Goal: Task Accomplishment & Management: Complete application form

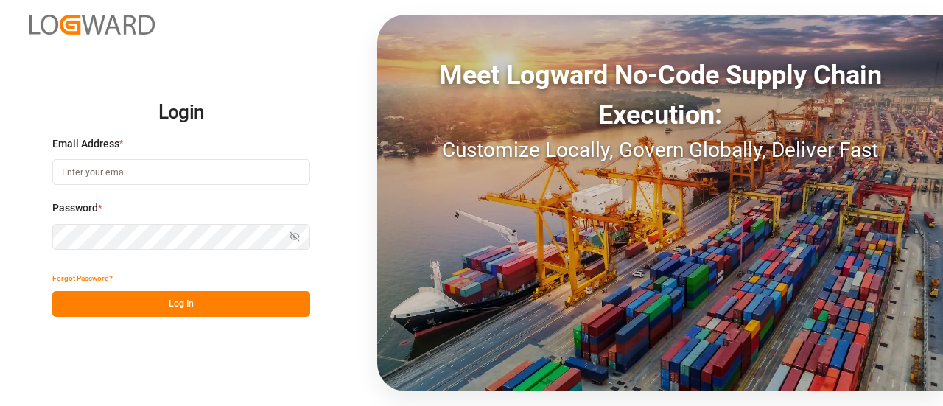
type input "[EMAIL_ADDRESS][PERSON_NAME][DOMAIN_NAME]"
click at [174, 312] on button "Log In" at bounding box center [181, 304] width 258 height 26
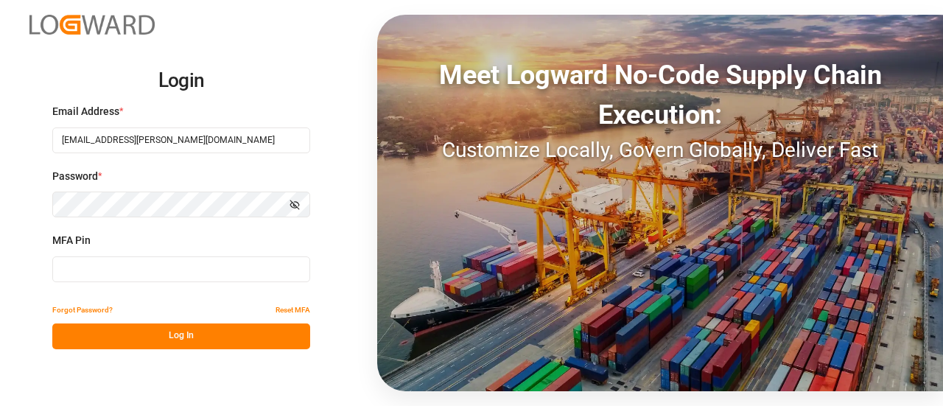
click at [108, 270] on input at bounding box center [181, 269] width 258 height 26
click at [111, 264] on input at bounding box center [181, 269] width 258 height 26
type input "882236"
click at [117, 334] on button "Log In" at bounding box center [181, 336] width 258 height 26
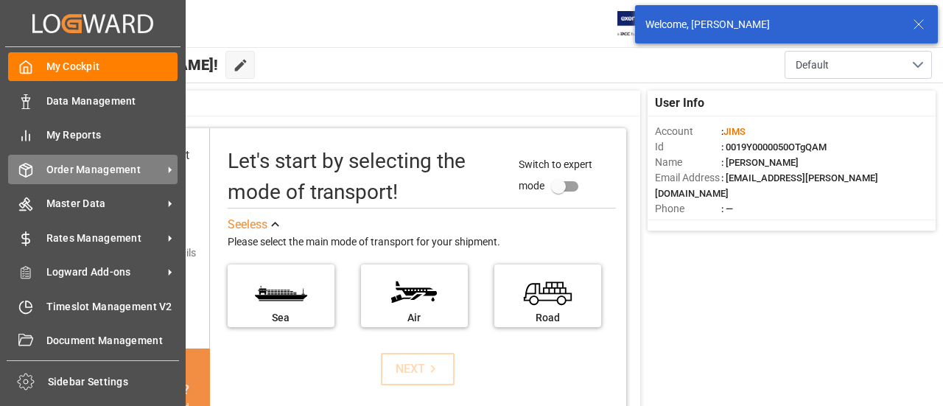
click at [41, 167] on div "Order Management Order Management" at bounding box center [92, 169] width 169 height 29
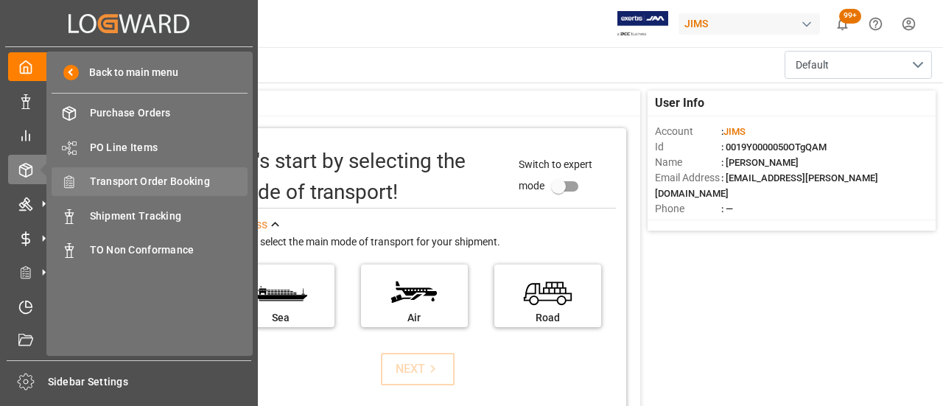
click at [167, 180] on span "Transport Order Booking" at bounding box center [169, 181] width 158 height 15
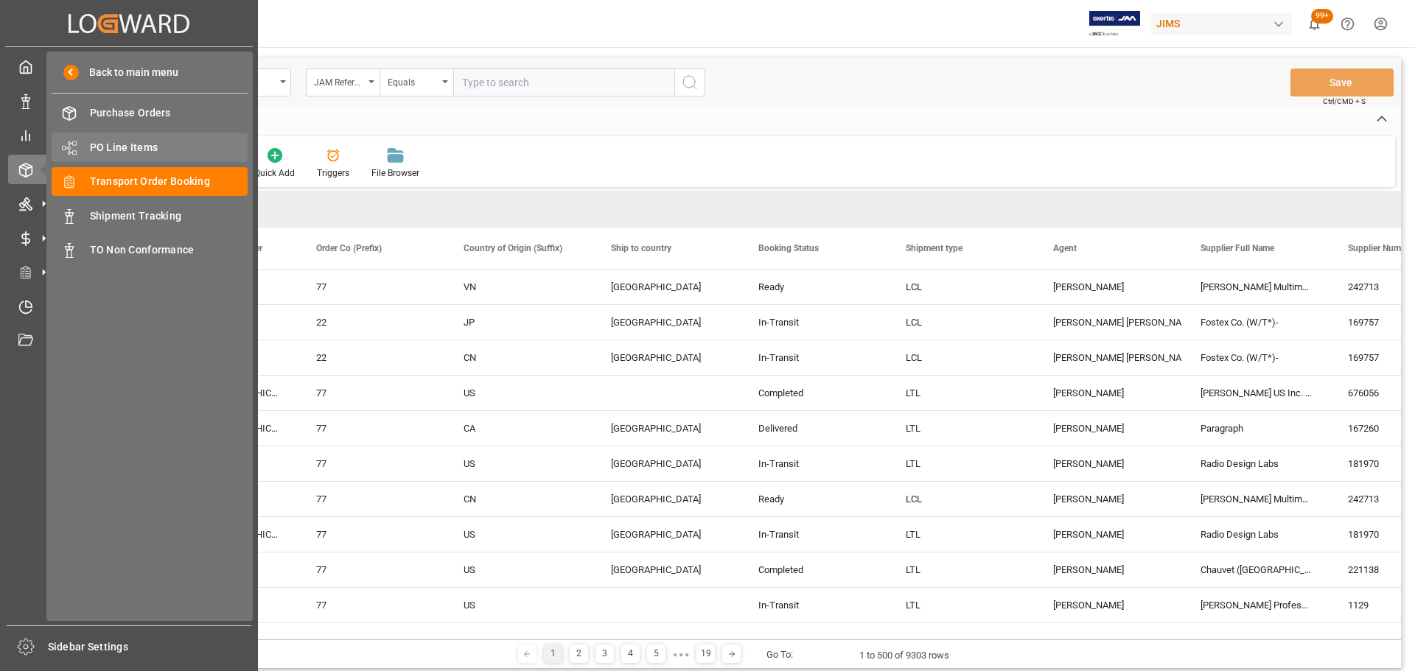
click at [143, 144] on span "PO Line Items" at bounding box center [169, 147] width 158 height 15
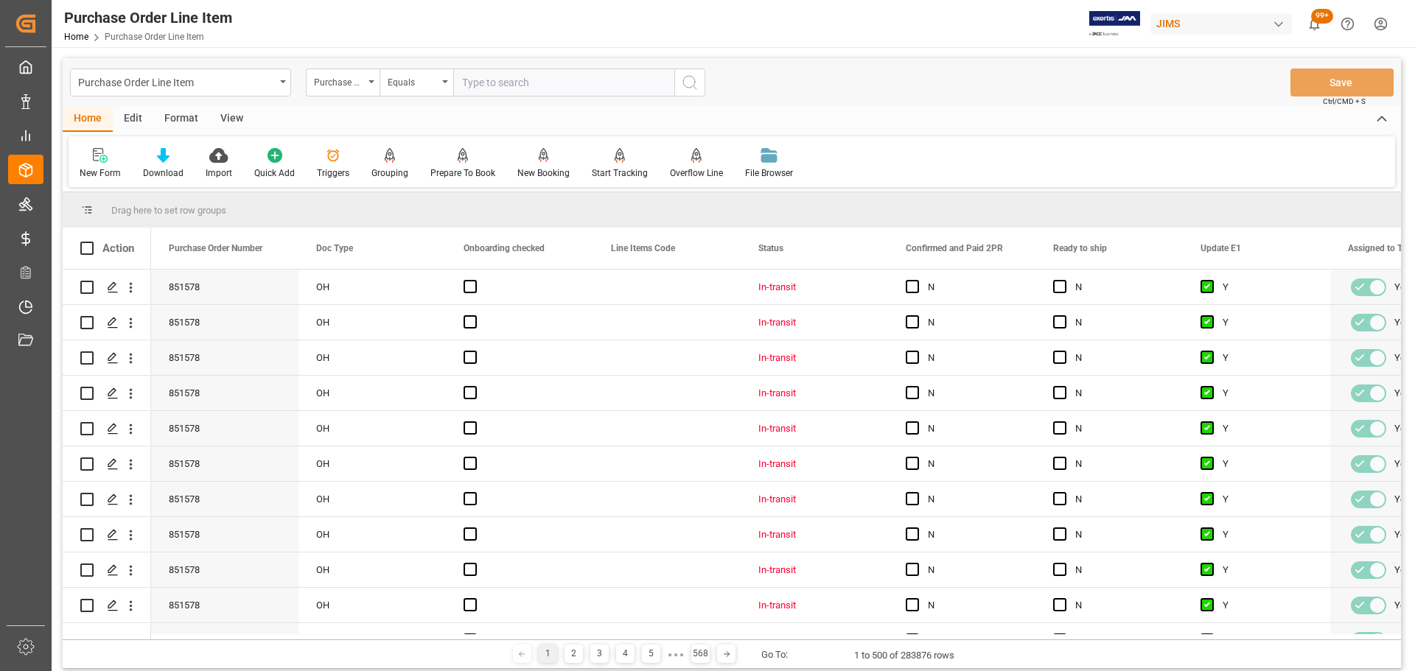
click at [521, 85] on input "text" at bounding box center [563, 83] width 221 height 28
click at [338, 77] on div "Purchase Order Number" at bounding box center [339, 80] width 50 height 17
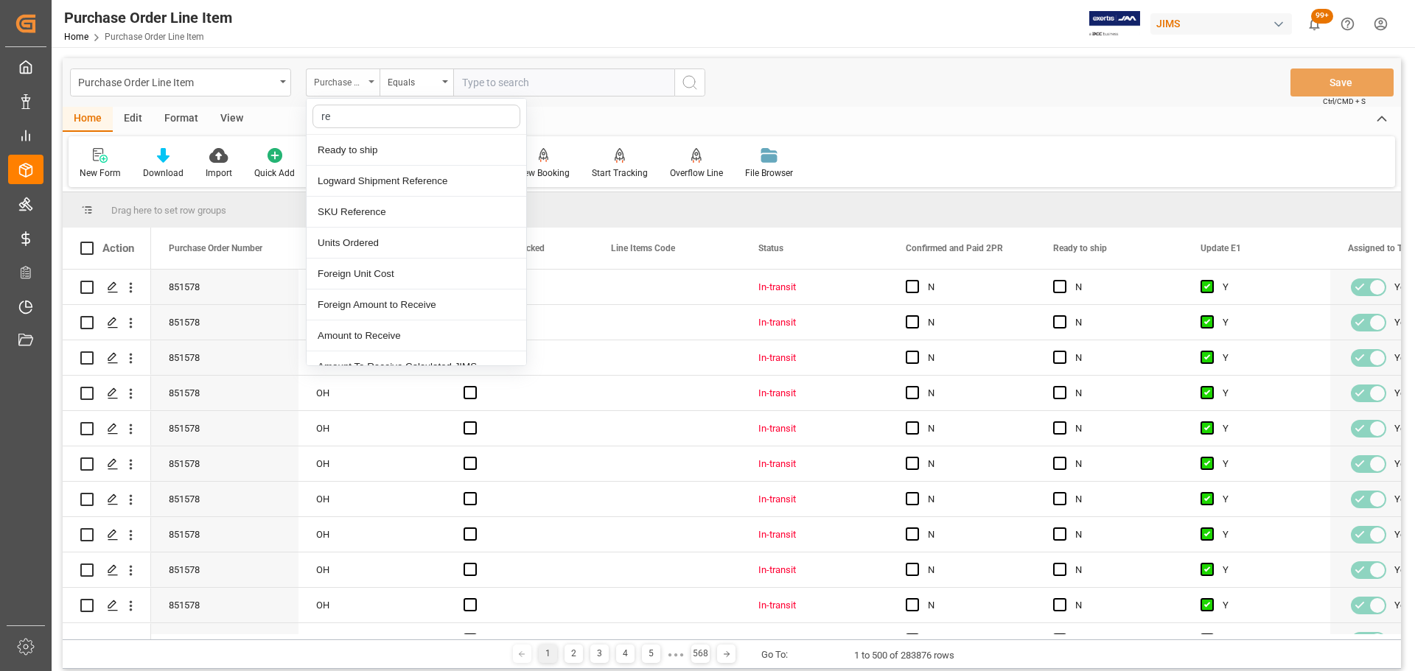
type input "ref"
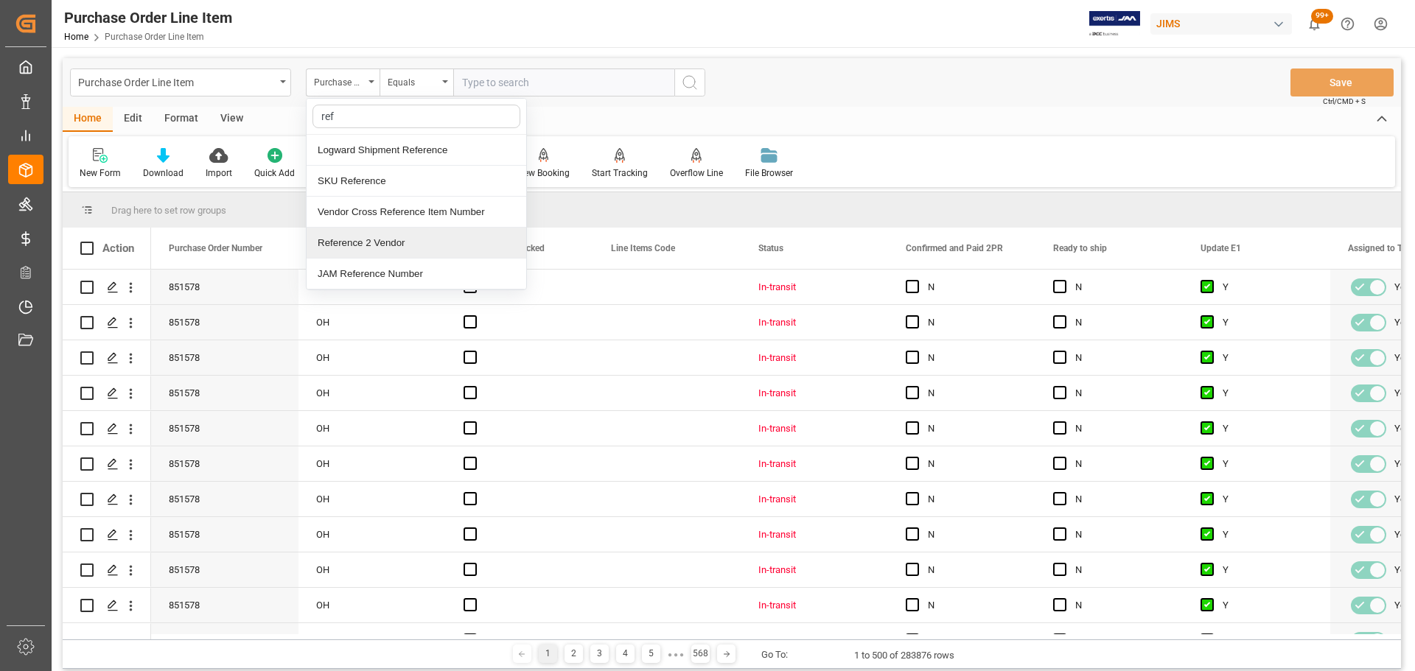
click at [374, 246] on div "Reference 2 Vendor" at bounding box center [417, 243] width 220 height 31
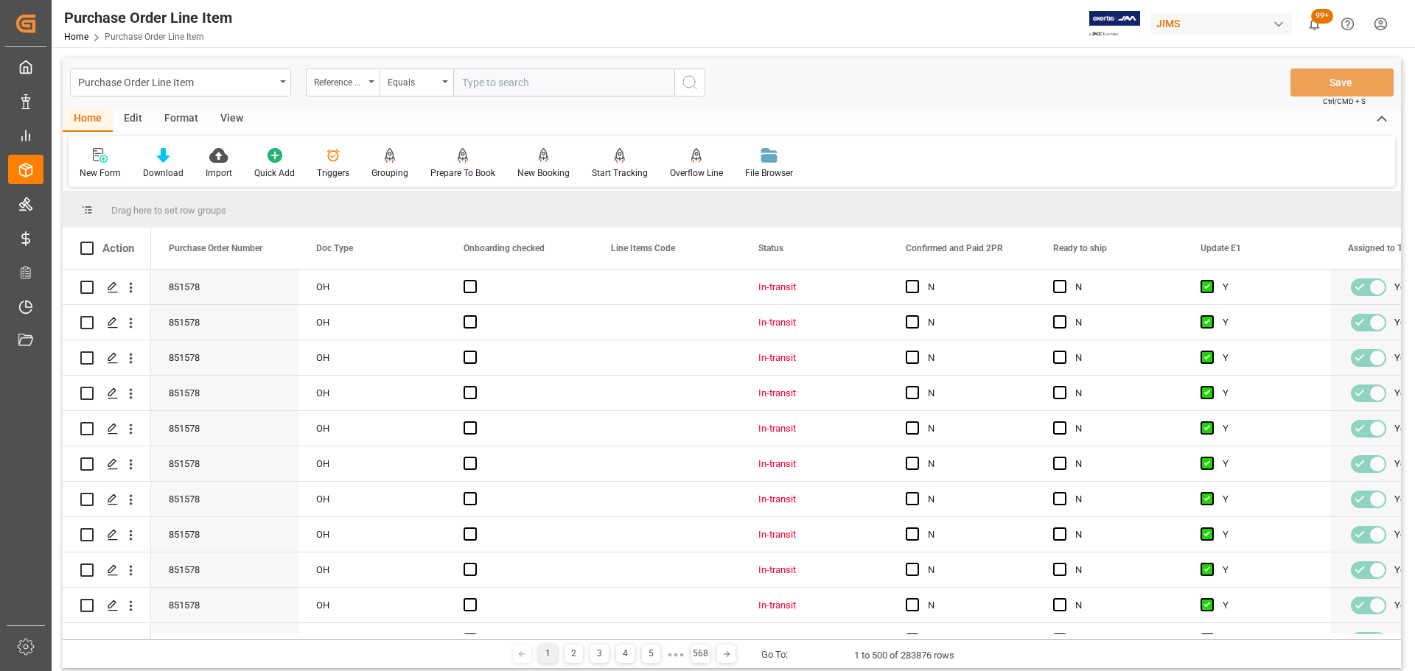
click at [487, 83] on input "text" at bounding box center [563, 83] width 221 height 28
paste input "77-10499-US"
type input "77-10499-US"
click at [695, 79] on icon "search button" at bounding box center [690, 83] width 18 height 18
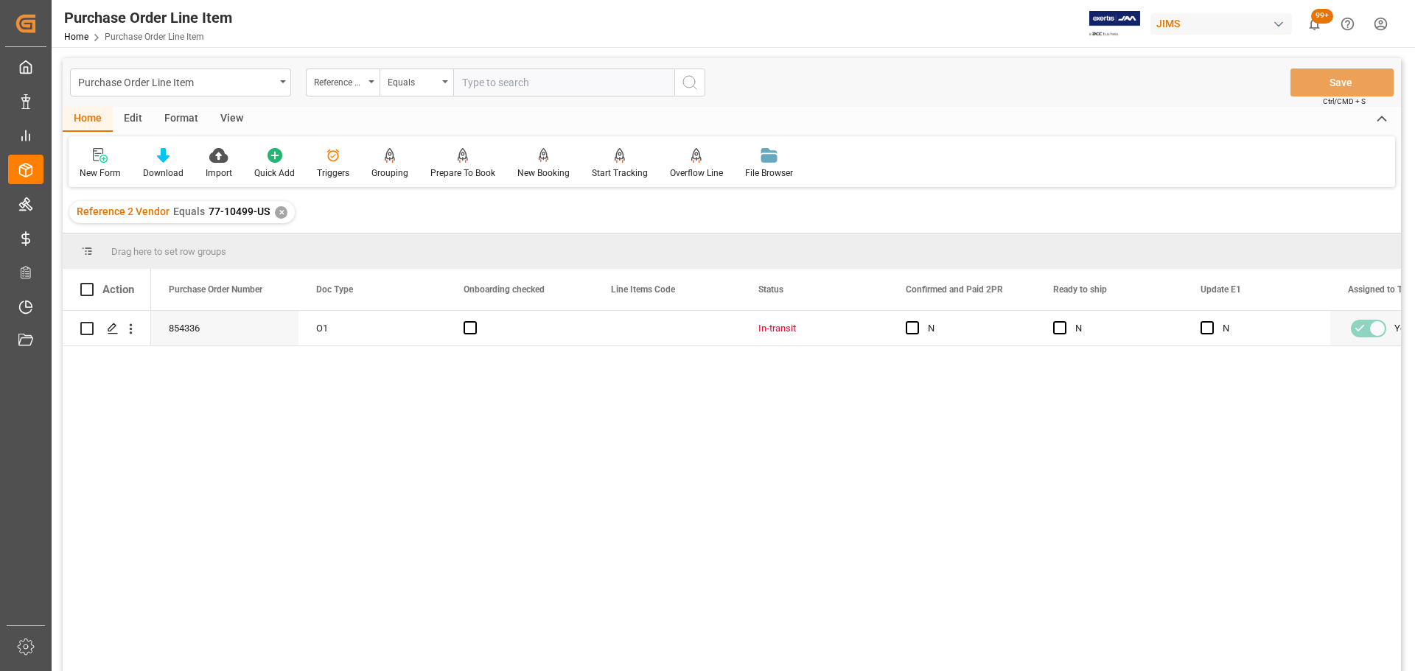
click at [236, 121] on div "View" at bounding box center [231, 119] width 45 height 25
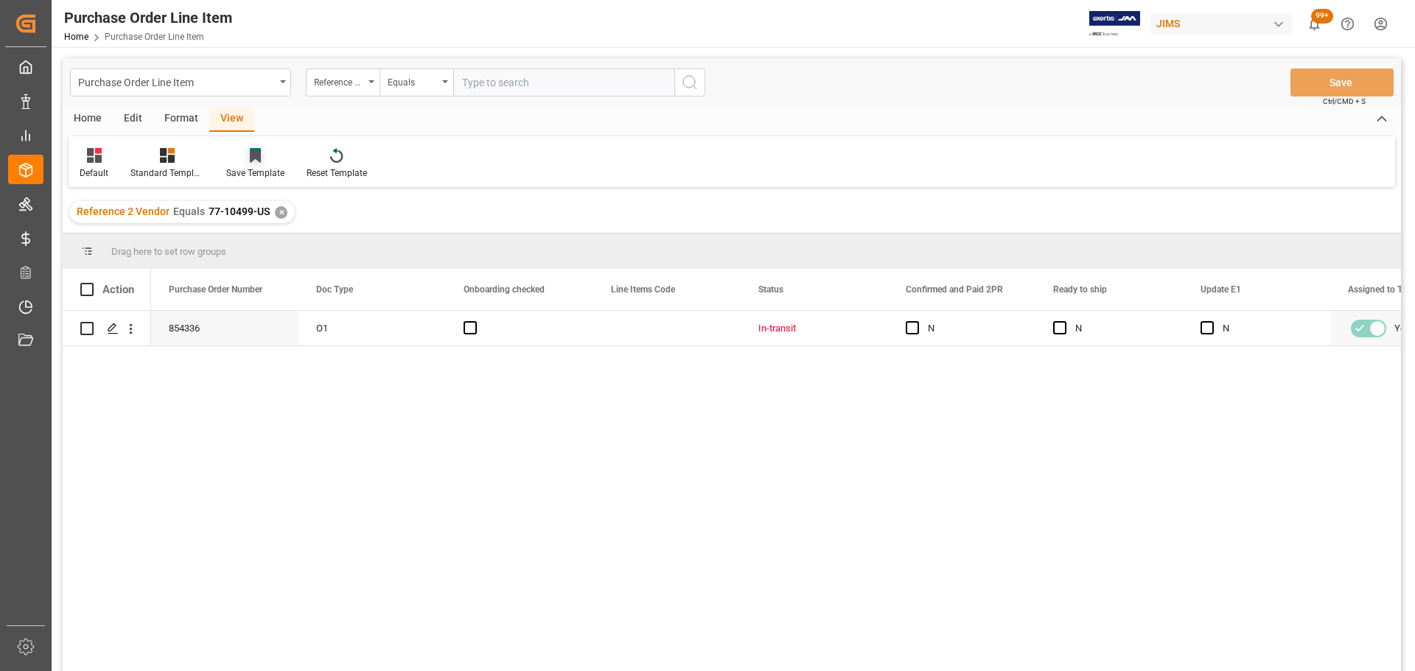
click at [257, 161] on icon at bounding box center [255, 155] width 11 height 15
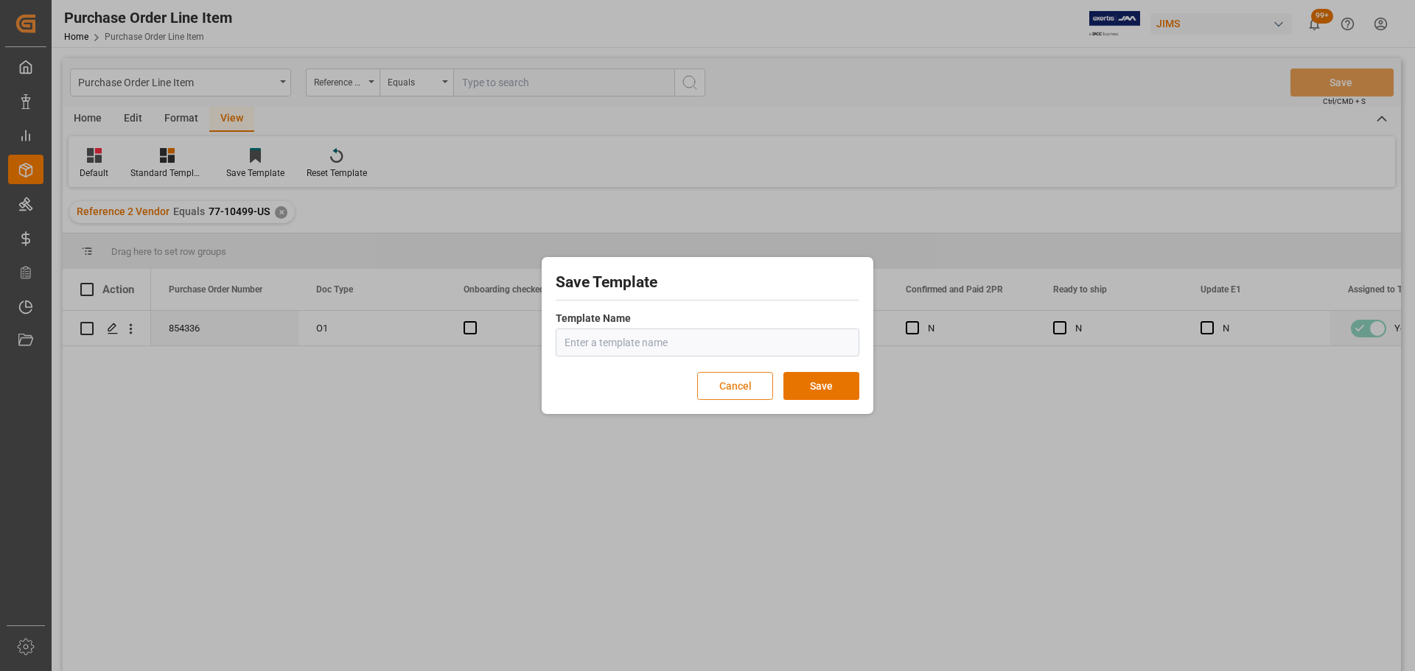
click at [749, 390] on button "Cancel" at bounding box center [735, 386] width 76 height 28
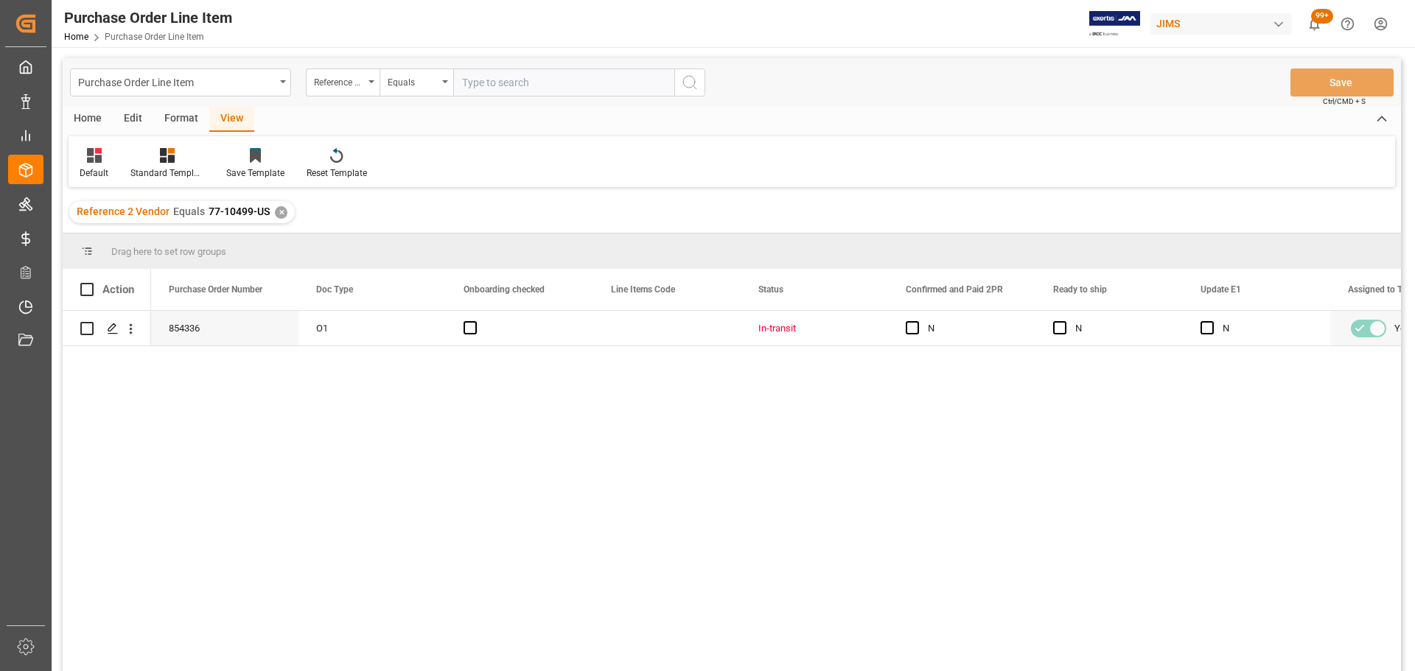
click at [165, 175] on div "Standard Templates" at bounding box center [167, 173] width 74 height 13
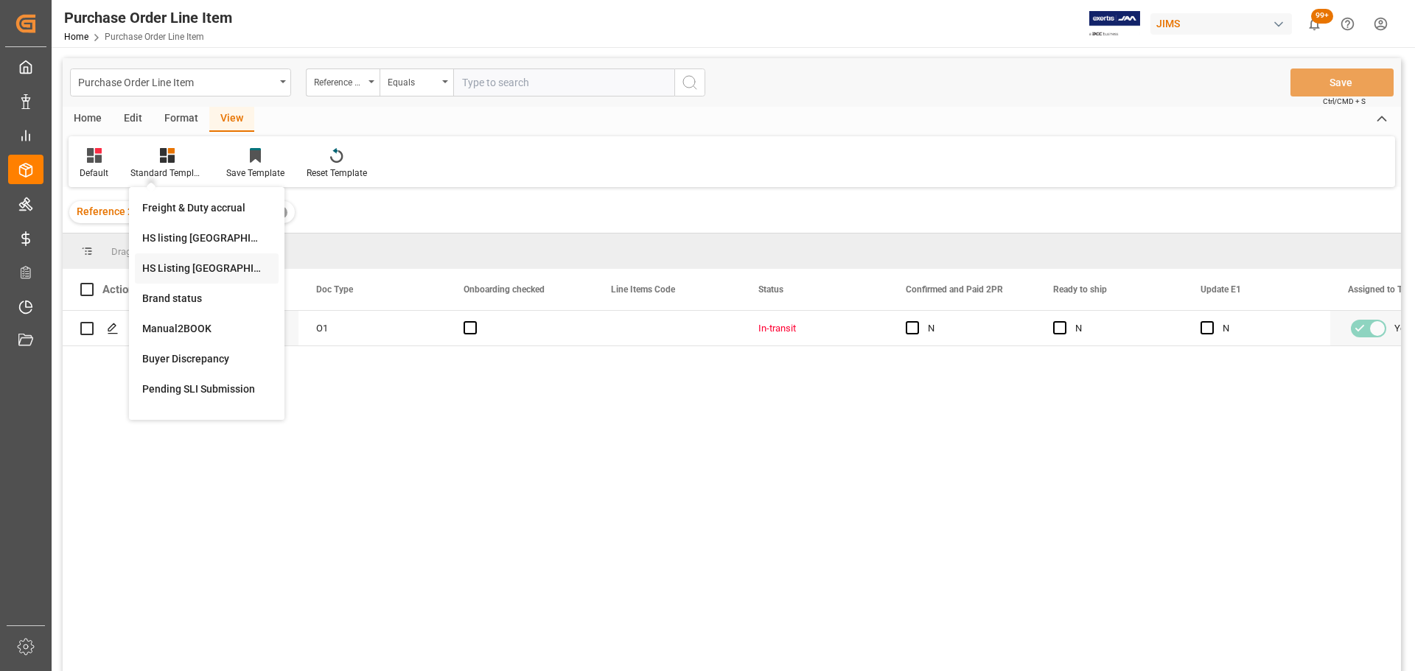
click at [186, 273] on div "HS Listing CANADA" at bounding box center [206, 268] width 129 height 15
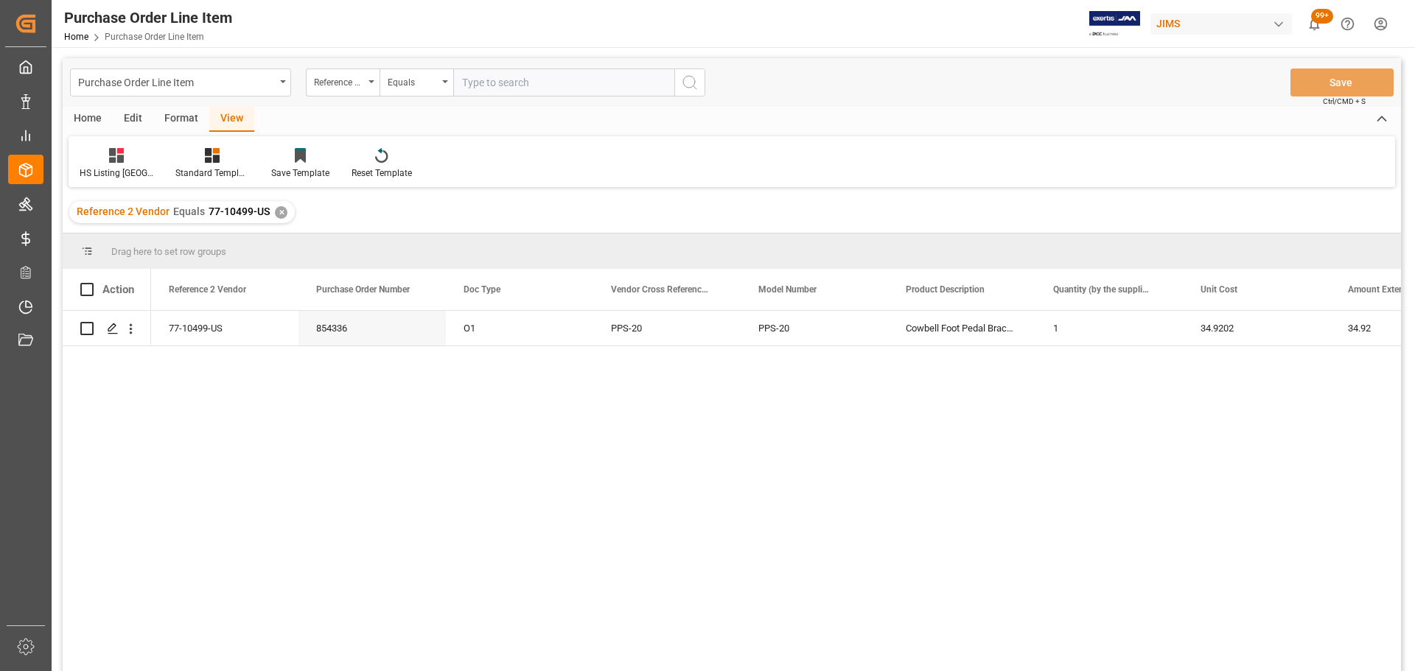
click at [99, 120] on div "Home" at bounding box center [88, 119] width 50 height 25
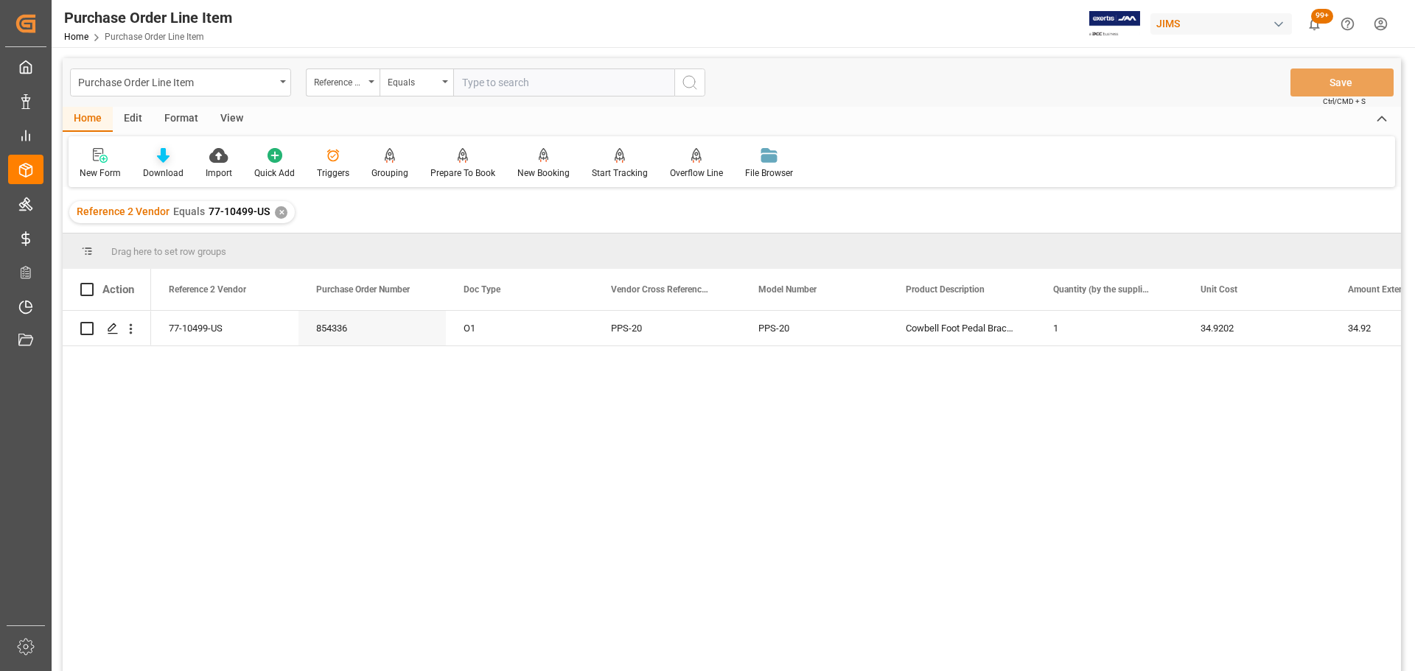
click at [161, 155] on icon at bounding box center [163, 155] width 13 height 15
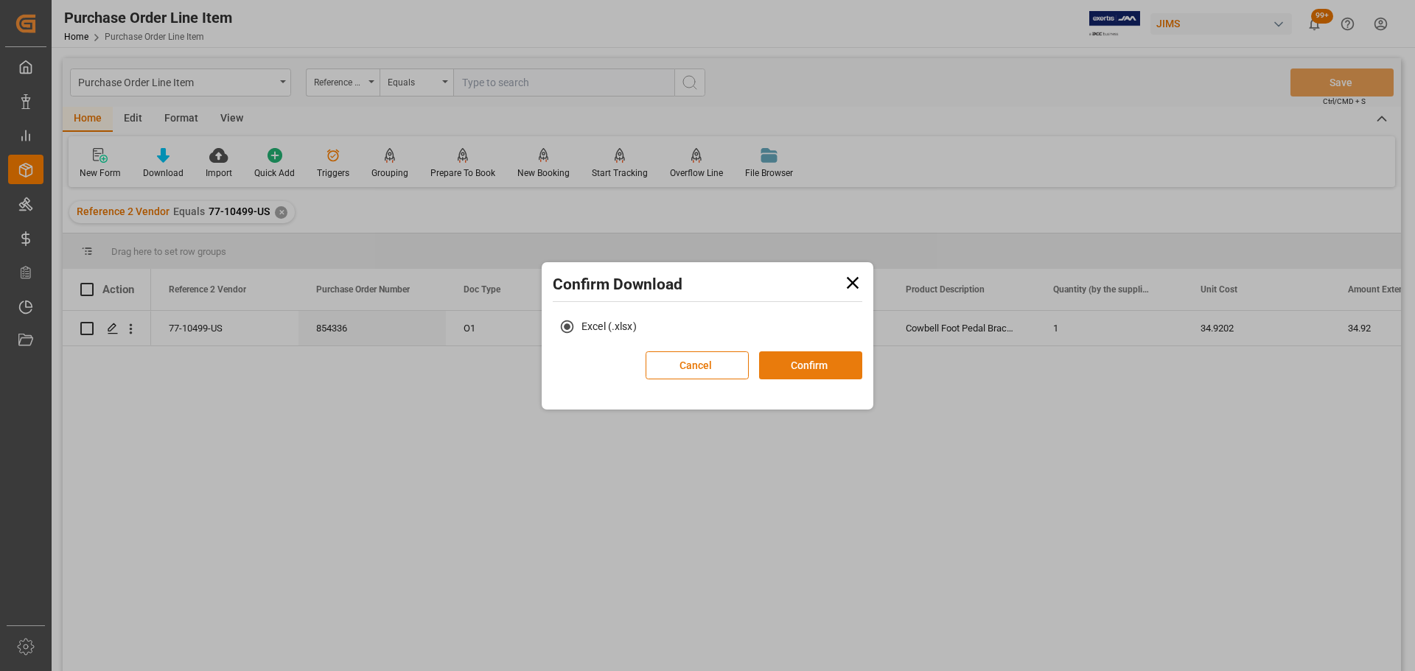
click at [773, 365] on button "Confirm" at bounding box center [810, 365] width 103 height 28
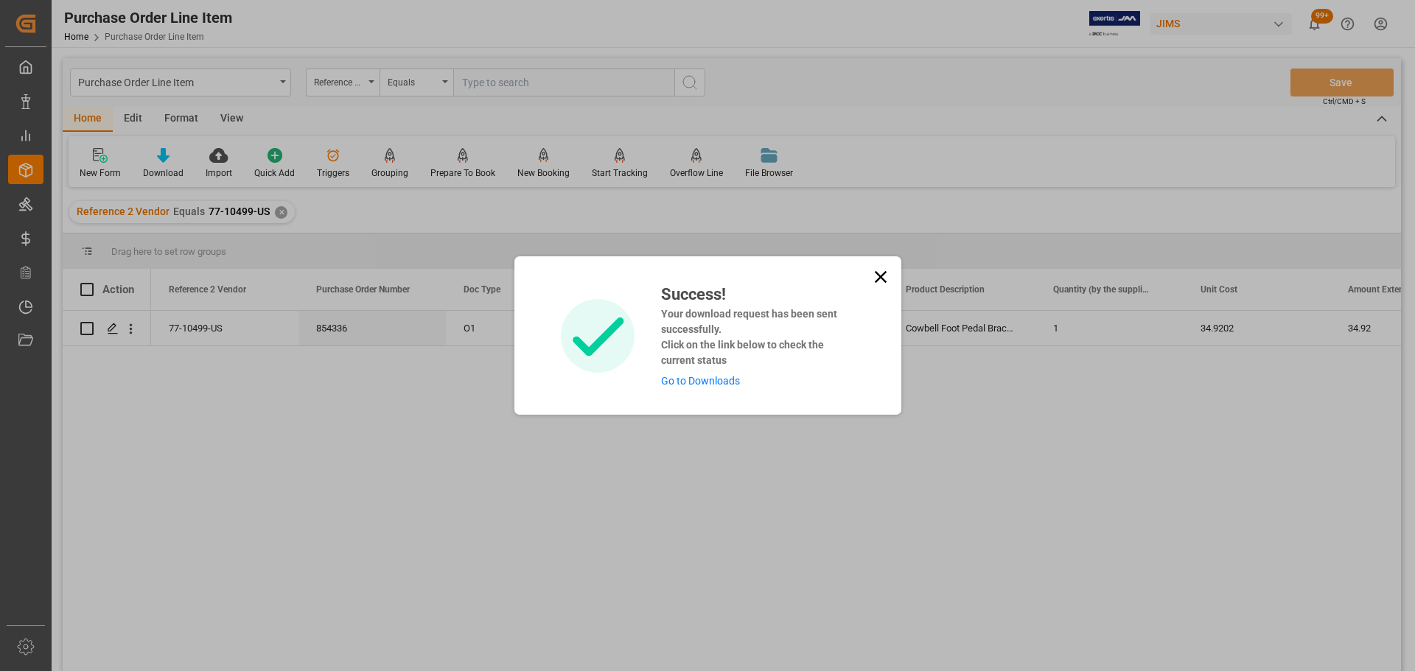
click at [711, 387] on link "Go to Downloads" at bounding box center [700, 381] width 79 height 12
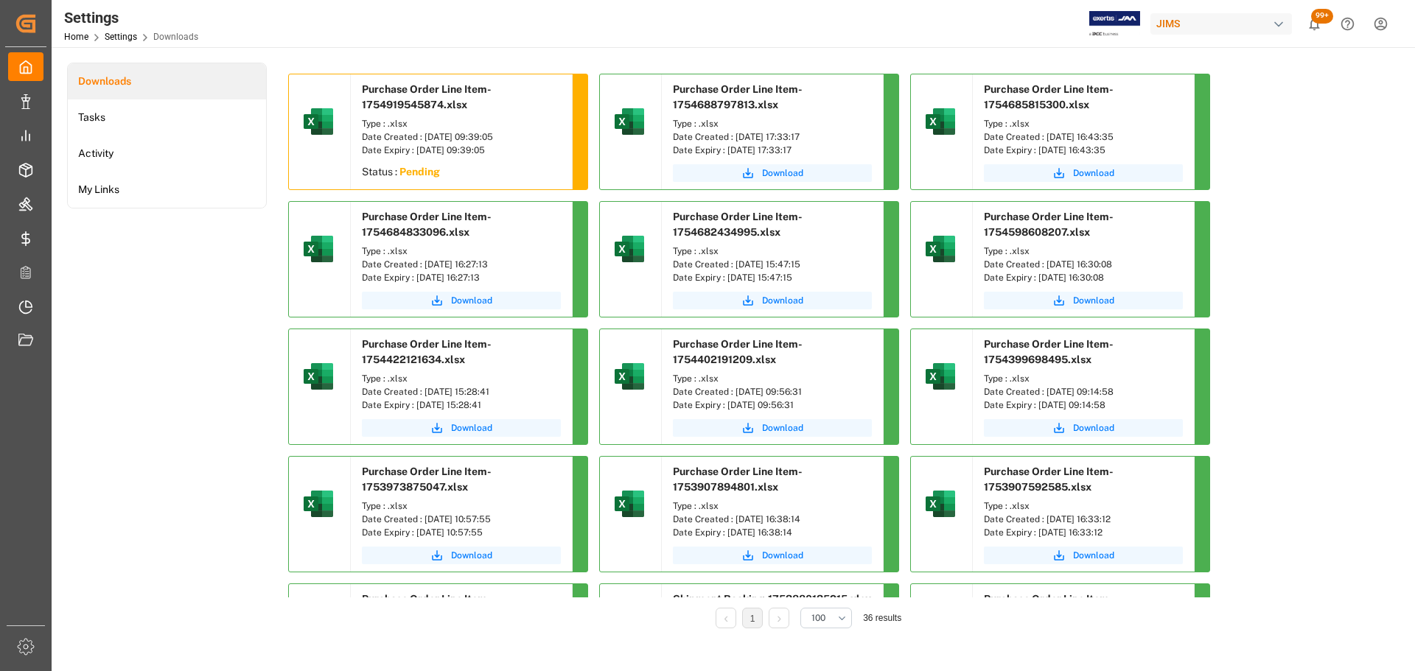
click at [195, 382] on div "Downloads Tasks Activity My Links" at bounding box center [167, 356] width 200 height 587
click at [154, 321] on div "Downloads Tasks Activity My Links" at bounding box center [167, 356] width 200 height 587
click at [149, 351] on div "Downloads Tasks Activity My Links" at bounding box center [167, 356] width 200 height 587
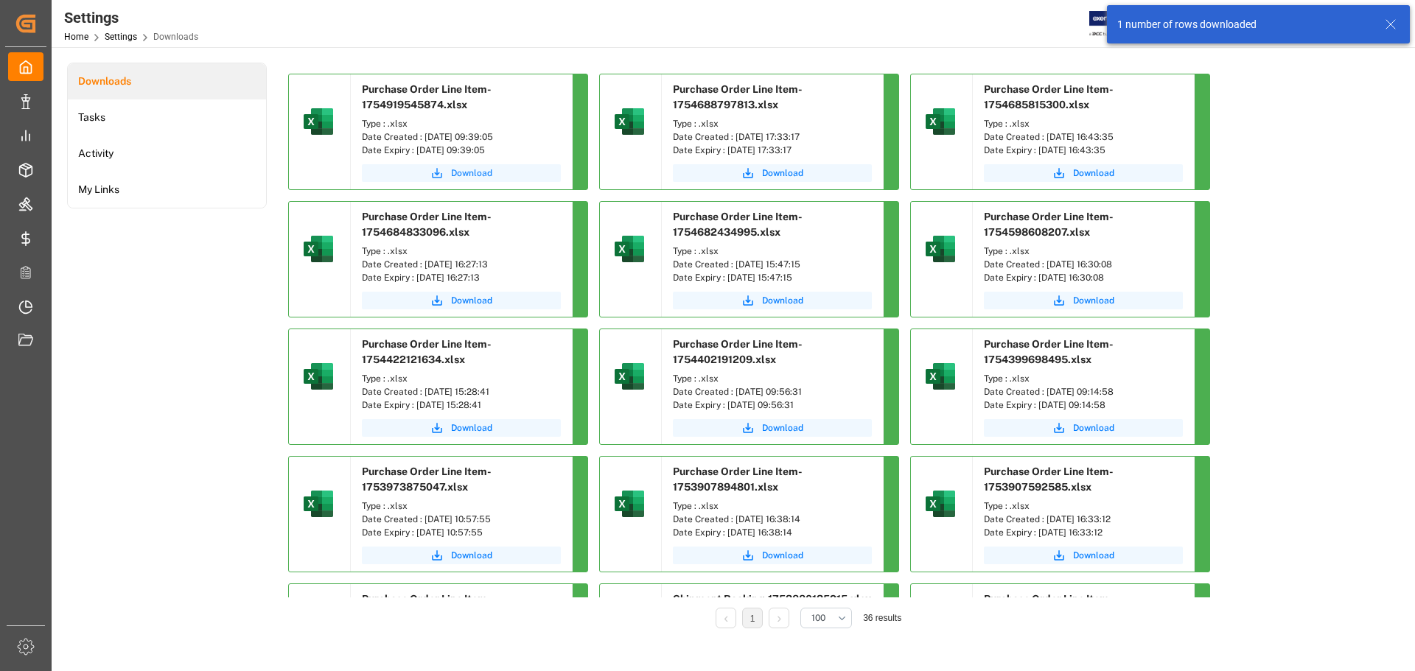
click at [454, 169] on span "Download" at bounding box center [471, 173] width 41 height 13
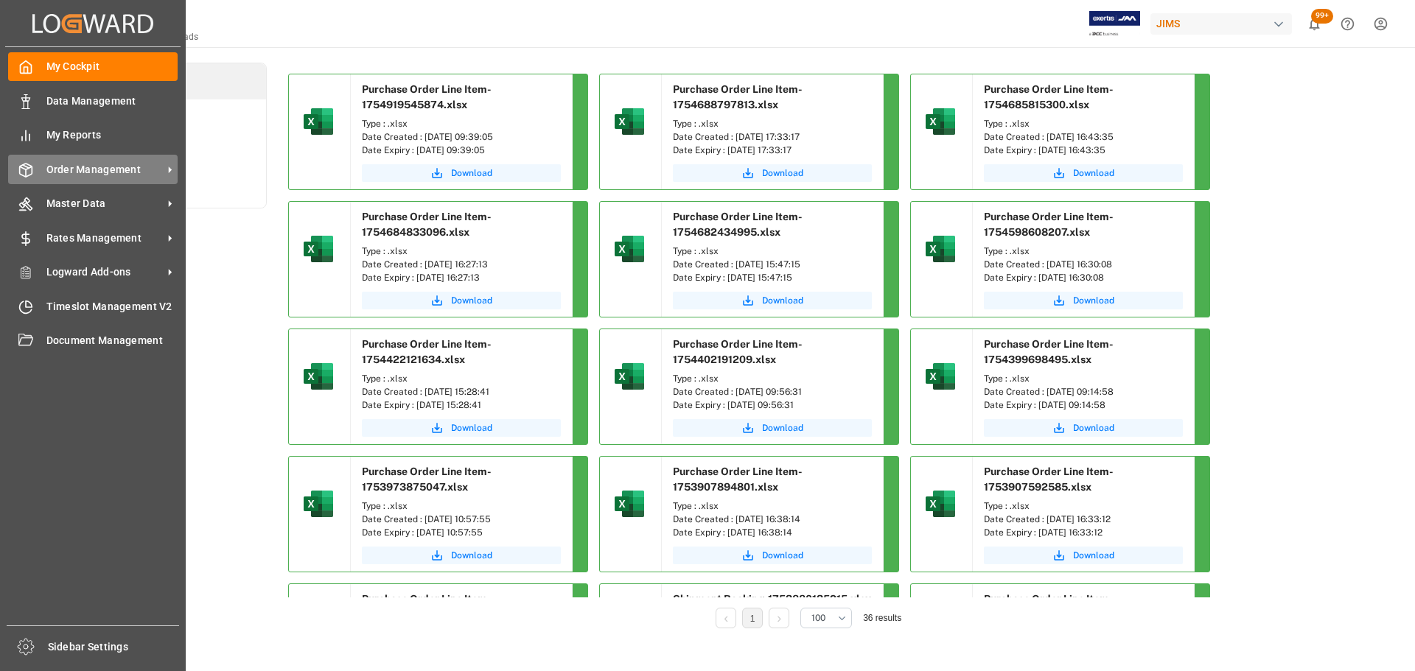
click at [30, 174] on icon at bounding box center [25, 170] width 15 height 15
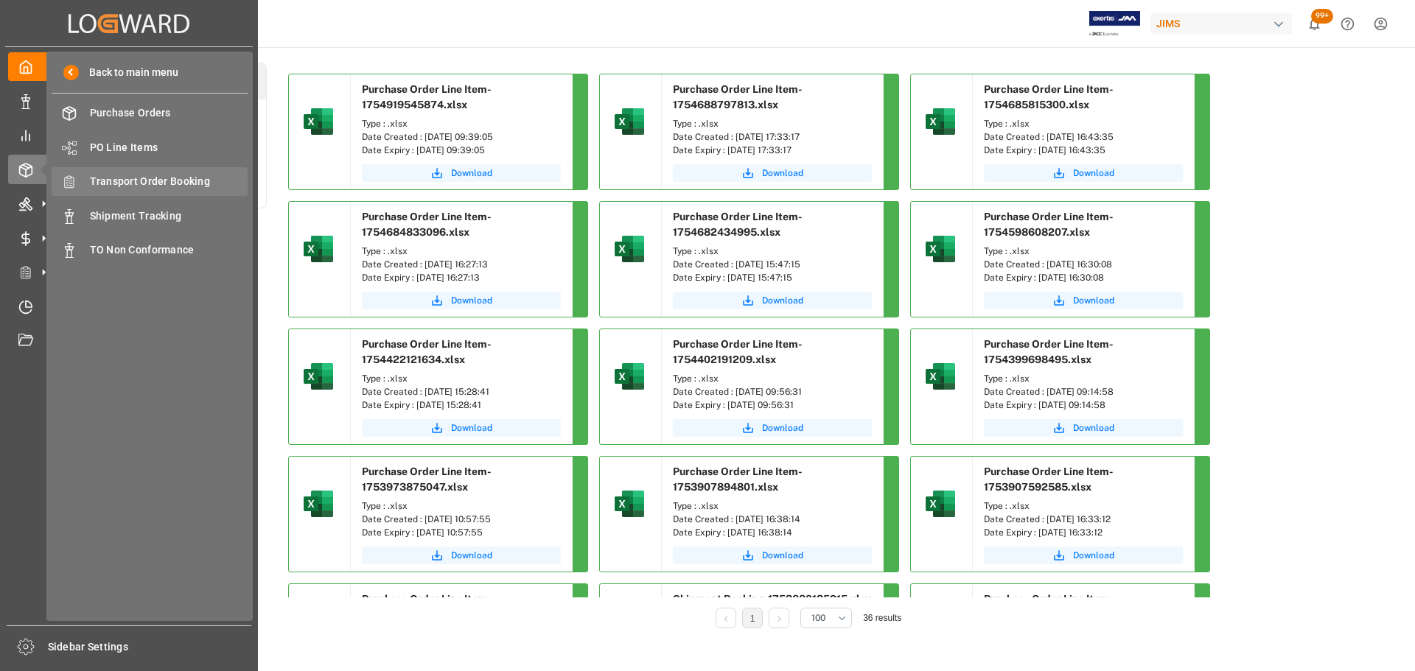
click at [140, 187] on span "Transport Order Booking" at bounding box center [169, 181] width 158 height 15
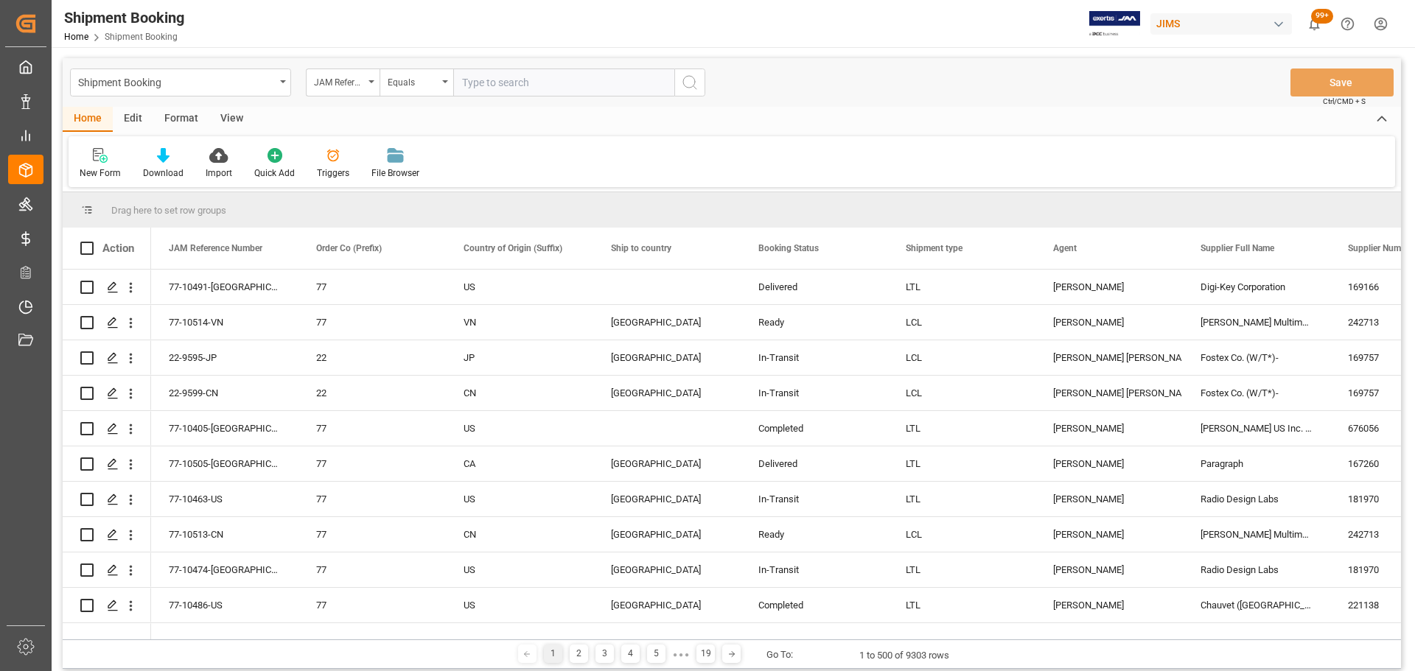
click at [525, 82] on input "text" at bounding box center [563, 83] width 221 height 28
paste input "77-10499-US"
type input "77-10499-US"
click at [693, 89] on icon "search button" at bounding box center [690, 83] width 18 height 18
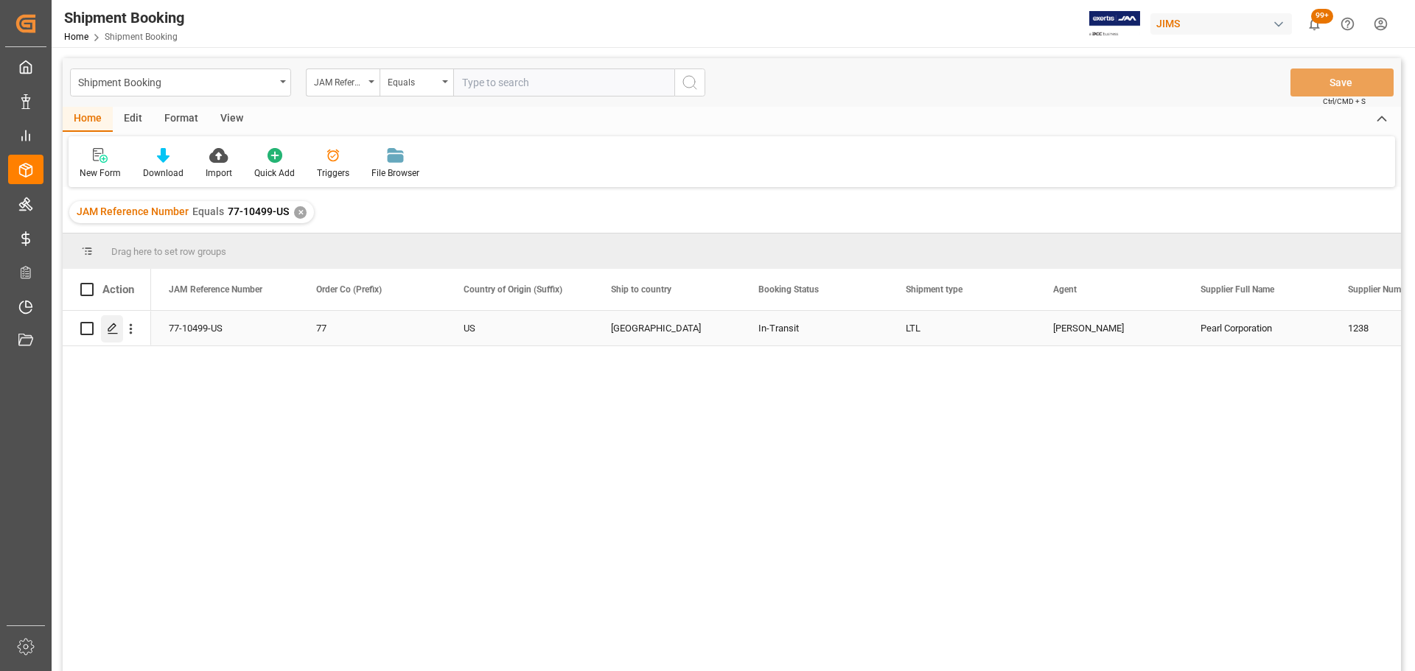
click at [118, 323] on icon "Press SPACE to select this row." at bounding box center [113, 329] width 12 height 12
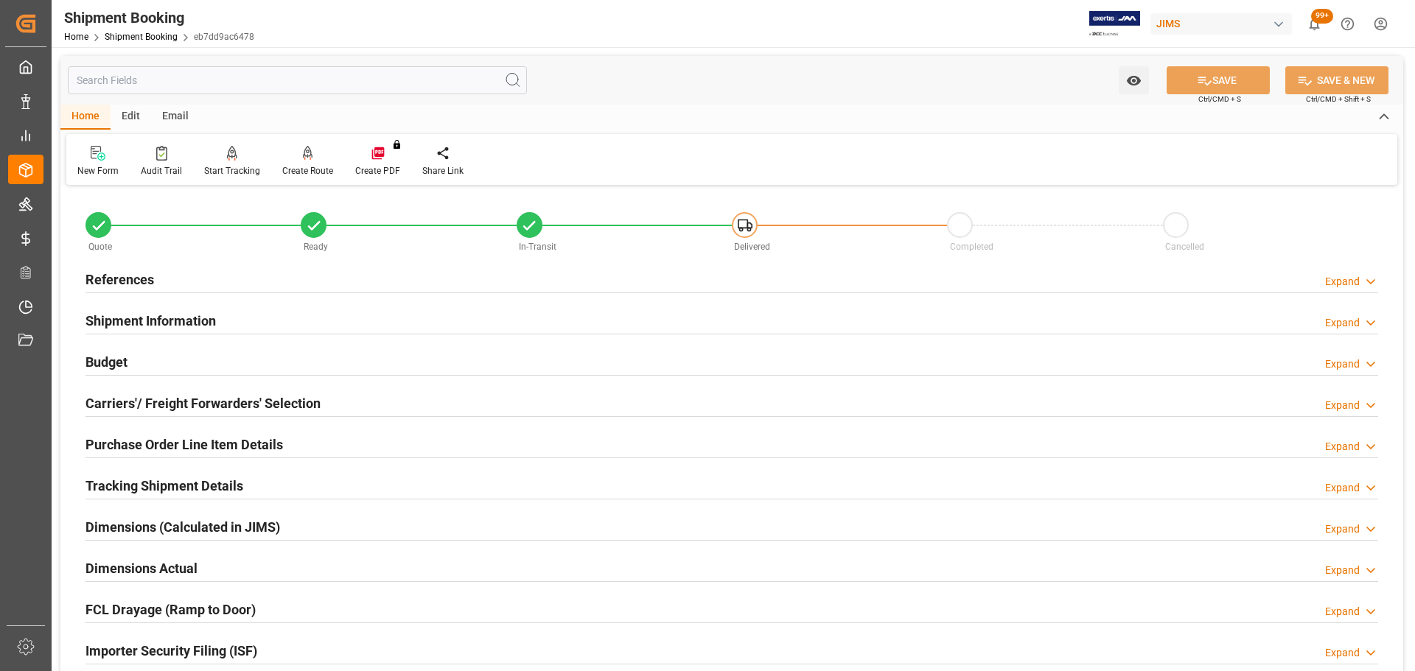
click at [197, 363] on div "Budget Expand" at bounding box center [731, 361] width 1292 height 28
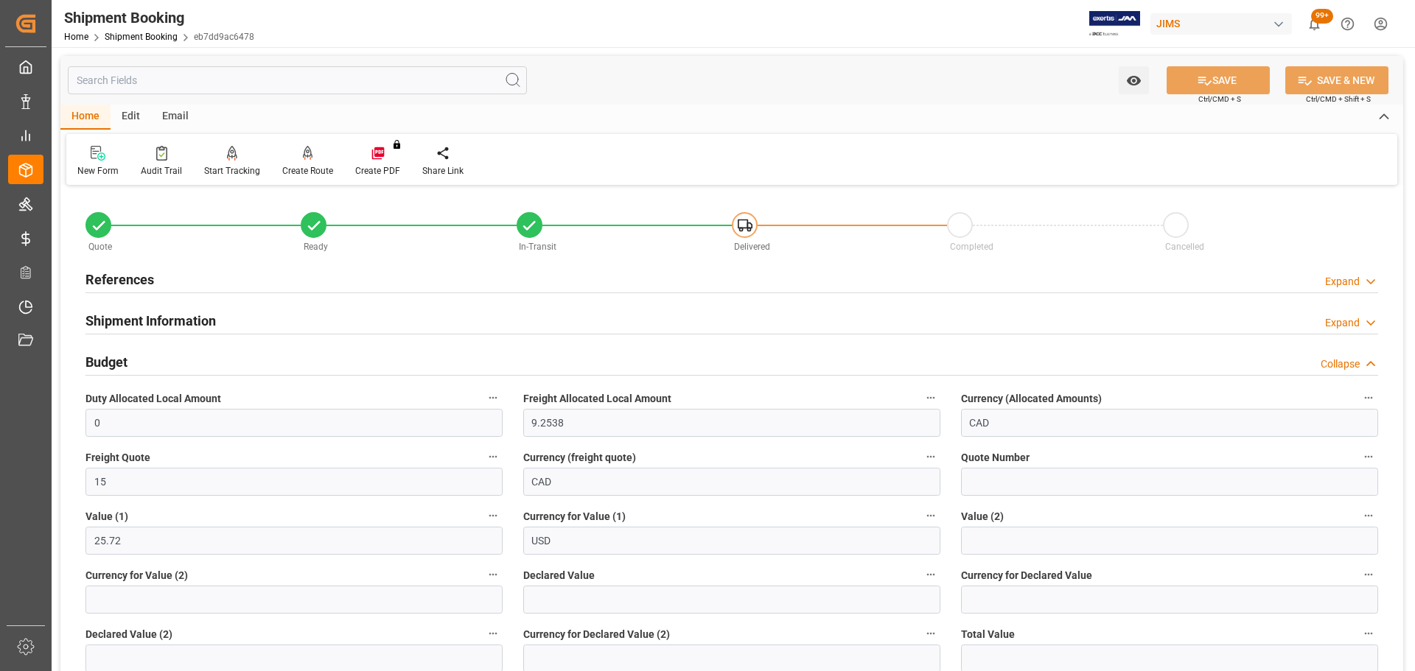
click at [199, 360] on div "Budget Collapse" at bounding box center [731, 361] width 1292 height 28
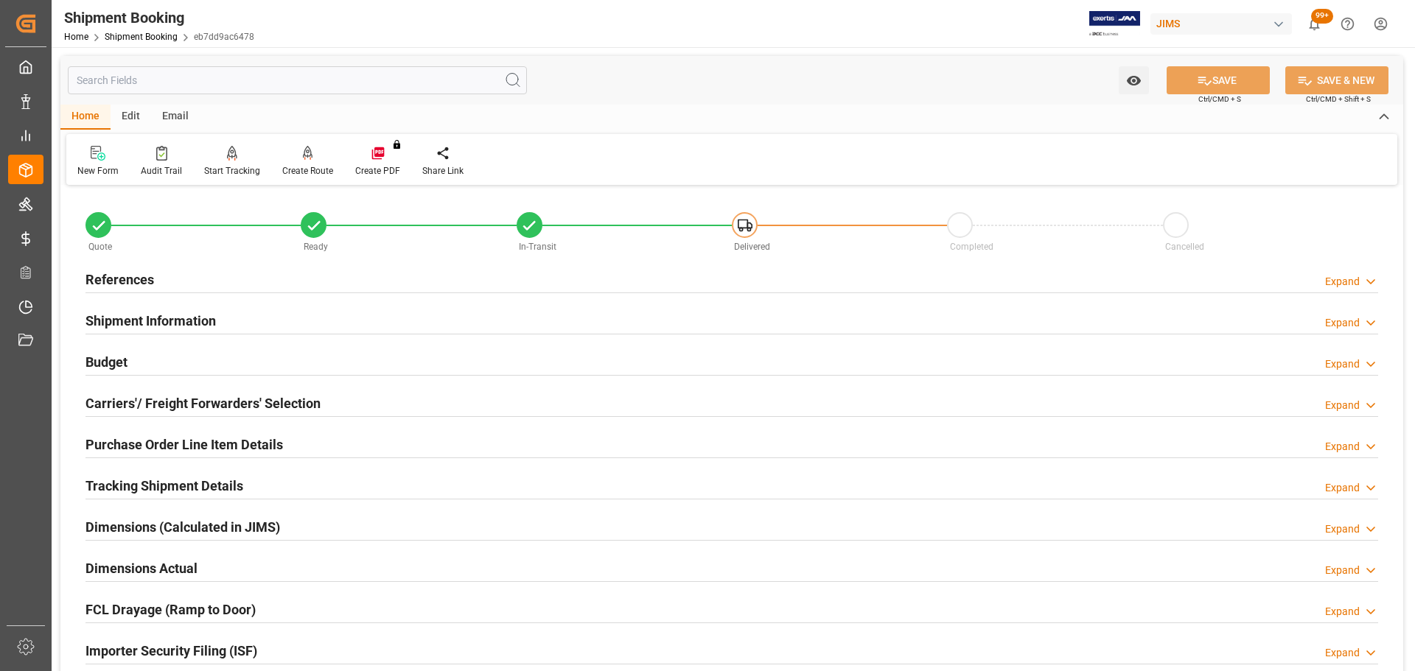
click at [181, 322] on h2 "Shipment Information" at bounding box center [150, 321] width 130 height 20
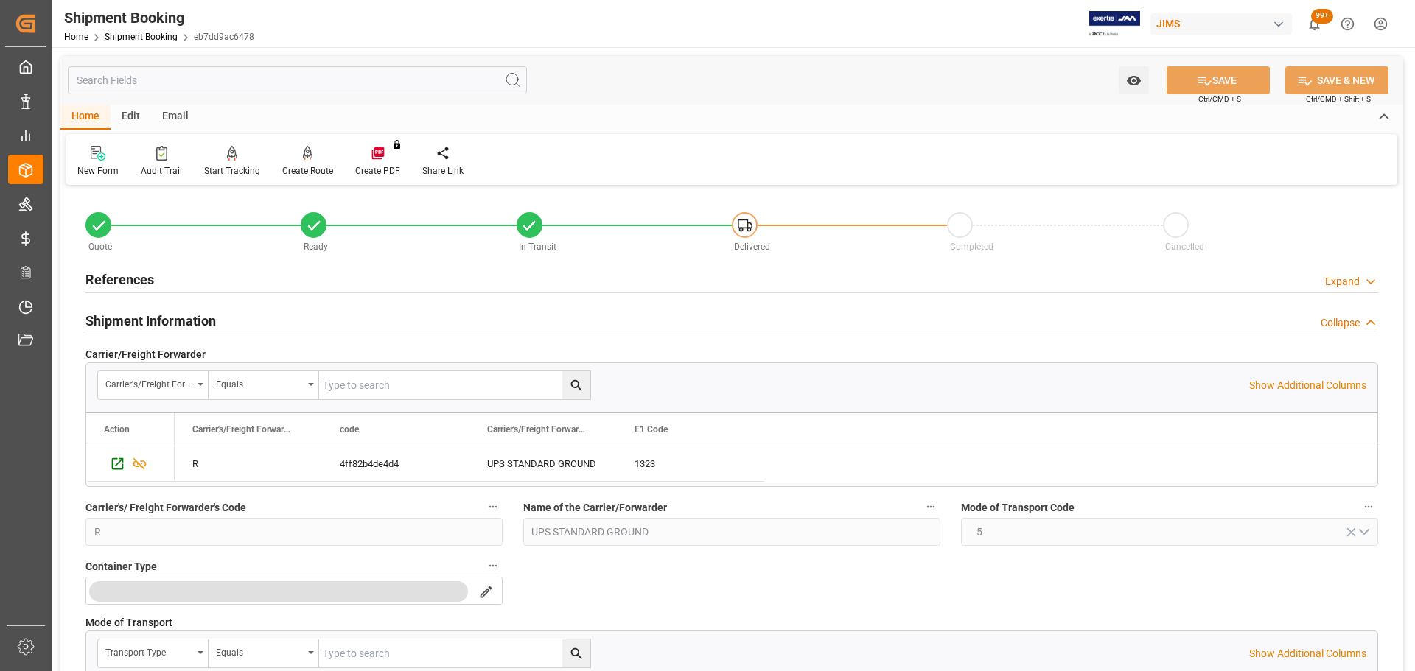
click at [184, 314] on h2 "Shipment Information" at bounding box center [150, 321] width 130 height 20
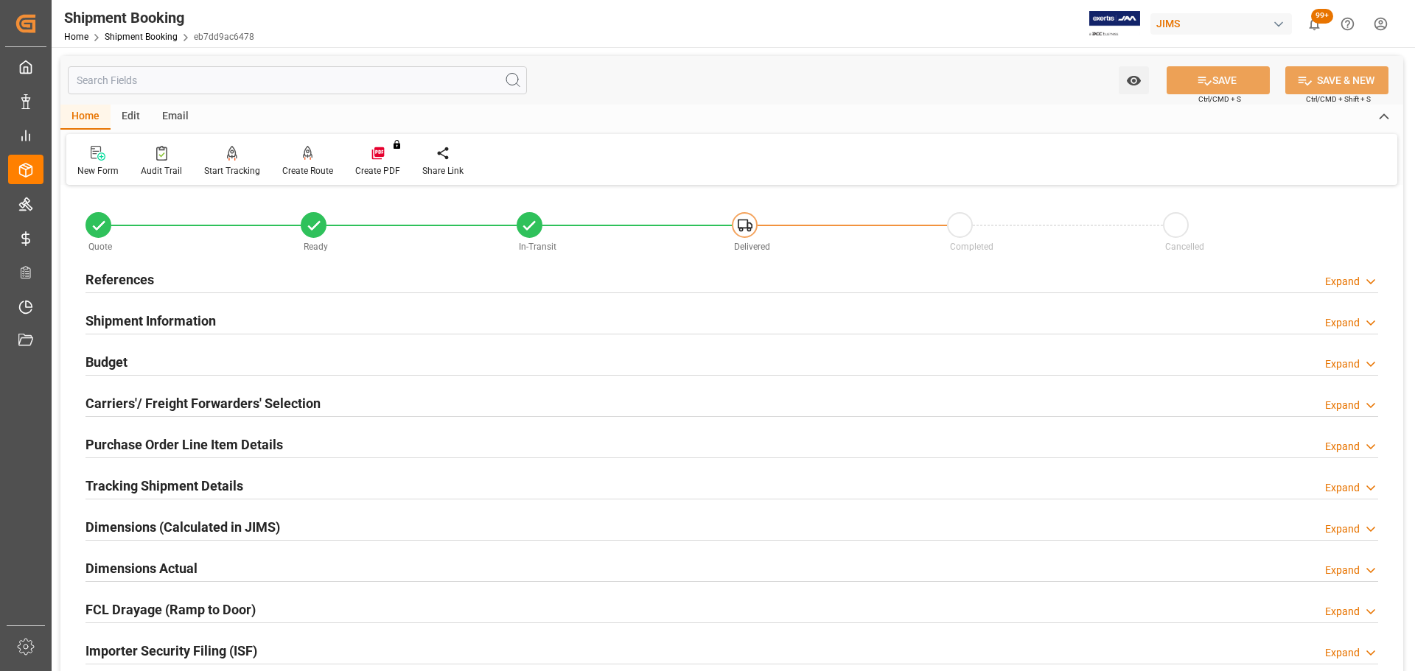
click at [191, 275] on div "References Expand" at bounding box center [731, 279] width 1292 height 28
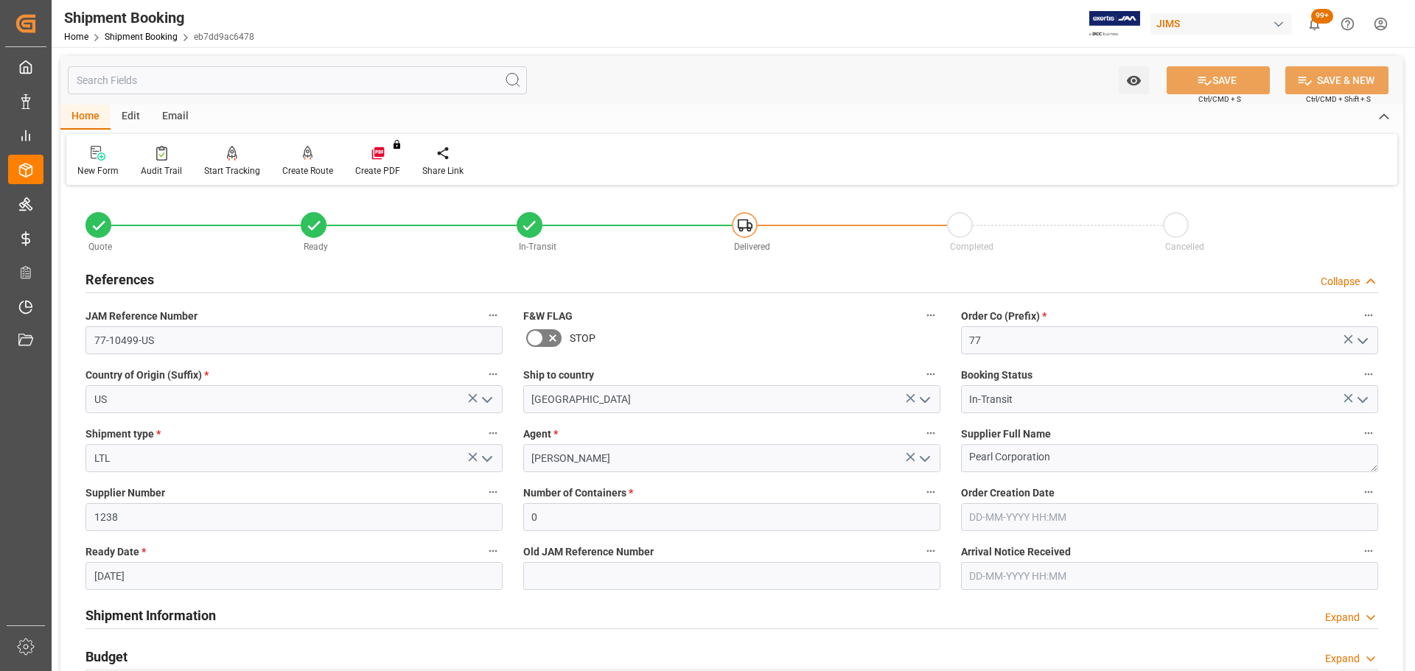
click at [210, 272] on div "References Collapse" at bounding box center [731, 279] width 1292 height 28
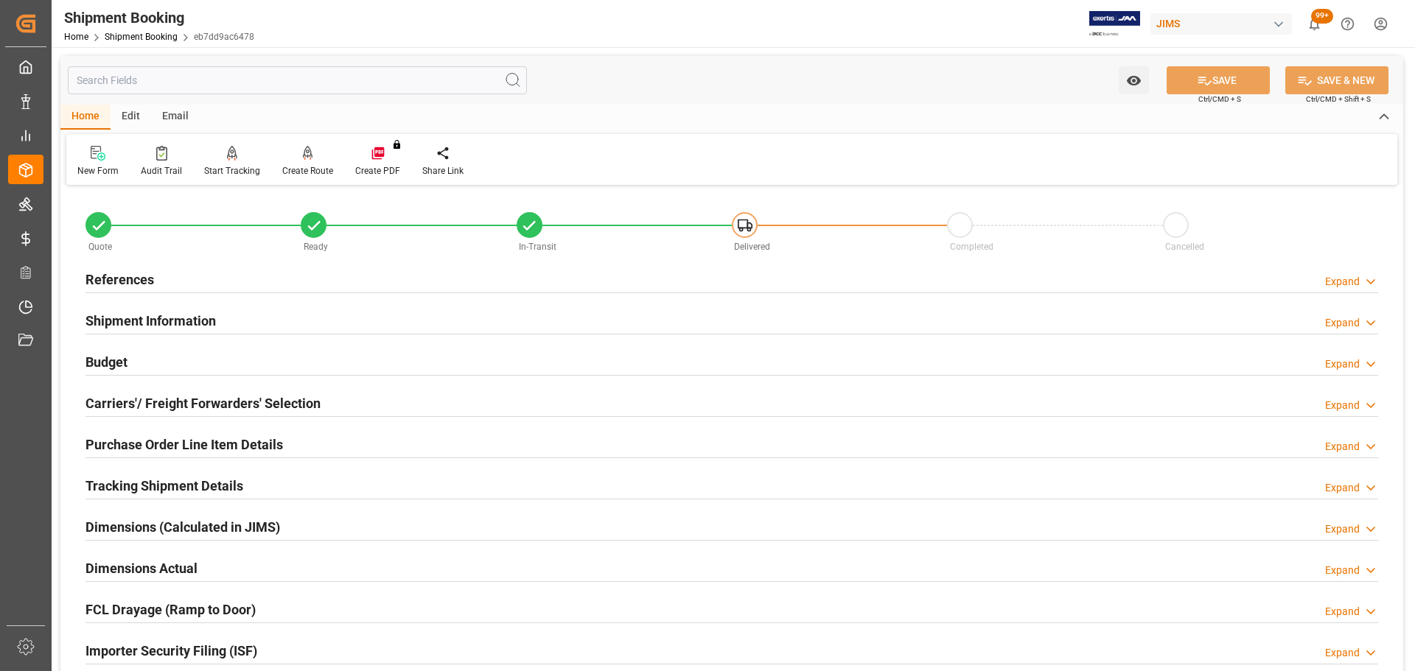
scroll to position [74, 0]
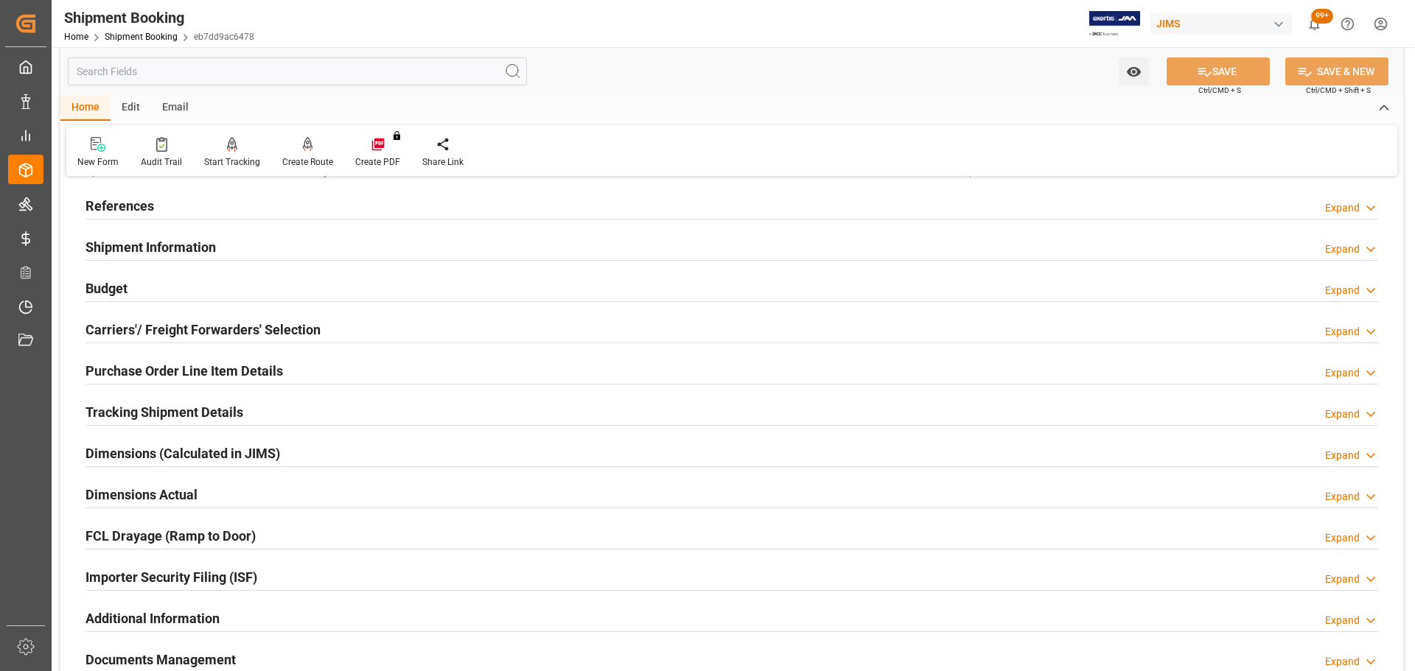
click at [235, 321] on h2 "Carriers'/ Freight Forwarders' Selection" at bounding box center [202, 330] width 235 height 20
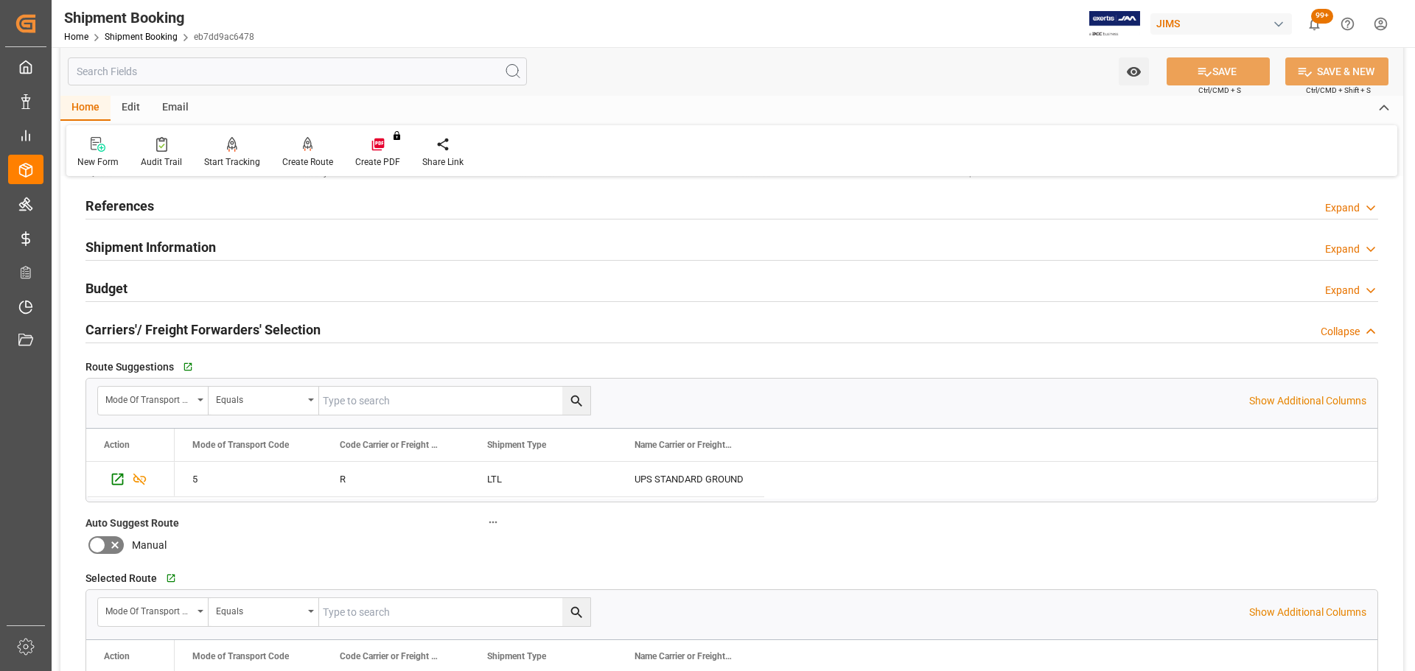
click at [271, 324] on h2 "Carriers'/ Freight Forwarders' Selection" at bounding box center [202, 330] width 235 height 20
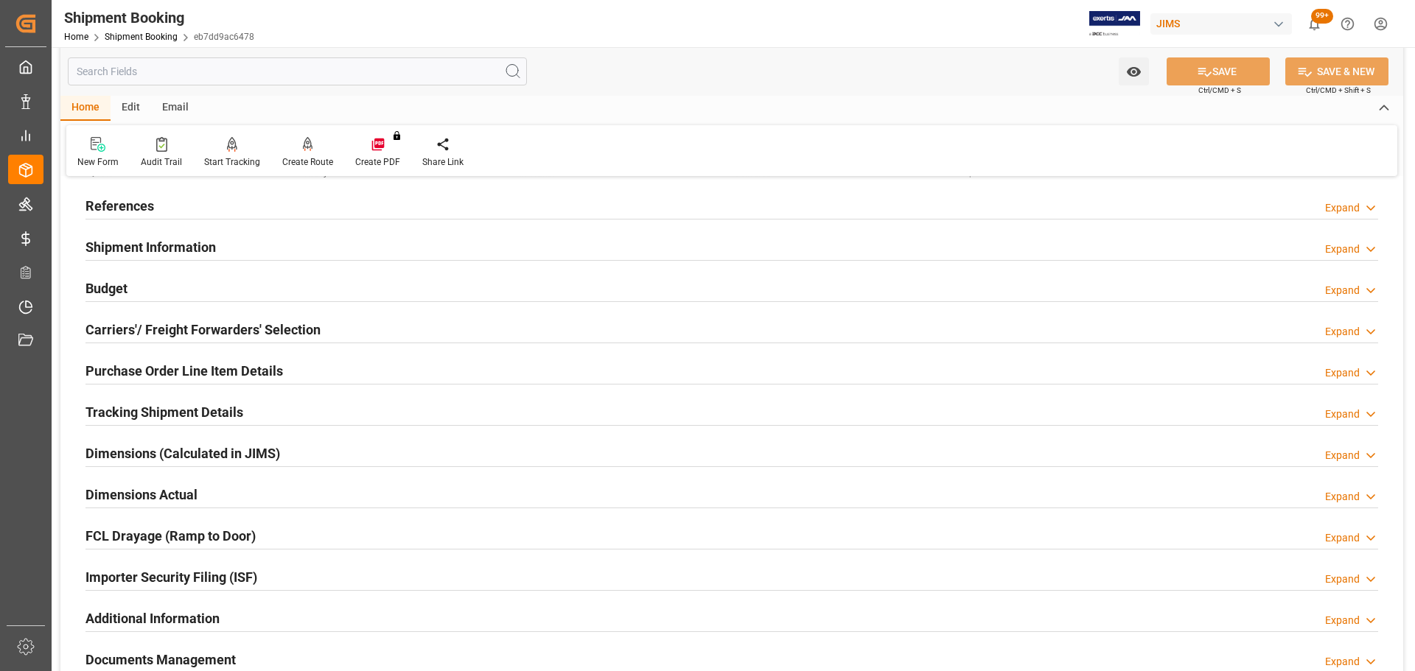
scroll to position [221, 0]
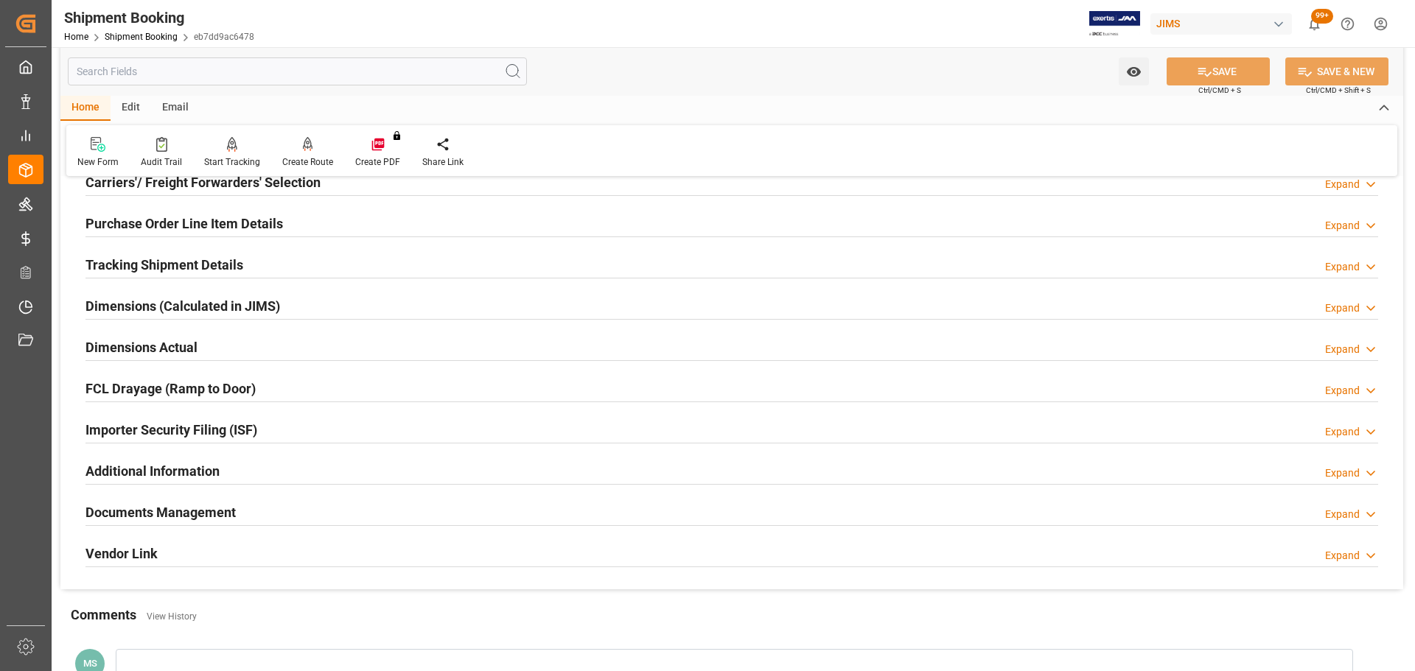
click at [258, 223] on h2 "Purchase Order Line Item Details" at bounding box center [183, 224] width 197 height 20
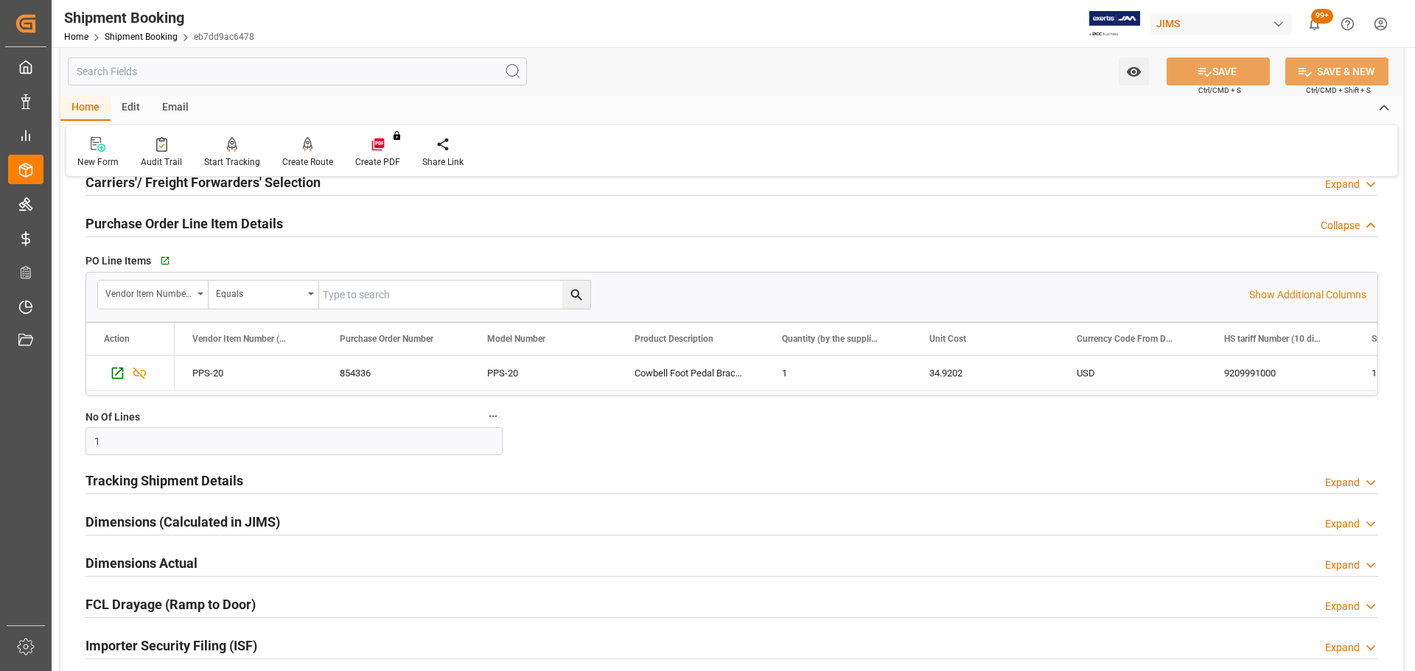
click at [258, 223] on h2 "Purchase Order Line Item Details" at bounding box center [183, 224] width 197 height 20
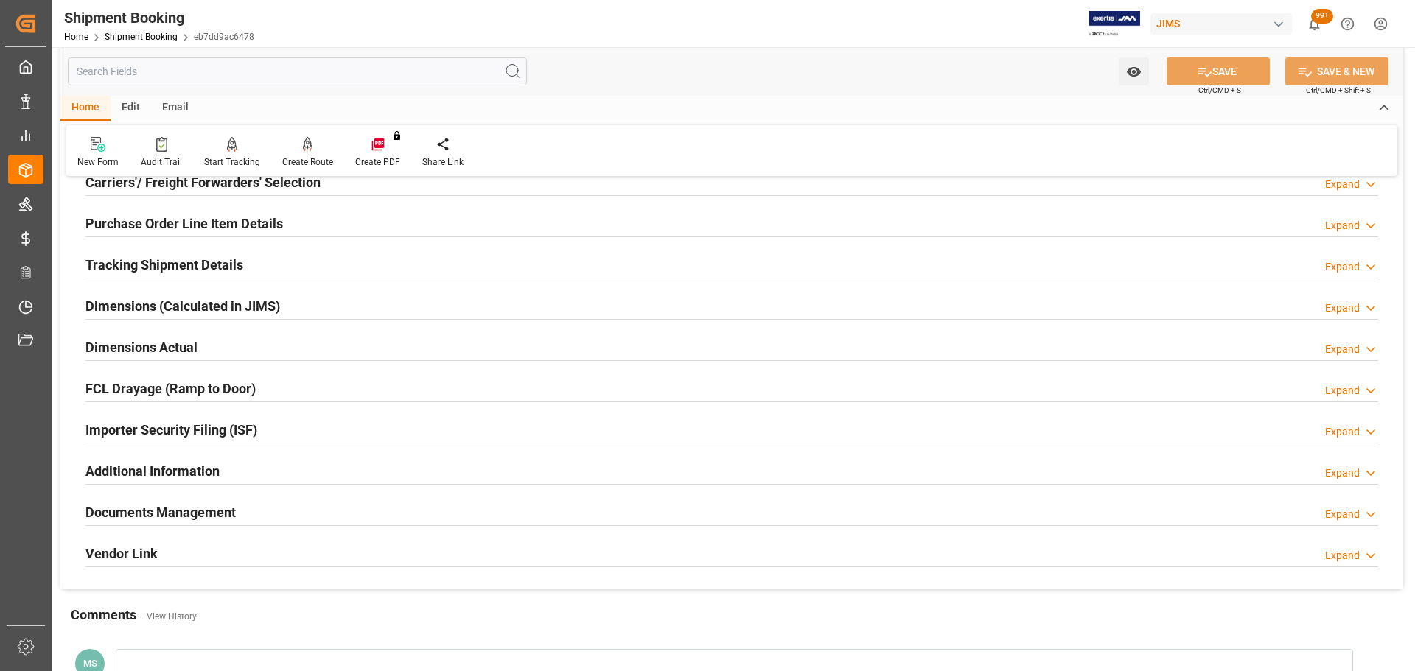
click at [247, 253] on div "Tracking Shipment Details Expand" at bounding box center [731, 264] width 1292 height 28
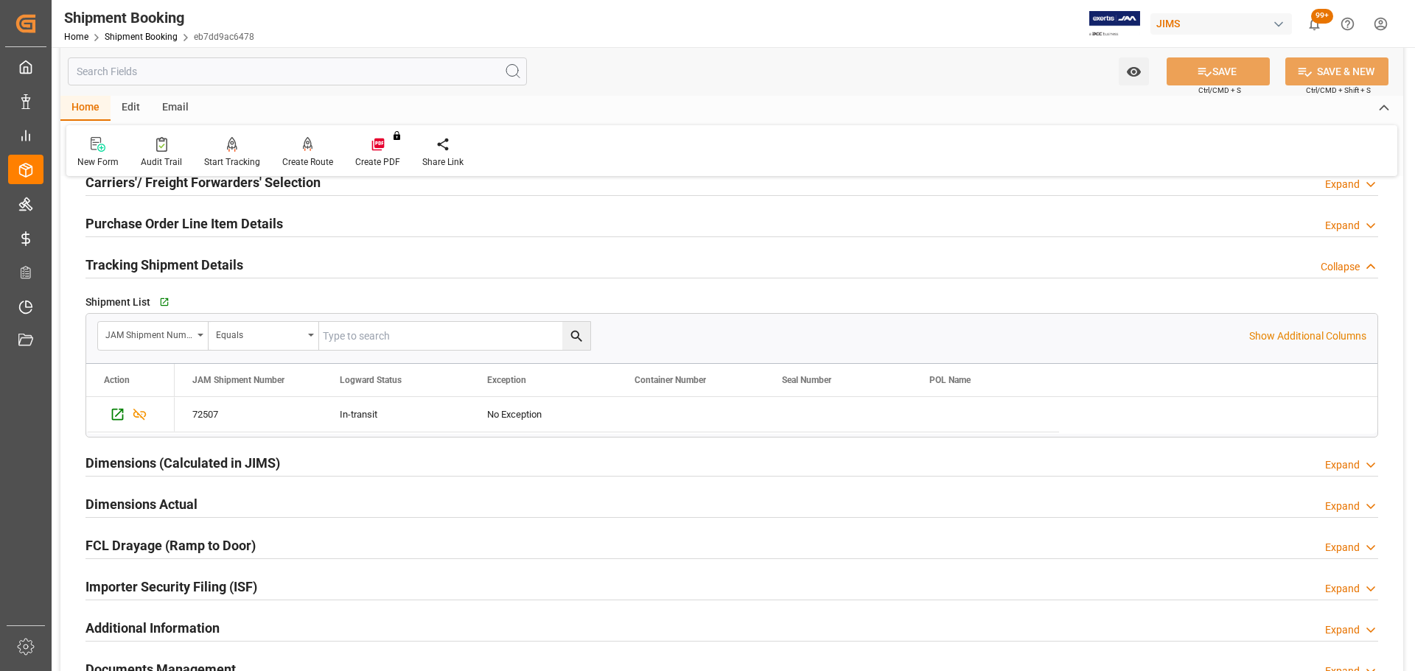
click at [247, 253] on div "Tracking Shipment Details Collapse" at bounding box center [731, 264] width 1292 height 28
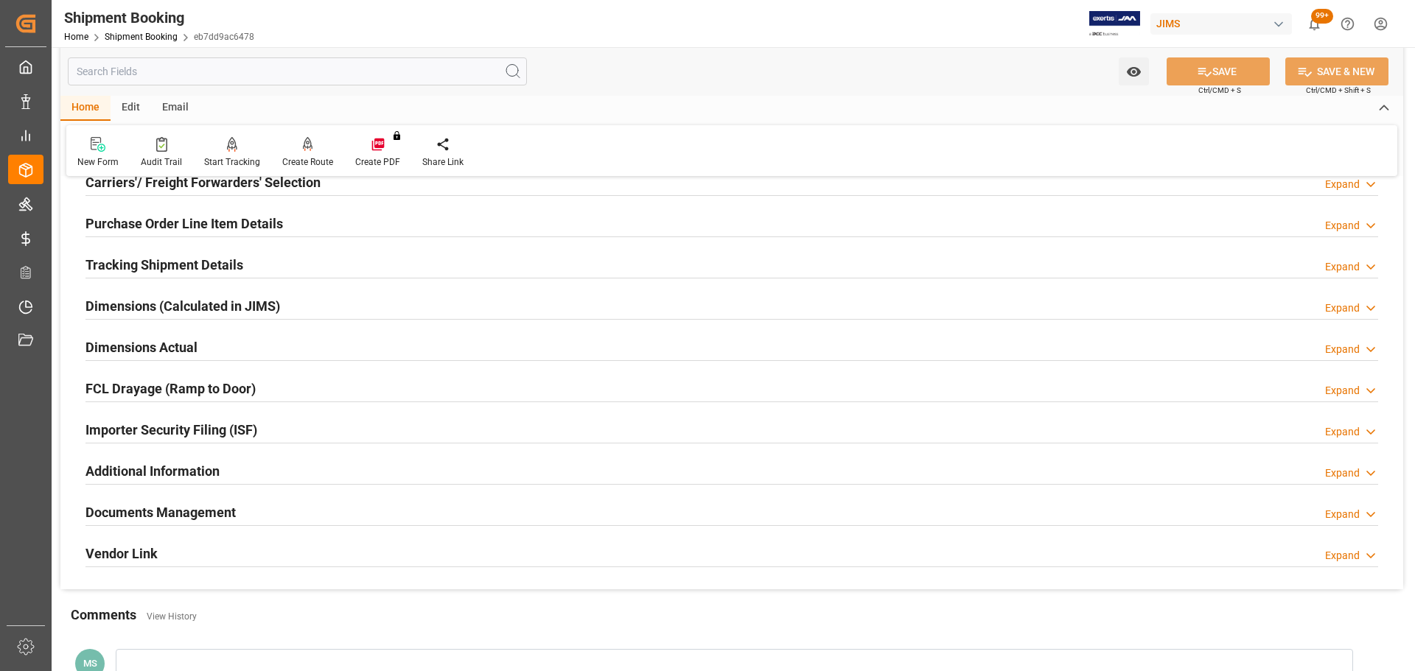
click at [197, 343] on h2 "Dimensions Actual" at bounding box center [141, 347] width 112 height 20
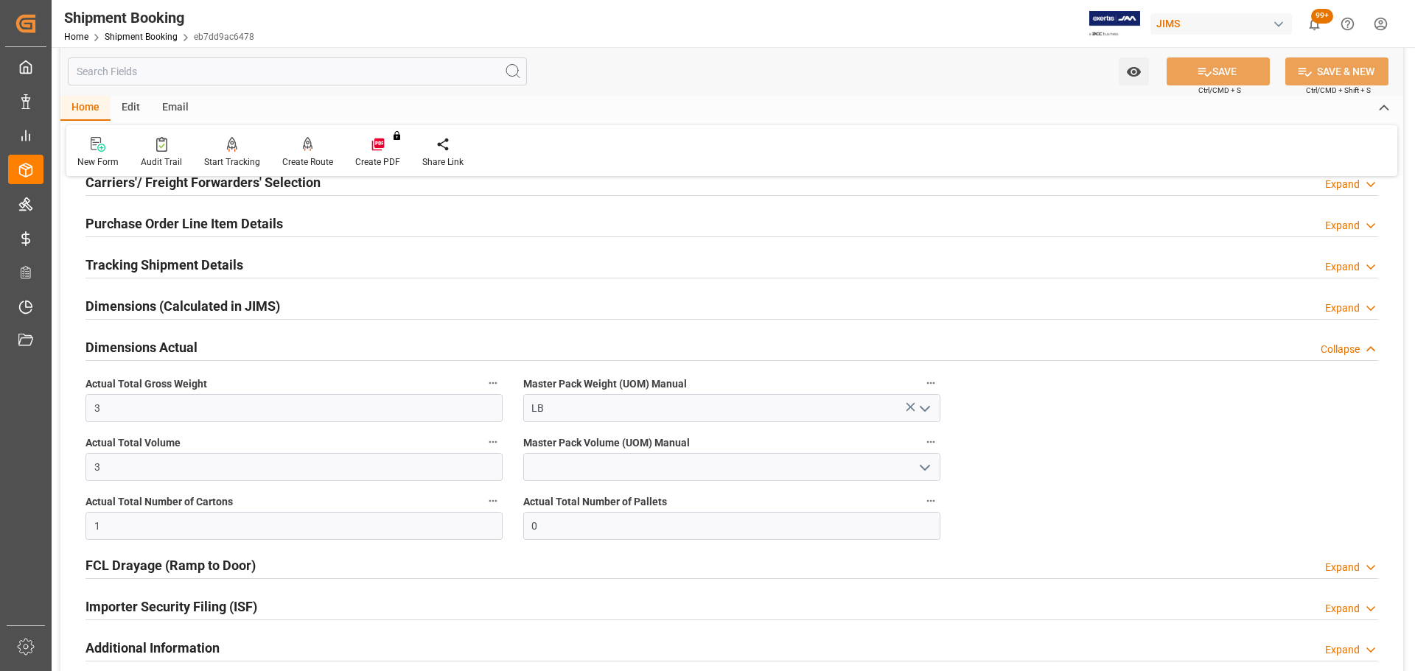
click at [197, 343] on h2 "Dimensions Actual" at bounding box center [141, 347] width 112 height 20
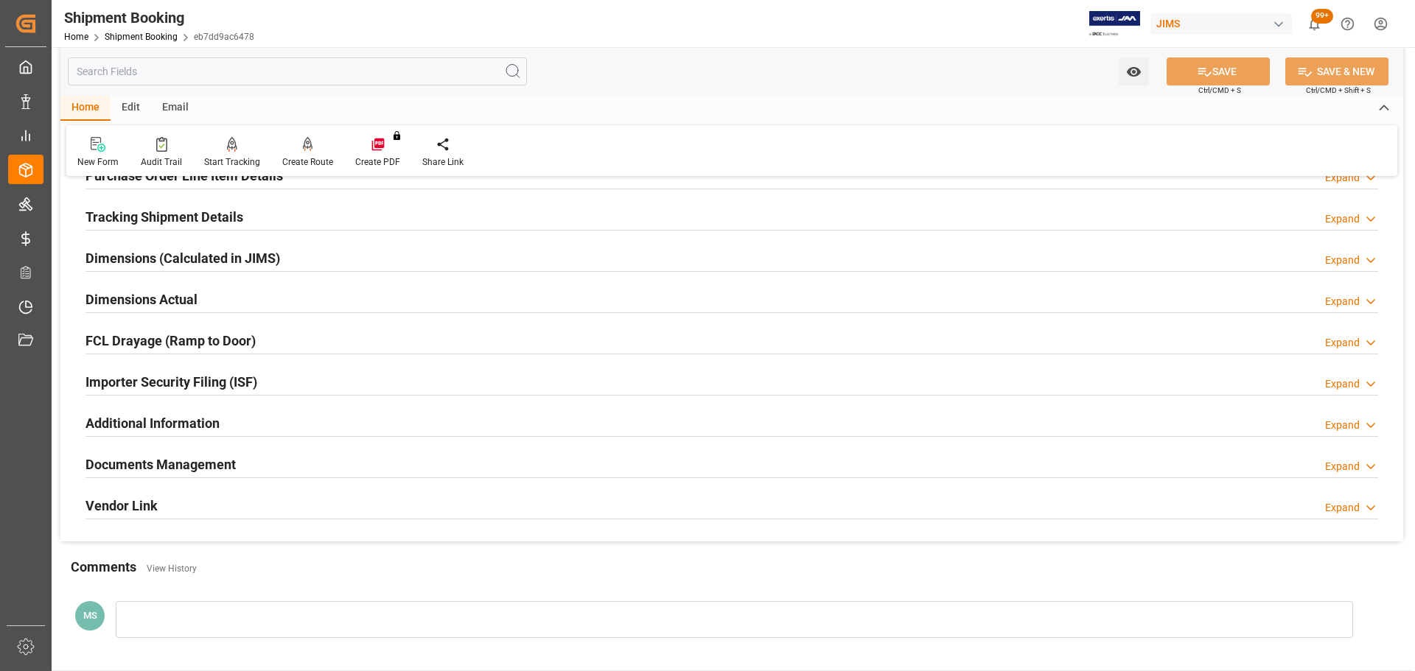
scroll to position [295, 0]
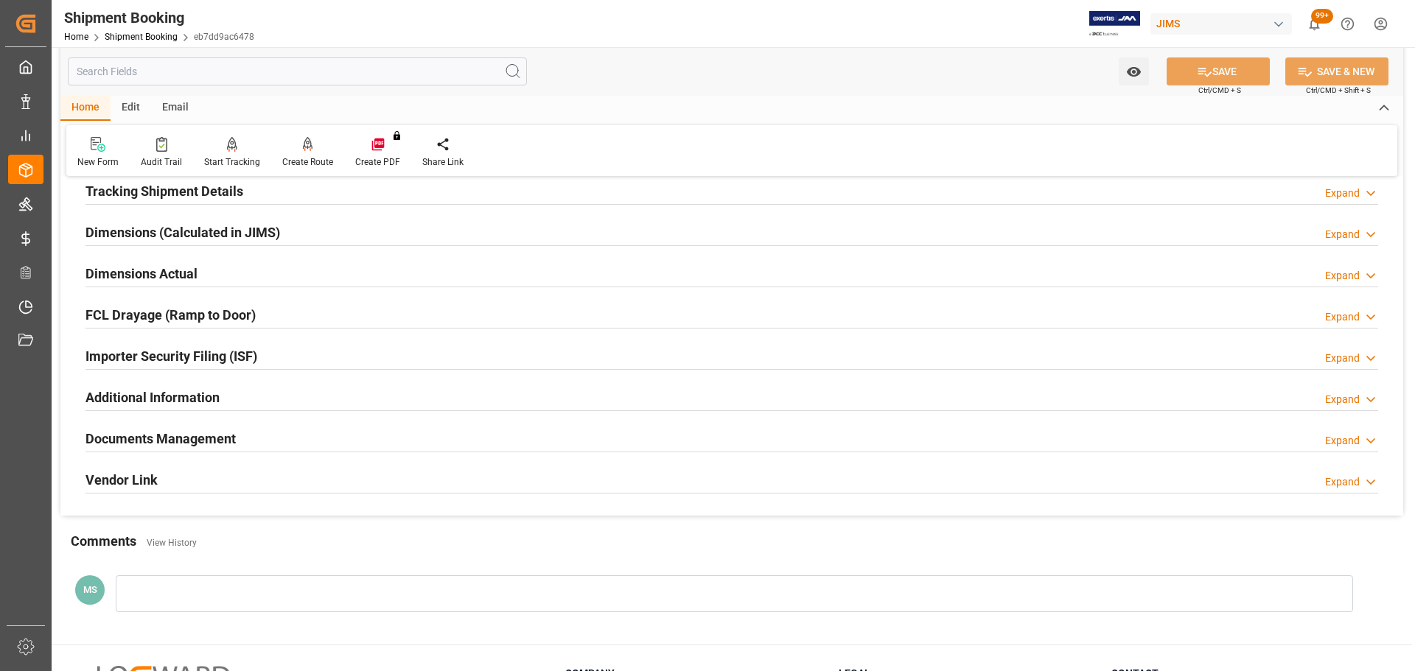
click at [169, 452] on div at bounding box center [731, 452] width 1292 height 1
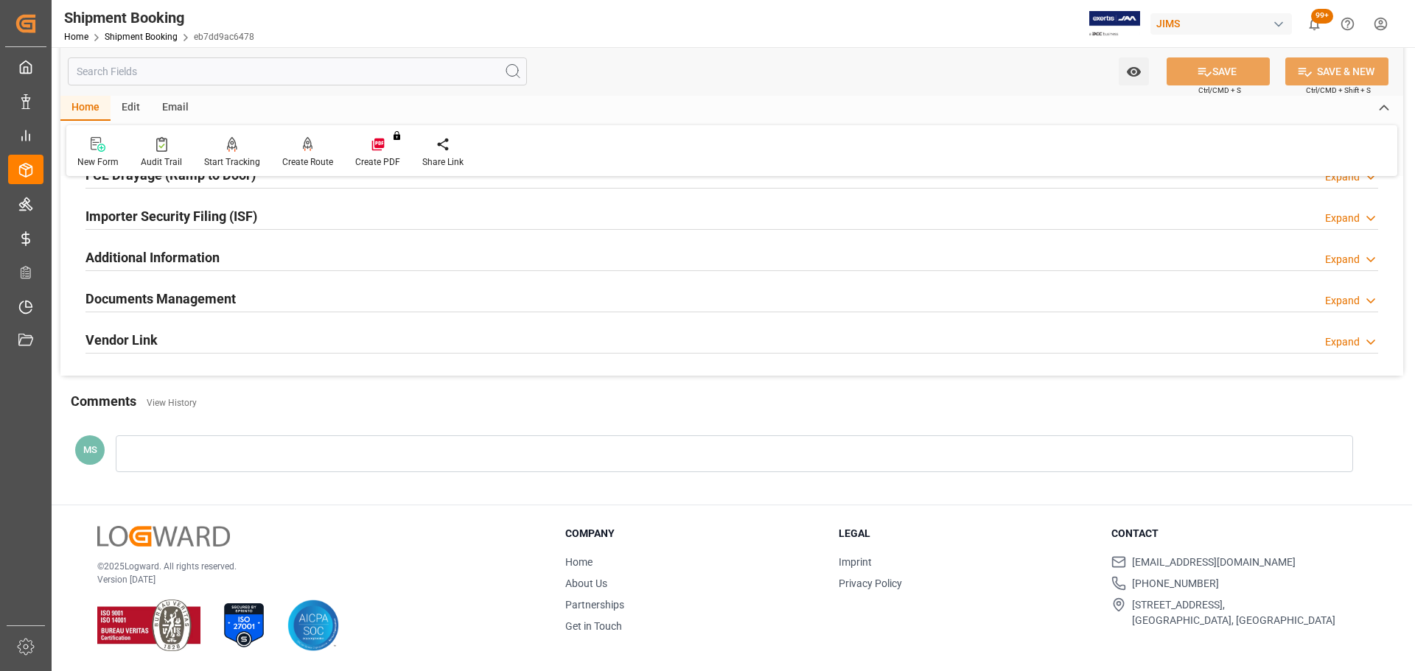
click at [175, 284] on div "Documents Management" at bounding box center [160, 298] width 150 height 28
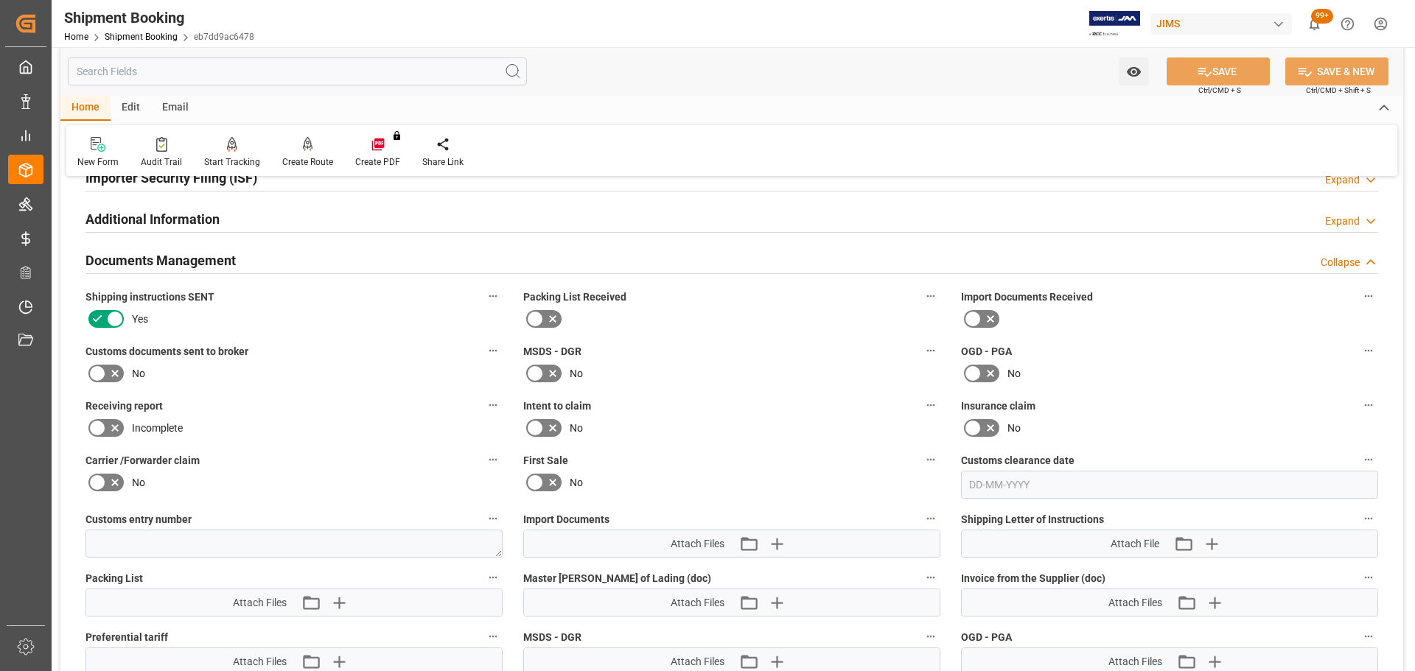
scroll to position [508, 0]
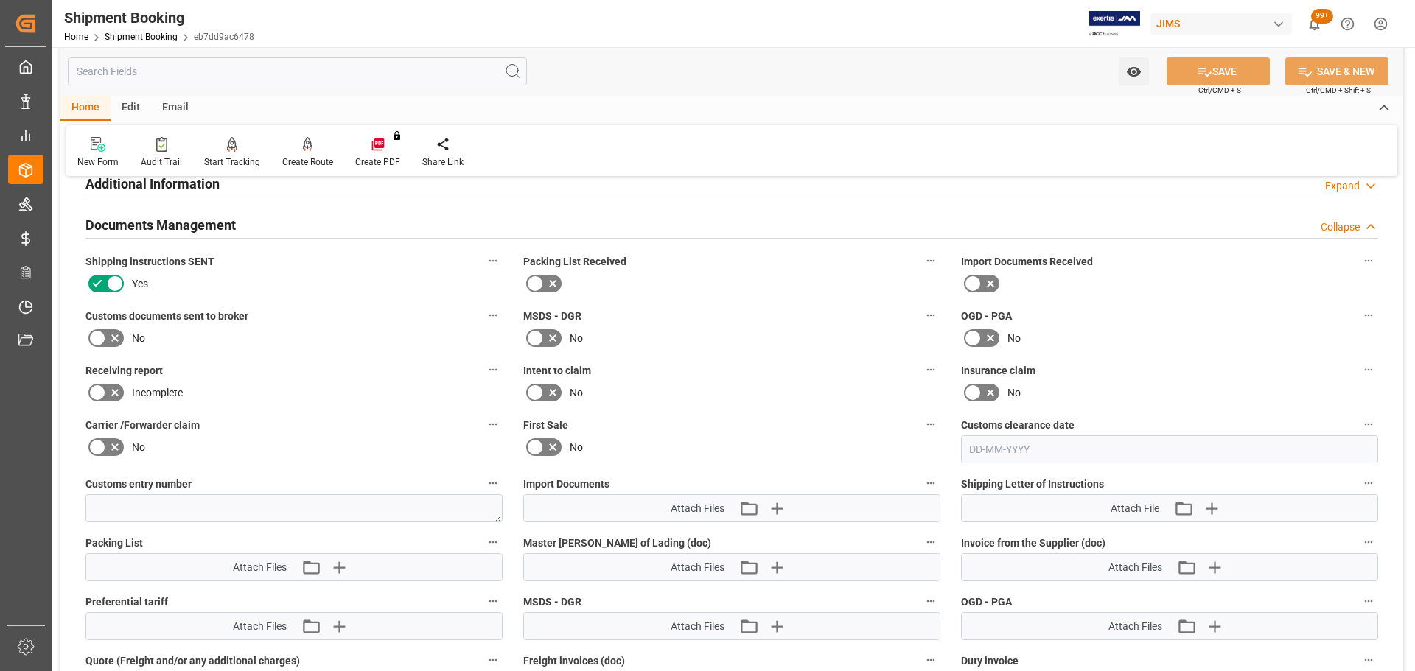
click at [114, 337] on icon at bounding box center [114, 338] width 7 height 7
click at [0, 0] on input "checkbox" at bounding box center [0, 0] width 0 height 0
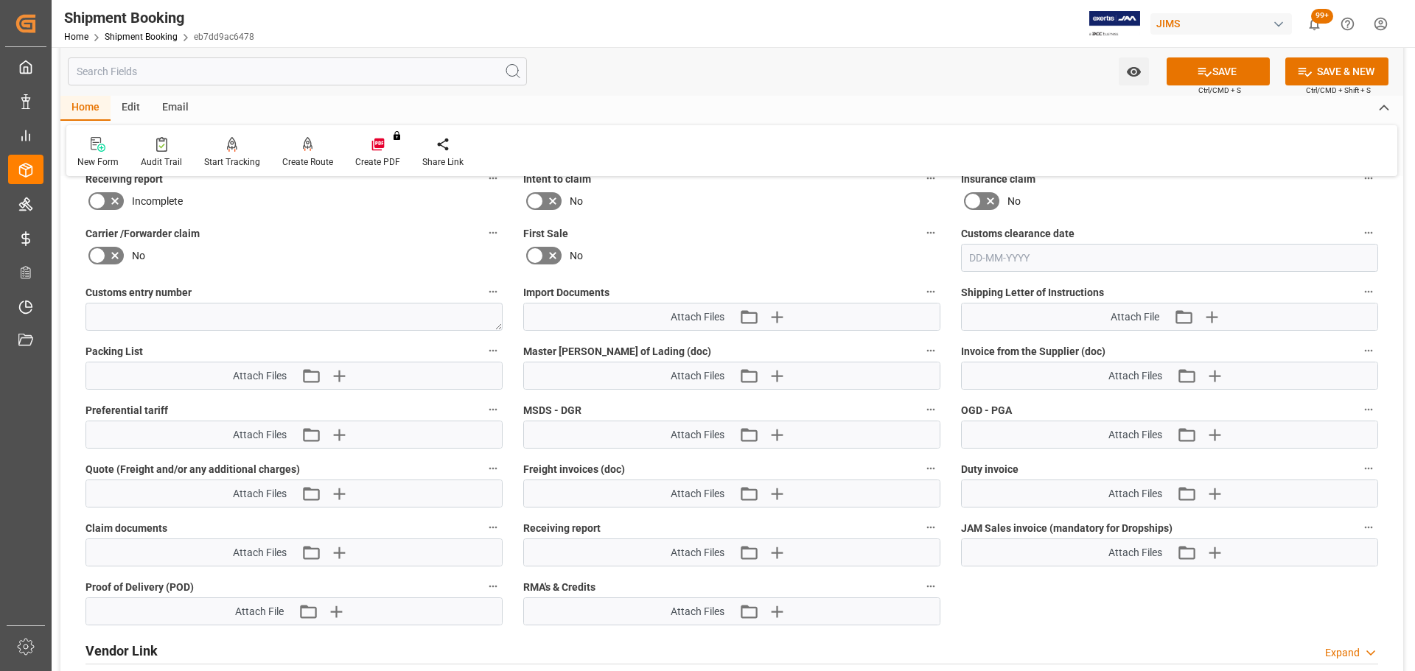
scroll to position [730, 0]
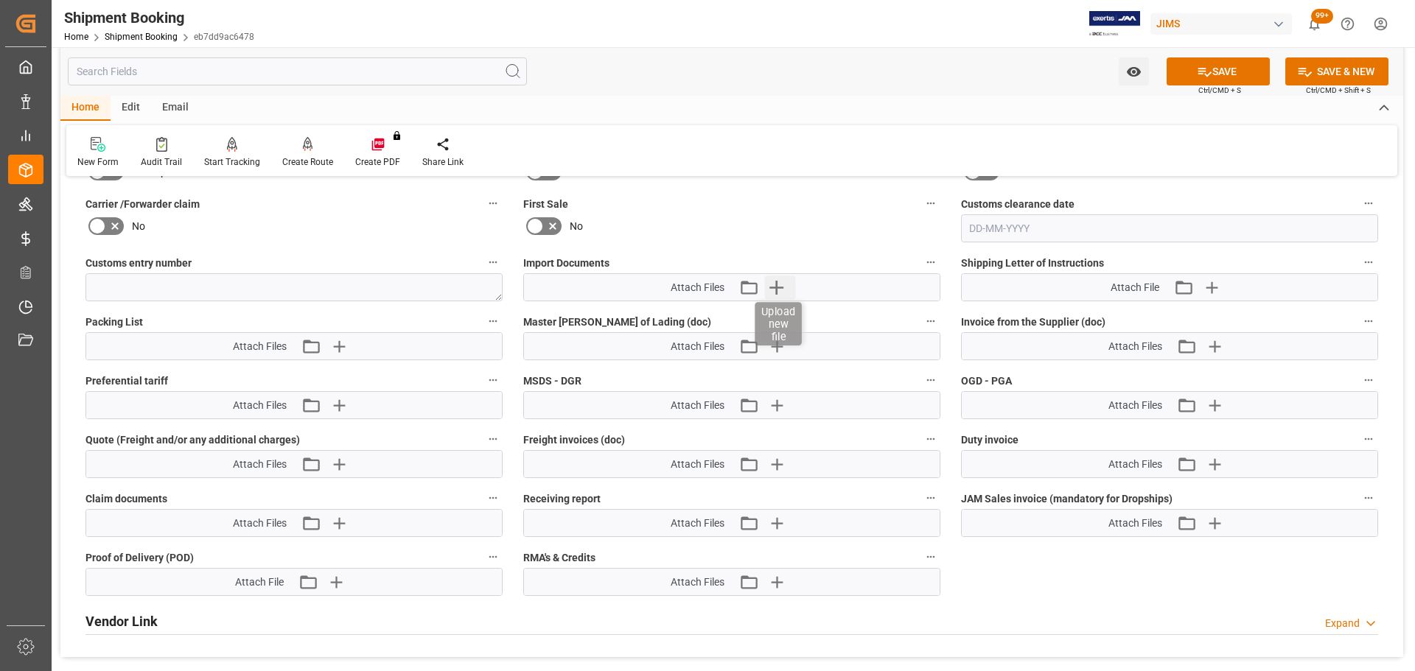
click at [777, 290] on icon "button" at bounding box center [776, 288] width 14 height 14
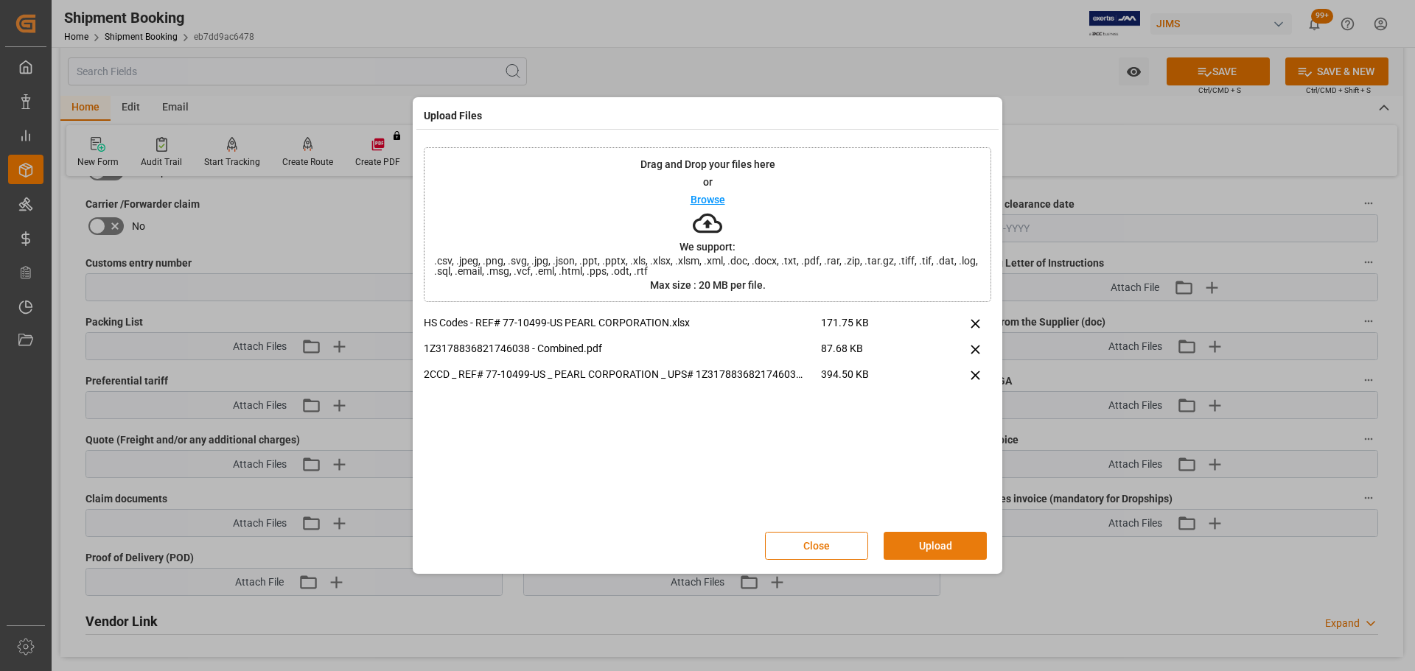
click at [945, 546] on button "Upload" at bounding box center [935, 546] width 103 height 28
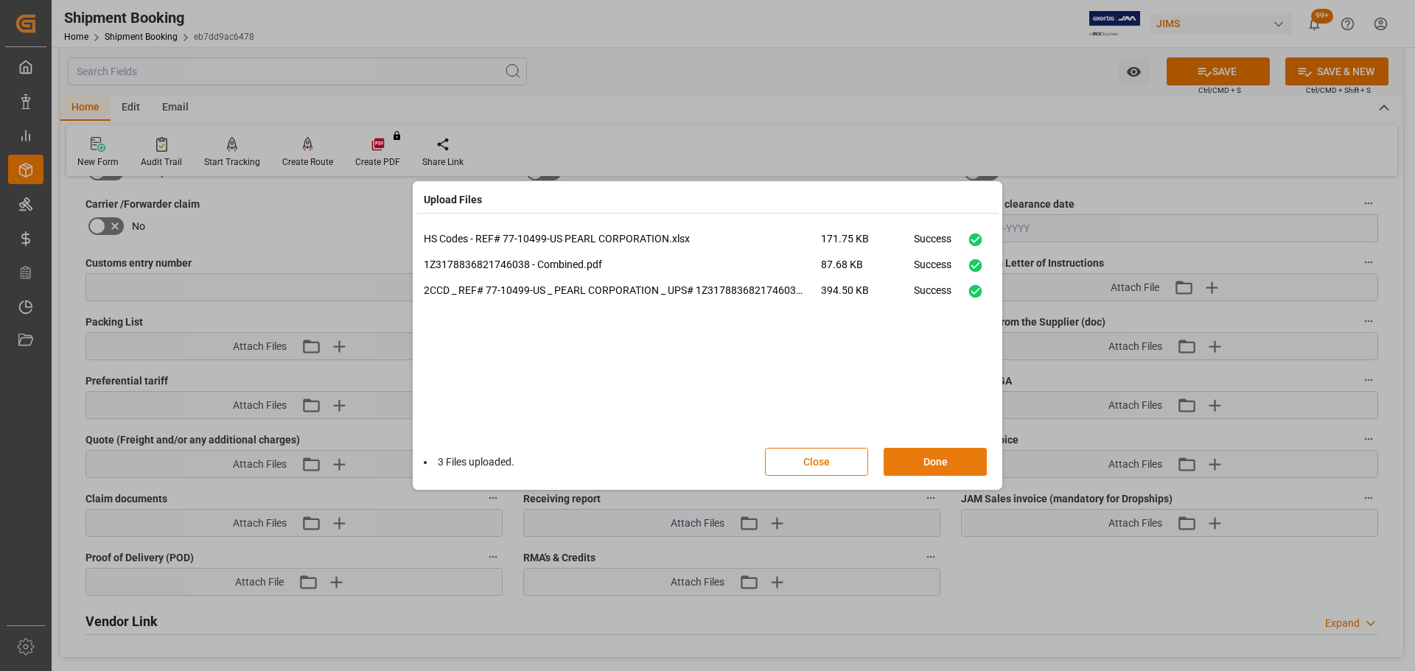
click at [926, 471] on button "Done" at bounding box center [935, 462] width 103 height 28
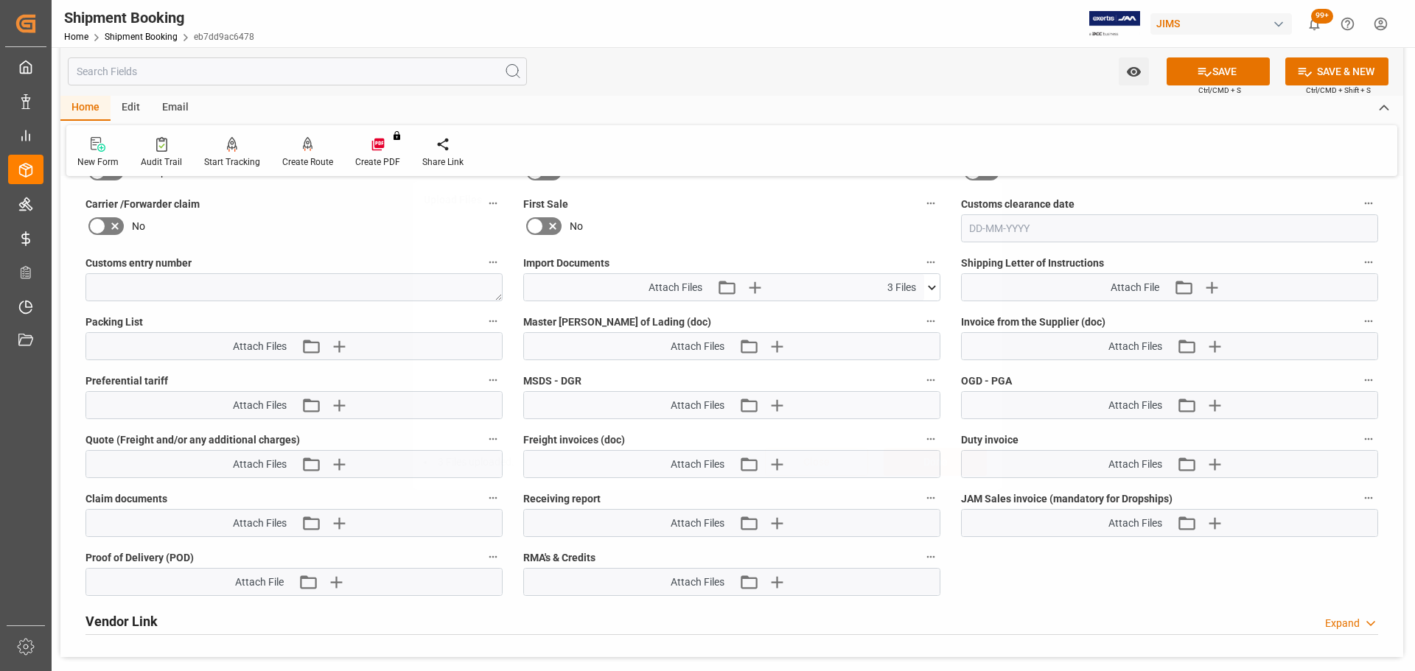
click at [1203, 76] on icon at bounding box center [1204, 71] width 15 height 15
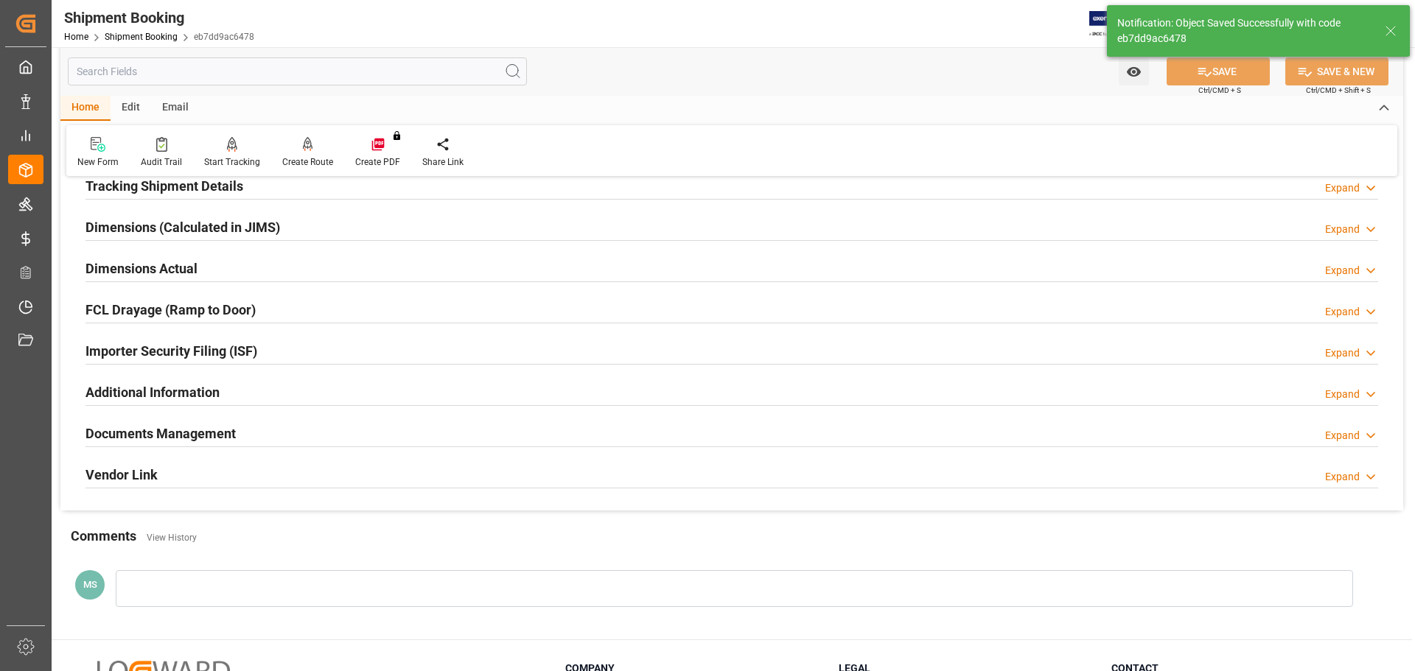
scroll to position [301, 0]
click at [252, 430] on div "Documents Management Expand" at bounding box center [731, 432] width 1292 height 28
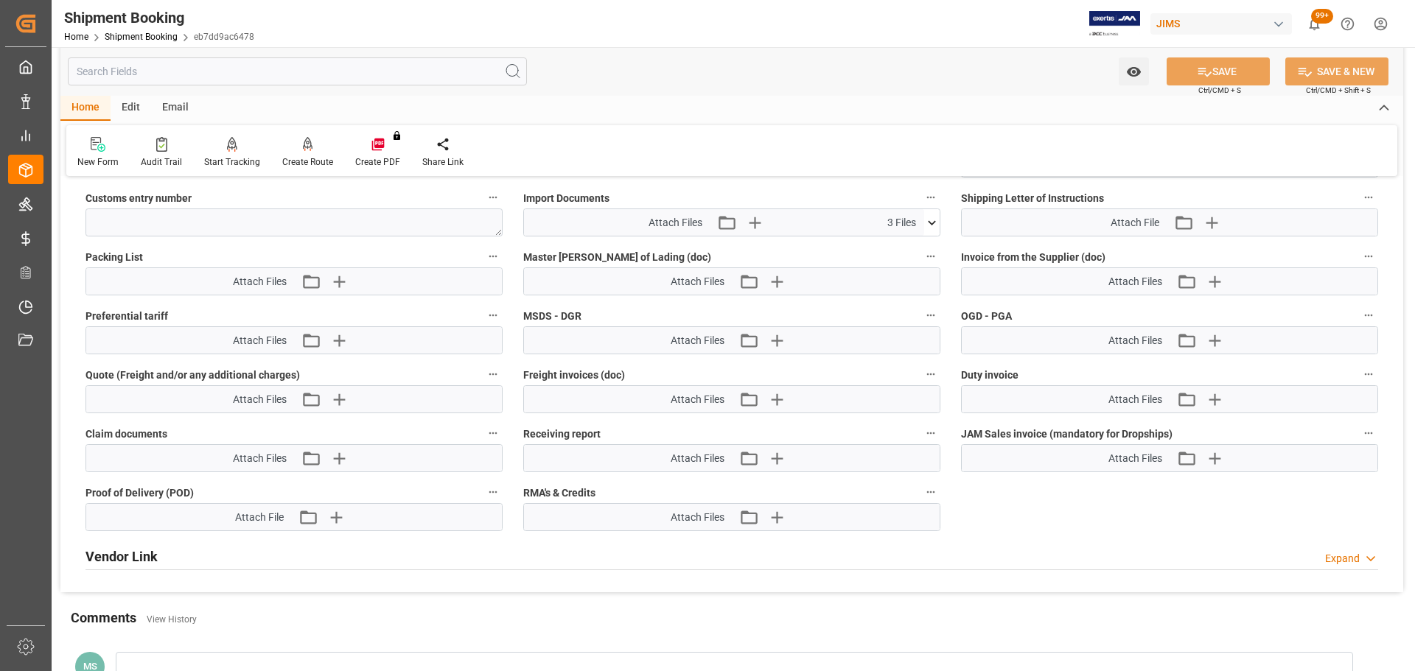
scroll to position [816, 0]
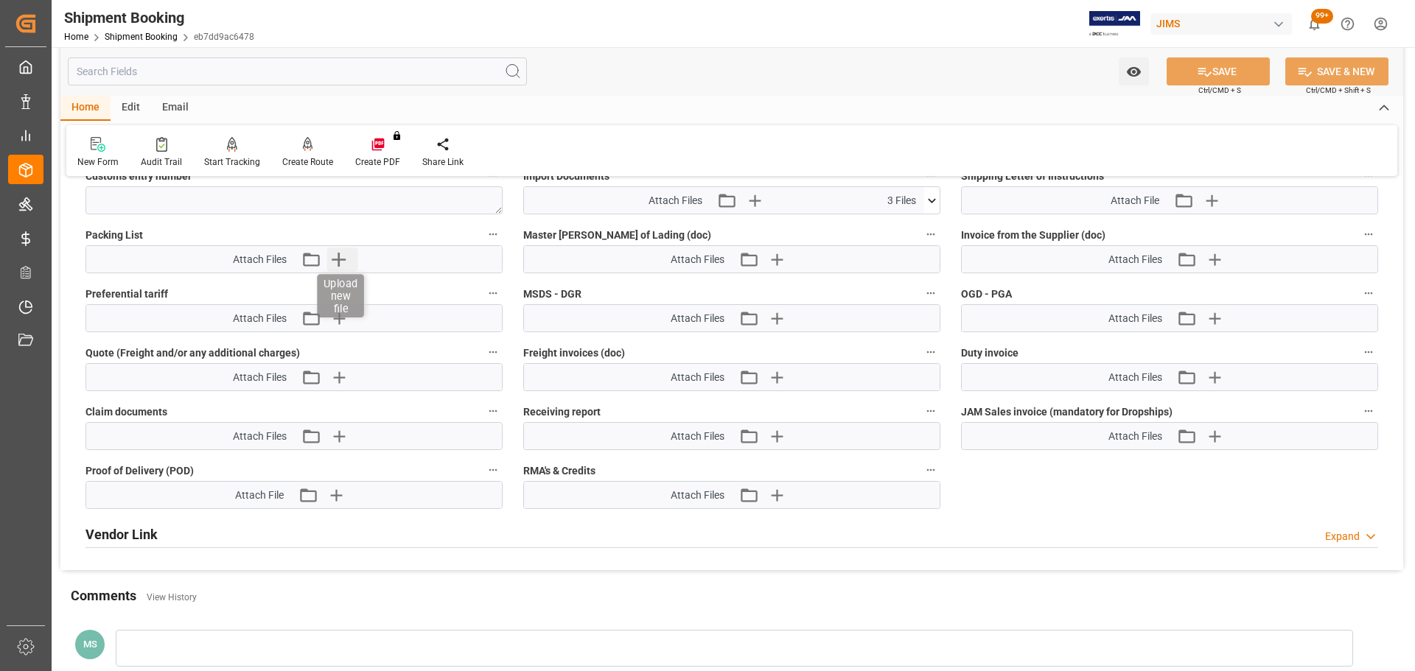
click at [337, 257] on icon "button" at bounding box center [338, 260] width 24 height 24
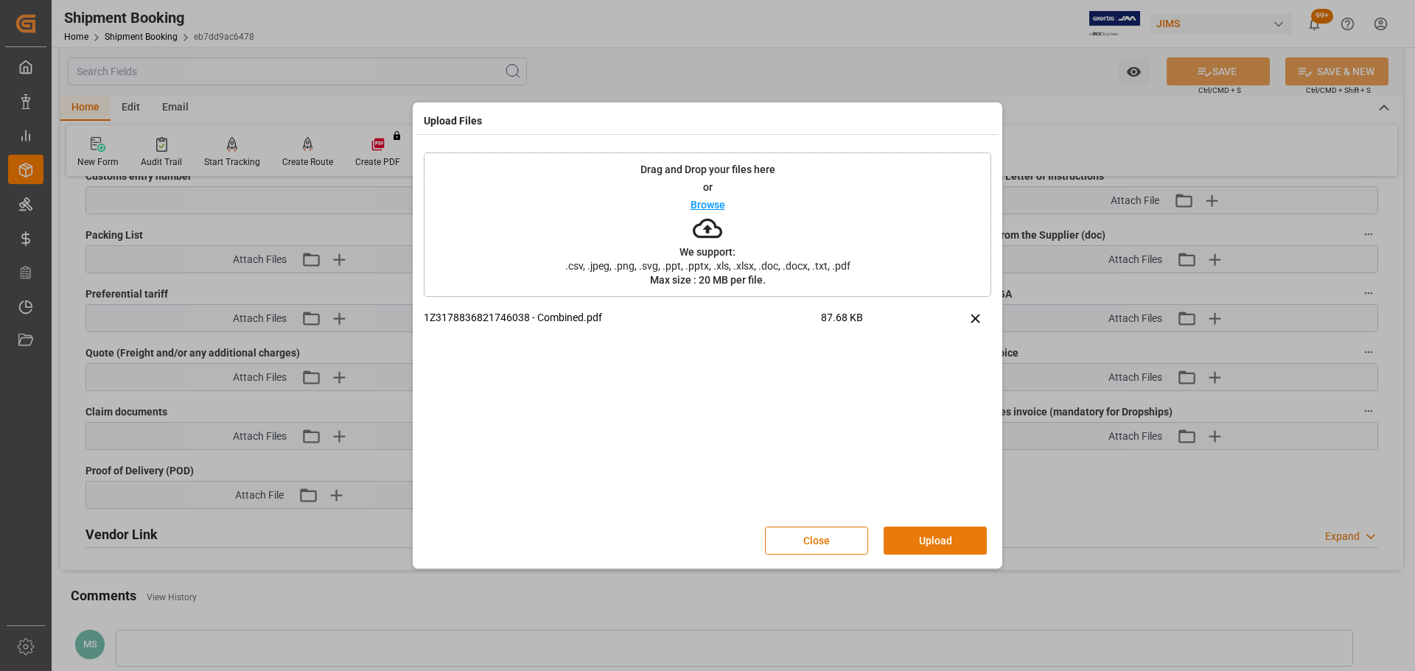
click at [921, 545] on button "Upload" at bounding box center [935, 541] width 103 height 28
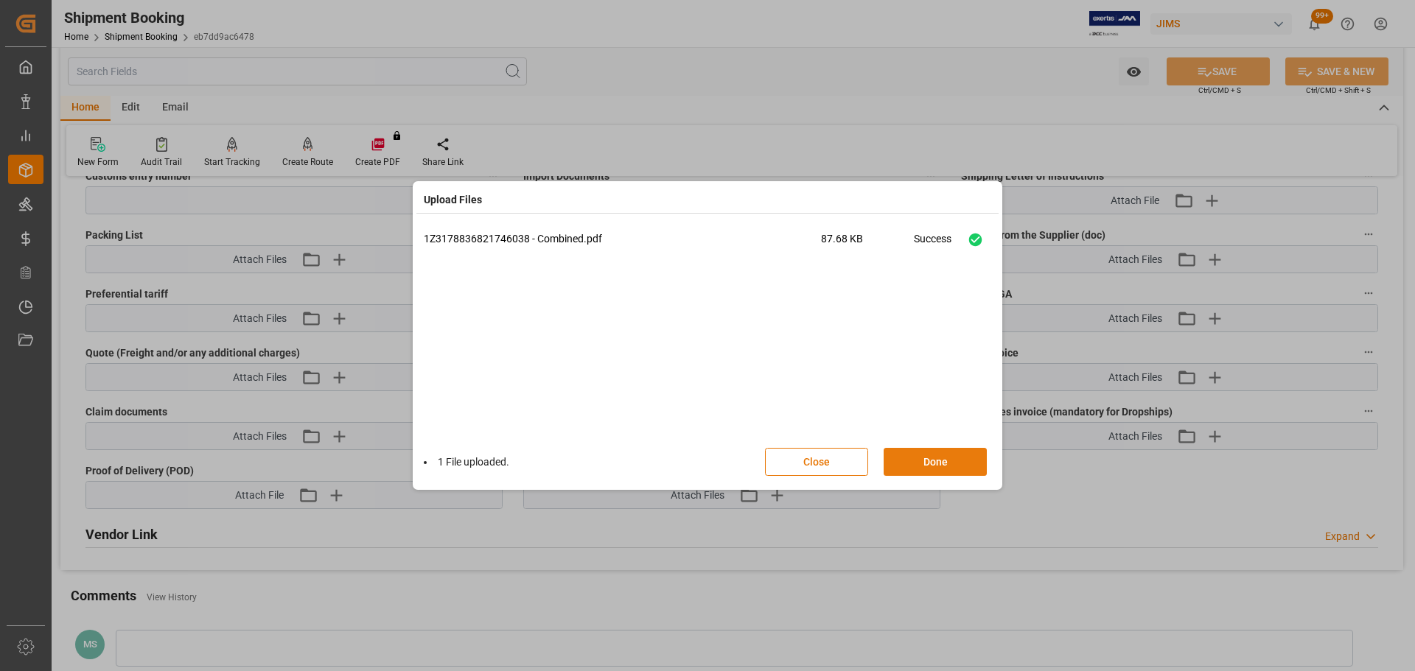
click at [928, 454] on button "Done" at bounding box center [935, 462] width 103 height 28
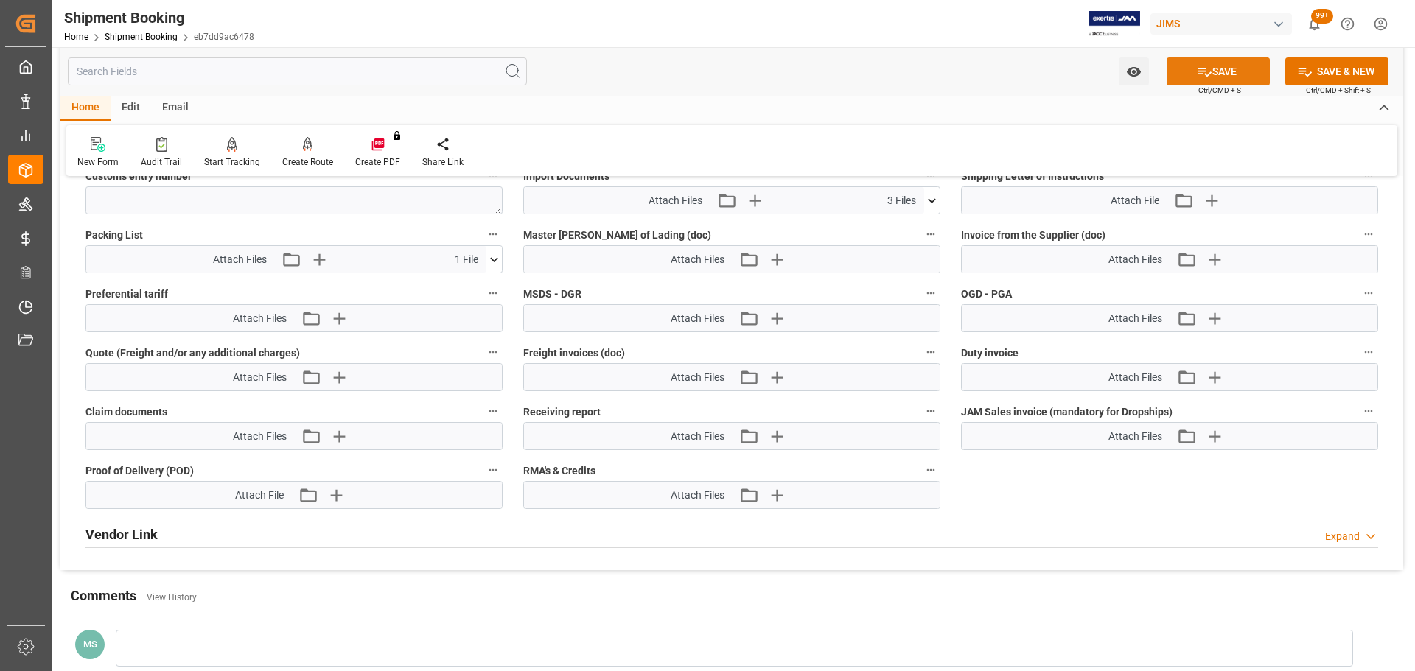
click at [1194, 61] on button "SAVE" at bounding box center [1217, 71] width 103 height 28
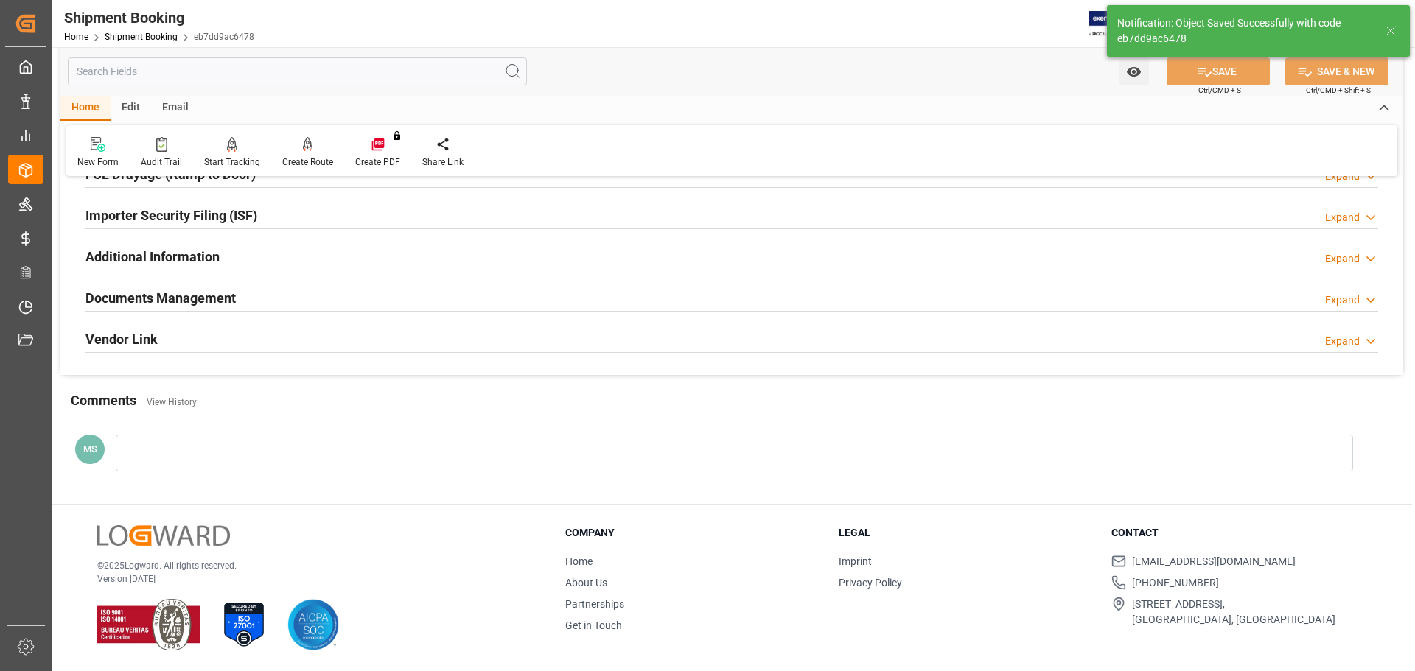
scroll to position [240, 0]
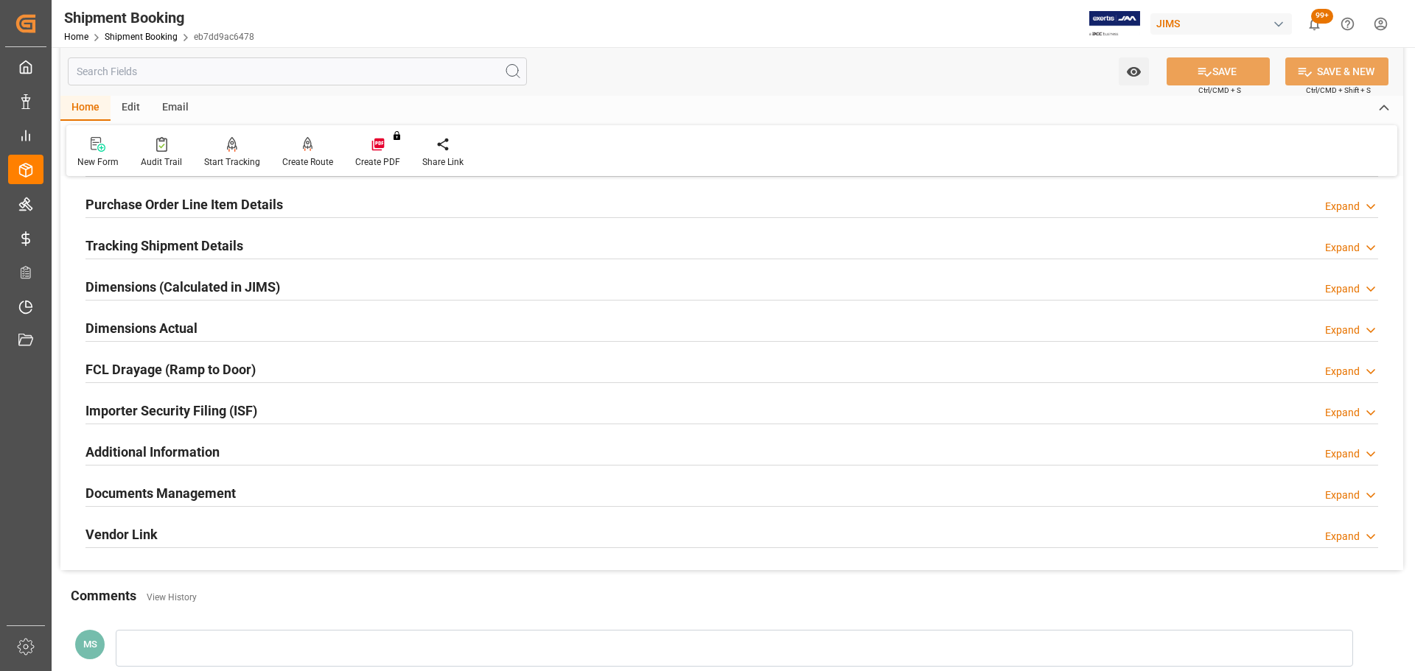
click at [293, 494] on div "Documents Management Expand" at bounding box center [731, 492] width 1292 height 28
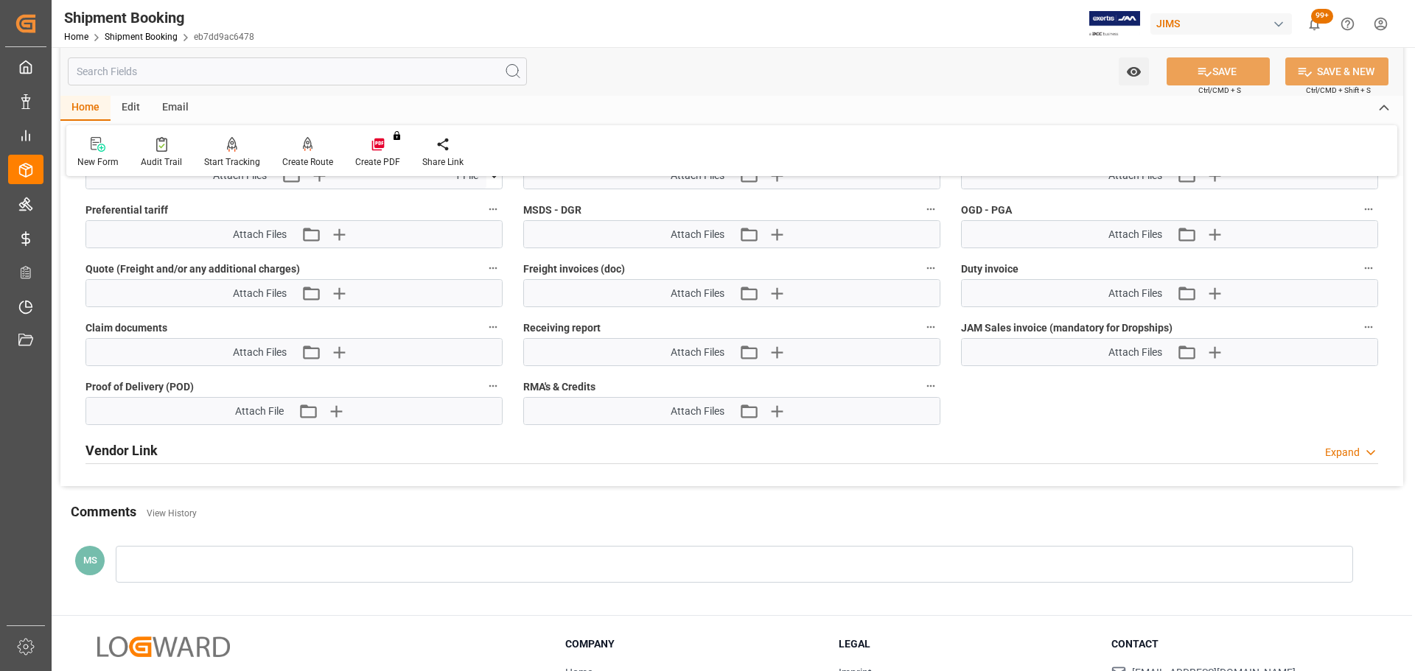
scroll to position [790, 0]
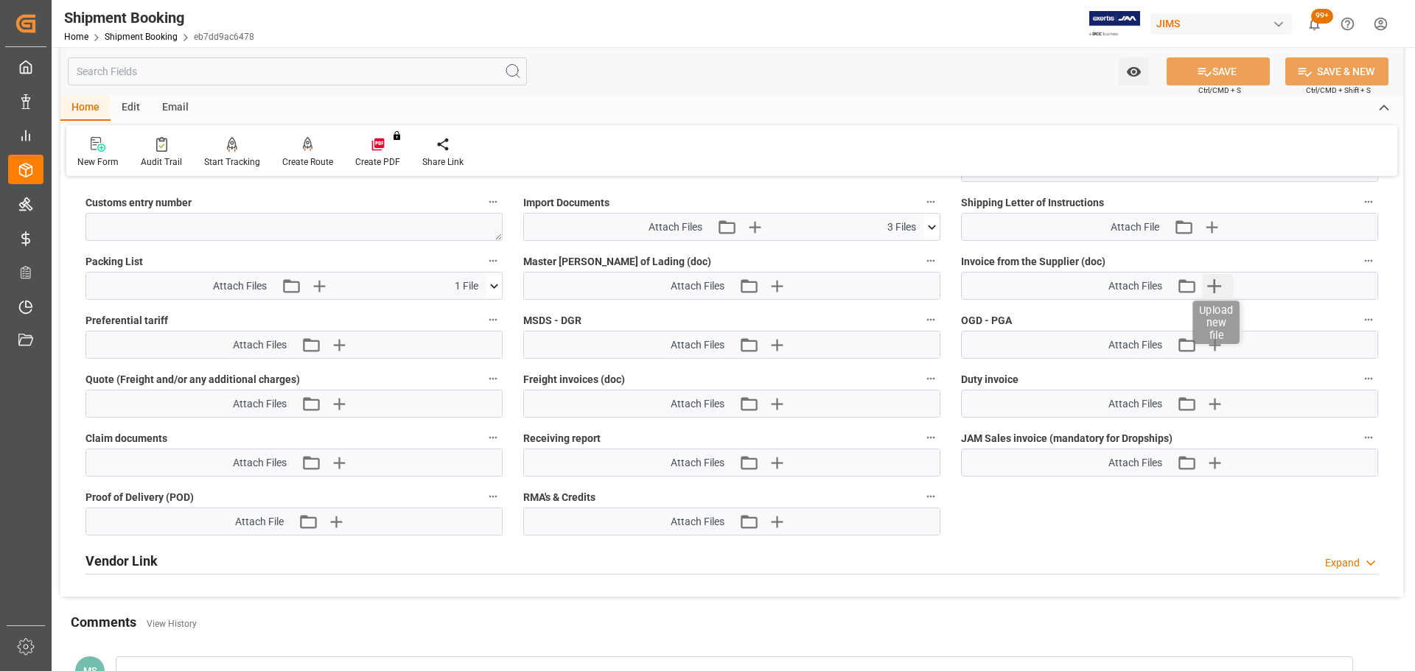
click at [1214, 292] on icon "button" at bounding box center [1214, 286] width 14 height 14
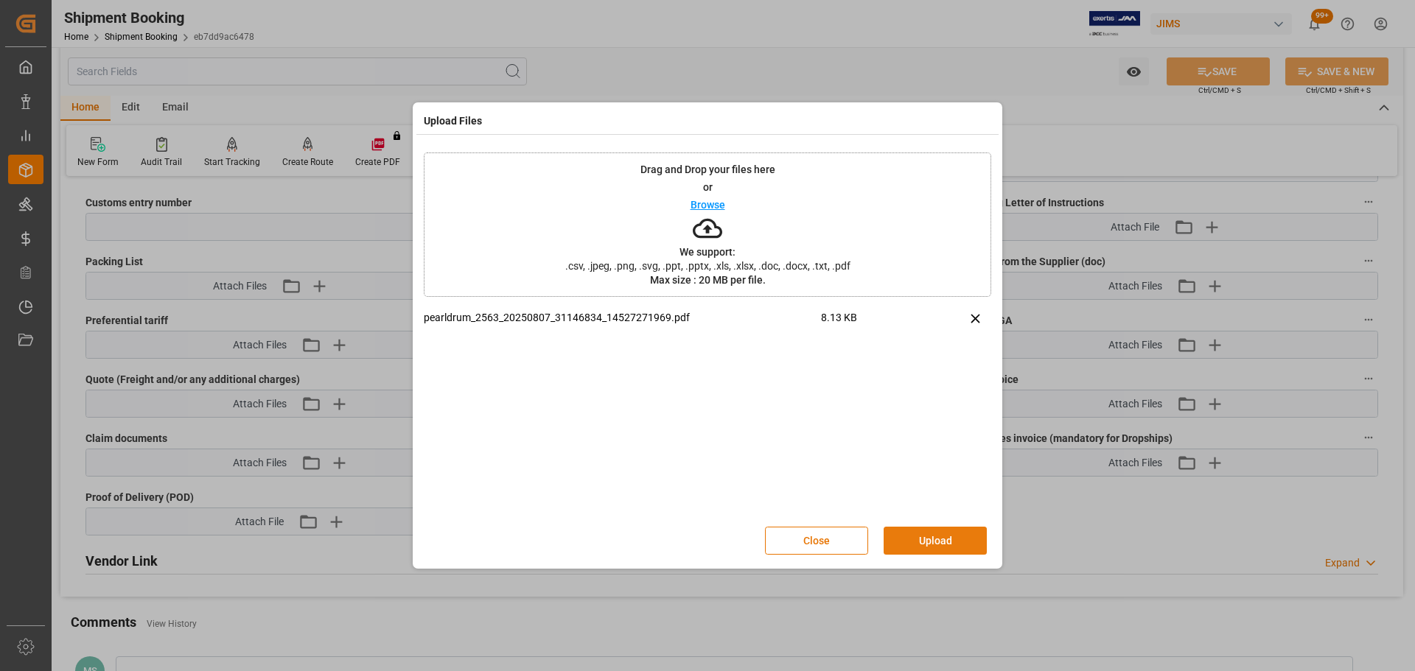
click at [895, 532] on button "Upload" at bounding box center [935, 541] width 103 height 28
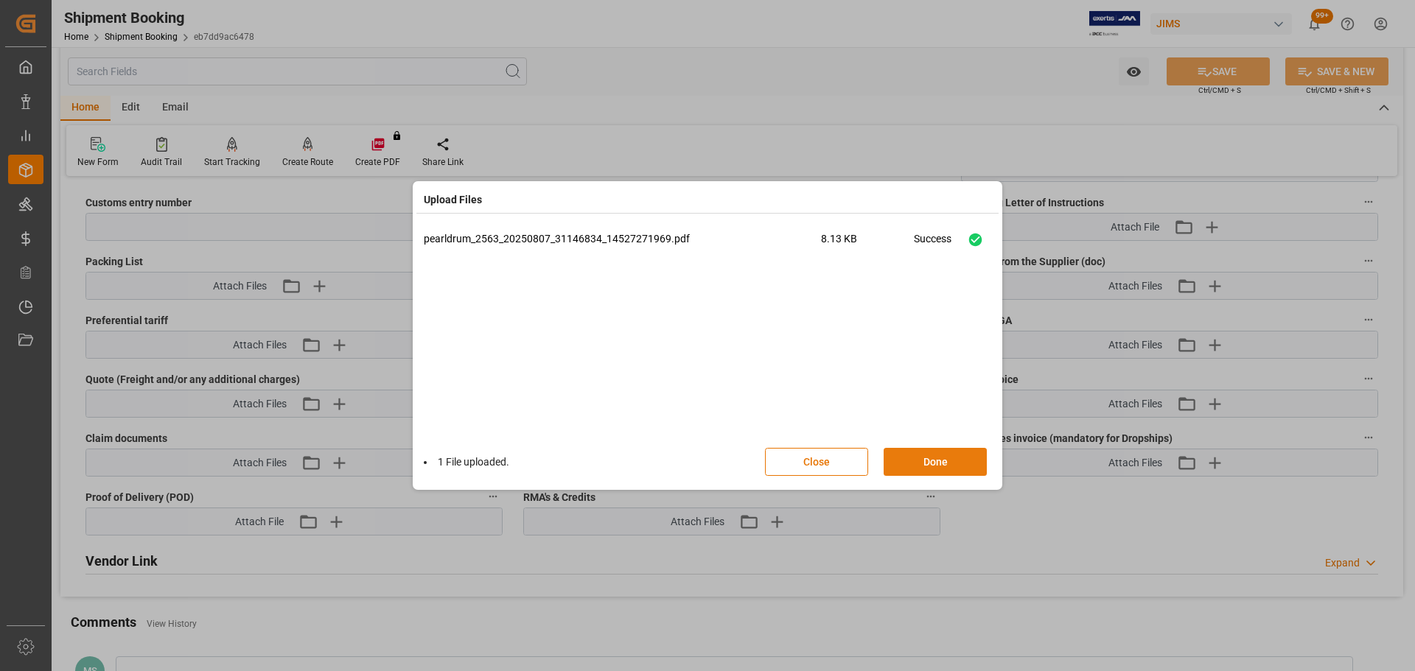
click at [931, 460] on button "Done" at bounding box center [935, 462] width 103 height 28
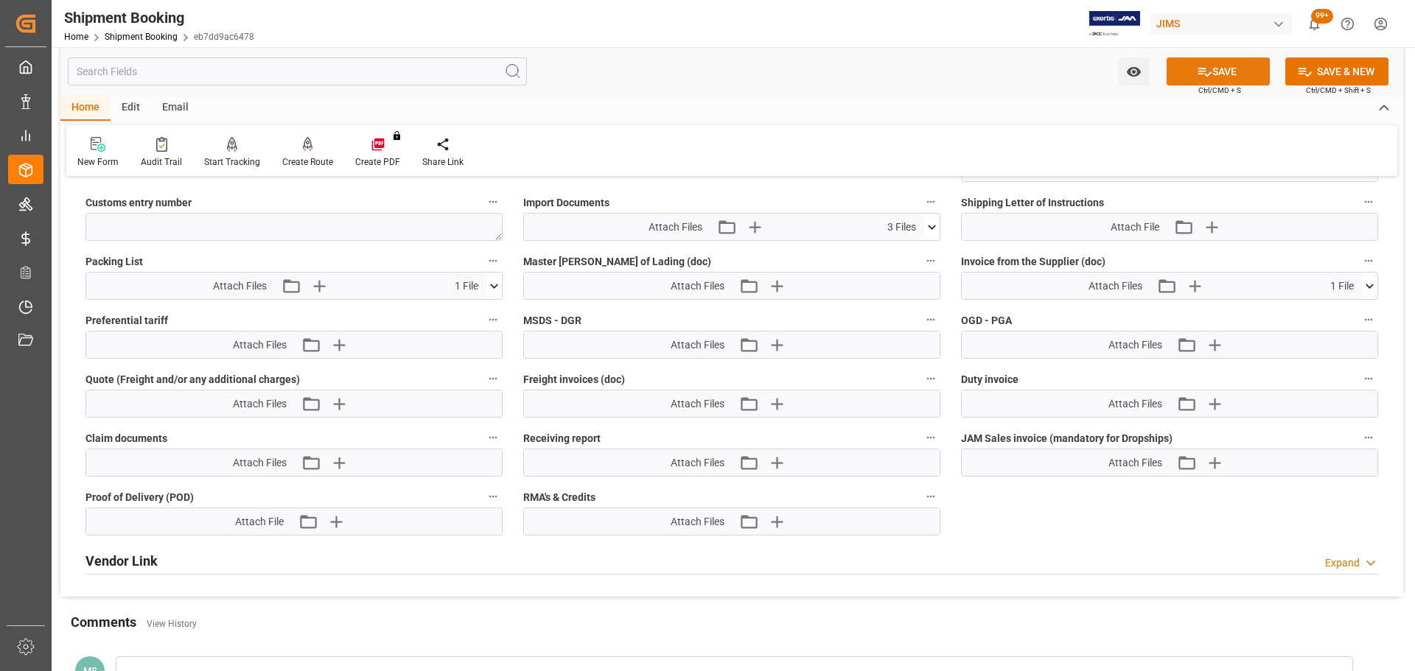
click at [1246, 71] on button "SAVE" at bounding box center [1217, 71] width 103 height 28
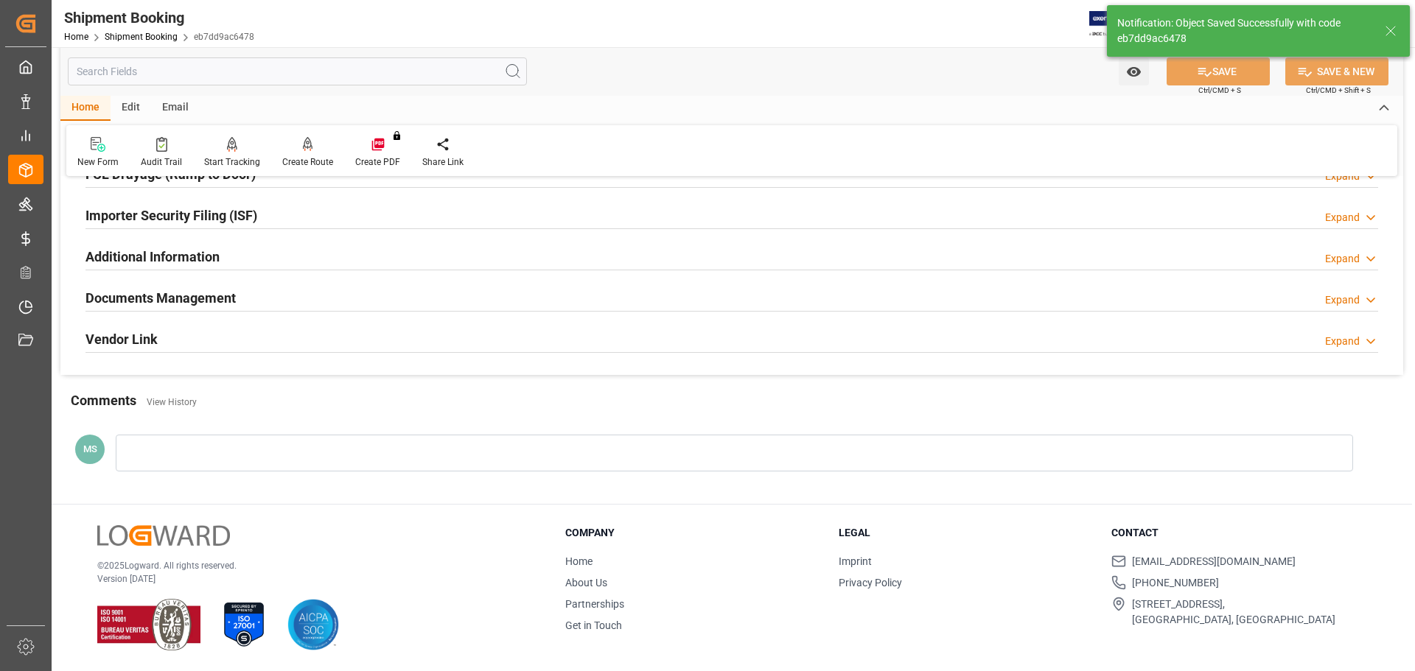
scroll to position [214, 0]
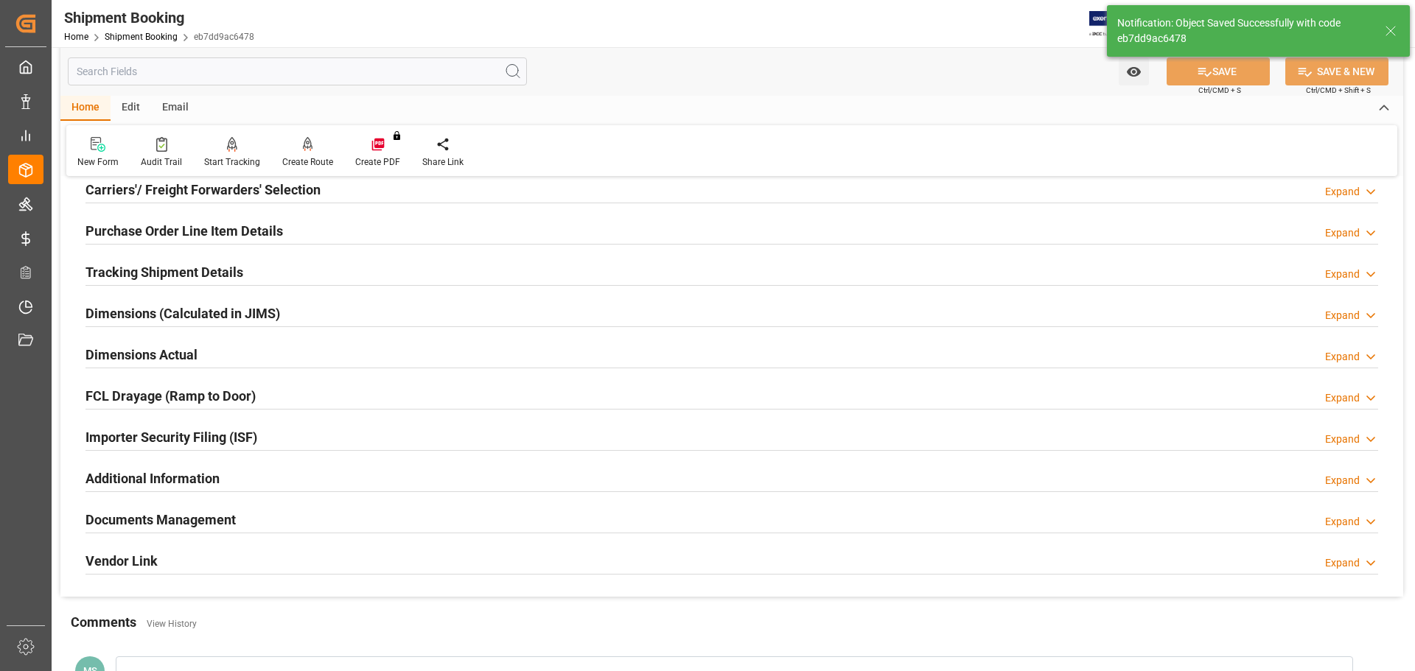
click at [217, 261] on div "Tracking Shipment Details" at bounding box center [164, 271] width 158 height 28
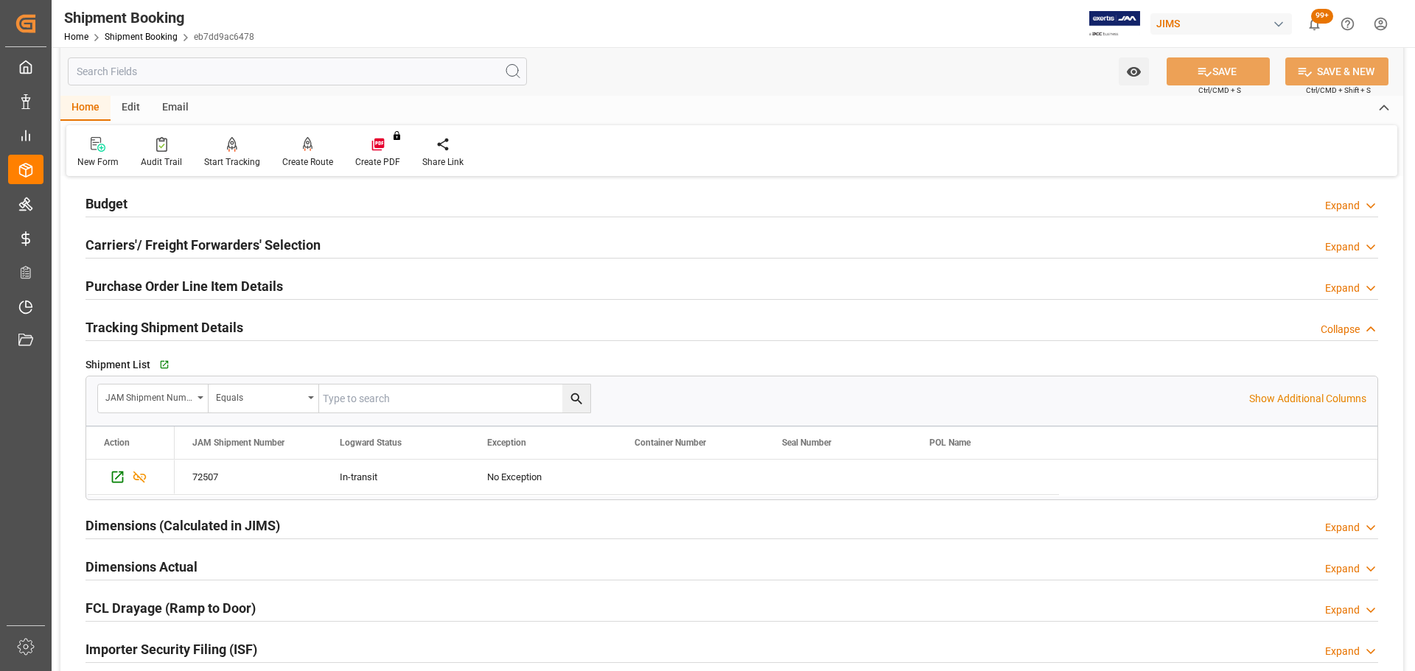
scroll to position [150, 0]
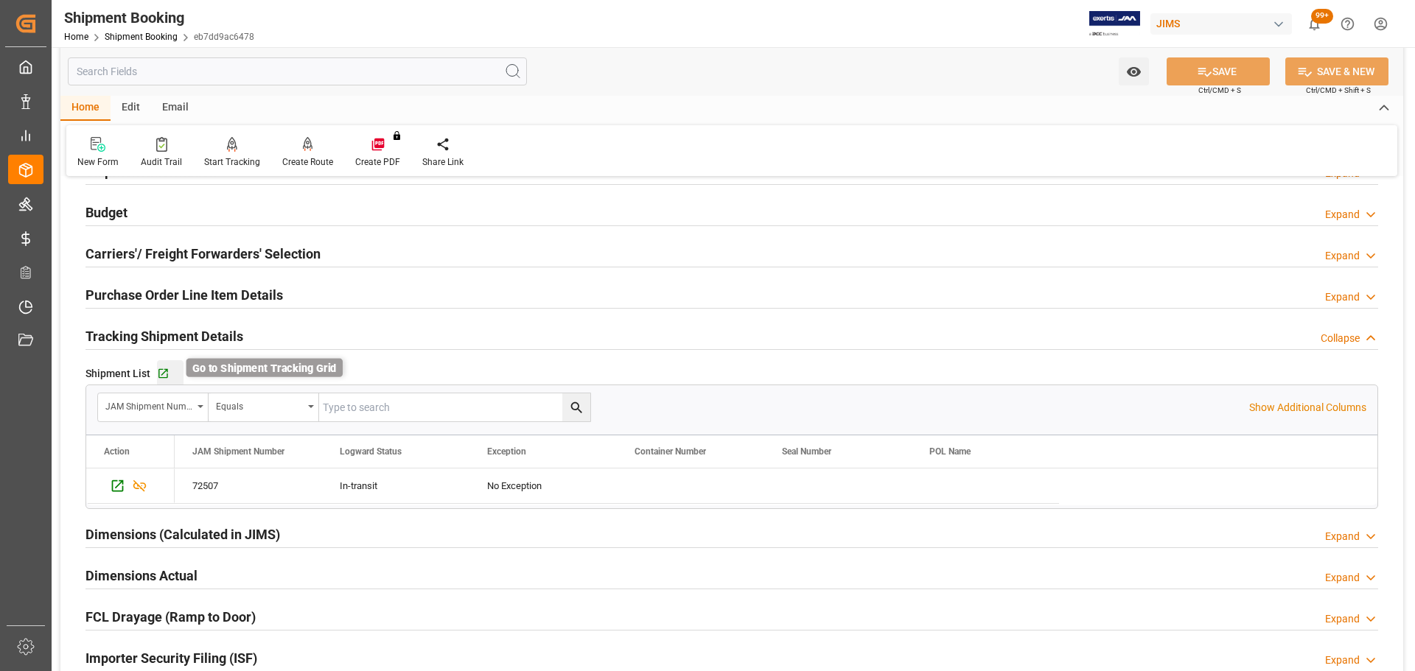
click at [159, 373] on icon "button" at bounding box center [163, 374] width 13 height 13
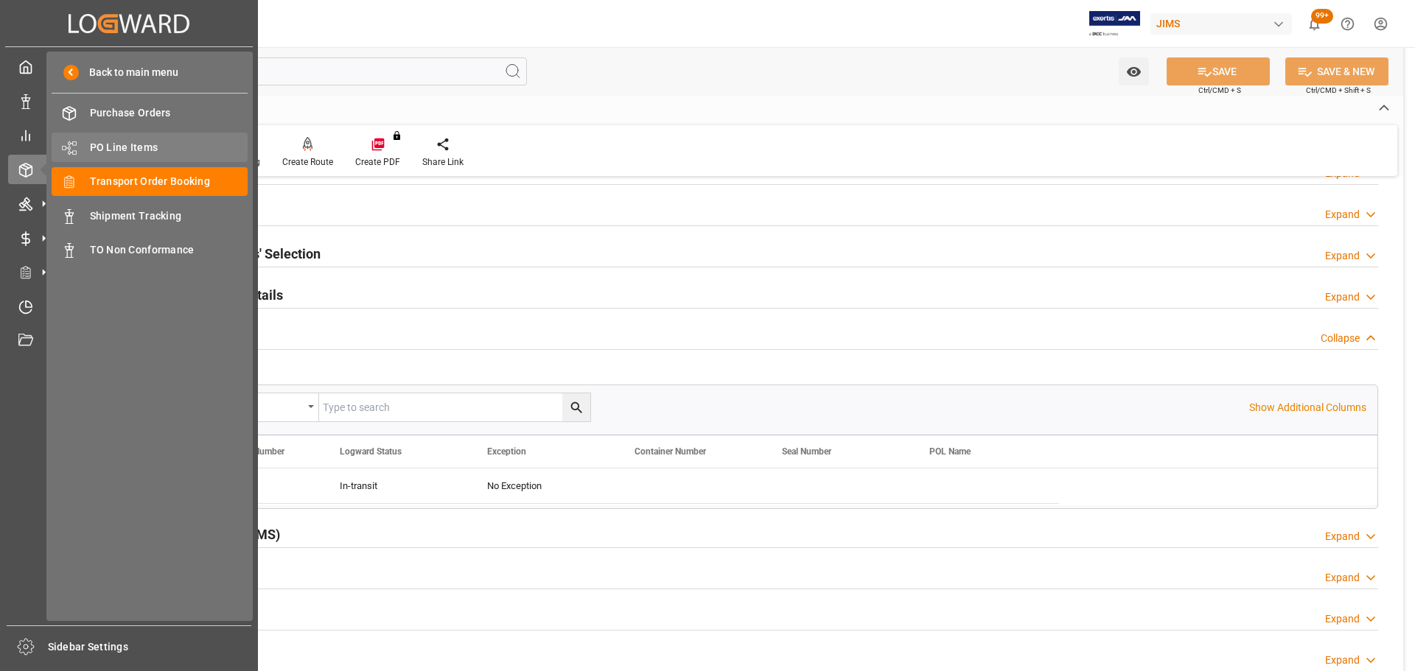
click at [148, 146] on span "PO Line Items" at bounding box center [169, 147] width 158 height 15
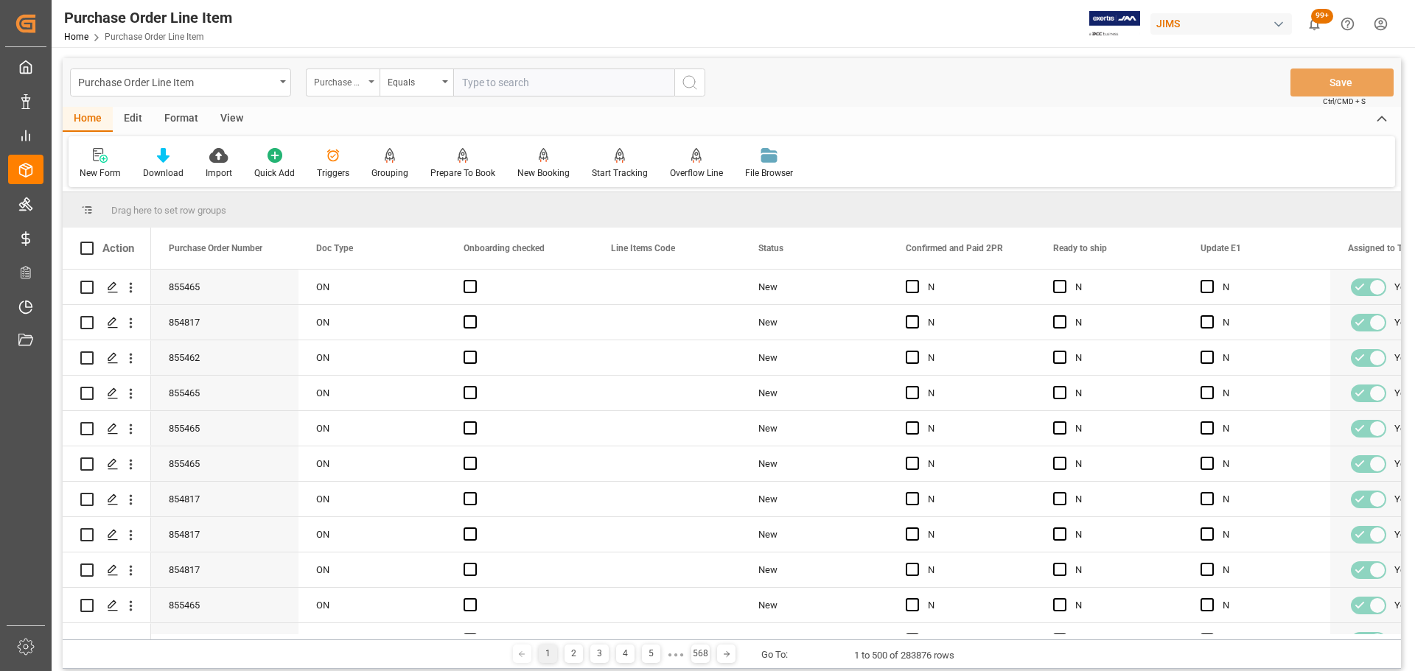
click at [343, 80] on div "Purchase Order Number" at bounding box center [339, 80] width 50 height 17
click at [344, 88] on div "Purchase Order Number" at bounding box center [339, 80] width 50 height 17
click at [349, 86] on div "Purchase Order Number" at bounding box center [339, 80] width 50 height 17
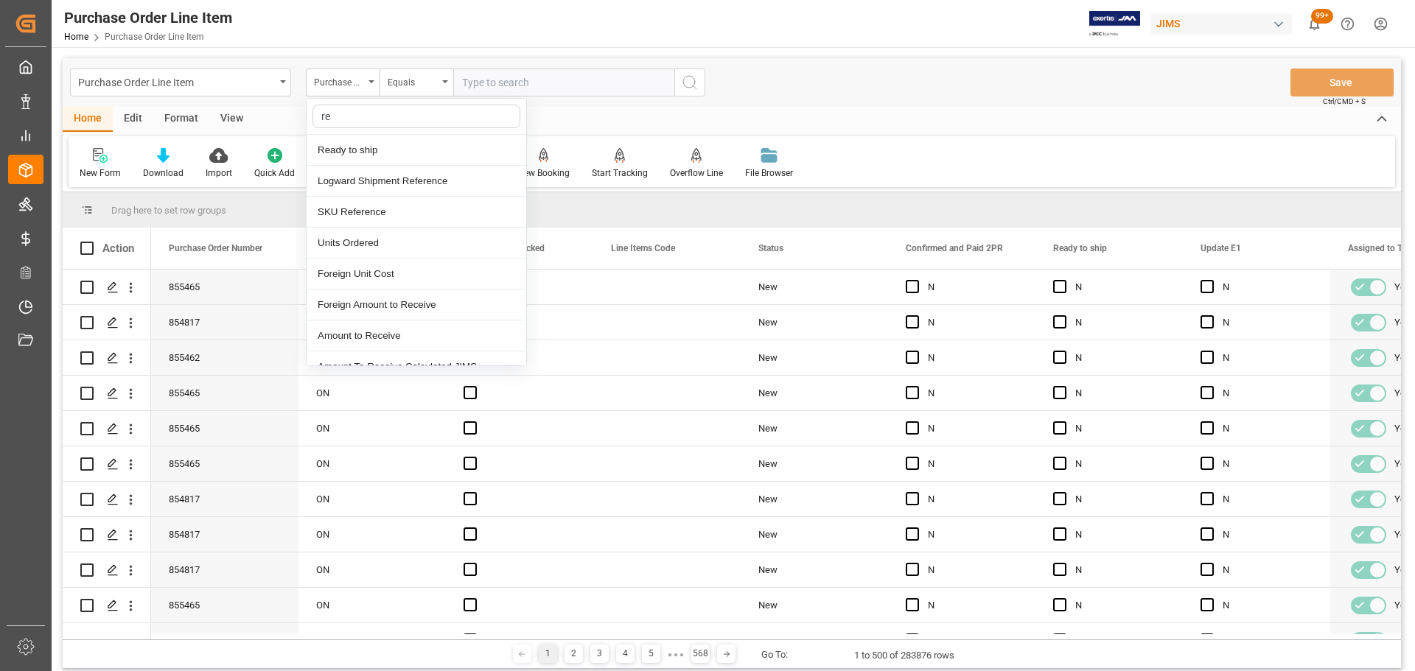
type input "ref"
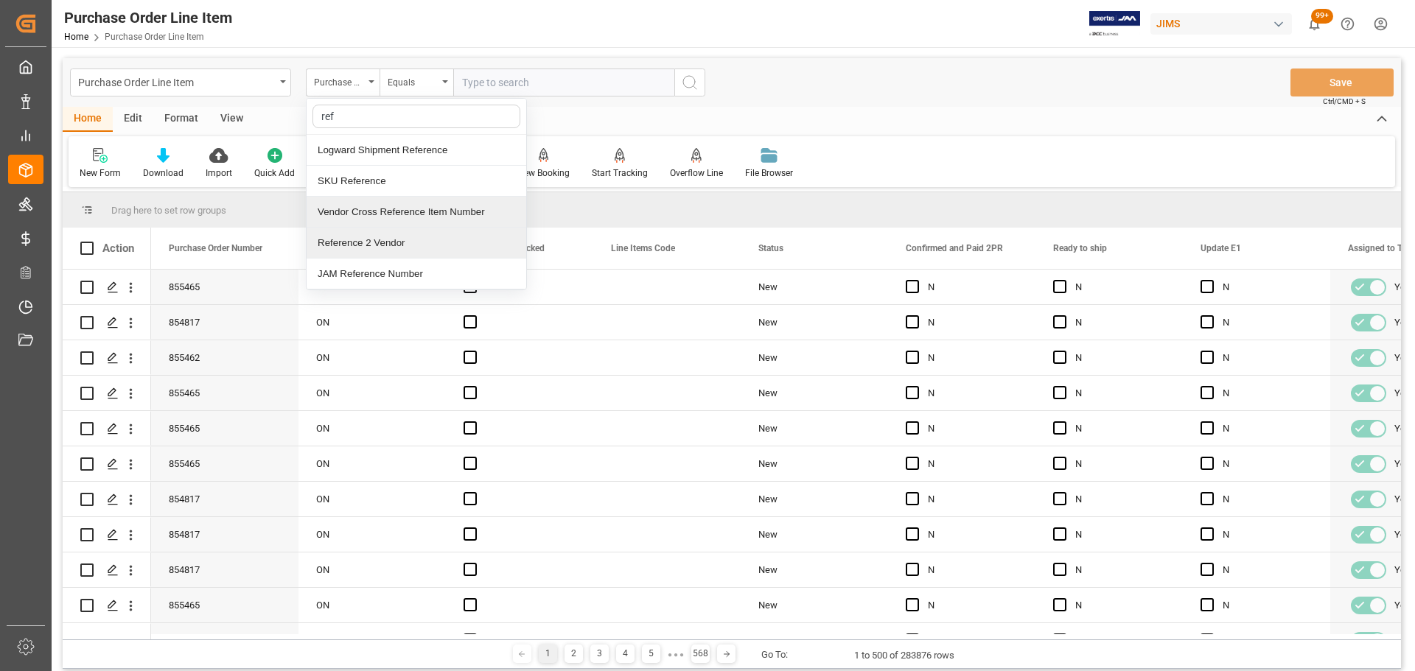
click at [363, 249] on div "Reference 2 Vendor" at bounding box center [417, 243] width 220 height 31
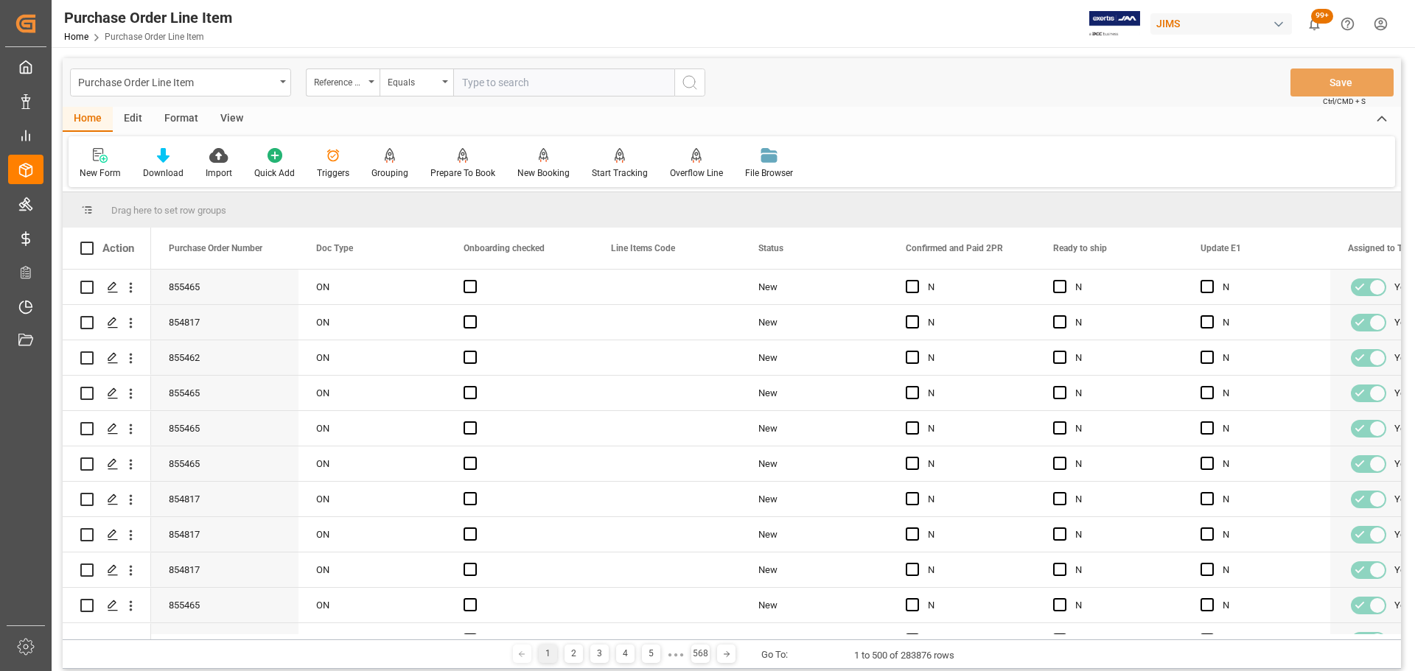
click at [496, 78] on input "text" at bounding box center [563, 83] width 221 height 28
paste input "77-10488-US"
type input "77-10488-US"
click at [691, 81] on icon "search button" at bounding box center [690, 83] width 18 height 18
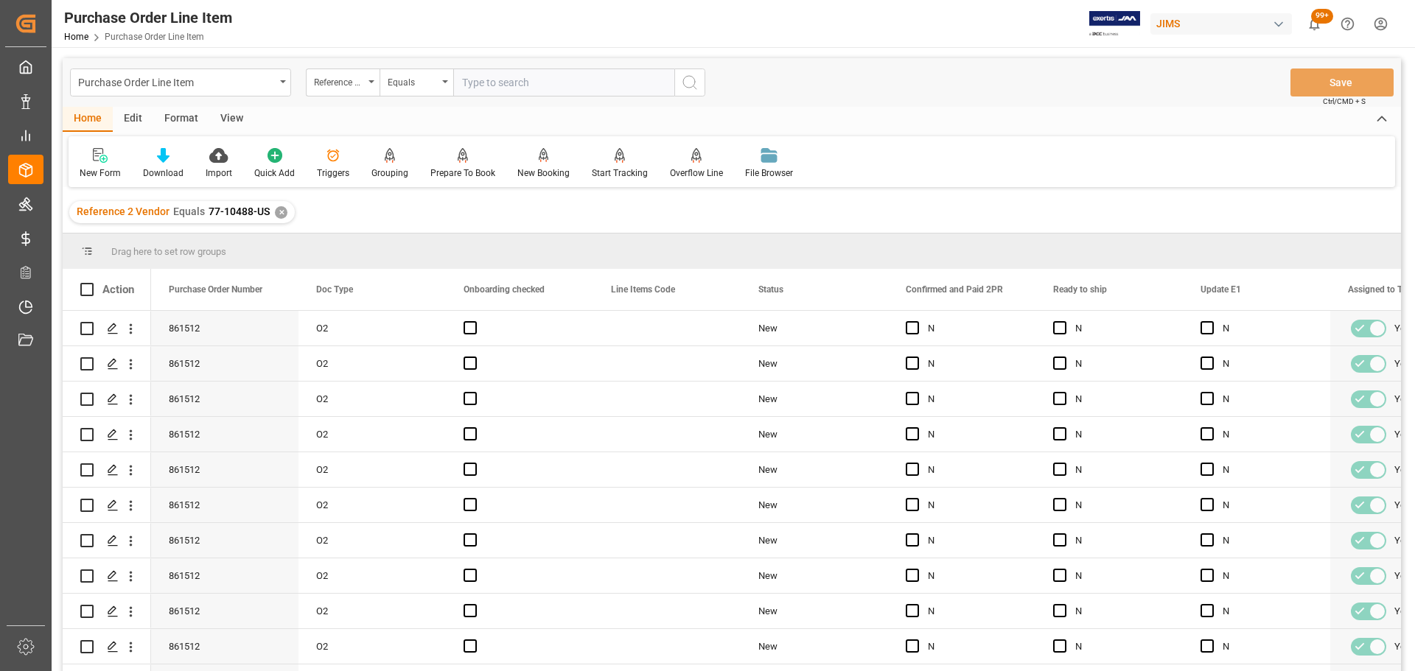
click at [228, 115] on div "View" at bounding box center [231, 119] width 45 height 25
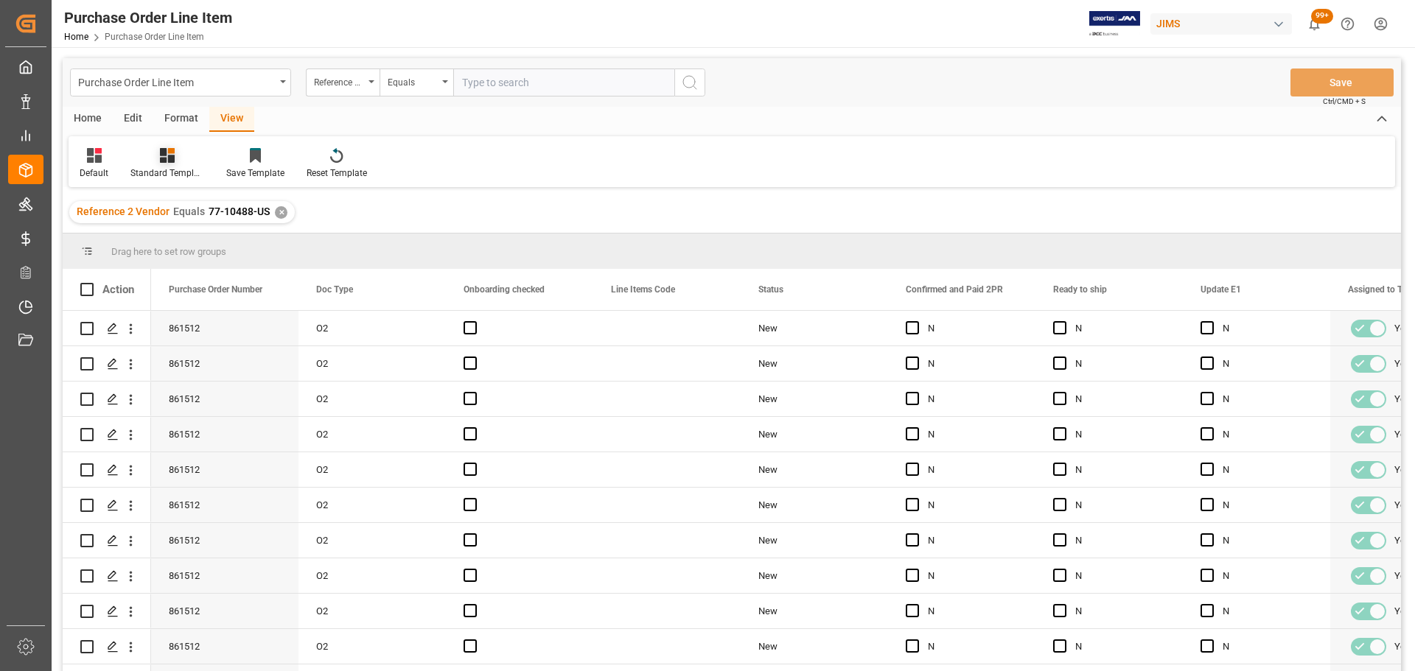
click at [159, 166] on div "Standard Templates" at bounding box center [167, 163] width 96 height 32
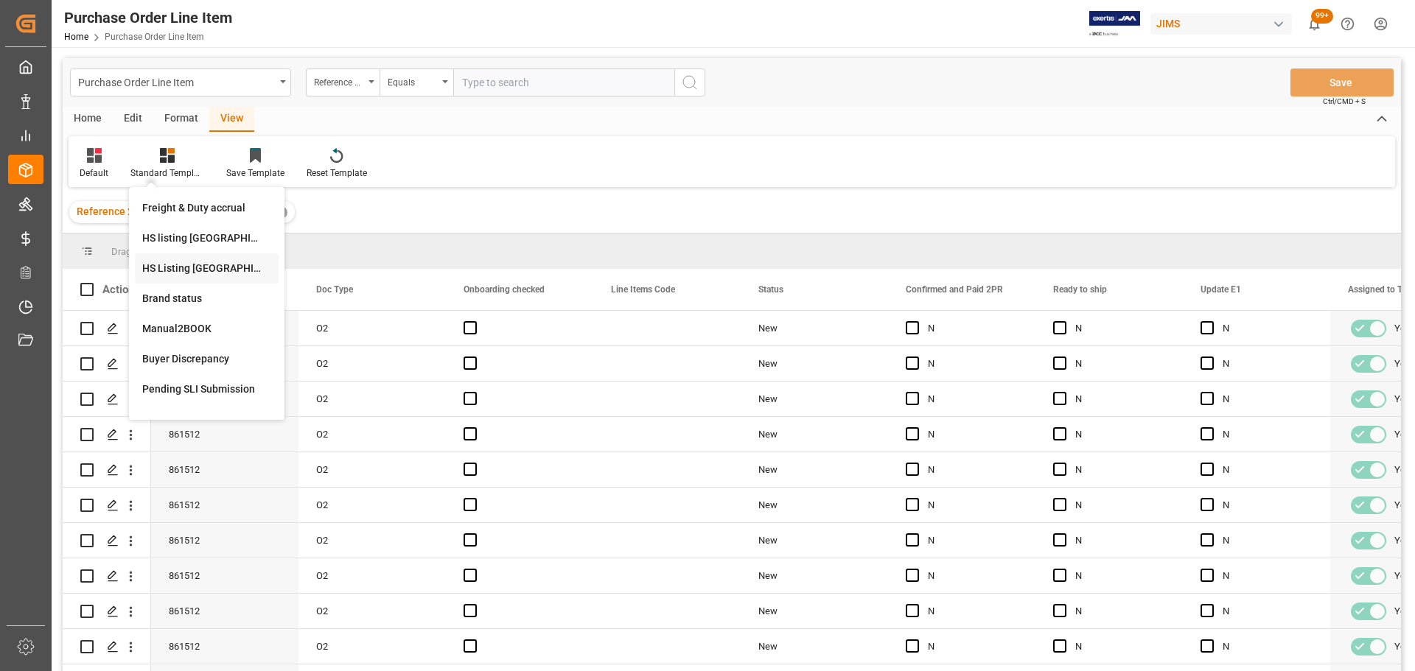
click at [187, 261] on div "HS Listing CANADA" at bounding box center [206, 268] width 129 height 15
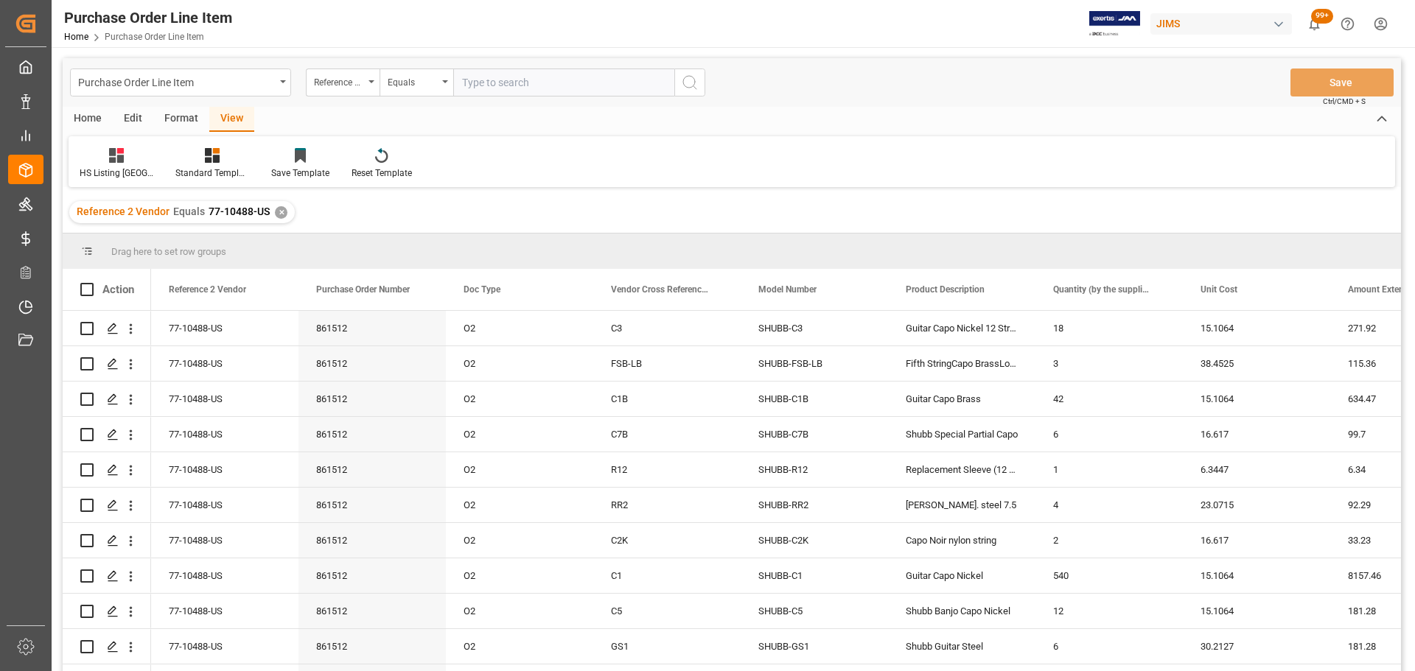
click at [85, 111] on div "Home" at bounding box center [88, 119] width 50 height 25
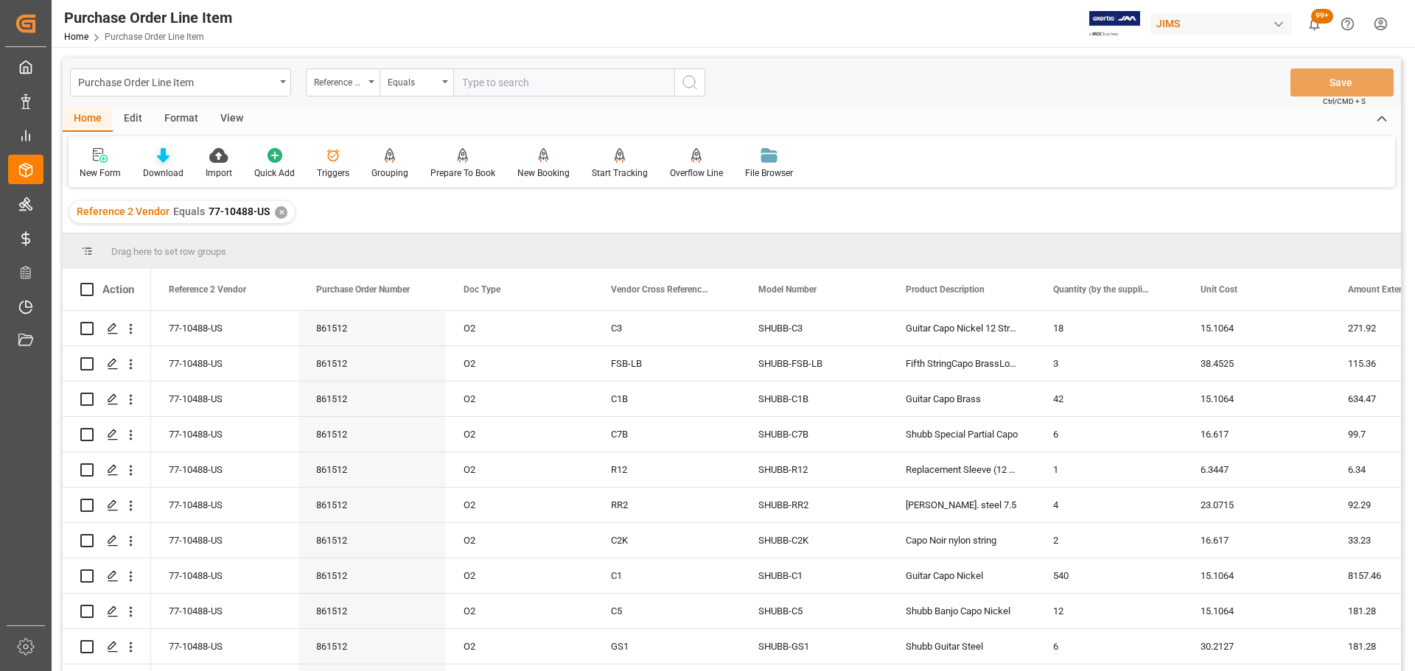
click at [167, 166] on div "Download" at bounding box center [163, 163] width 63 height 32
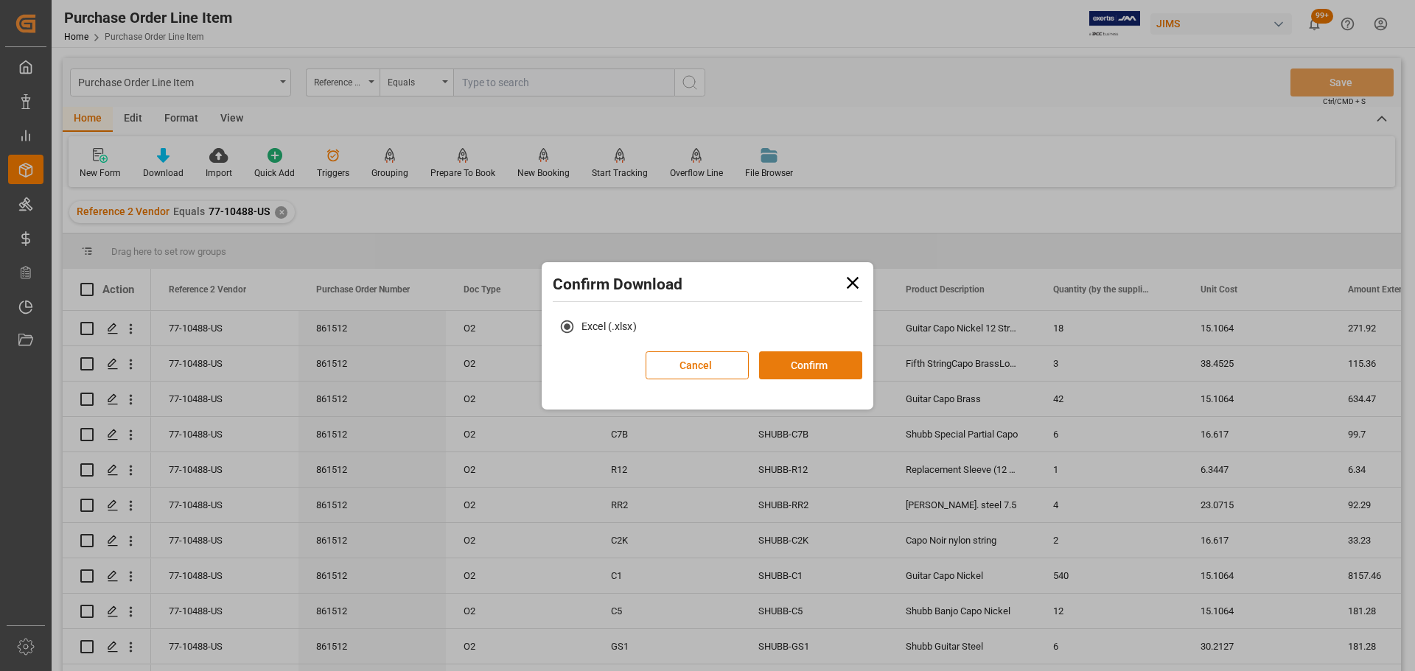
click at [807, 360] on button "Confirm" at bounding box center [810, 365] width 103 height 28
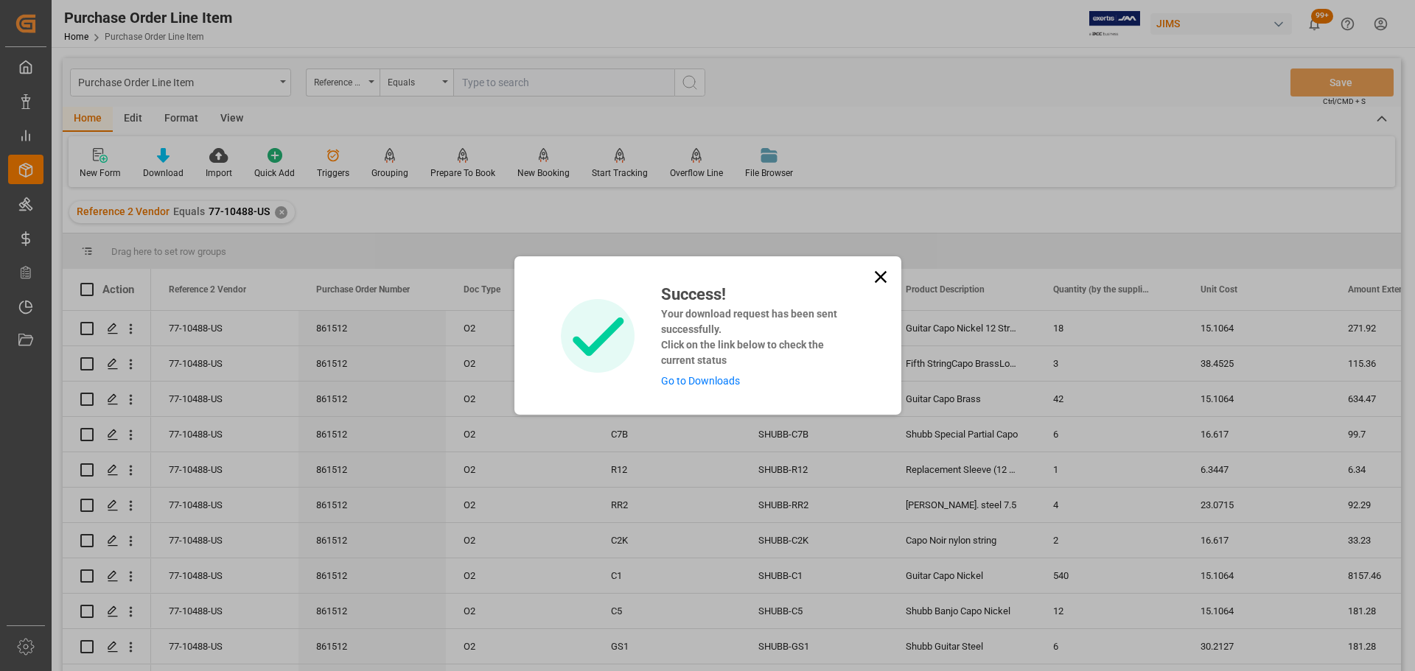
click at [690, 377] on link "Go to Downloads" at bounding box center [700, 381] width 79 height 12
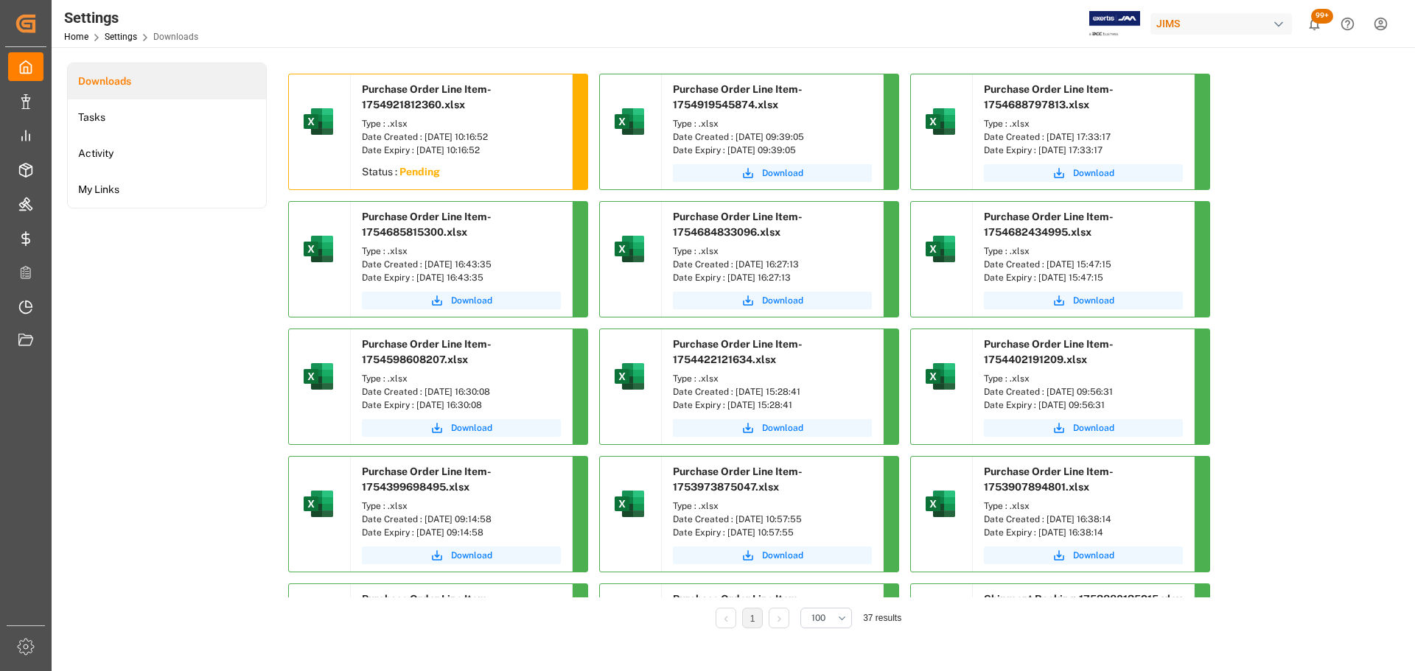
click at [190, 385] on div "Downloads Tasks Activity My Links" at bounding box center [167, 356] width 200 height 587
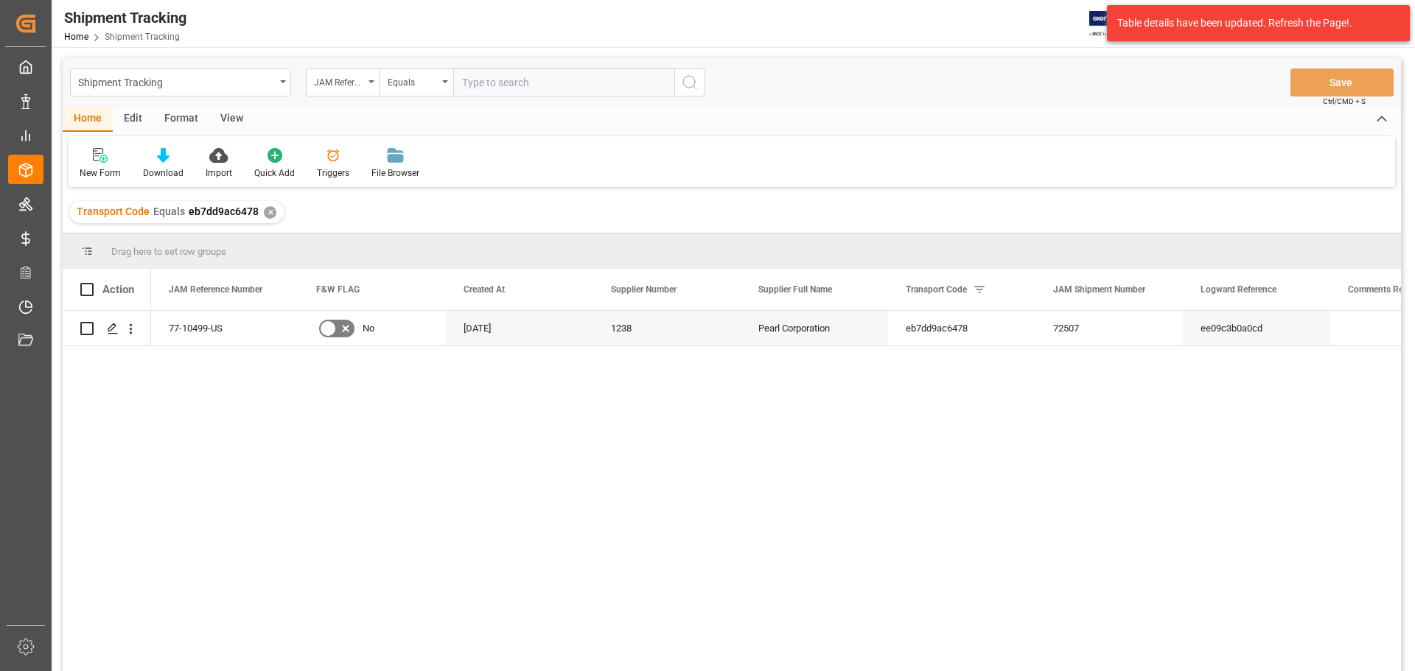
click at [413, 436] on div "77-10499-US No 08-08-2025 1238 Pearl Corporation eb7dd9ac6478 72507 ee09c3b0a0cd" at bounding box center [776, 496] width 1250 height 370
click at [109, 328] on icon "Press SPACE to select this row." at bounding box center [113, 329] width 12 height 12
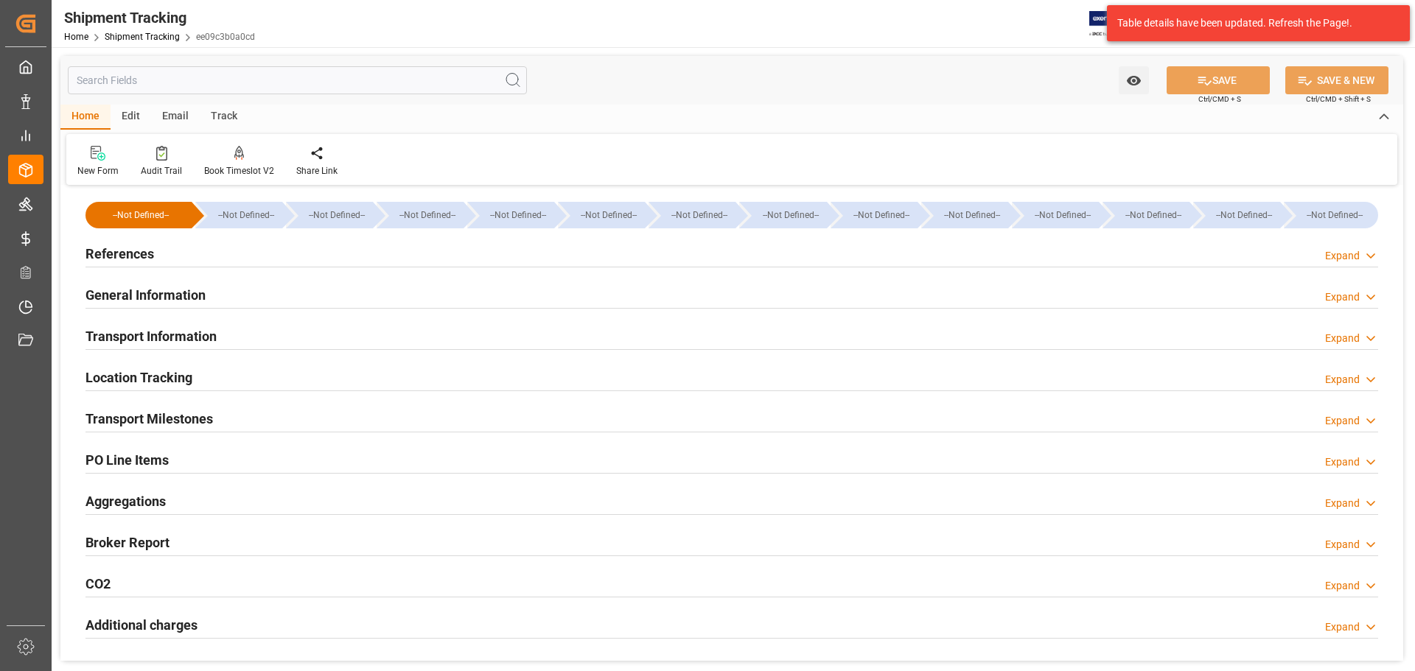
click at [207, 253] on div "References Expand" at bounding box center [731, 253] width 1292 height 28
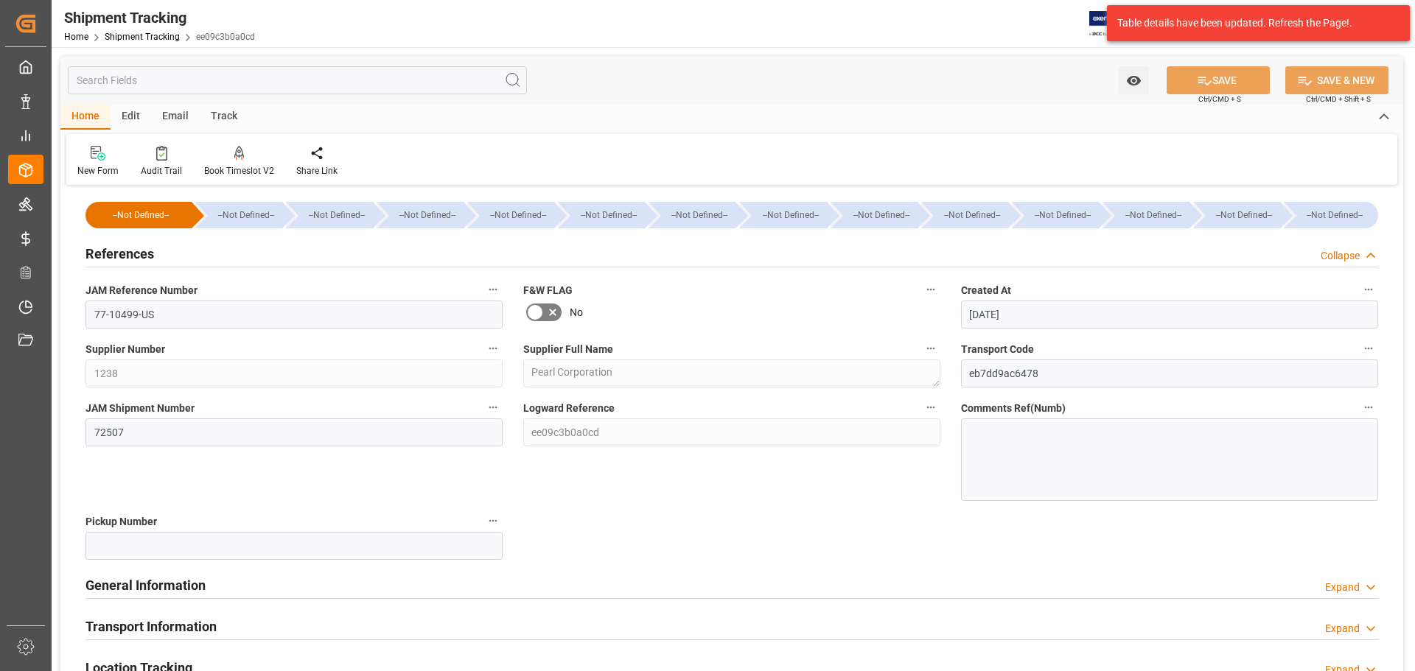
click at [207, 253] on div "References Collapse" at bounding box center [731, 253] width 1292 height 28
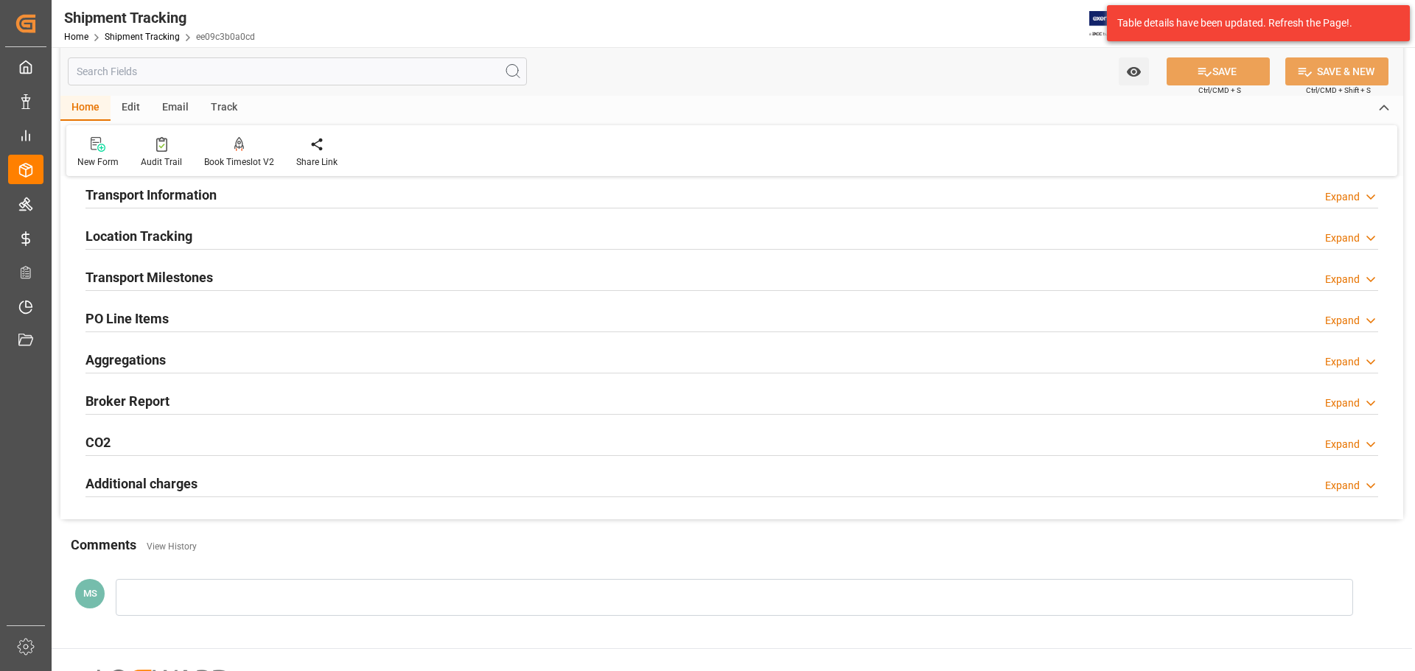
scroll to position [147, 0]
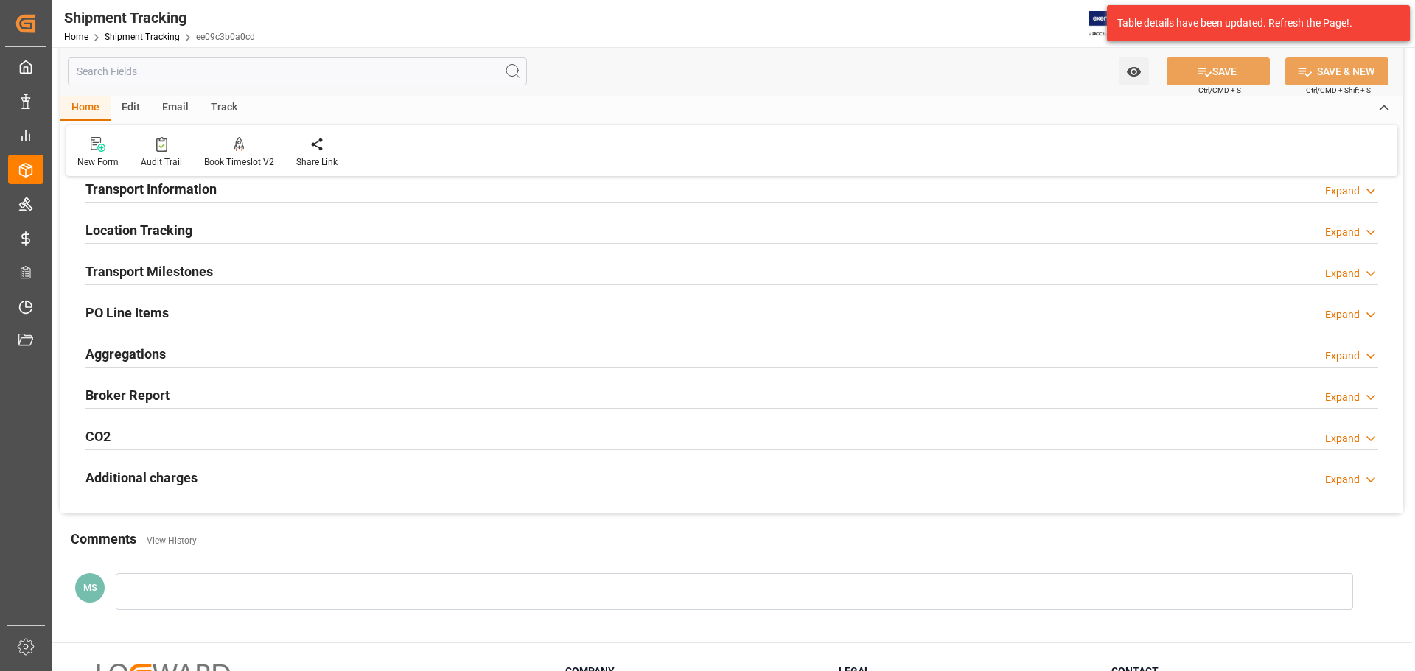
click at [214, 188] on h2 "Transport Information" at bounding box center [150, 189] width 131 height 20
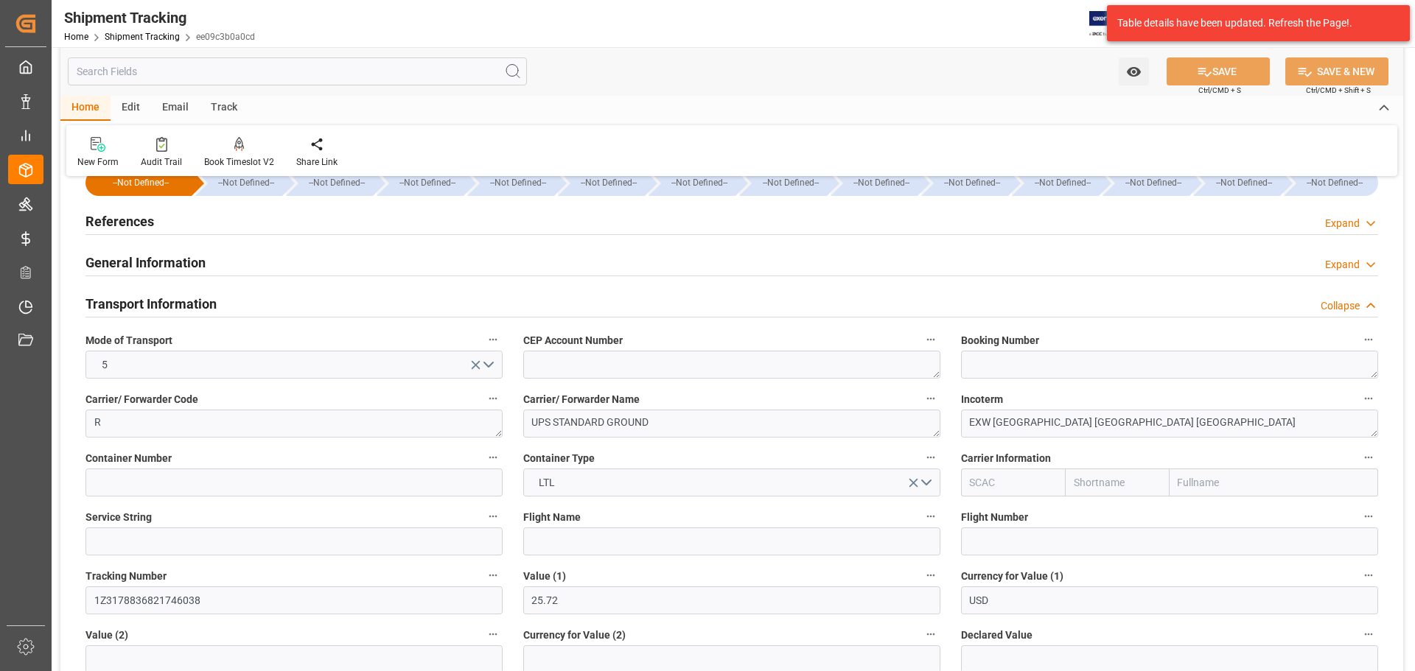
scroll to position [0, 0]
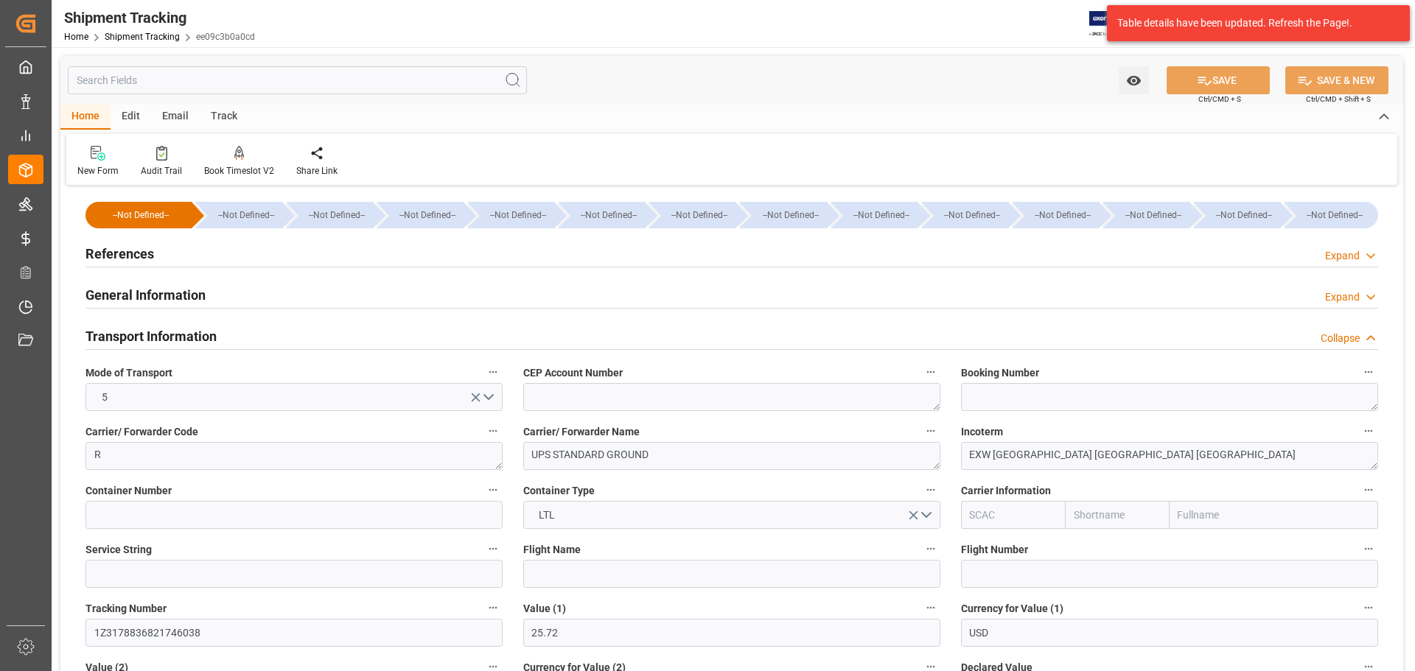
click at [258, 323] on div "Transport Information Collapse" at bounding box center [731, 335] width 1292 height 28
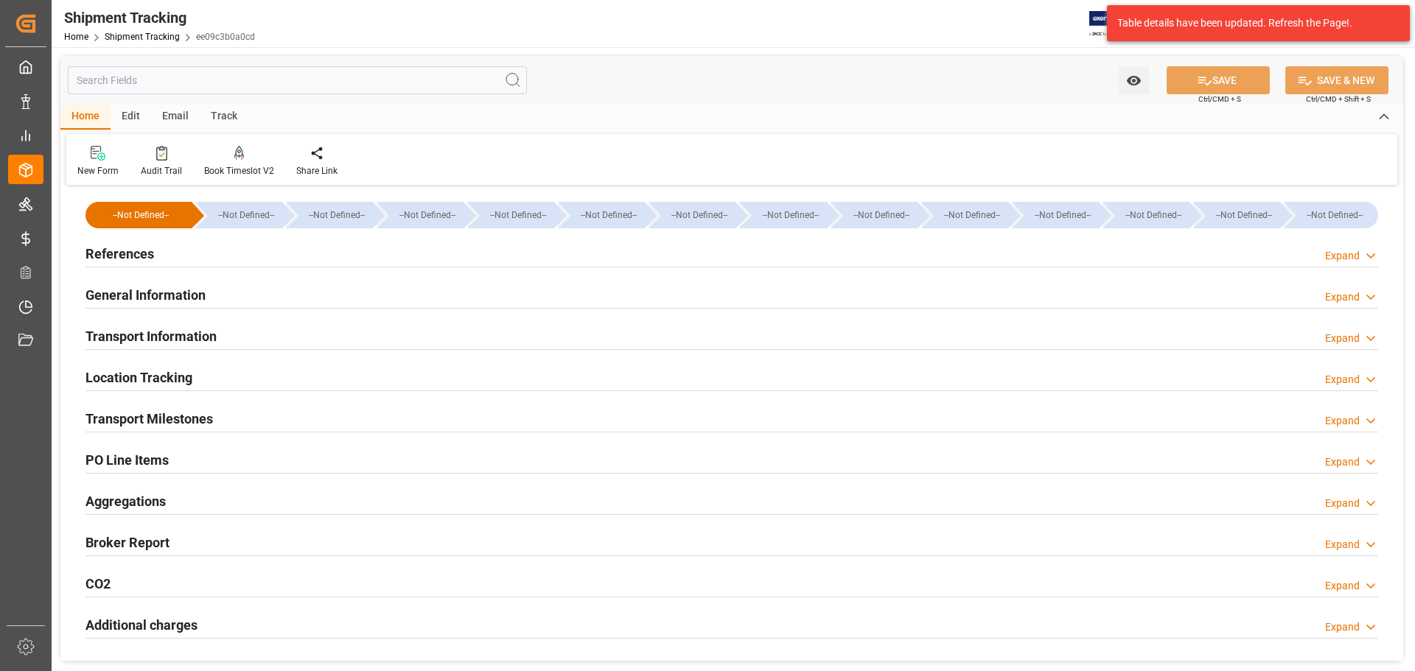
click at [235, 371] on div "Location Tracking Expand" at bounding box center [731, 377] width 1292 height 28
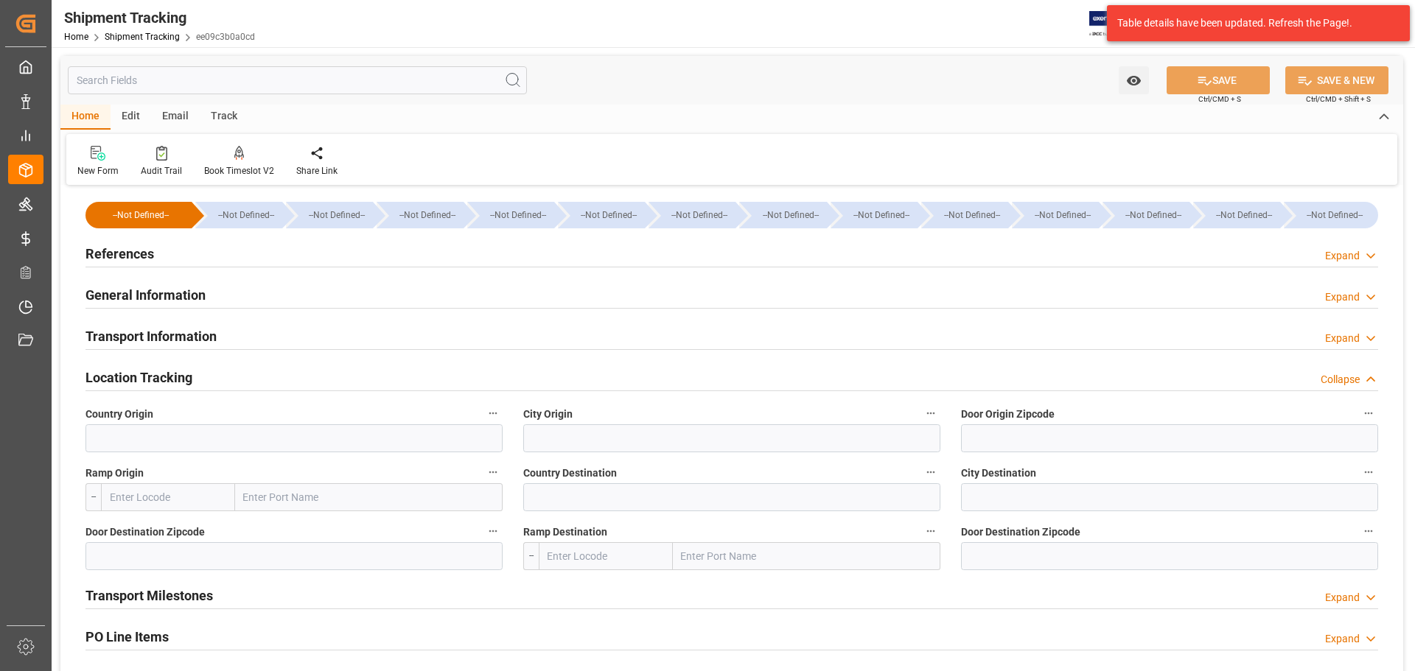
click at [215, 377] on div "Location Tracking Collapse" at bounding box center [731, 377] width 1292 height 28
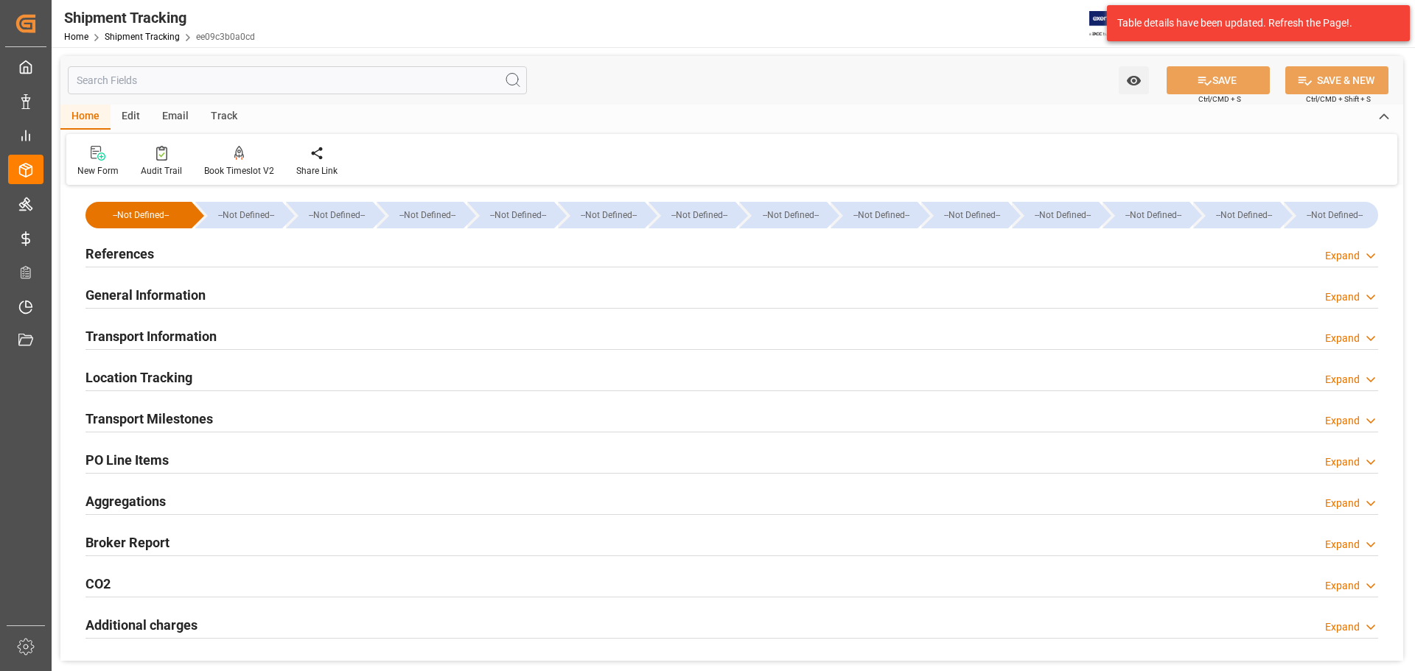
click at [200, 416] on h2 "Transport Milestones" at bounding box center [148, 419] width 127 height 20
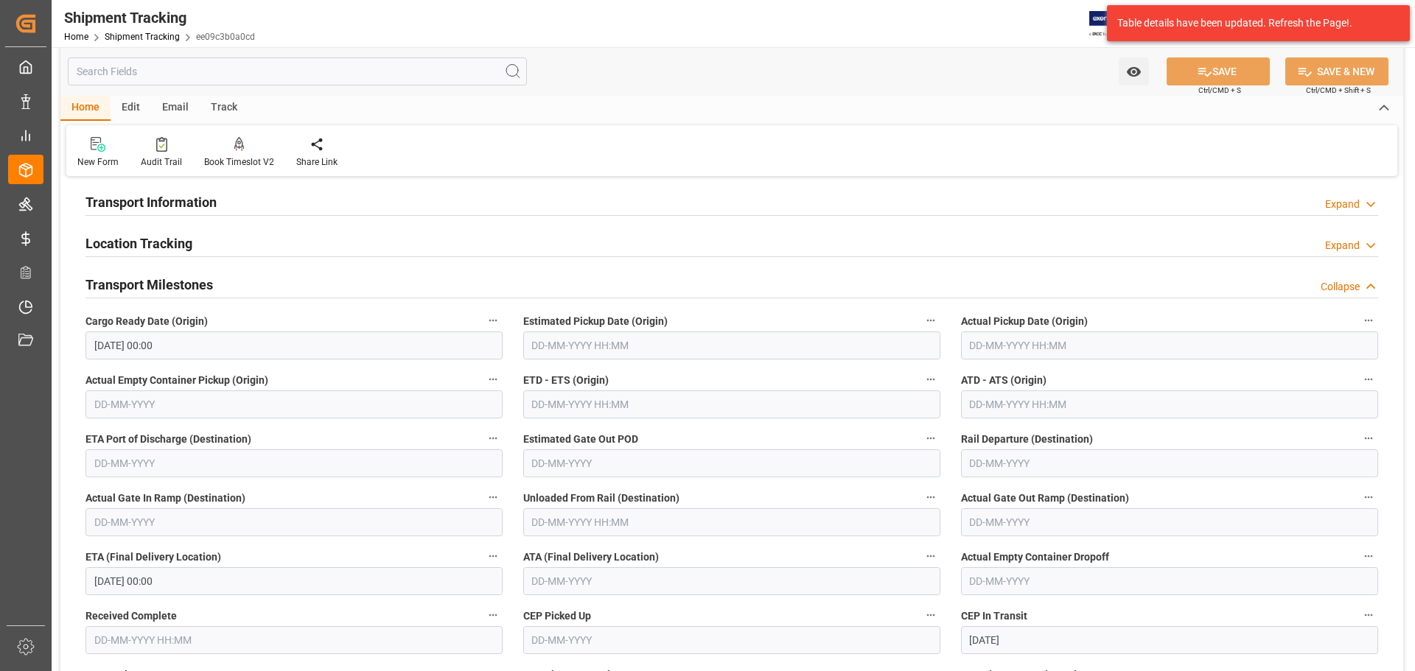
scroll to position [147, 0]
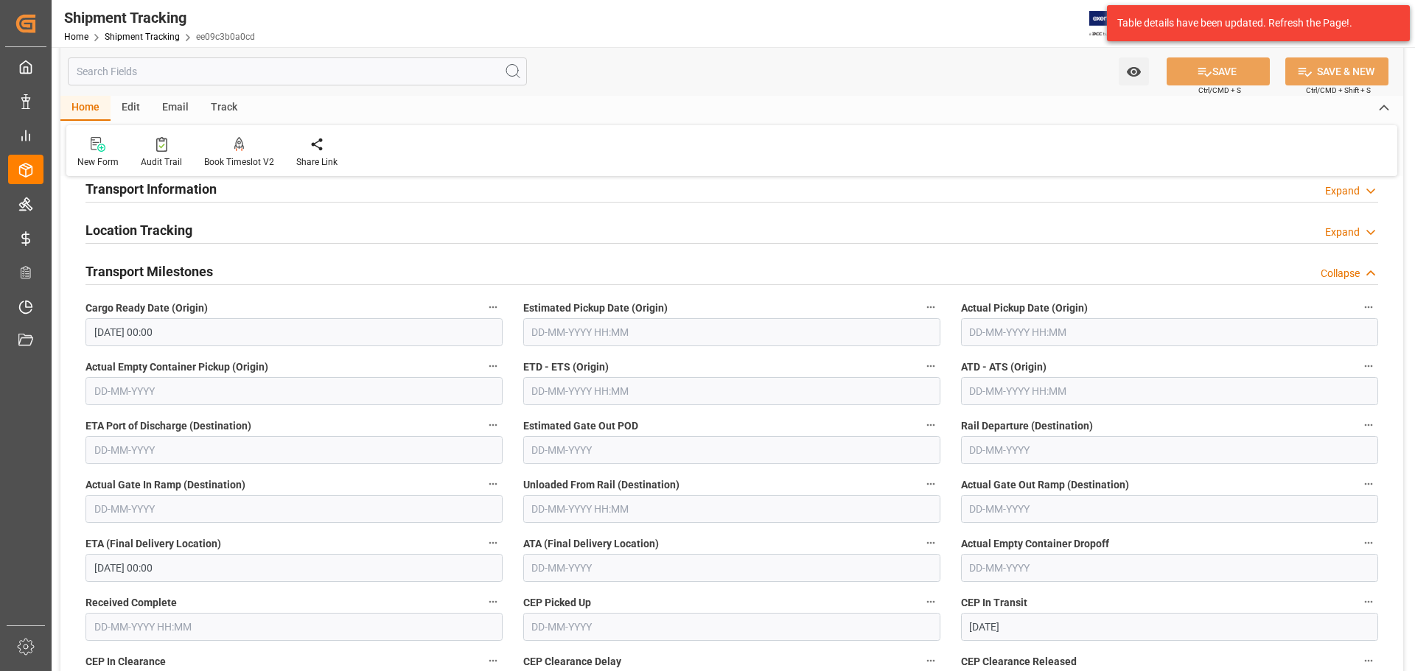
click at [218, 273] on div "Transport Milestones Collapse" at bounding box center [731, 270] width 1292 height 28
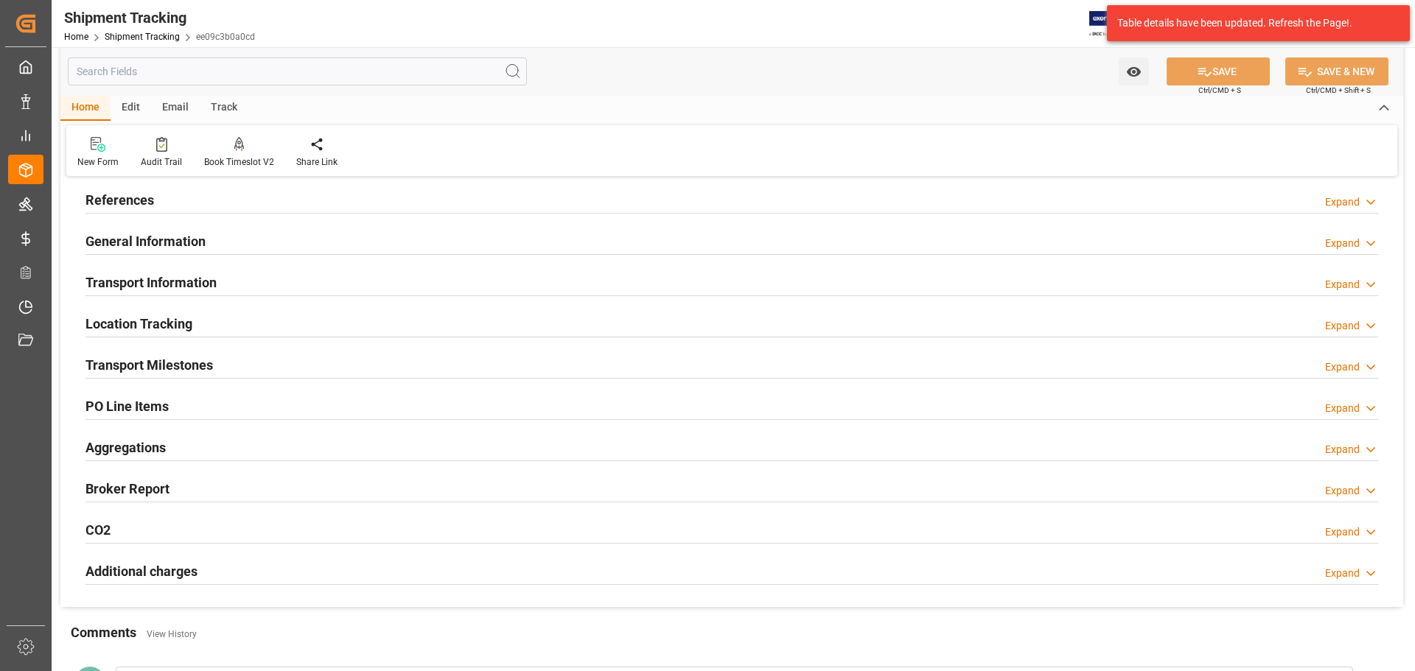
scroll to position [0, 0]
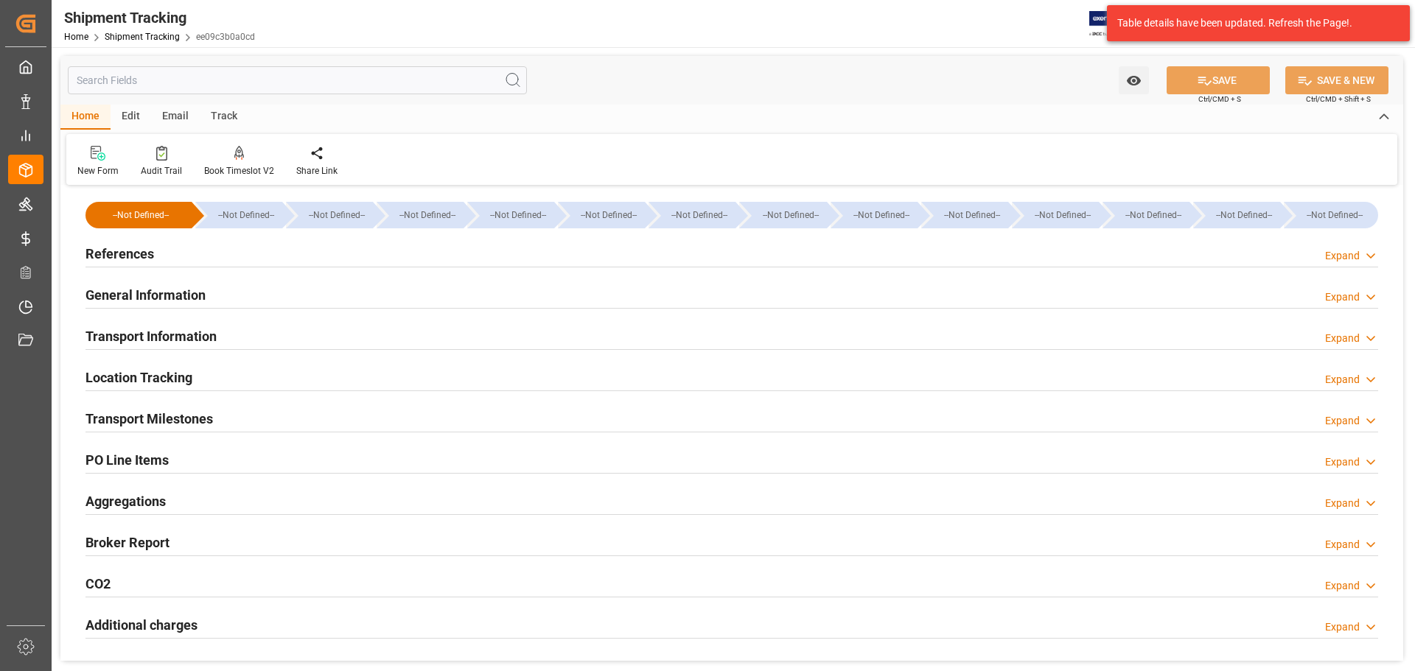
click at [214, 299] on div "General Information Expand" at bounding box center [731, 294] width 1292 height 28
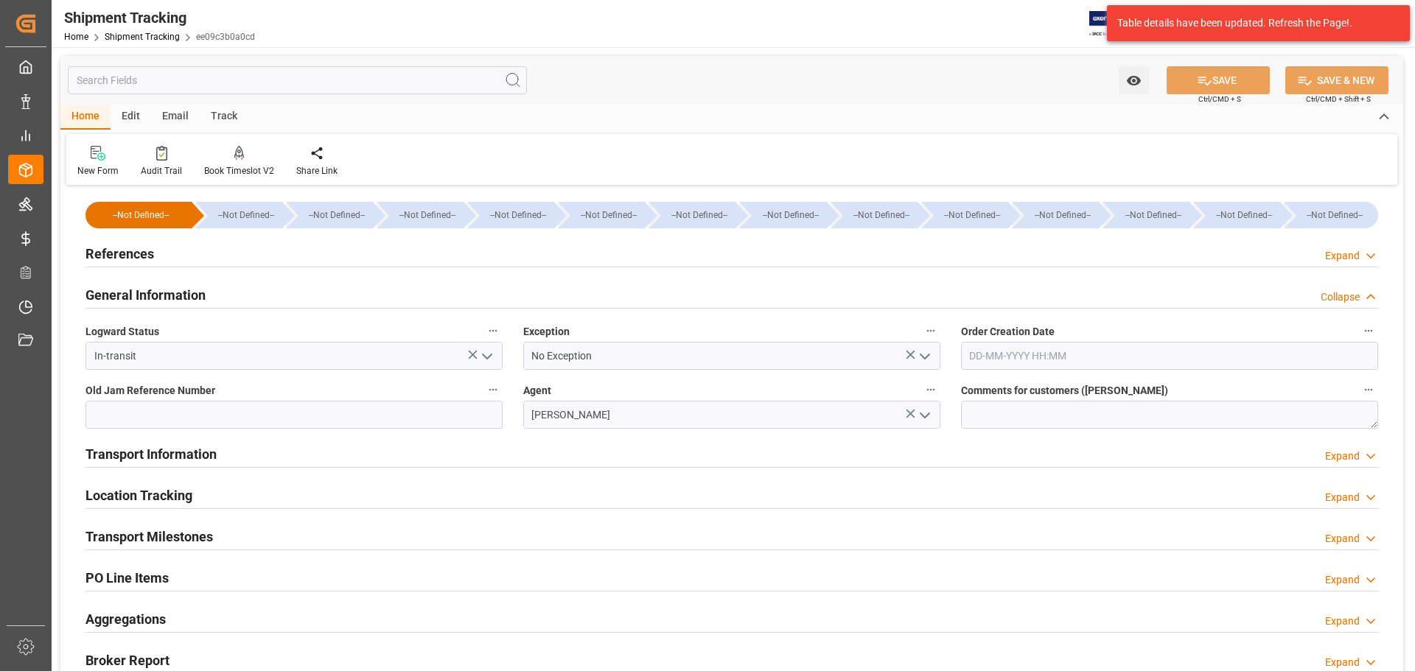
click at [209, 298] on div "General Information Collapse" at bounding box center [731, 294] width 1292 height 28
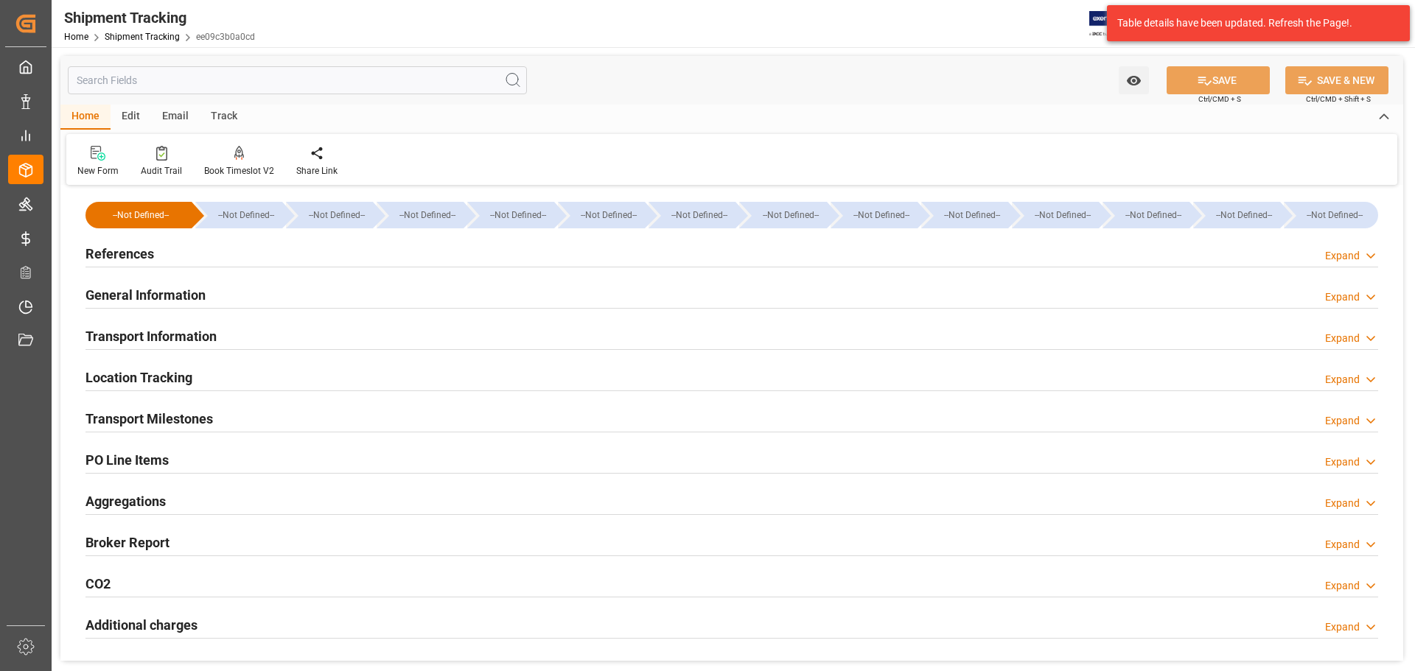
click at [206, 374] on div "Location Tracking Expand" at bounding box center [731, 377] width 1292 height 28
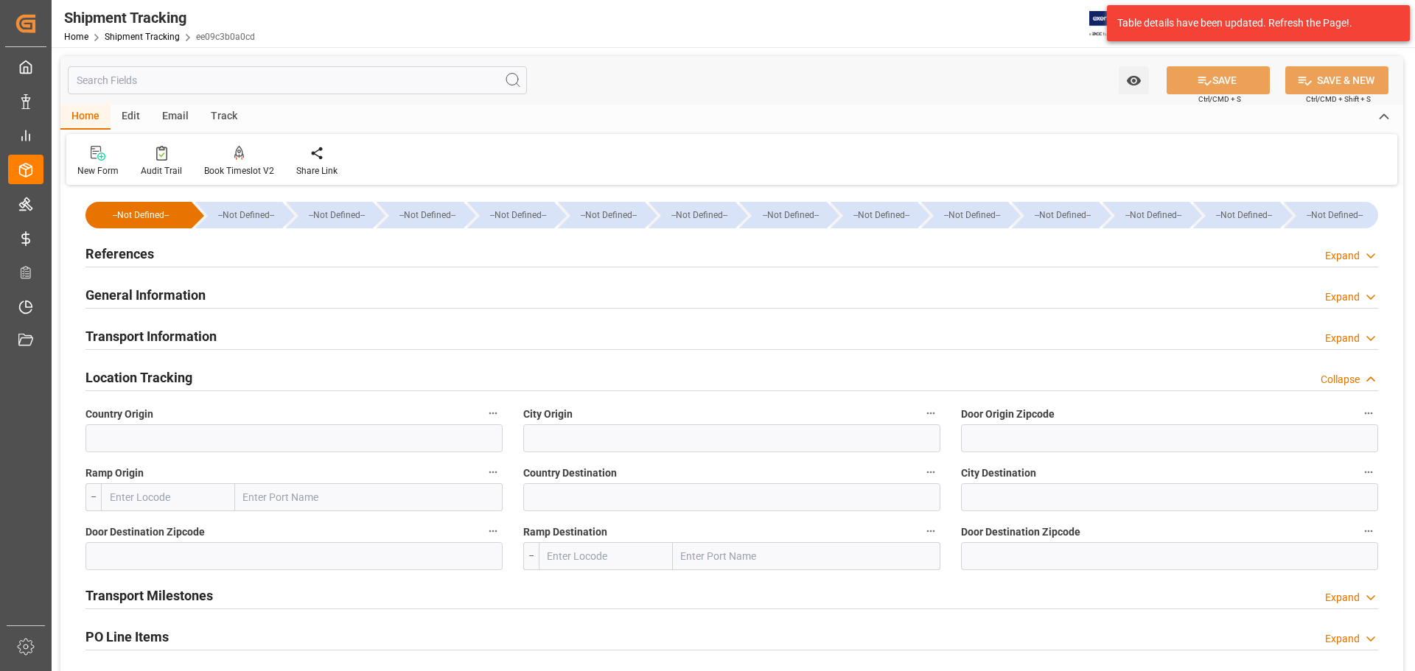
click at [206, 374] on div "Location Tracking Collapse" at bounding box center [731, 377] width 1292 height 28
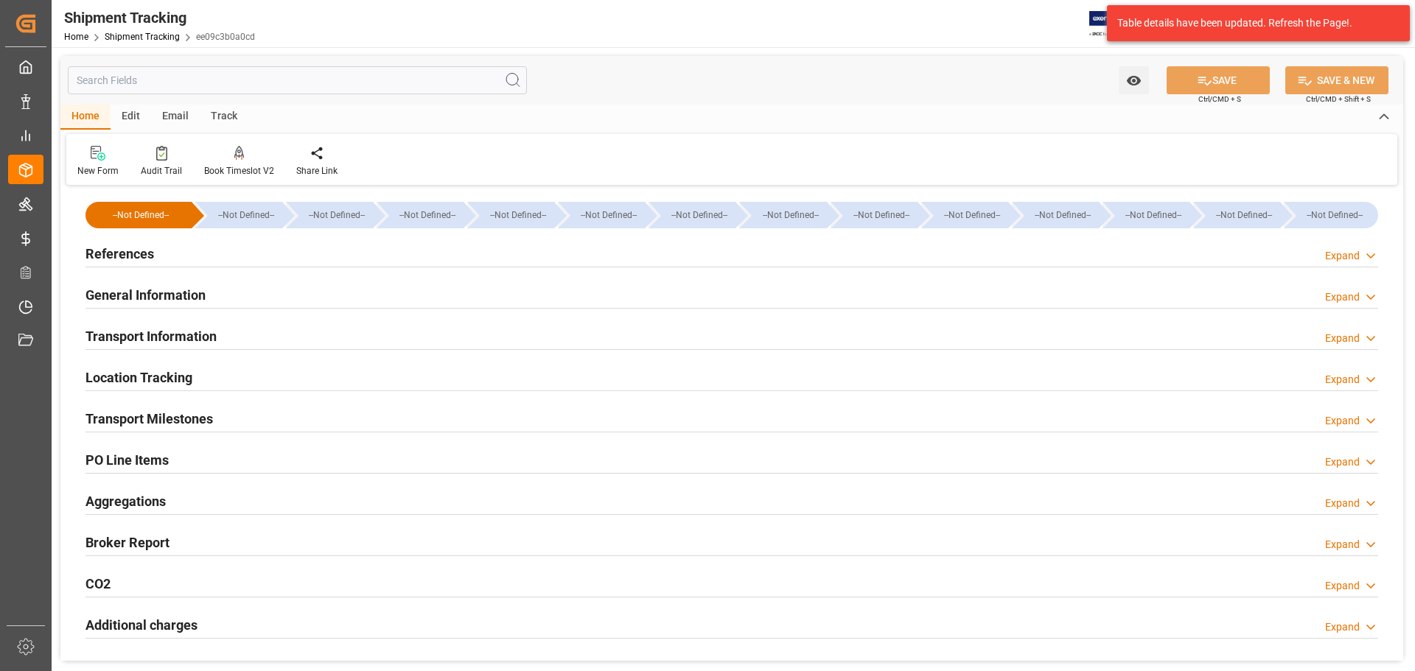
click at [207, 342] on h2 "Transport Information" at bounding box center [150, 336] width 131 height 20
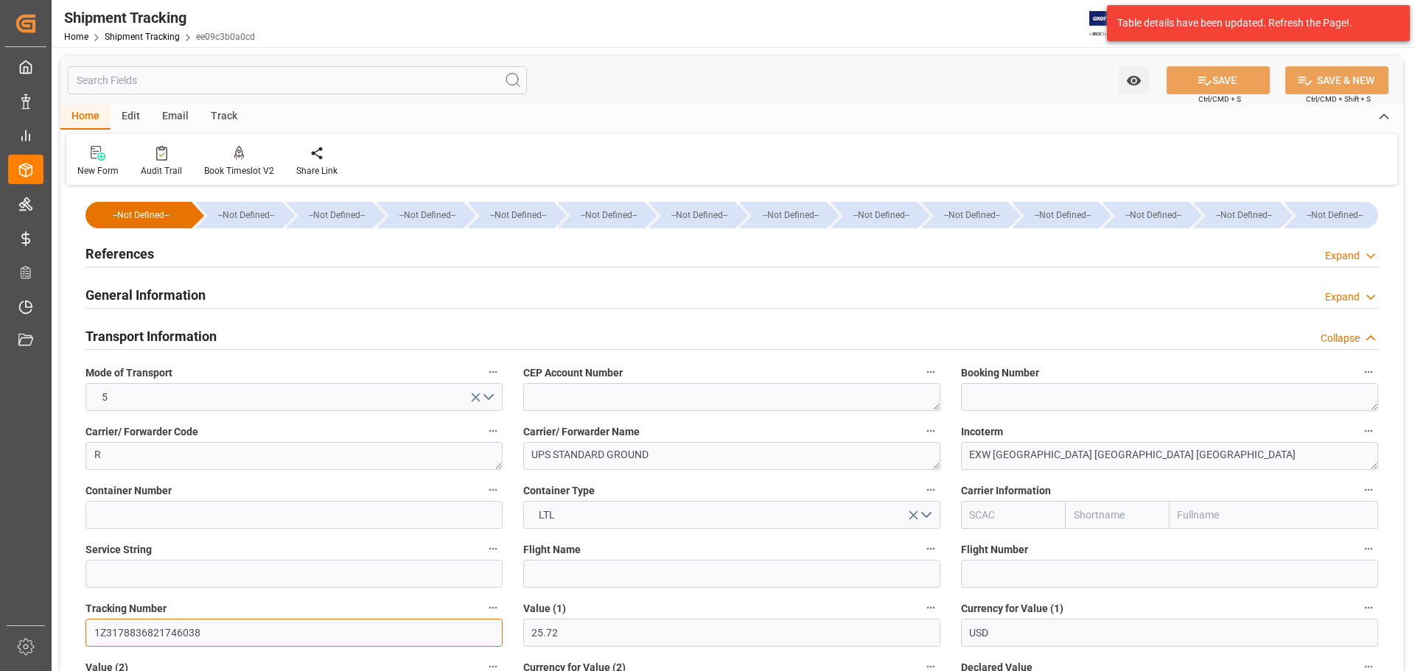
drag, startPoint x: 220, startPoint y: 640, endPoint x: 81, endPoint y: 628, distance: 139.0
click at [81, 628] on div "Tracking Number 1Z3178836821746038" at bounding box center [294, 622] width 438 height 59
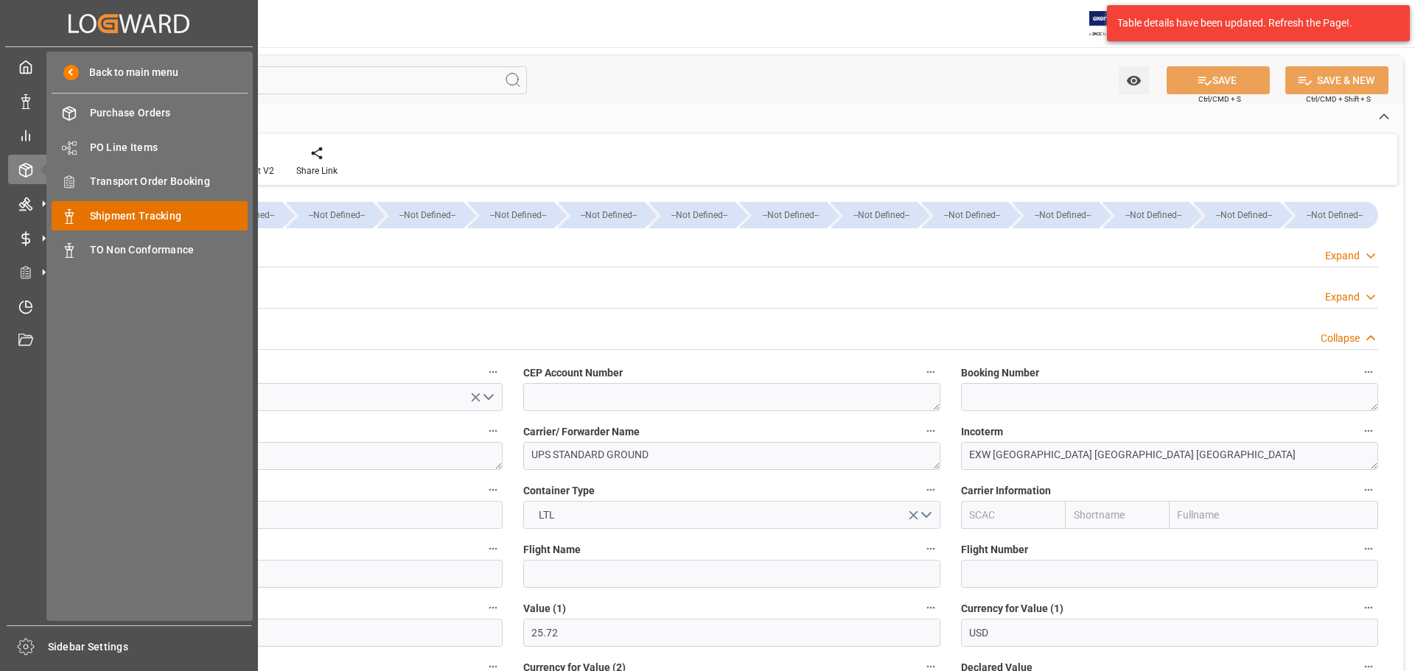
click at [189, 209] on span "Shipment Tracking" at bounding box center [169, 216] width 158 height 15
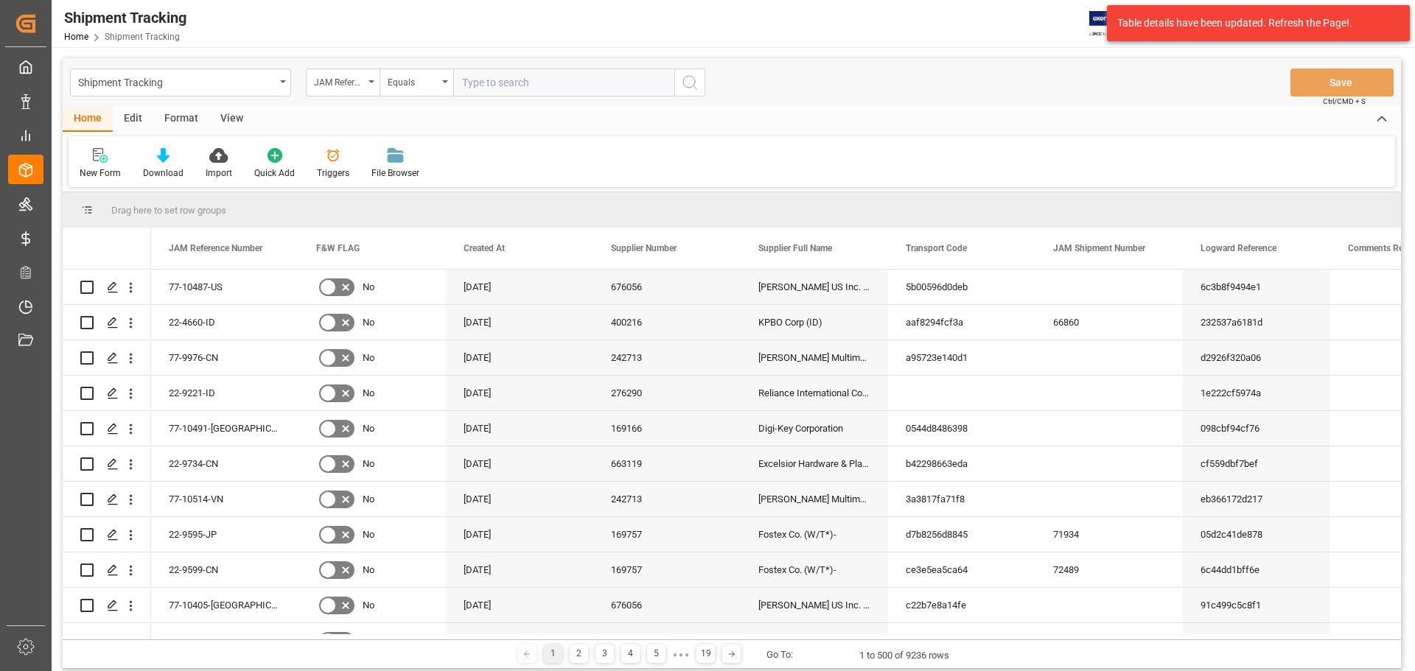
click at [526, 82] on input "text" at bounding box center [563, 83] width 221 height 28
type input "77-10488-US"
click at [695, 89] on icon "search button" at bounding box center [690, 83] width 18 height 18
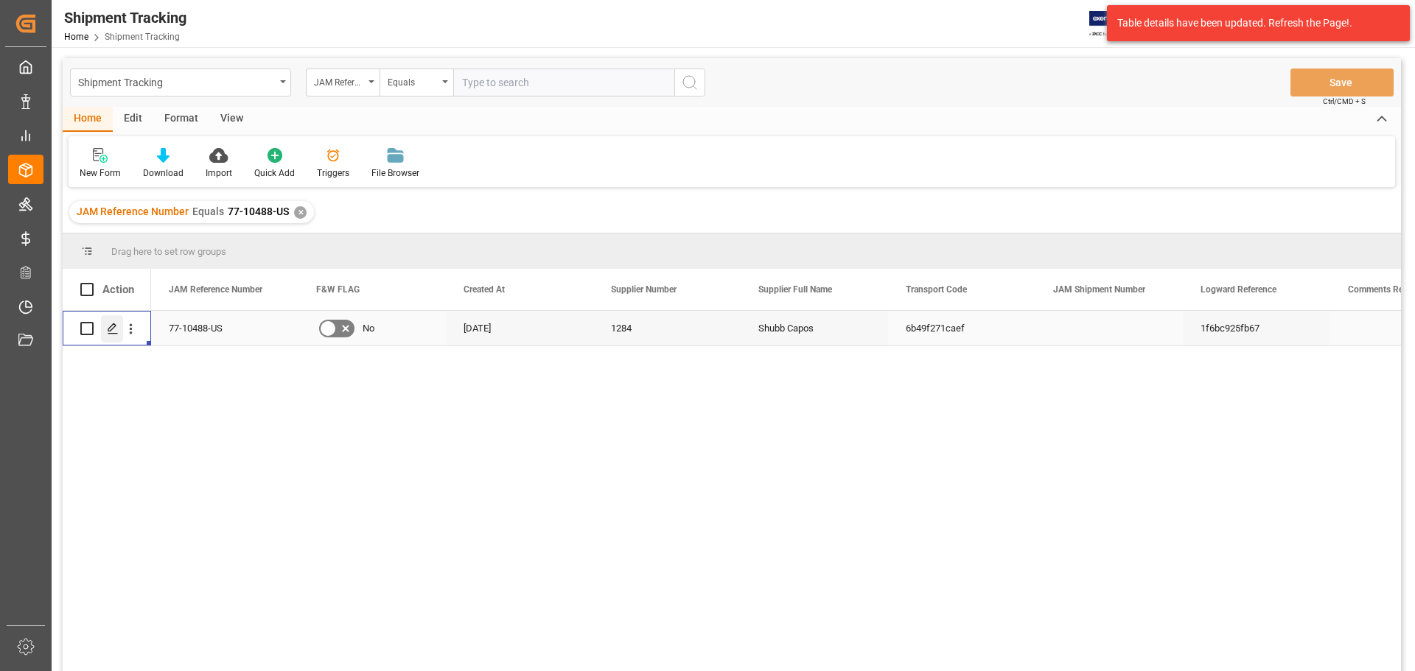
click at [104, 330] on div "Press SPACE to select this row." at bounding box center [112, 328] width 22 height 27
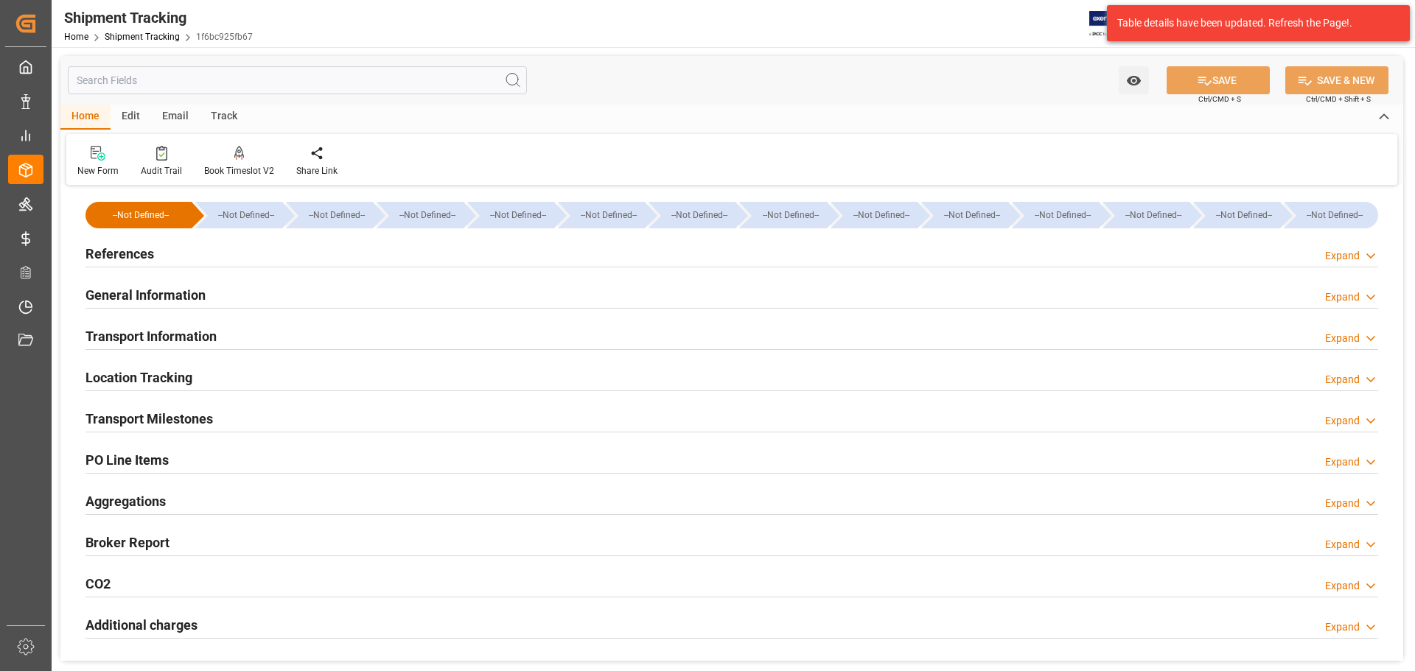
click at [171, 330] on h2 "Transport Information" at bounding box center [150, 336] width 131 height 20
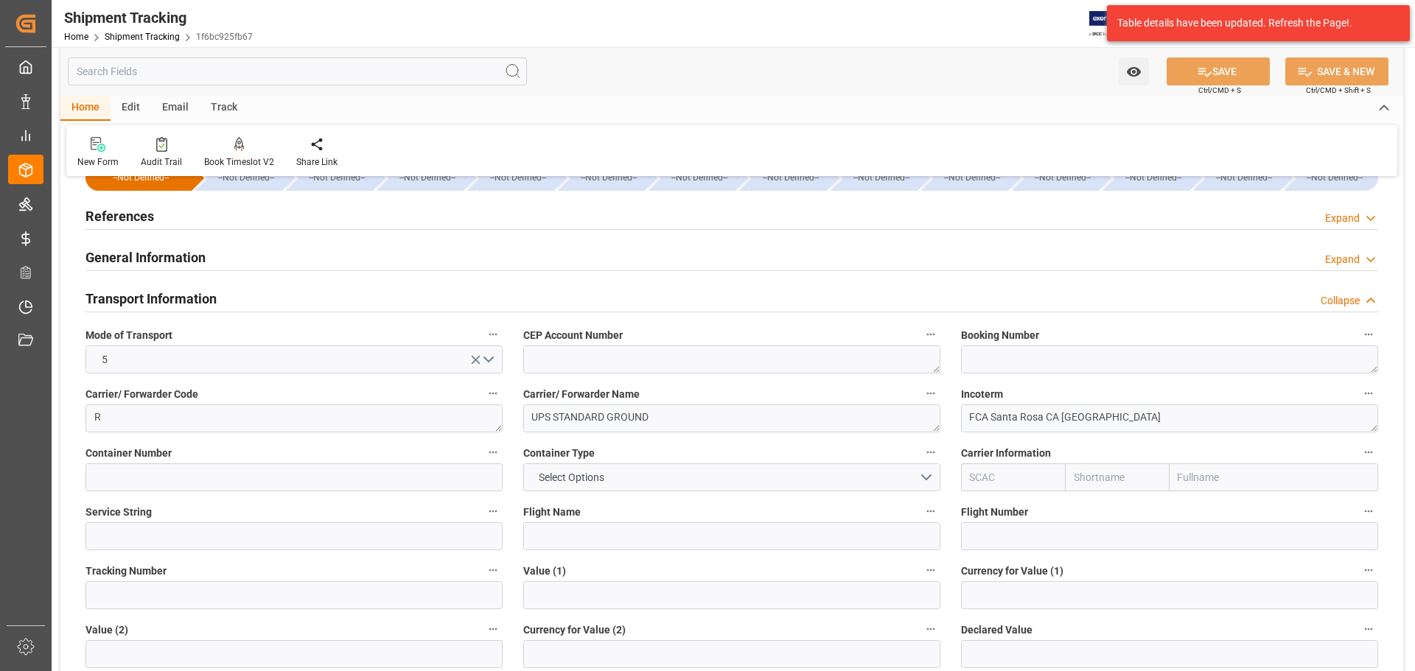
scroll to position [147, 0]
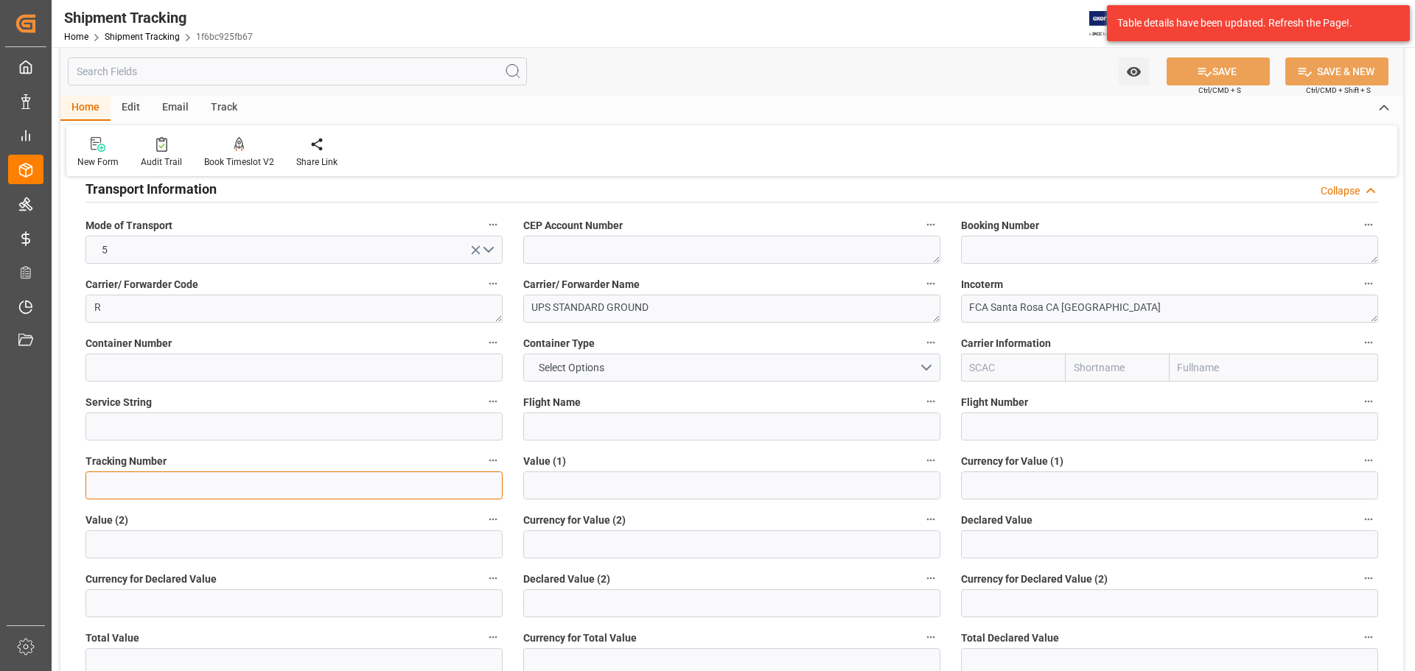
click at [174, 483] on input at bounding box center [293, 486] width 417 height 28
paste input "77-10488-US"
drag, startPoint x: 210, startPoint y: 486, endPoint x: -31, endPoint y: 486, distance: 241.0
click at [0, 486] on html "Created by potrace 1.15, written by Peter Selinger 2001-2017 Created by potrace…" at bounding box center [707, 335] width 1415 height 671
drag, startPoint x: 304, startPoint y: 494, endPoint x: 261, endPoint y: 487, distance: 44.1
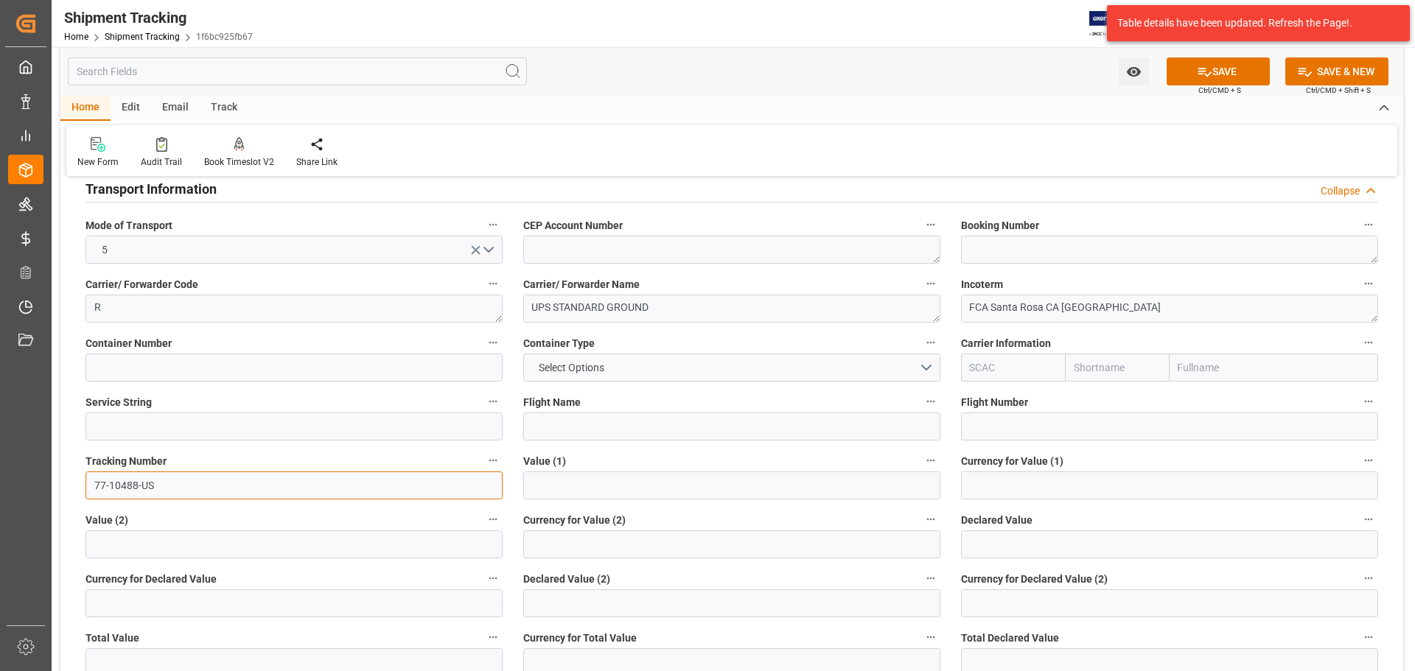
click at [304, 494] on input "77-10488-US" at bounding box center [293, 486] width 417 height 28
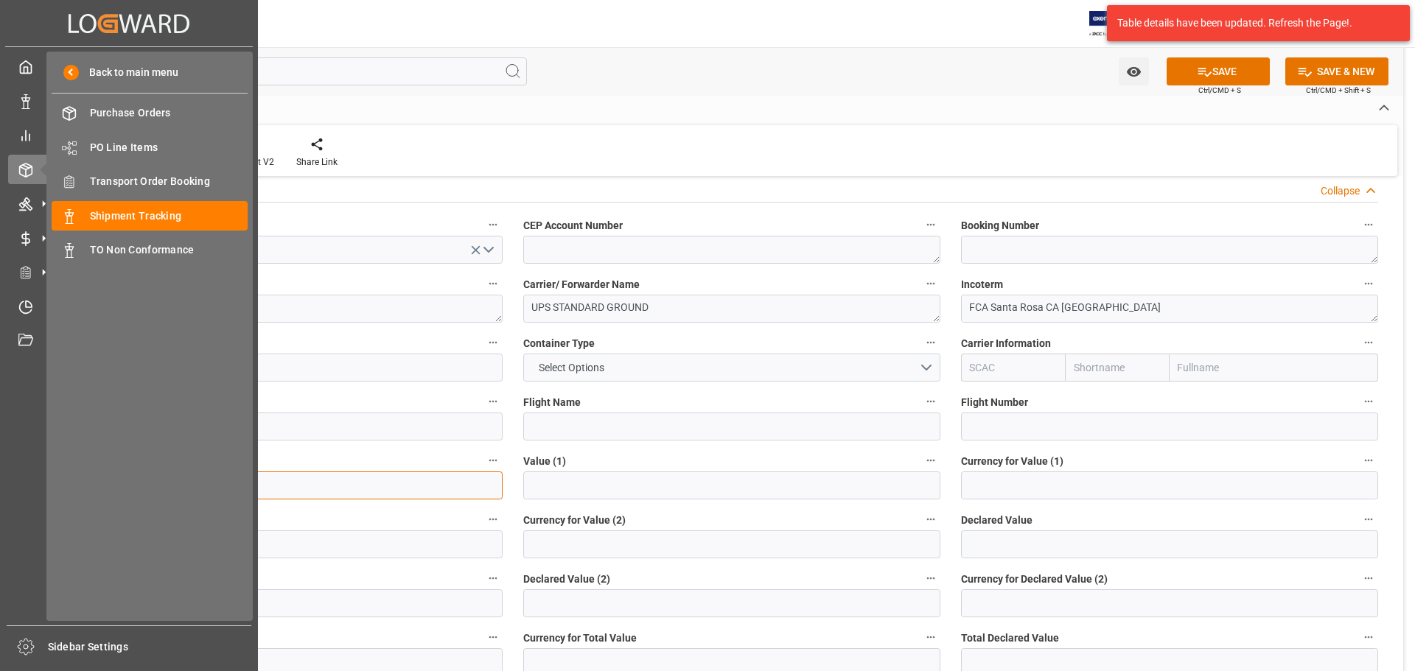
drag, startPoint x: 207, startPoint y: 480, endPoint x: 13, endPoint y: 480, distance: 194.5
click at [13, 480] on div "Created by potrace 1.15, written by Peter Selinger 2001-2017 Created by potrace…" at bounding box center [707, 335] width 1415 height 671
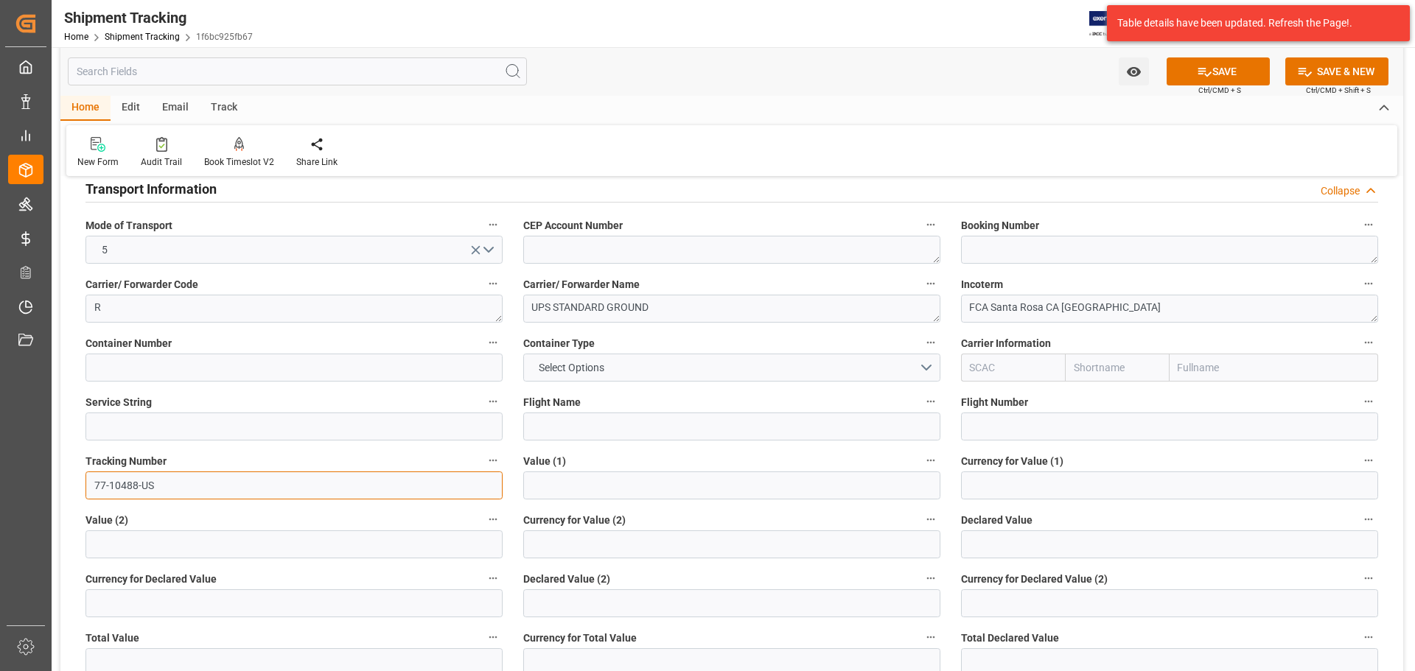
paste input "1Z78F1226899620594"
click at [1236, 71] on button "SAVE" at bounding box center [1217, 71] width 103 height 28
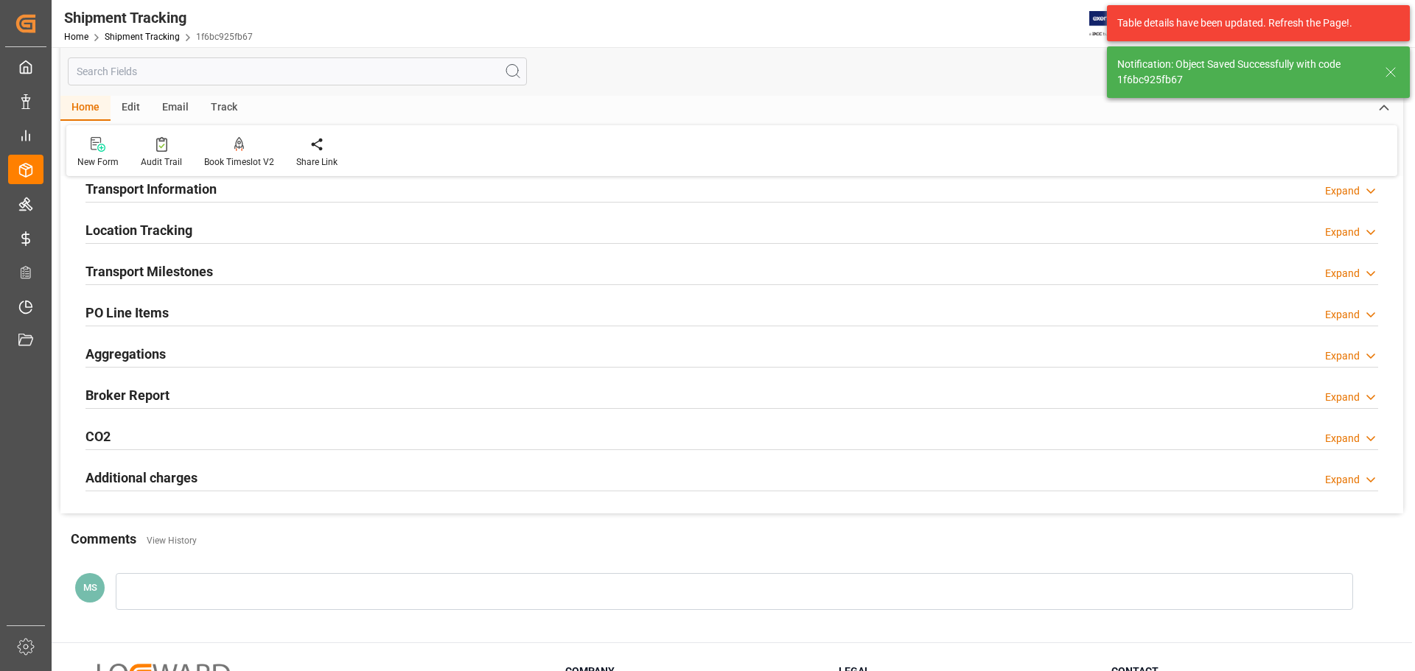
type input "1Z78F1226899620594"
click at [265, 264] on div "Transport Milestones Expand" at bounding box center [731, 270] width 1292 height 28
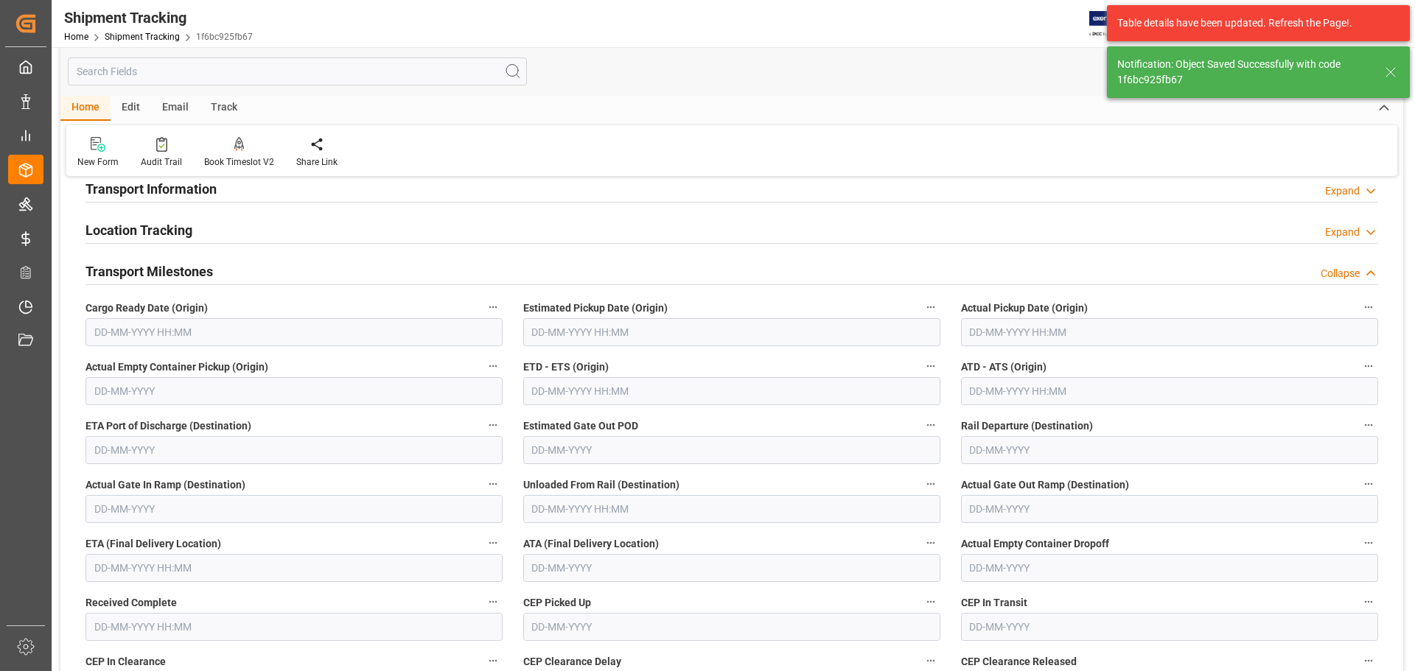
click at [241, 265] on div "Transport Milestones Collapse" at bounding box center [731, 270] width 1292 height 28
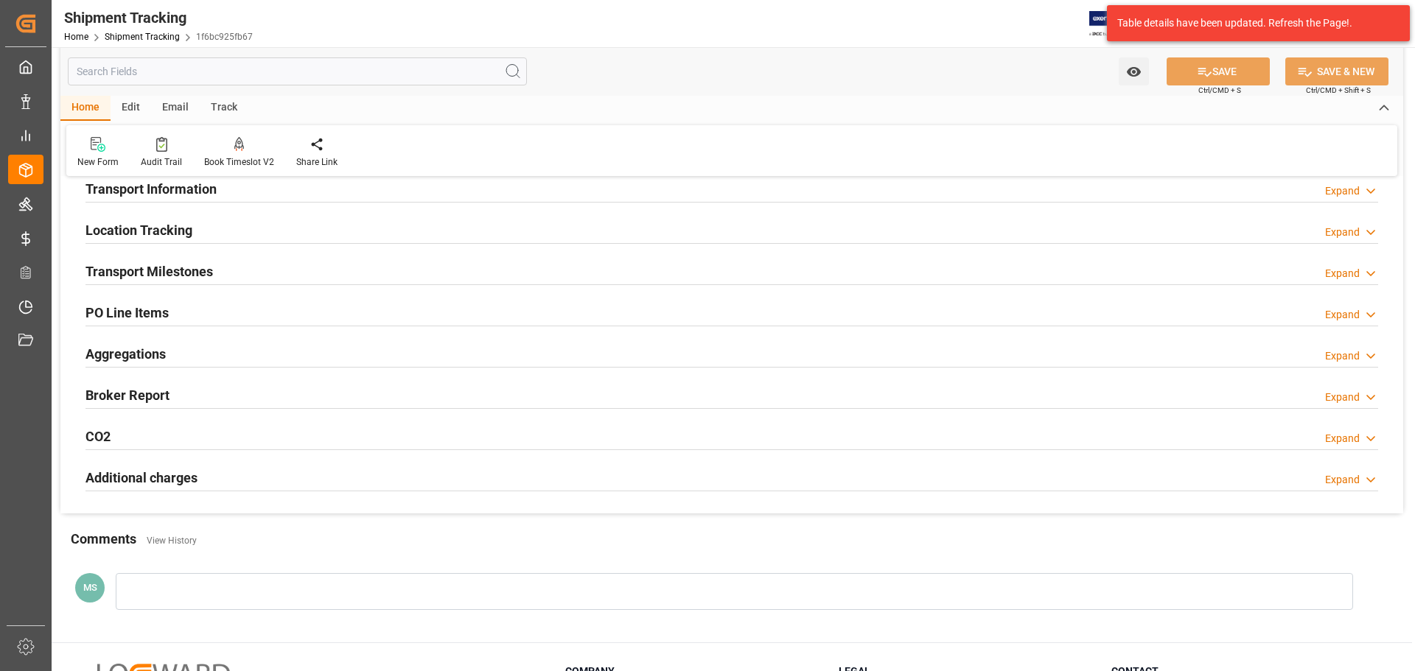
scroll to position [74, 0]
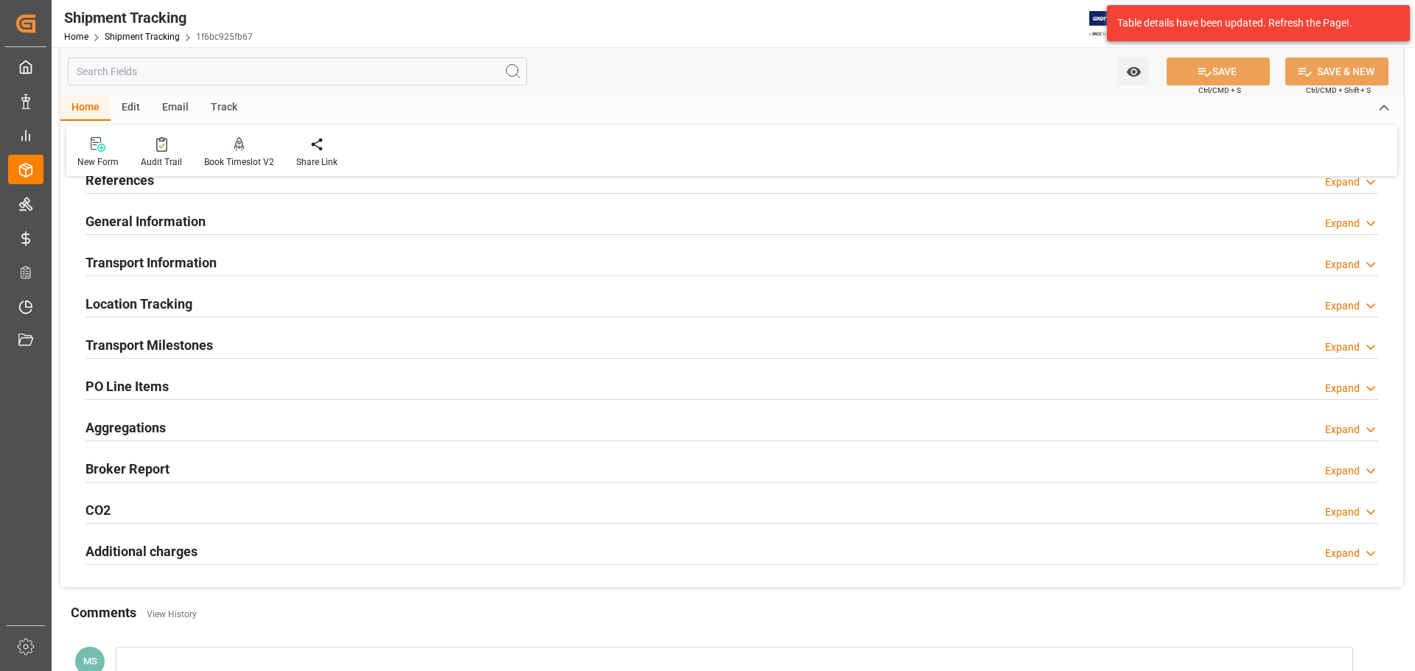
click at [240, 265] on div "Transport Information Expand" at bounding box center [731, 262] width 1292 height 28
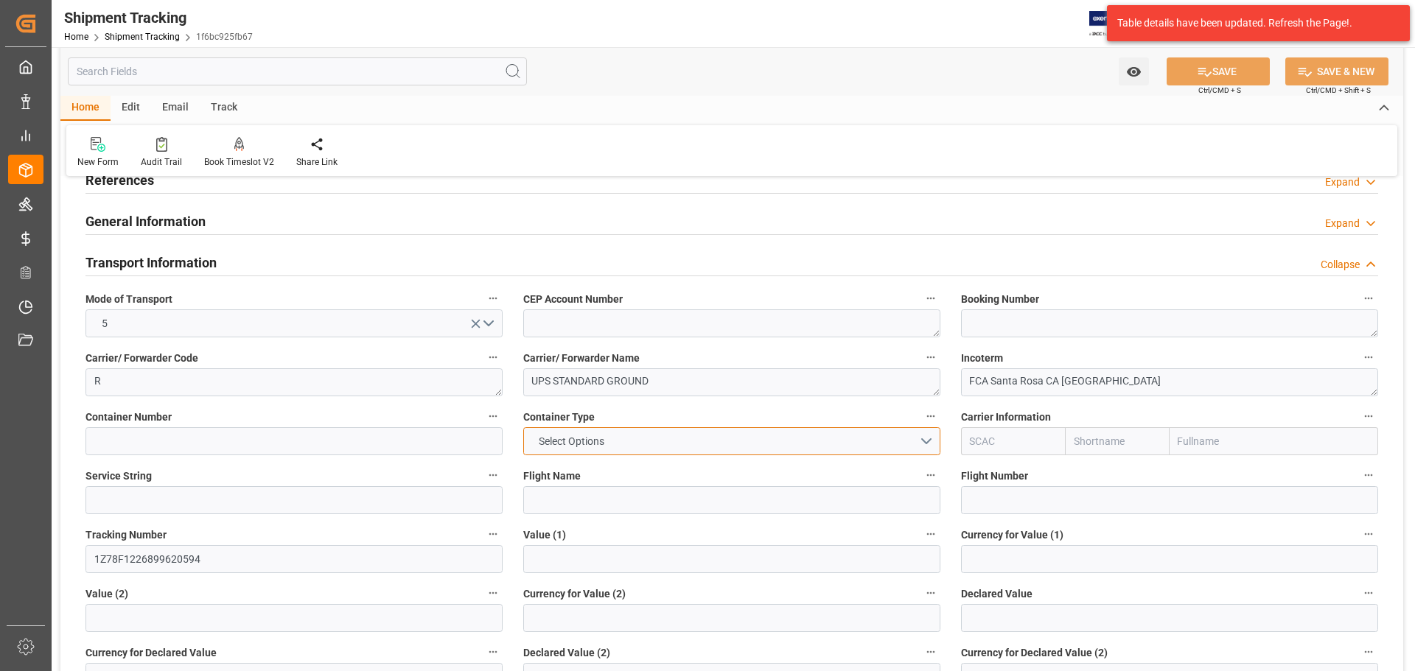
click at [654, 439] on button "Select Options" at bounding box center [731, 441] width 417 height 28
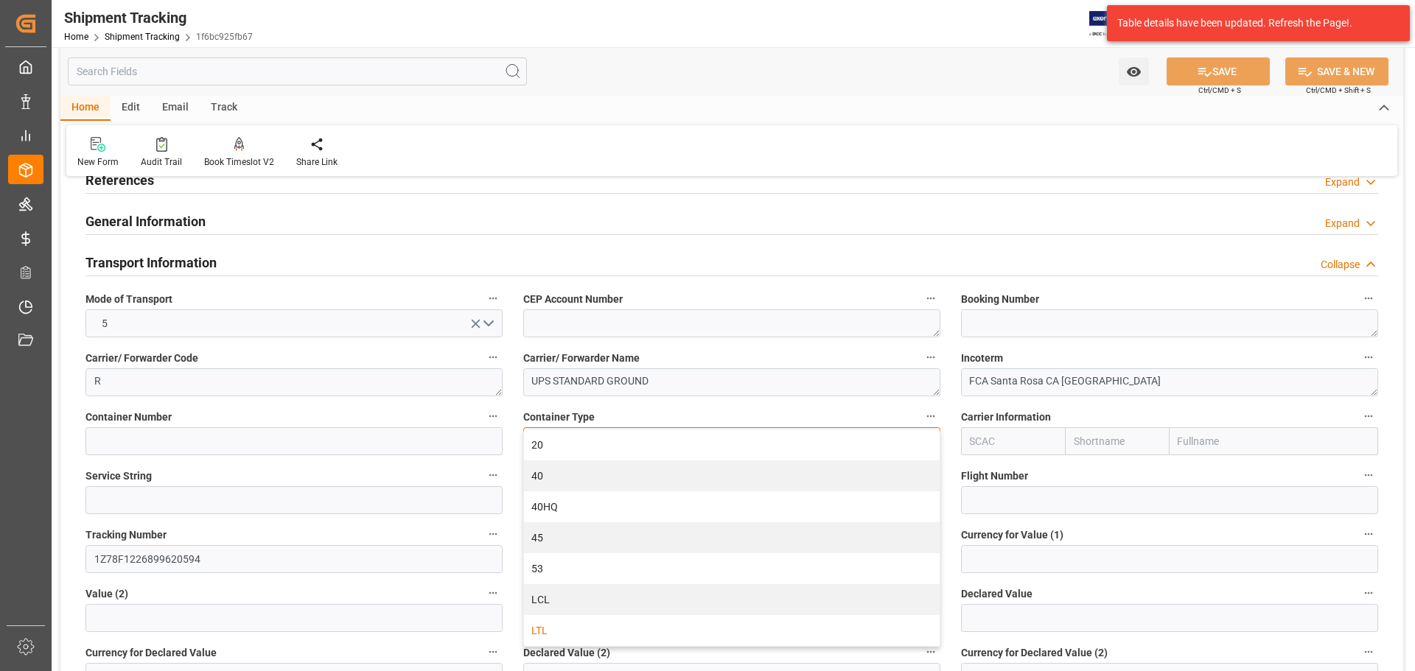
click at [572, 630] on div "LTL" at bounding box center [732, 630] width 416 height 31
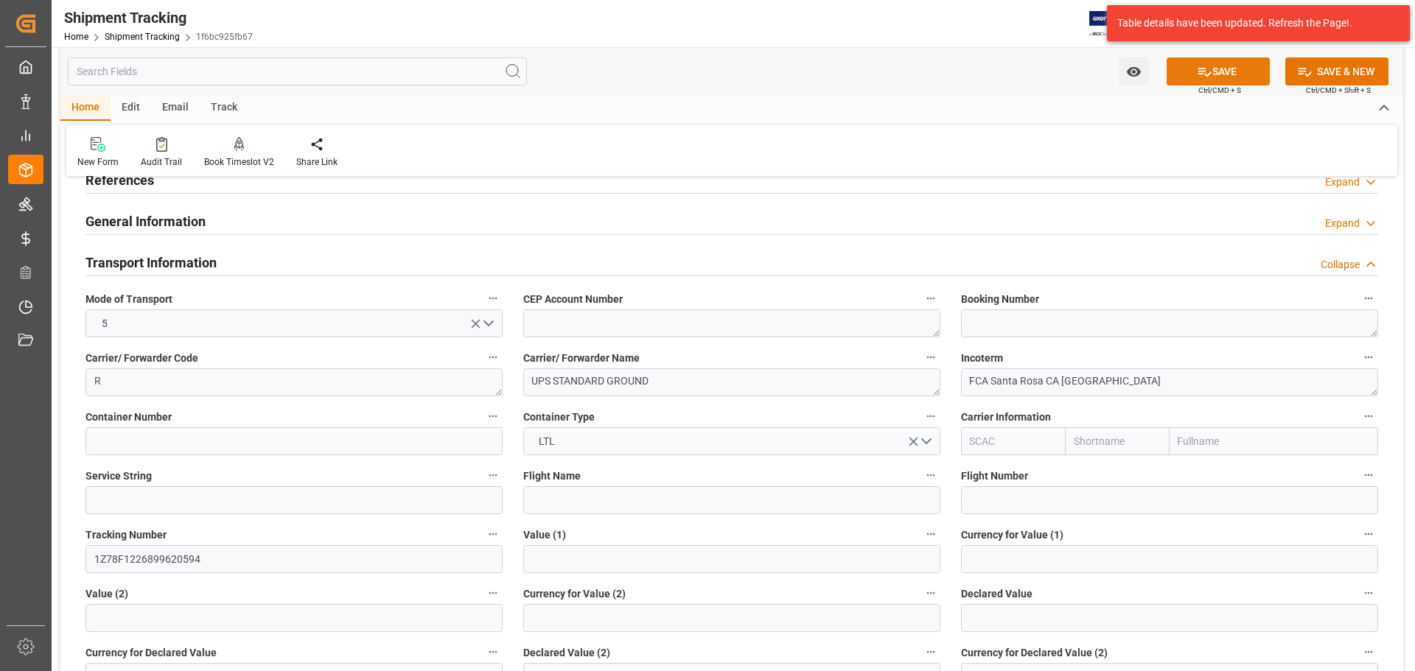
click at [1201, 76] on icon at bounding box center [1204, 71] width 15 height 15
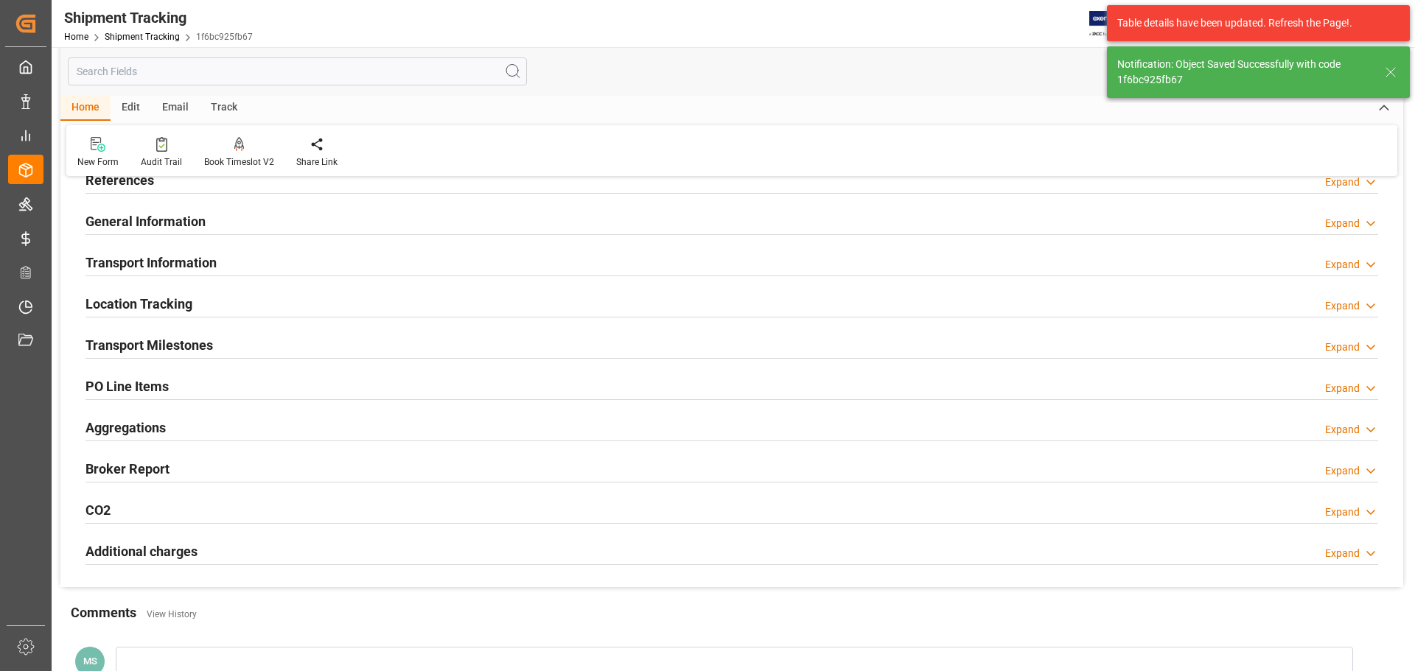
click at [216, 263] on h2 "Transport Information" at bounding box center [150, 263] width 131 height 20
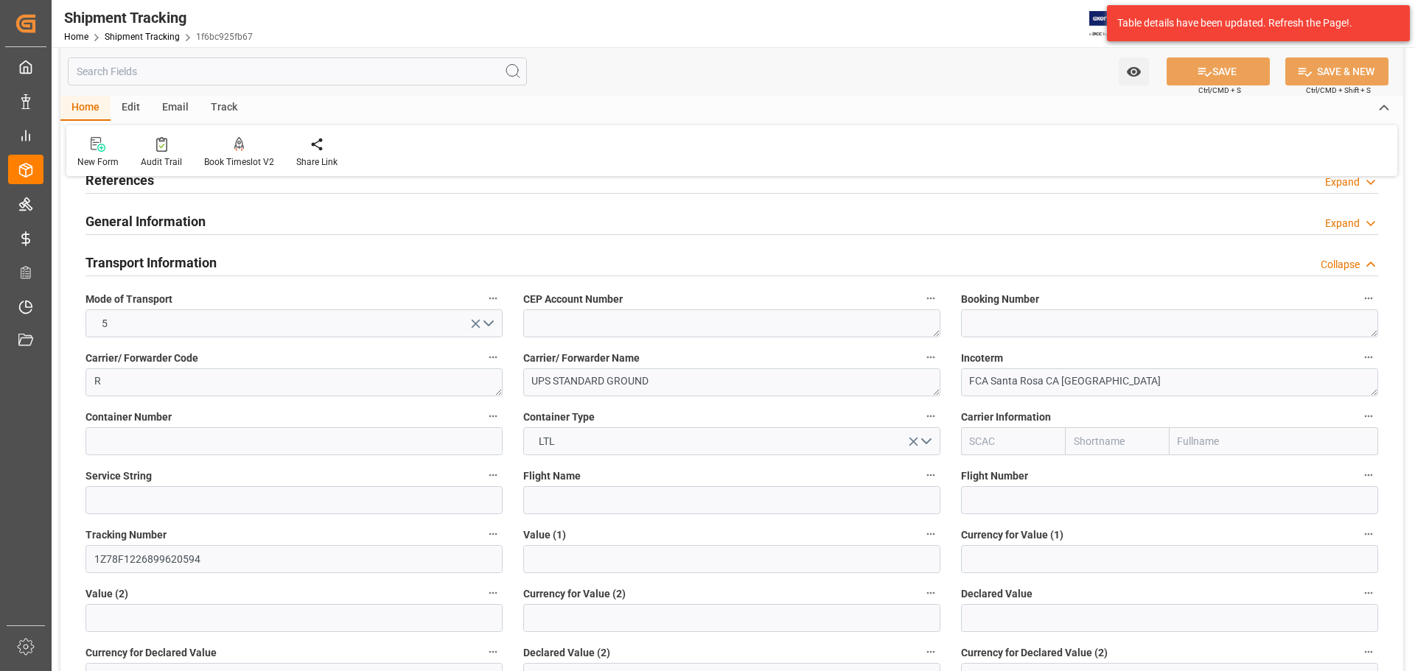
click at [206, 263] on h2 "Transport Information" at bounding box center [150, 263] width 131 height 20
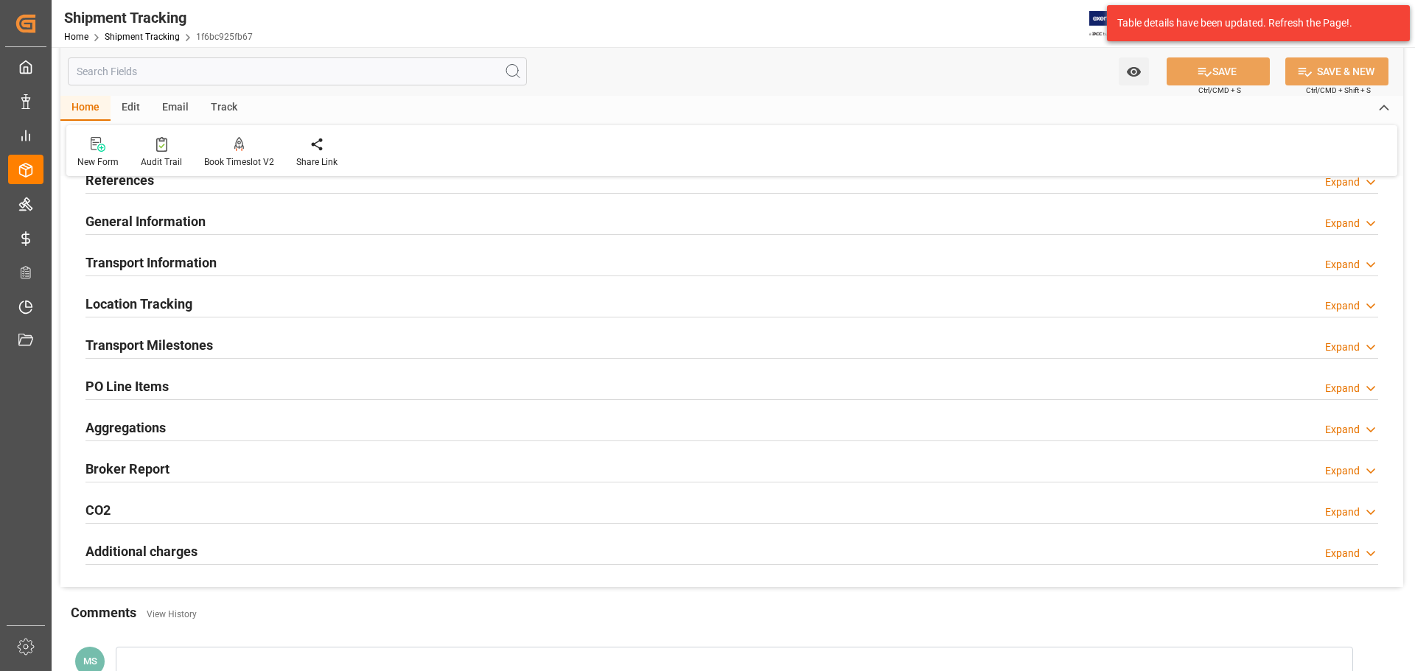
click at [222, 265] on div "Transport Information Expand" at bounding box center [731, 262] width 1292 height 28
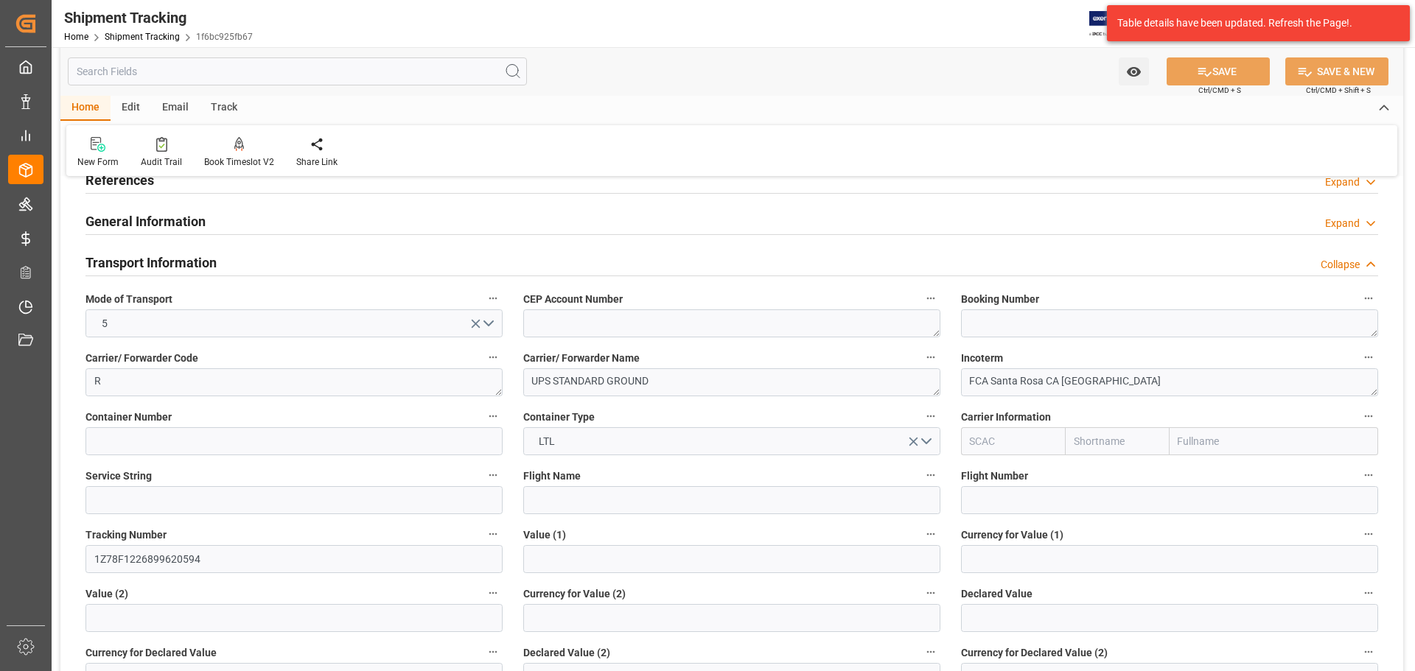
click at [253, 261] on div "Transport Information Collapse" at bounding box center [731, 262] width 1292 height 28
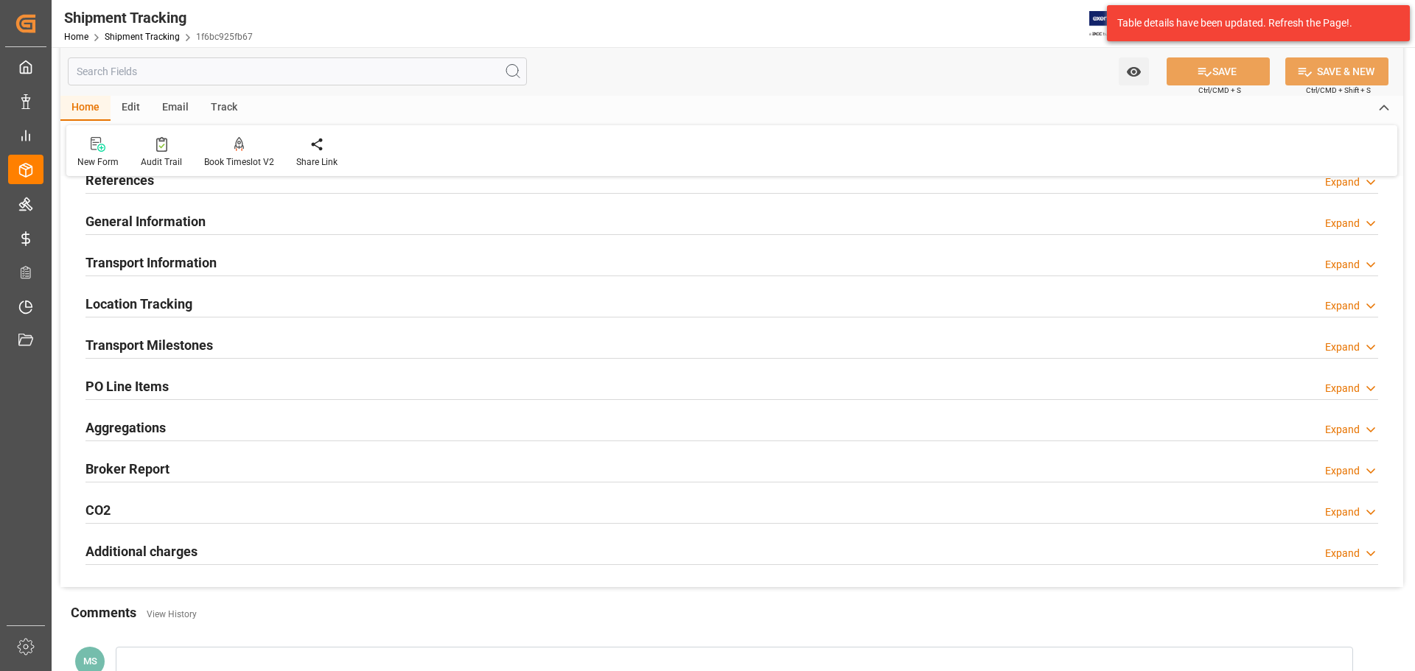
click at [277, 225] on div "General Information Expand" at bounding box center [731, 220] width 1292 height 28
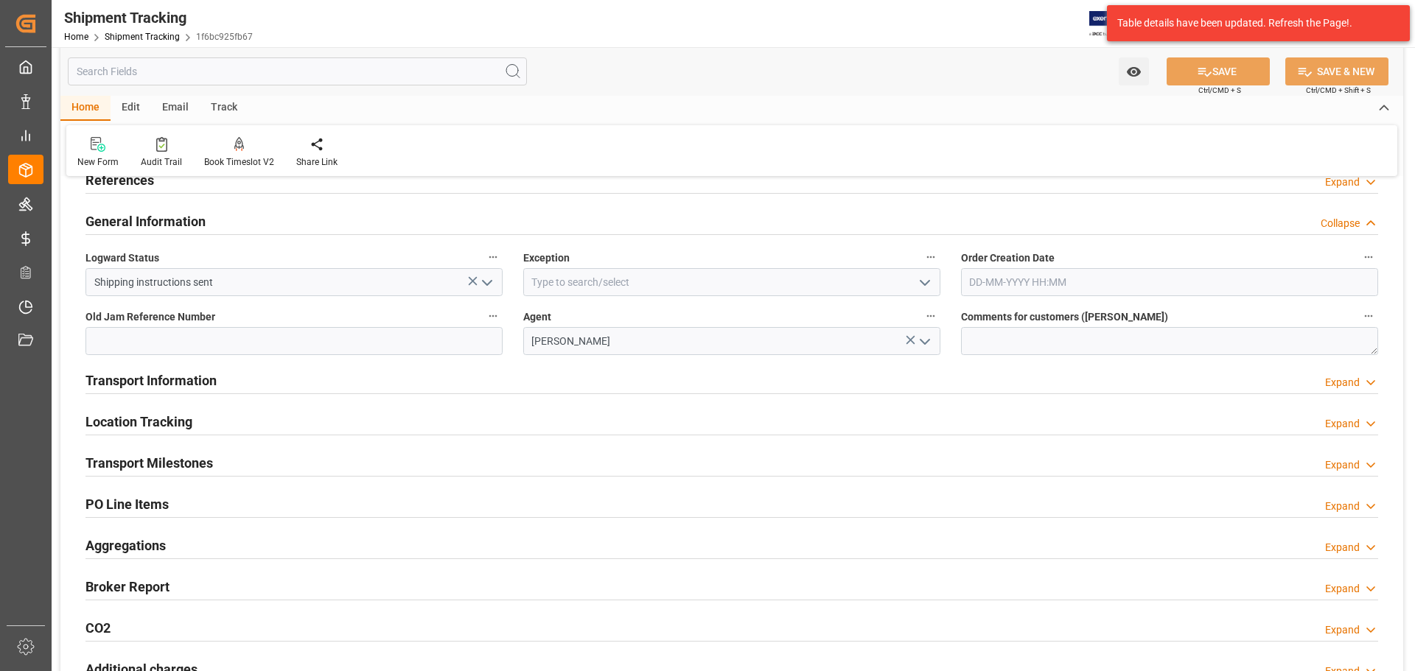
click at [283, 223] on div "General Information Collapse" at bounding box center [731, 220] width 1292 height 28
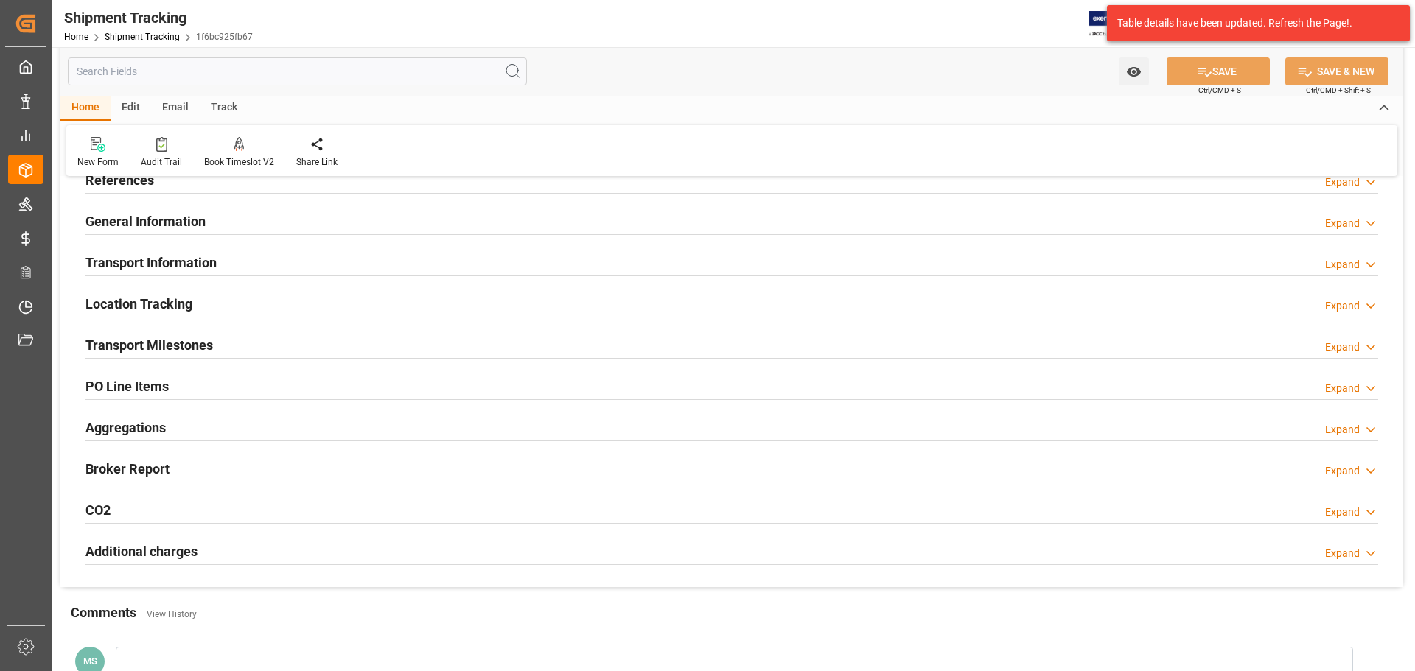
scroll to position [0, 0]
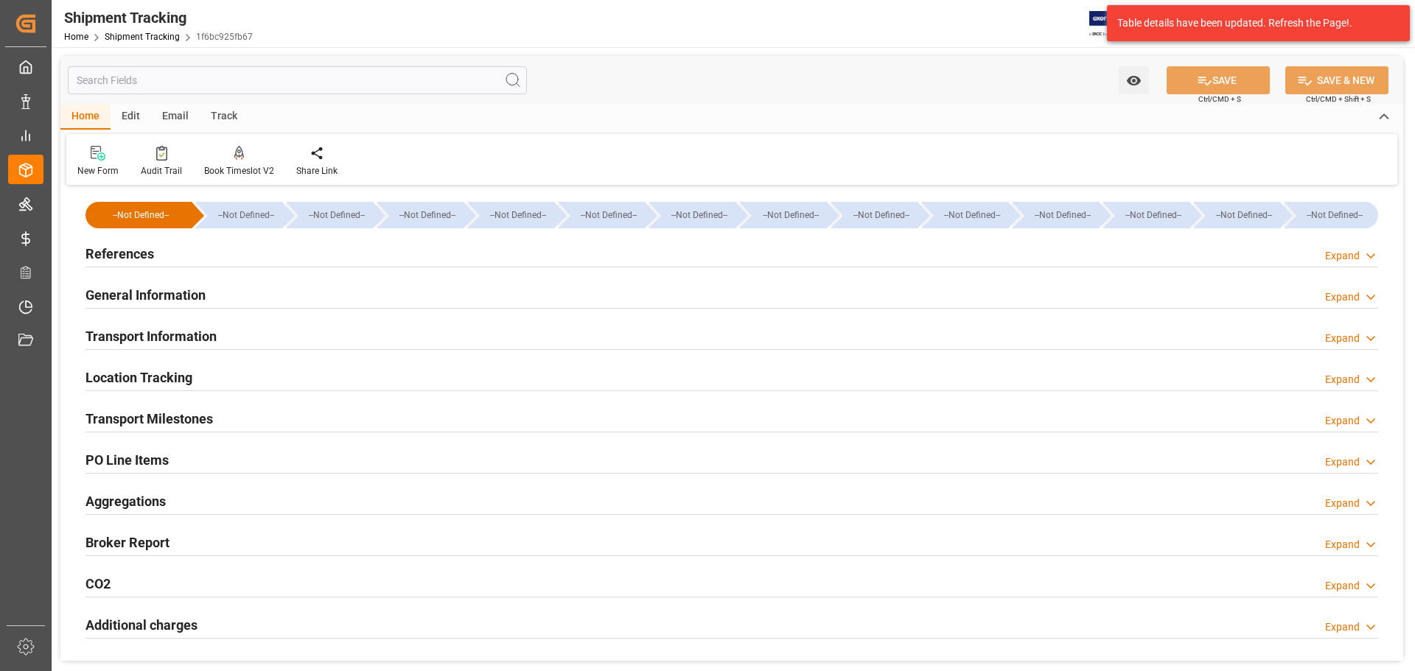
click at [247, 248] on div "References Expand" at bounding box center [731, 253] width 1292 height 28
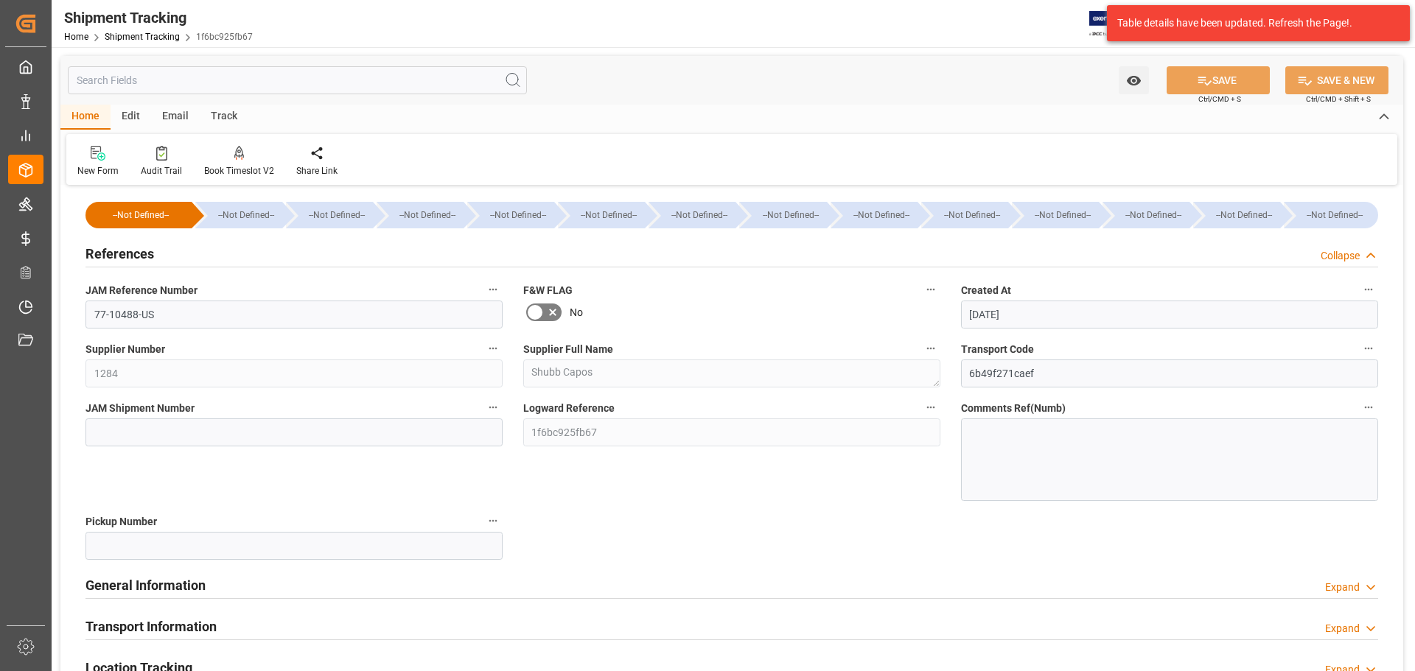
click at [187, 254] on div "References Collapse" at bounding box center [731, 253] width 1292 height 28
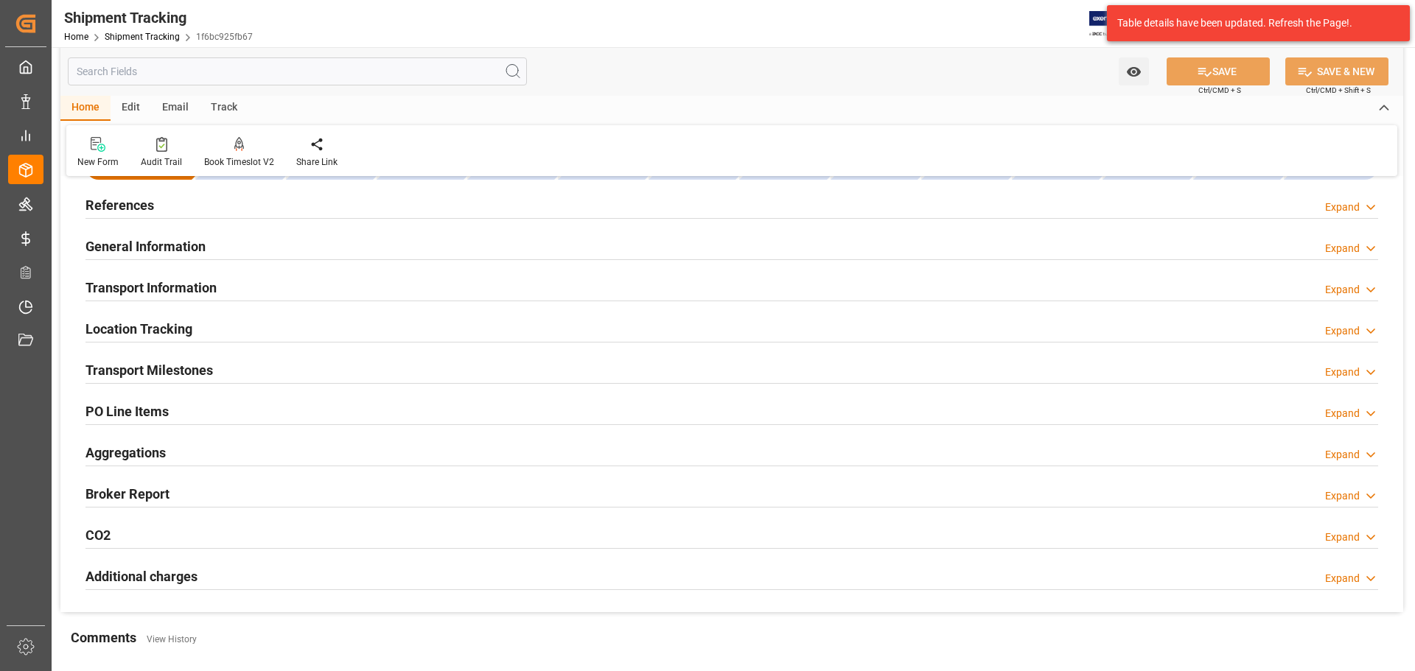
scroll to position [74, 0]
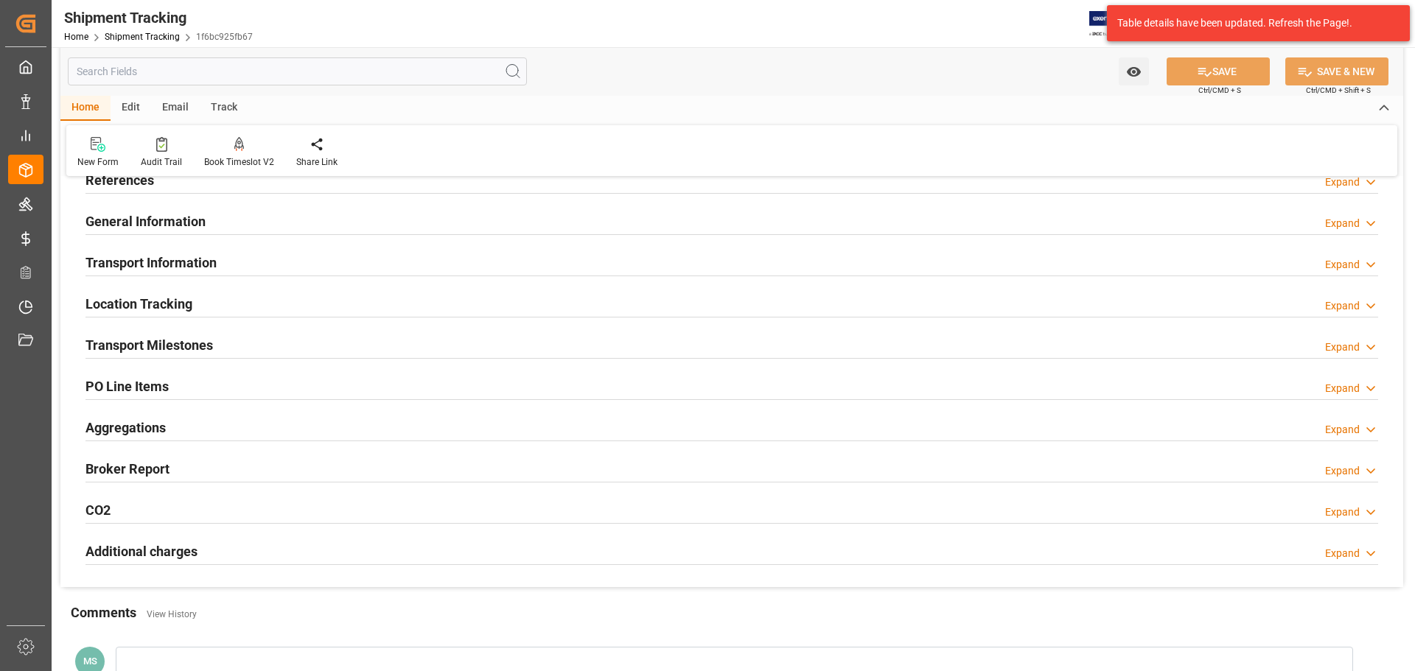
click at [239, 262] on div "Transport Information Expand" at bounding box center [731, 262] width 1292 height 28
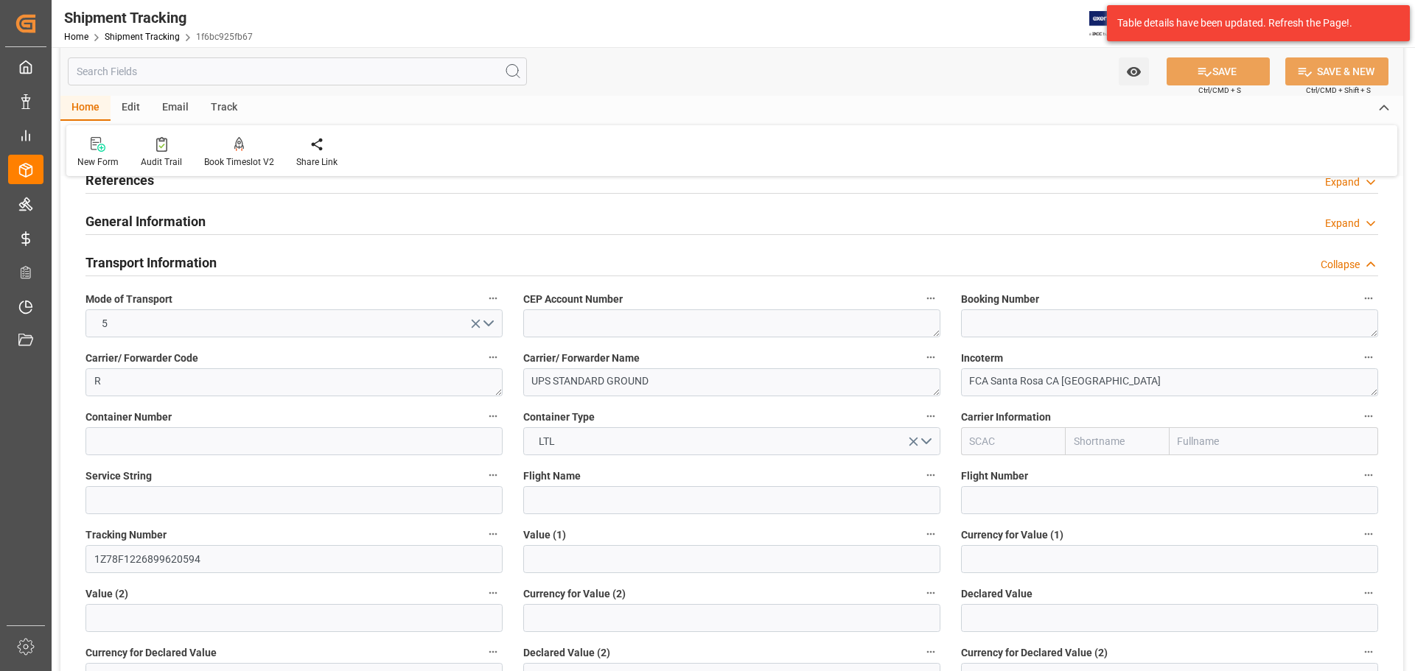
click at [201, 266] on h2 "Transport Information" at bounding box center [150, 263] width 131 height 20
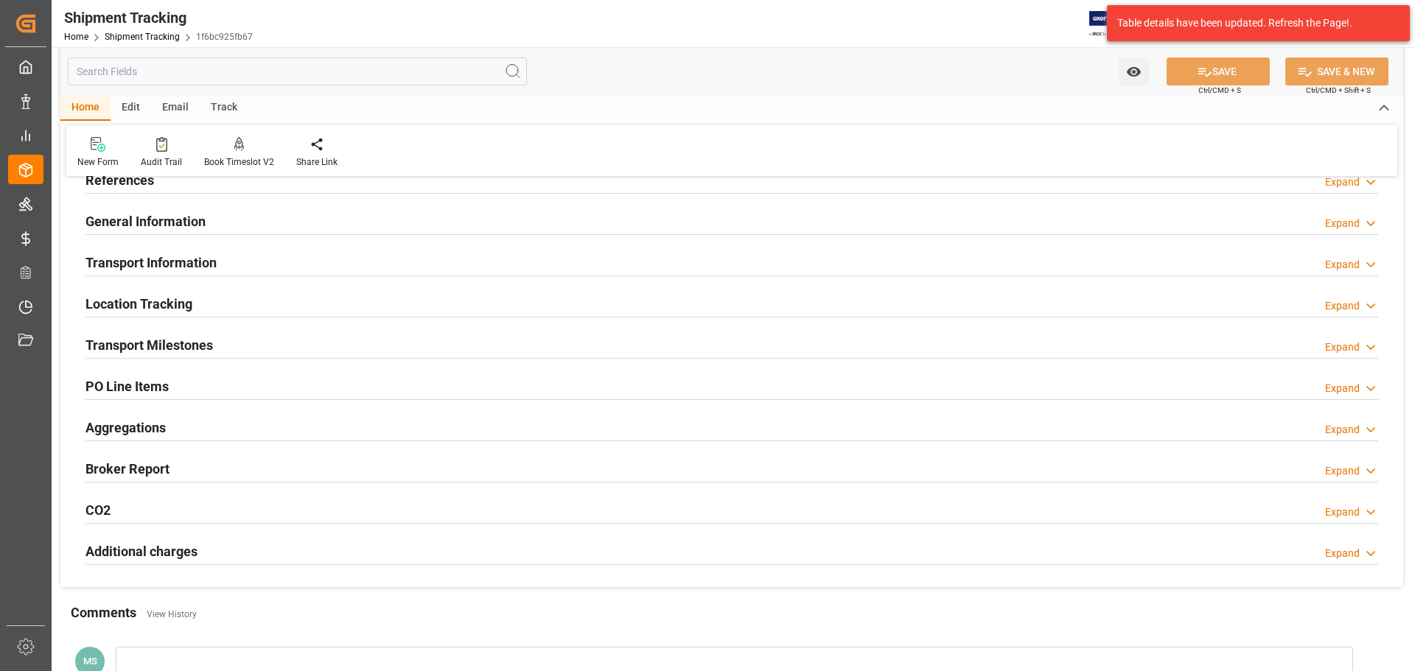
click at [208, 301] on div "Location Tracking Expand" at bounding box center [731, 303] width 1292 height 28
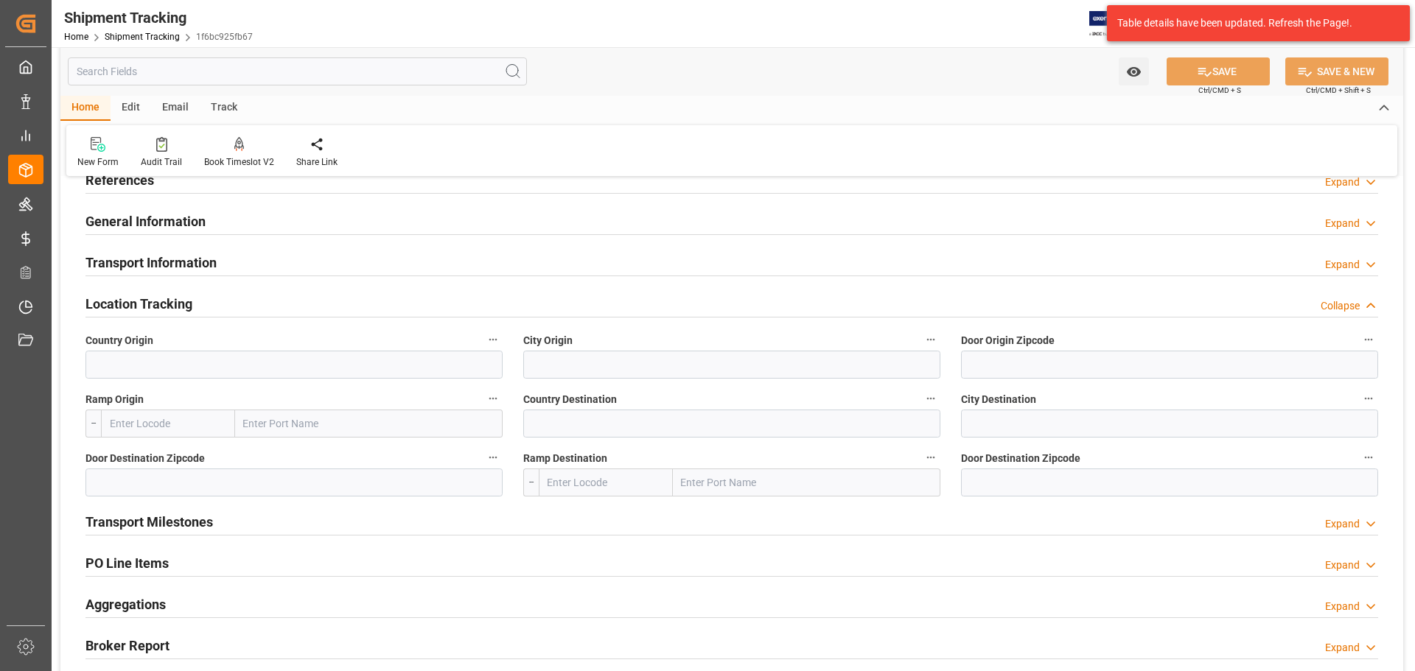
click at [220, 303] on div "Location Tracking Collapse" at bounding box center [731, 303] width 1292 height 28
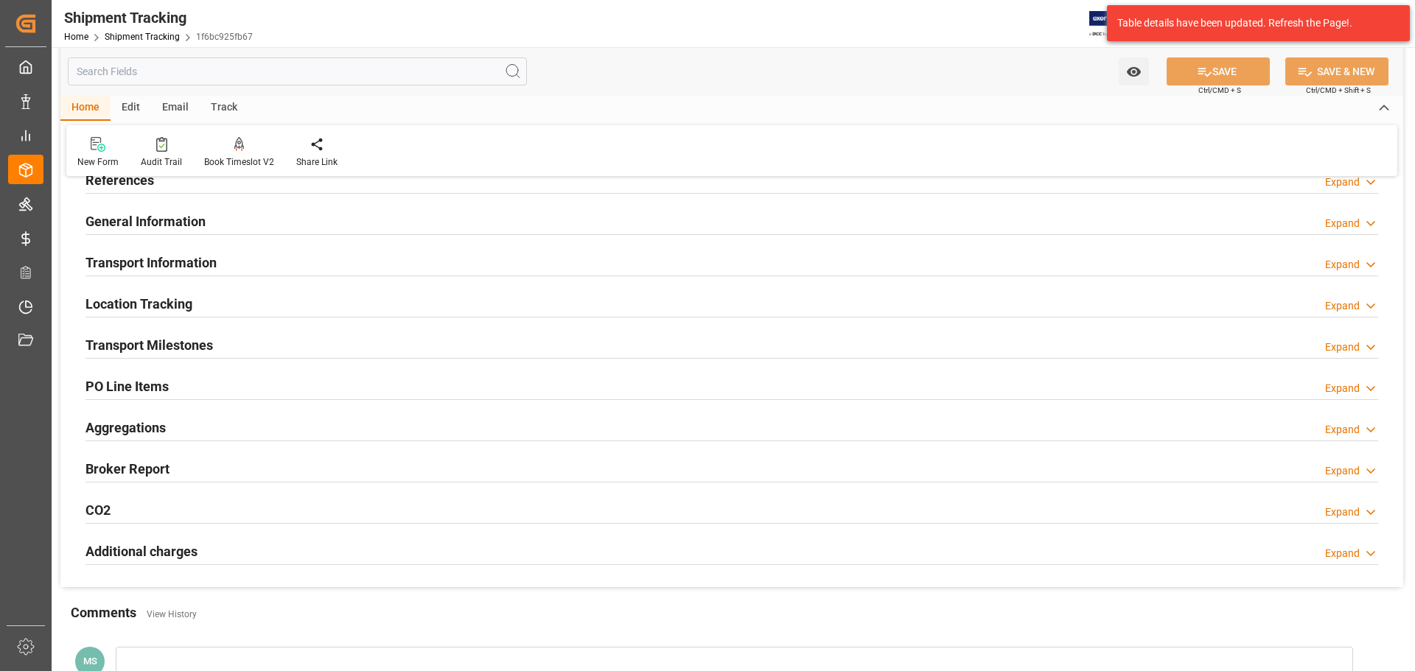
click at [196, 339] on h2 "Transport Milestones" at bounding box center [148, 345] width 127 height 20
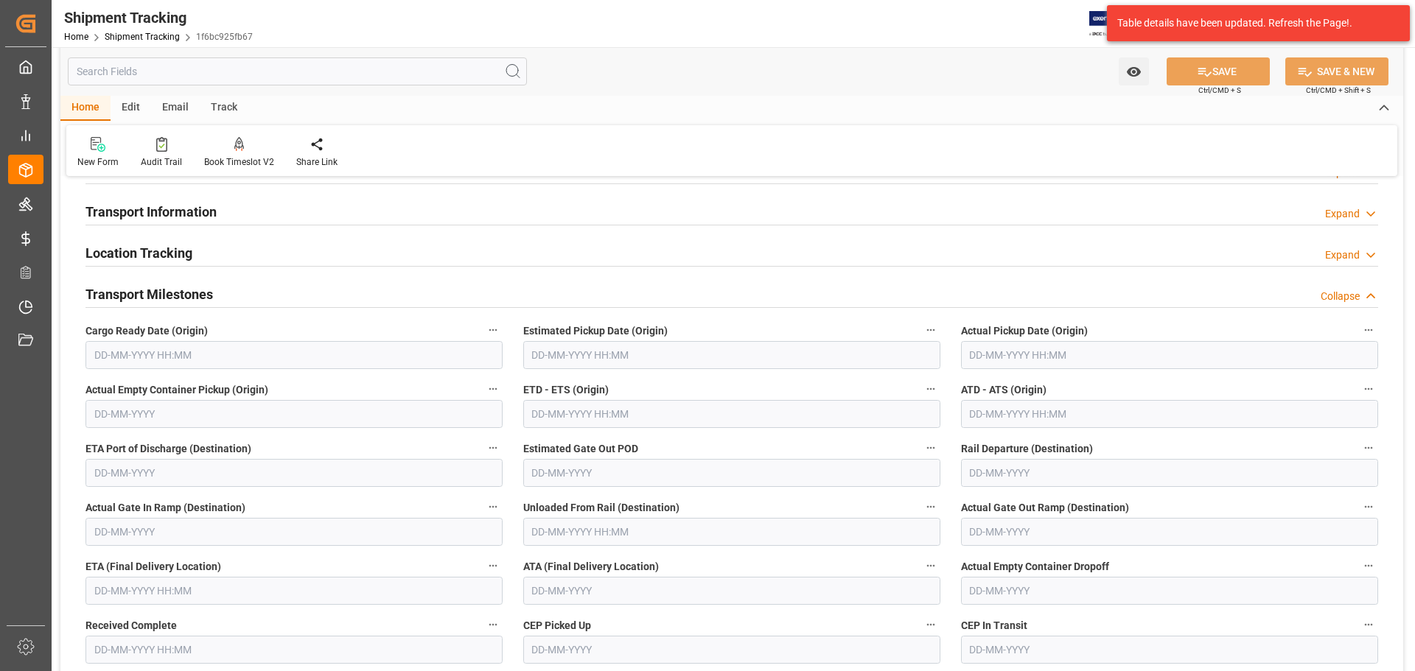
scroll to position [147, 0]
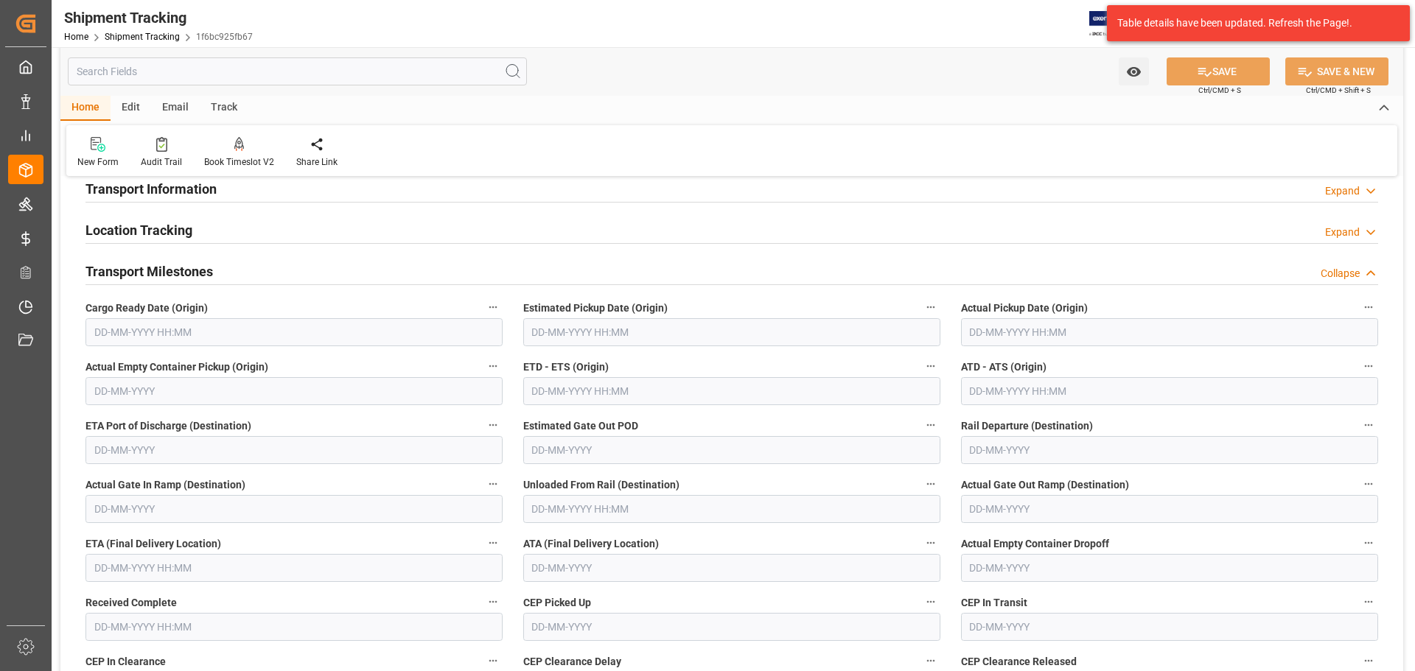
click at [143, 329] on input "text" at bounding box center [293, 332] width 417 height 28
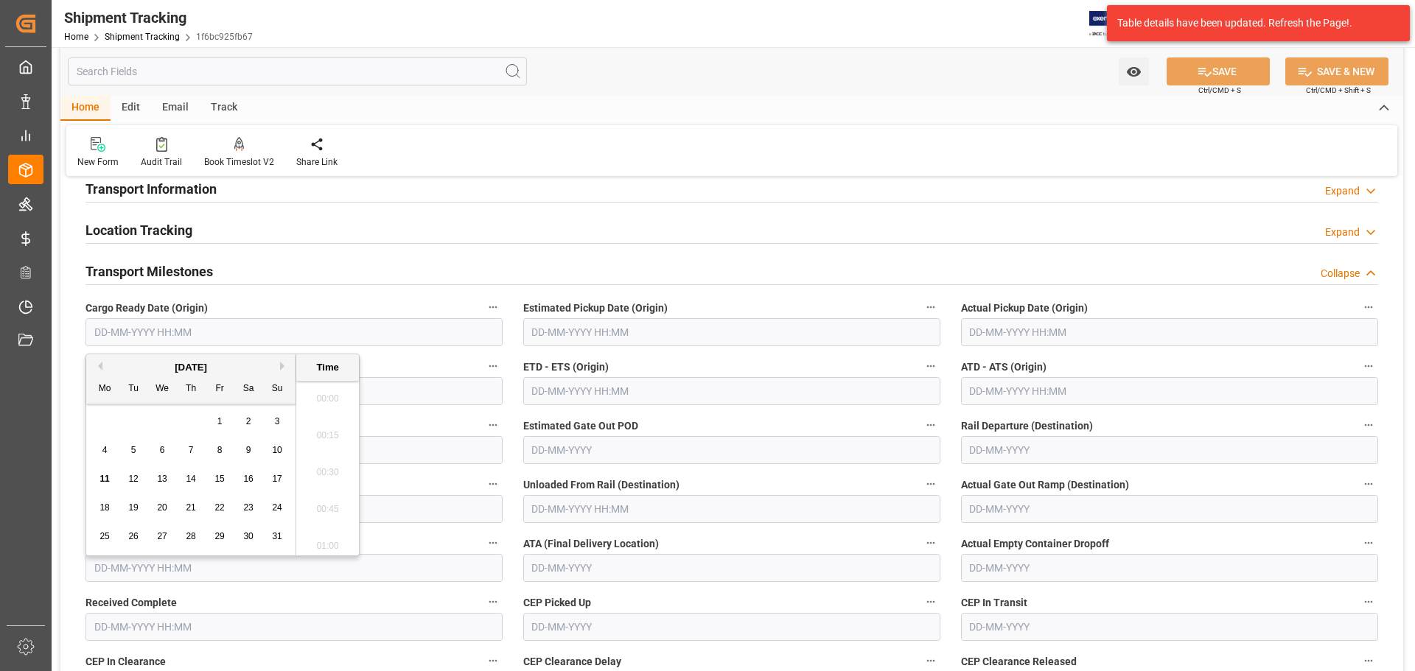
scroll to position [1368, 0]
click at [222, 456] on div "8" at bounding box center [220, 451] width 18 height 18
type input "08-08-2025 00:00"
click at [220, 585] on div "ETA (Final Delivery Location)" at bounding box center [294, 557] width 438 height 59
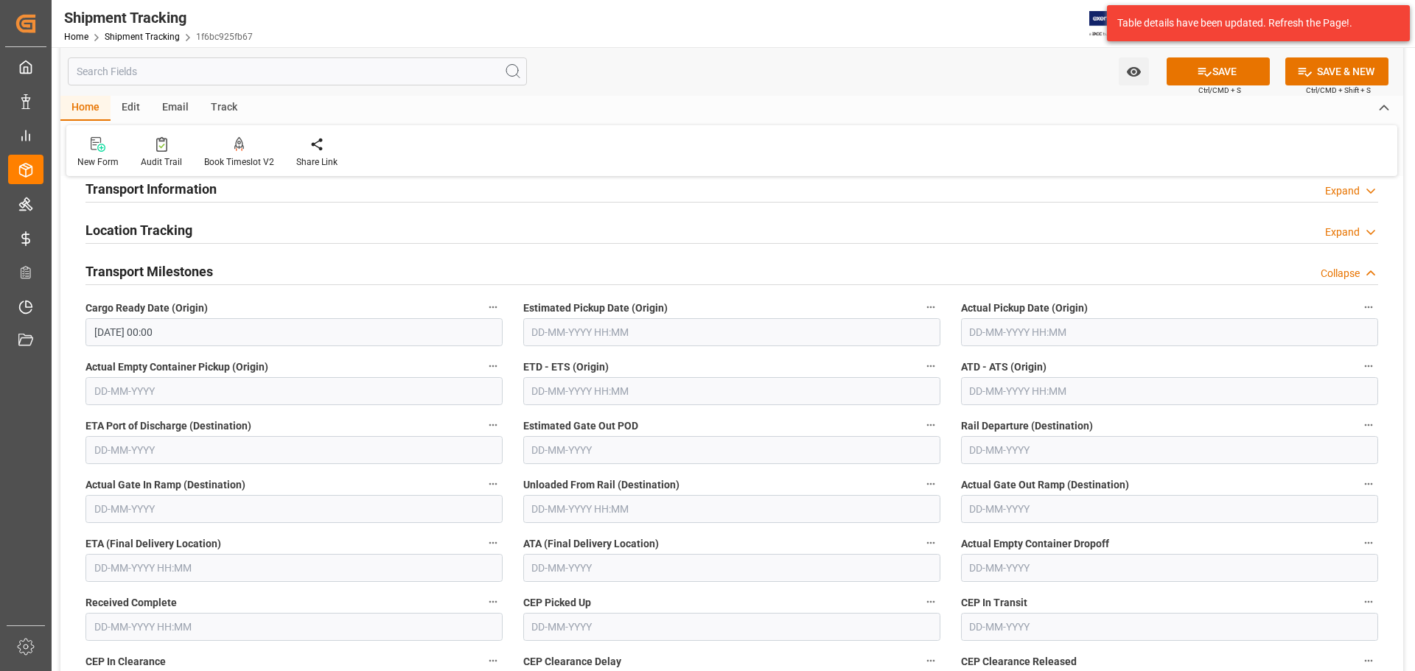
scroll to position [221, 0]
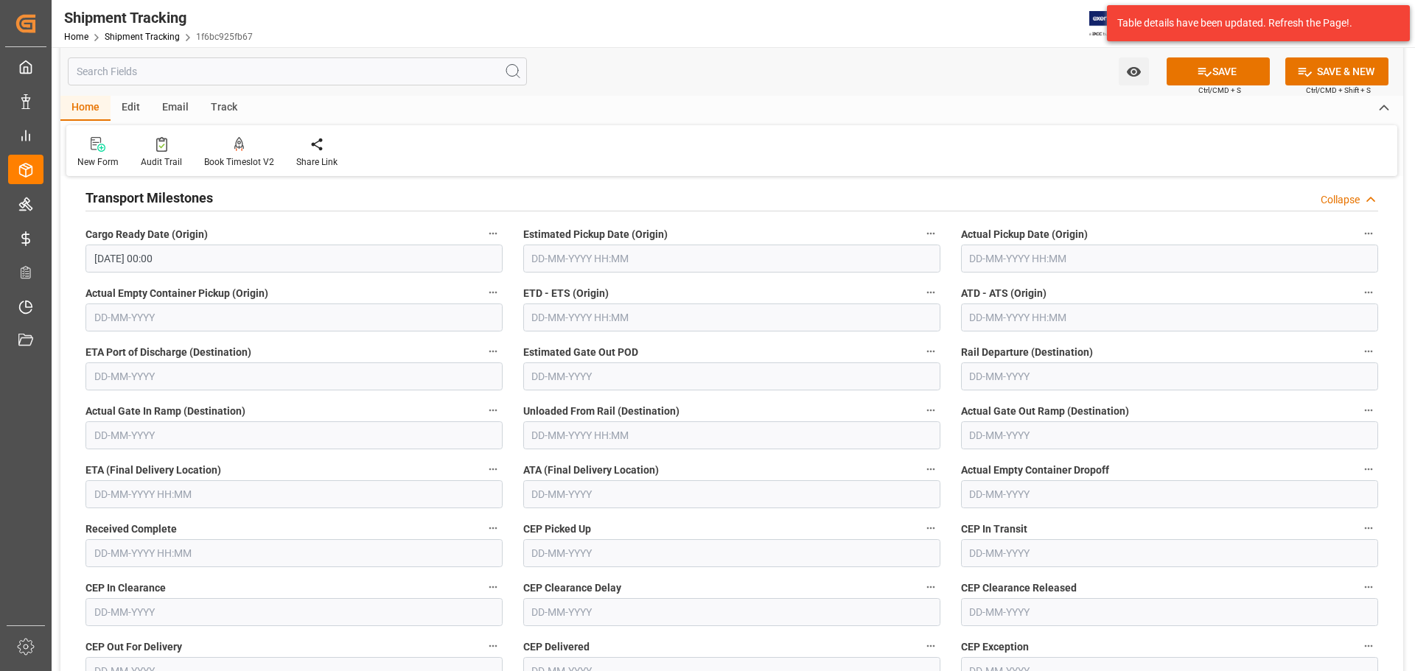
click at [172, 488] on input "text" at bounding box center [293, 494] width 417 height 28
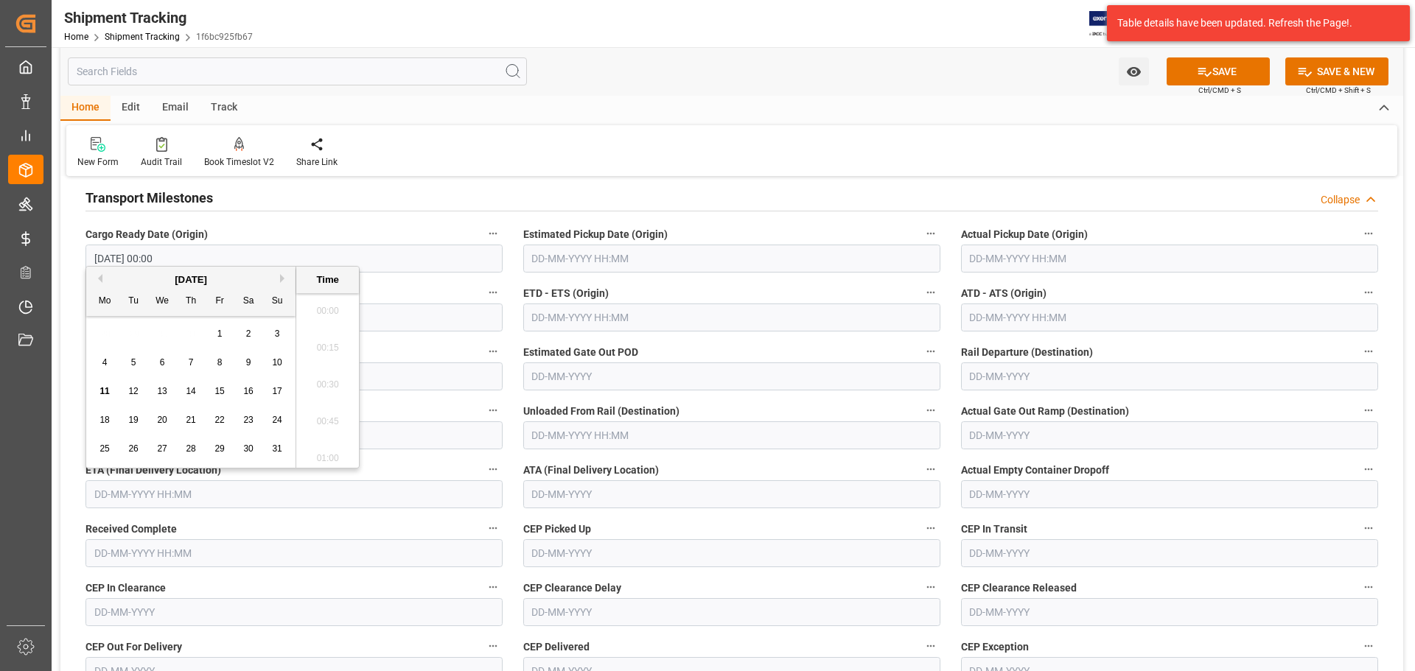
scroll to position [1368, 0]
click at [190, 388] on span "14" at bounding box center [191, 391] width 10 height 10
type input "14-08-2025 00:00"
click at [208, 524] on label "Received Complete" at bounding box center [293, 529] width 417 height 21
click at [483, 524] on button "Received Complete" at bounding box center [492, 528] width 19 height 19
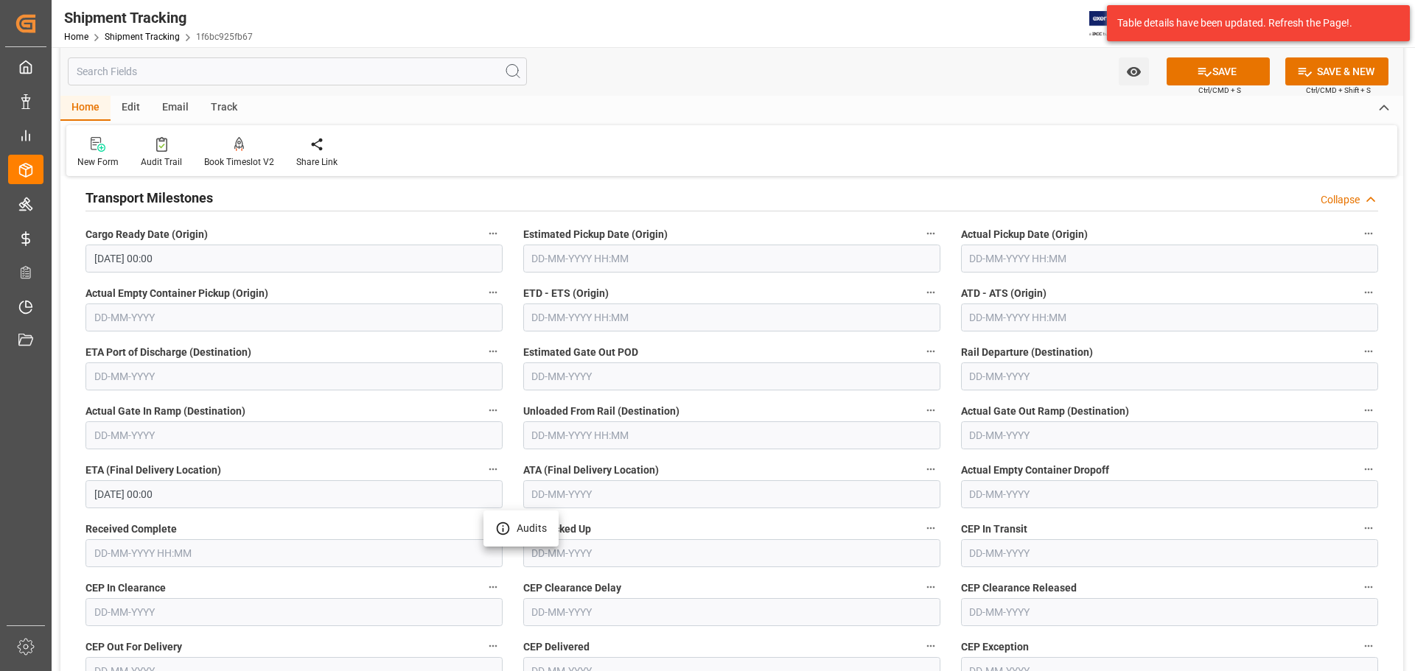
click at [1225, 65] on div at bounding box center [707, 335] width 1415 height 671
click at [1227, 71] on button "SAVE" at bounding box center [1217, 71] width 103 height 28
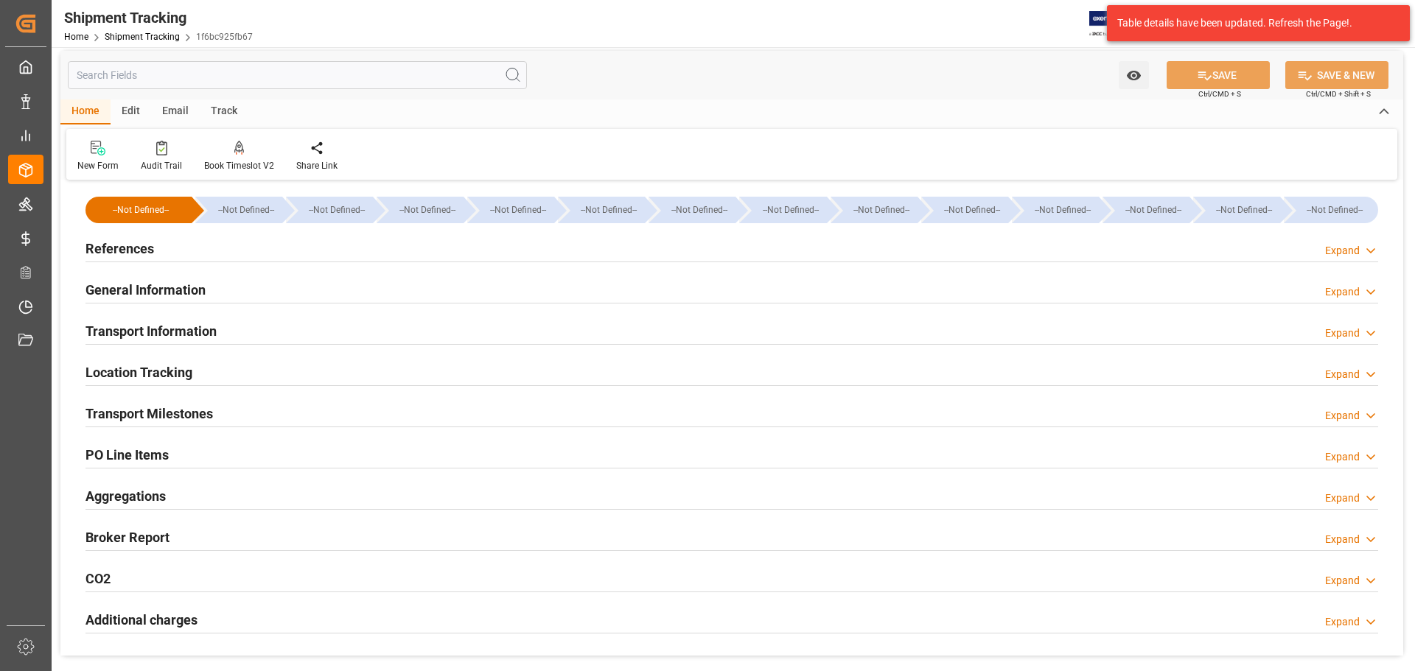
scroll to position [0, 0]
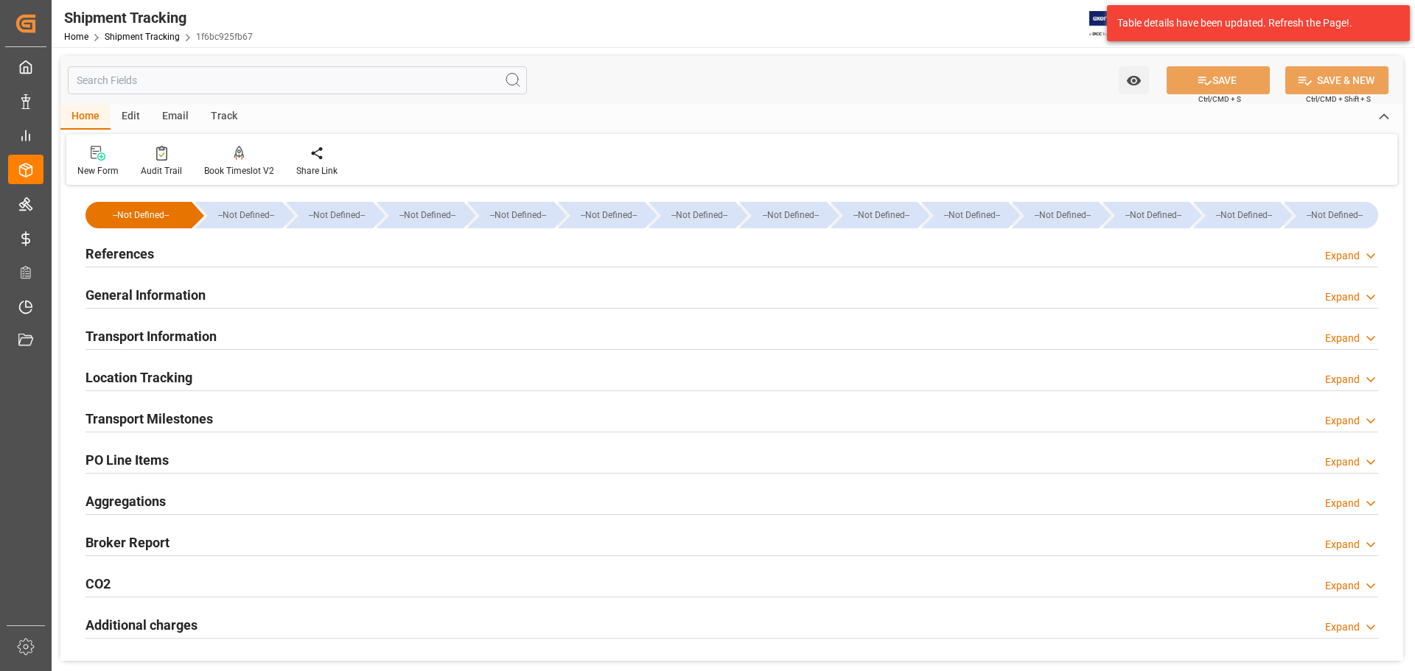
click at [229, 412] on div "Transport Milestones Expand" at bounding box center [731, 418] width 1292 height 28
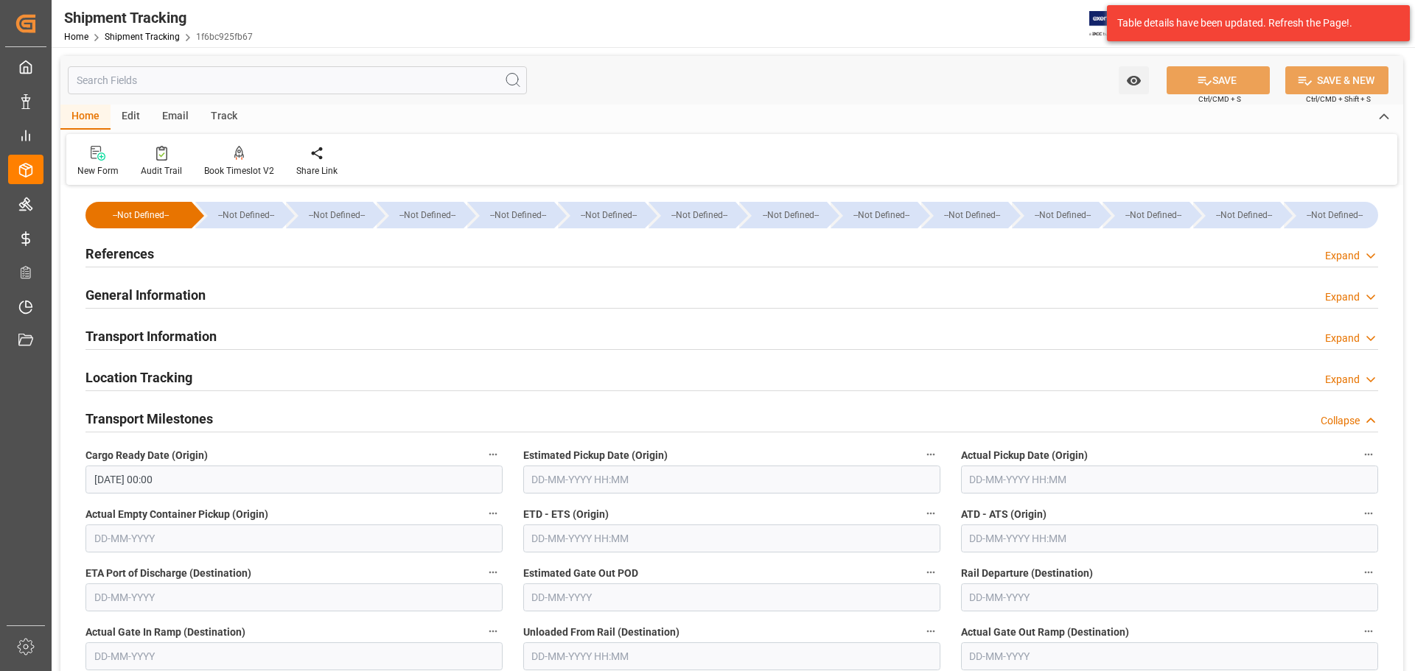
drag, startPoint x: 228, startPoint y: 412, endPoint x: 234, endPoint y: 419, distance: 8.9
click at [229, 412] on div "Transport Milestones Collapse" at bounding box center [731, 418] width 1292 height 28
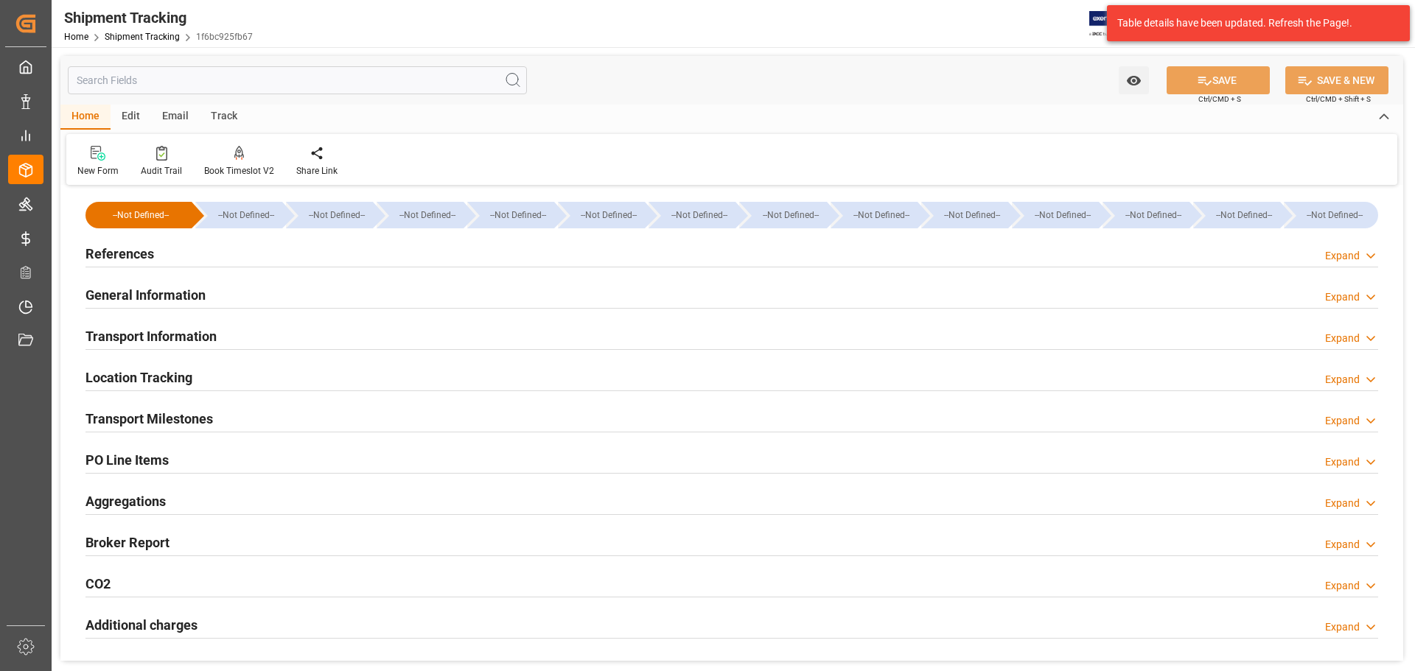
scroll to position [74, 0]
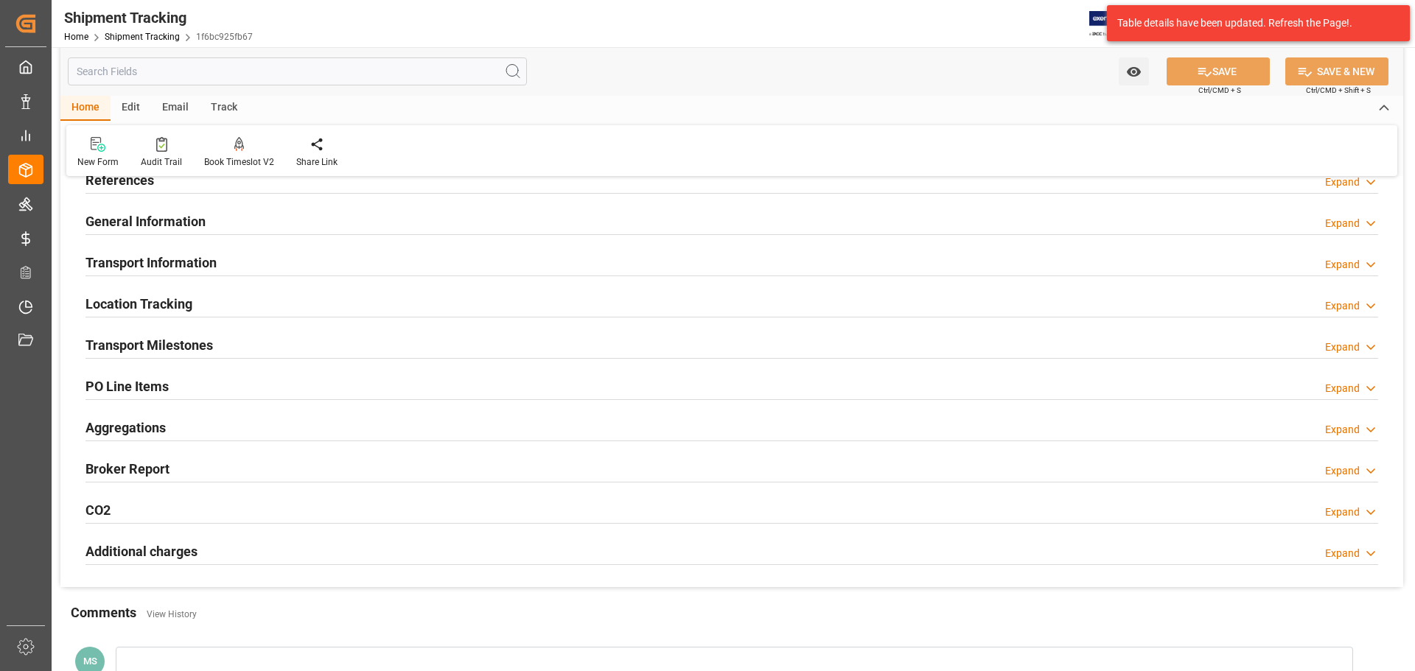
click at [239, 343] on div "Transport Milestones Expand" at bounding box center [731, 344] width 1292 height 28
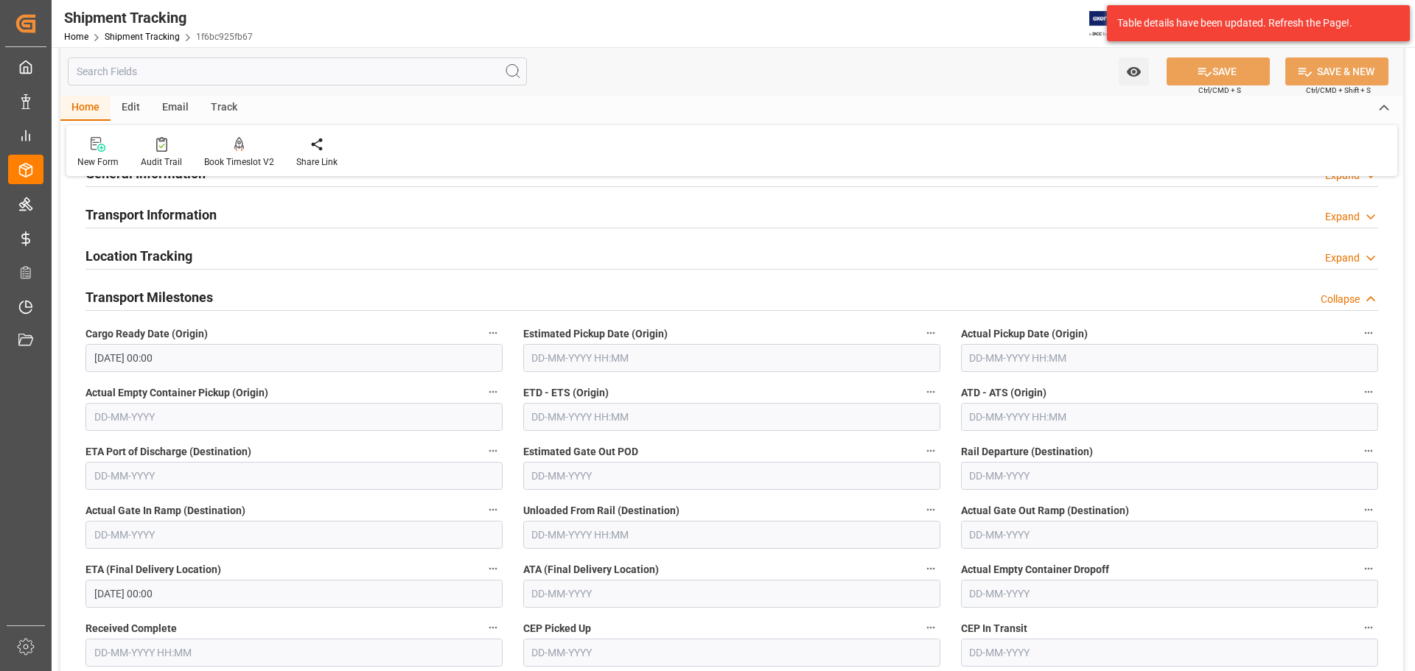
scroll to position [147, 0]
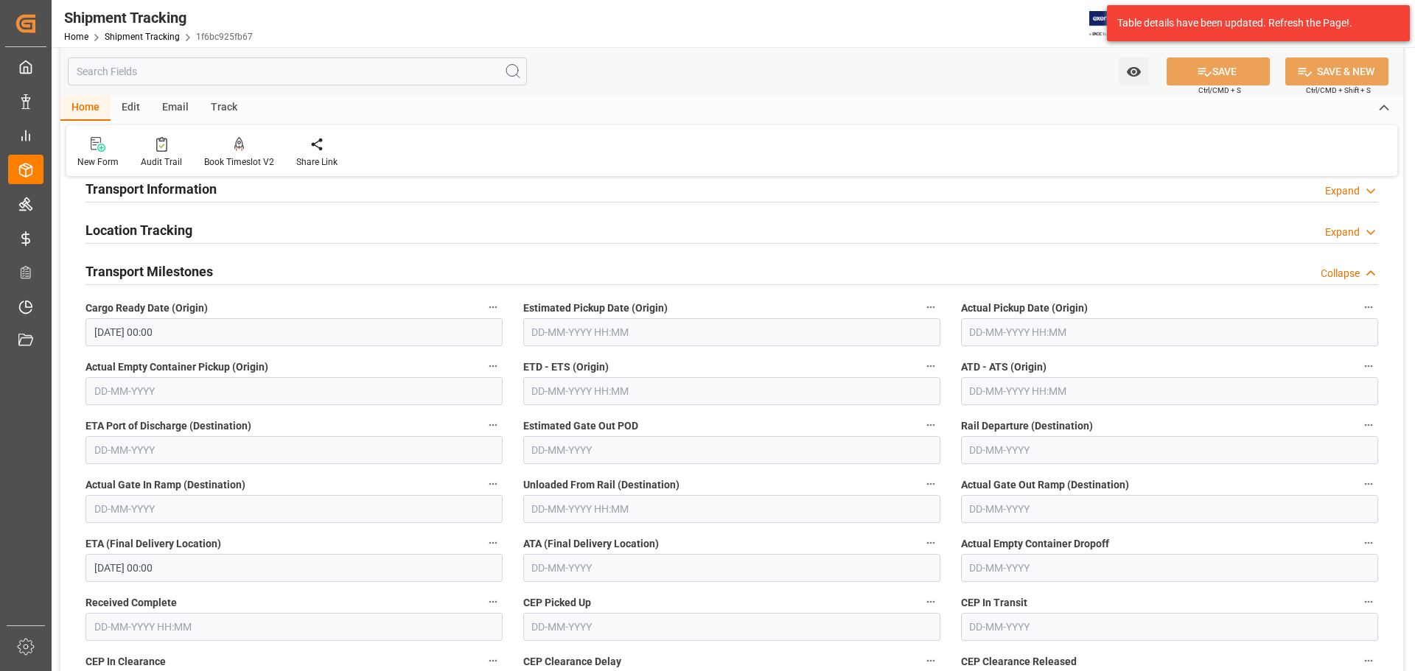
click at [223, 265] on div "Transport Milestones Collapse" at bounding box center [731, 270] width 1292 height 28
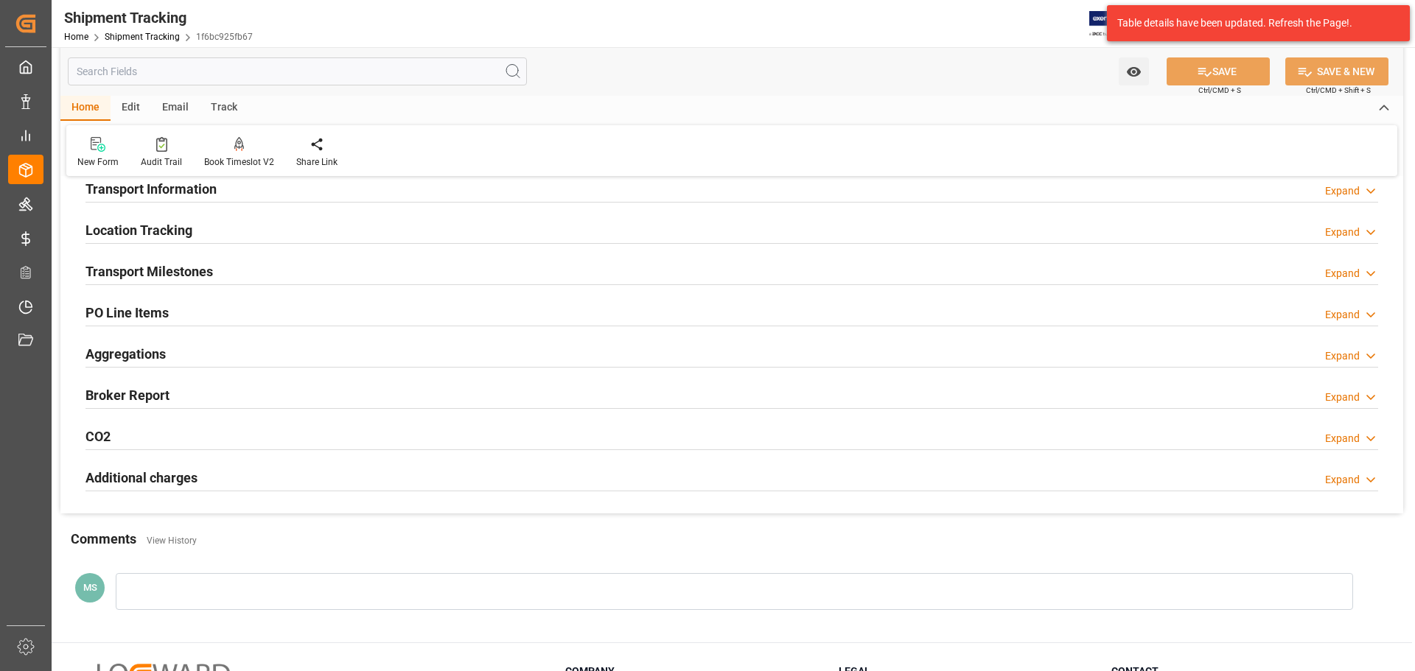
scroll to position [0, 0]
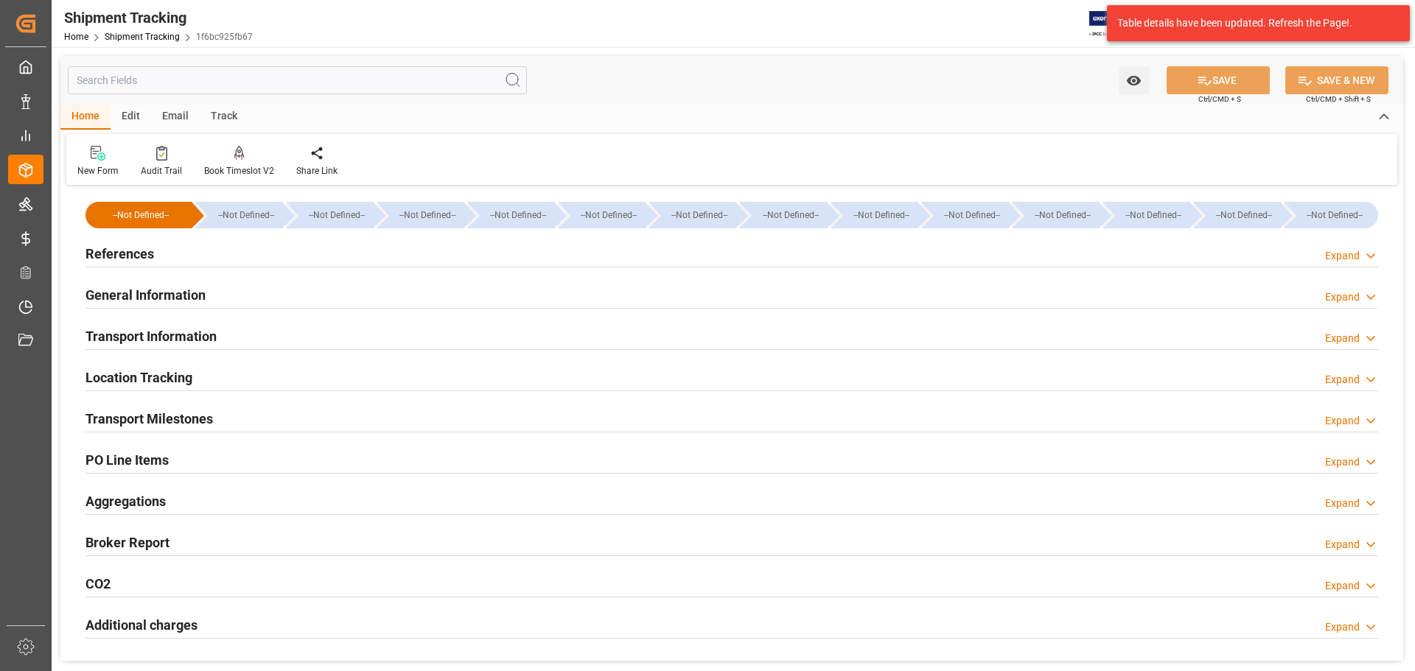
click at [259, 282] on div "General Information Expand" at bounding box center [731, 294] width 1292 height 28
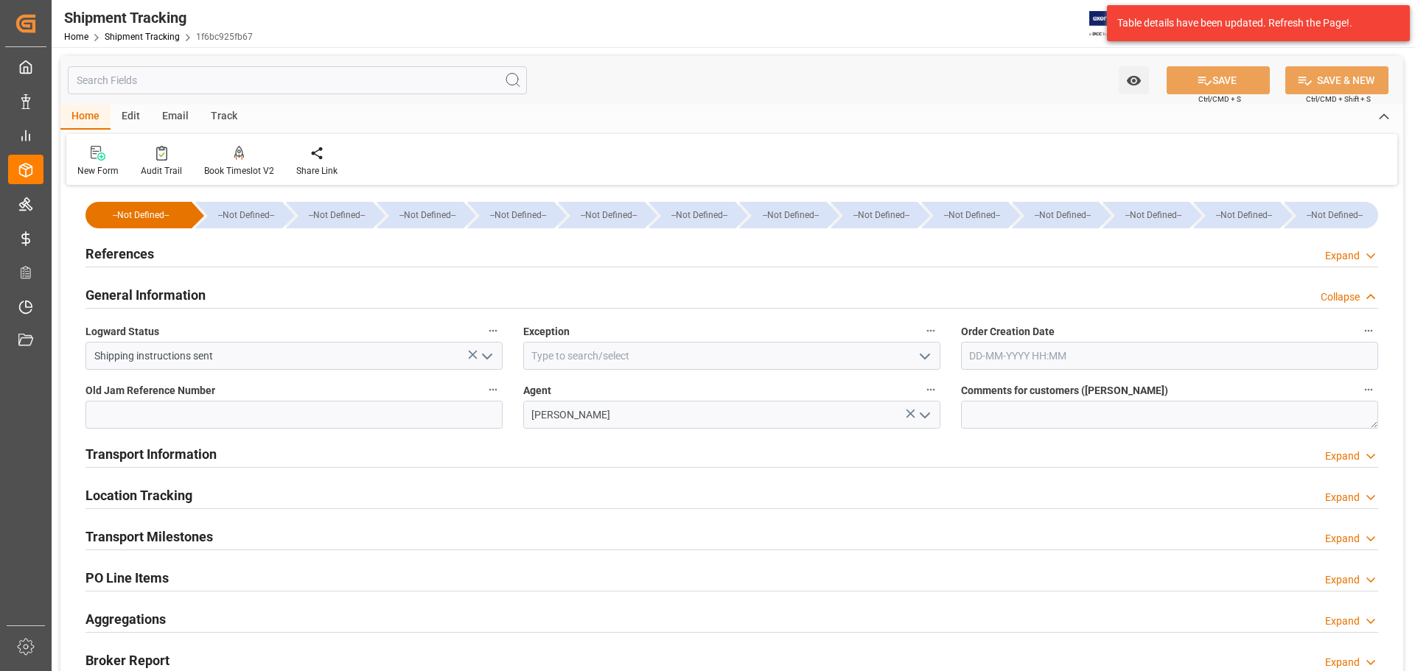
click at [256, 289] on div "General Information Collapse" at bounding box center [731, 294] width 1292 height 28
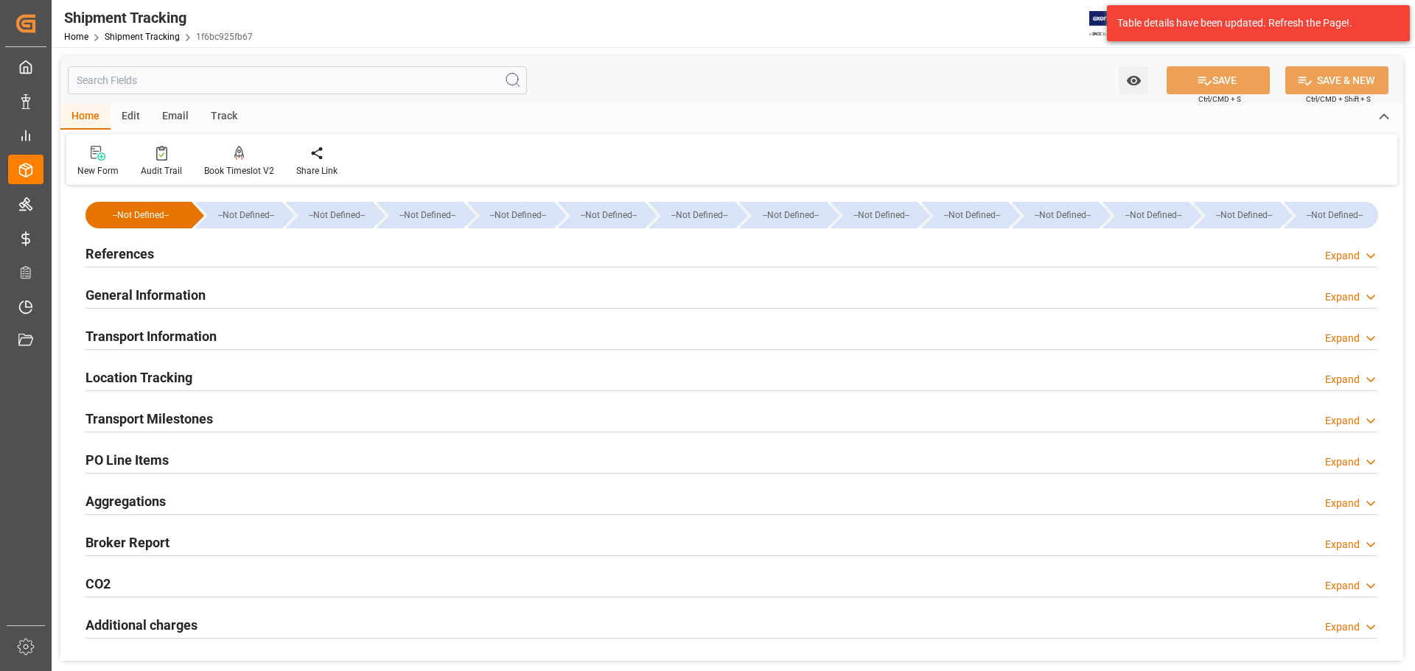
click at [254, 267] on div "References Expand" at bounding box center [731, 254] width 1313 height 41
click at [261, 259] on div "References Expand" at bounding box center [731, 253] width 1292 height 28
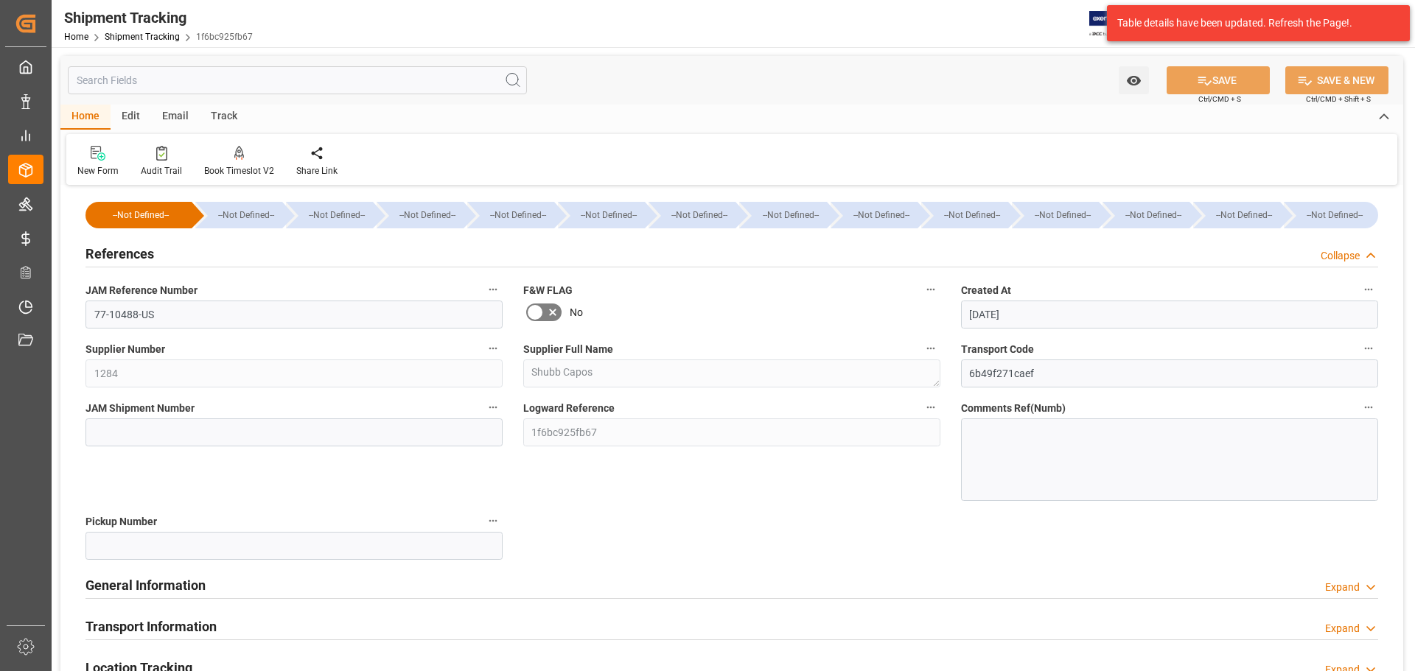
click at [281, 254] on div "References Collapse" at bounding box center [731, 253] width 1292 height 28
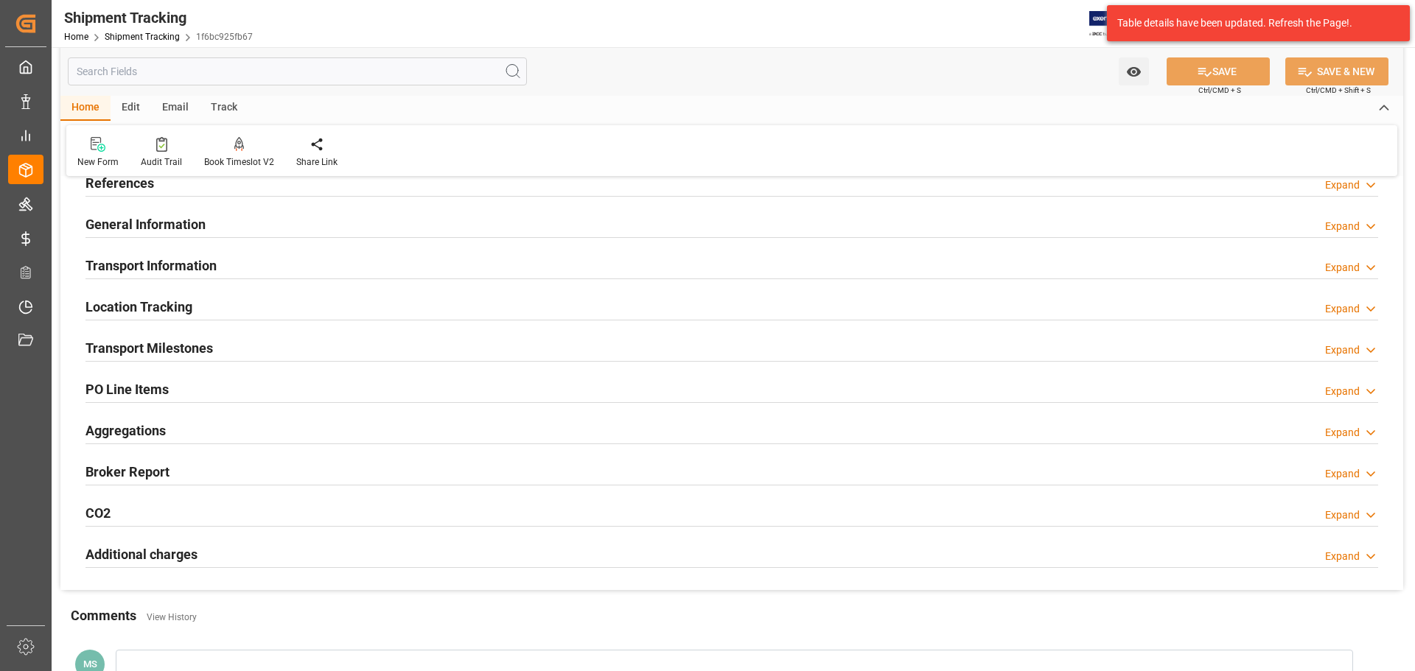
scroll to position [74, 0]
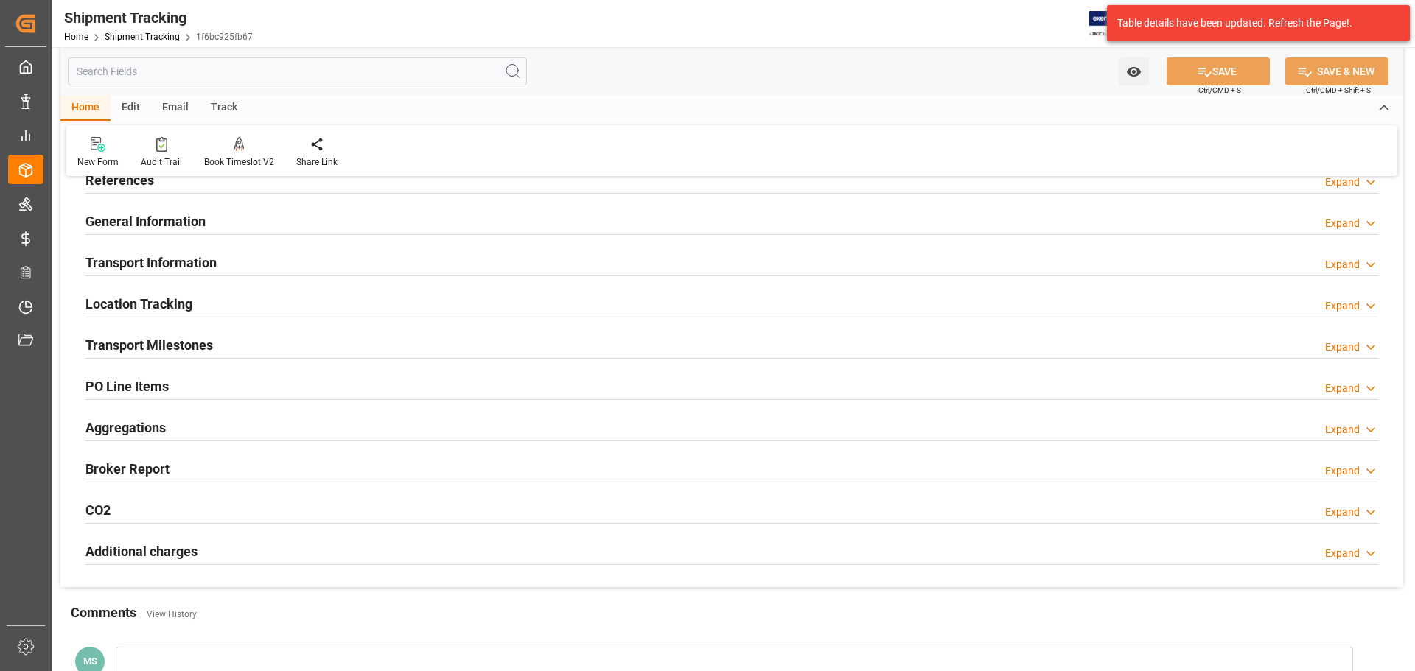
click at [281, 254] on div "Transport Information Expand" at bounding box center [731, 262] width 1292 height 28
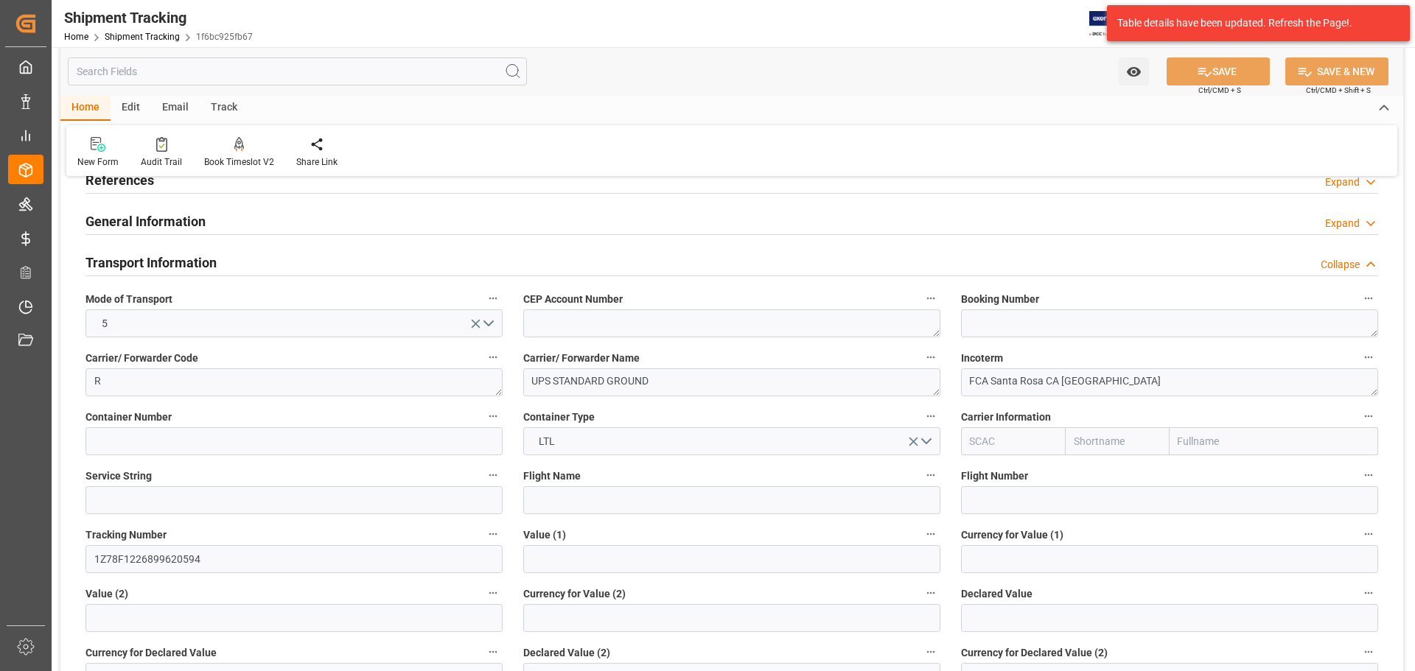
click at [267, 260] on div "Transport Information Collapse" at bounding box center [731, 262] width 1292 height 28
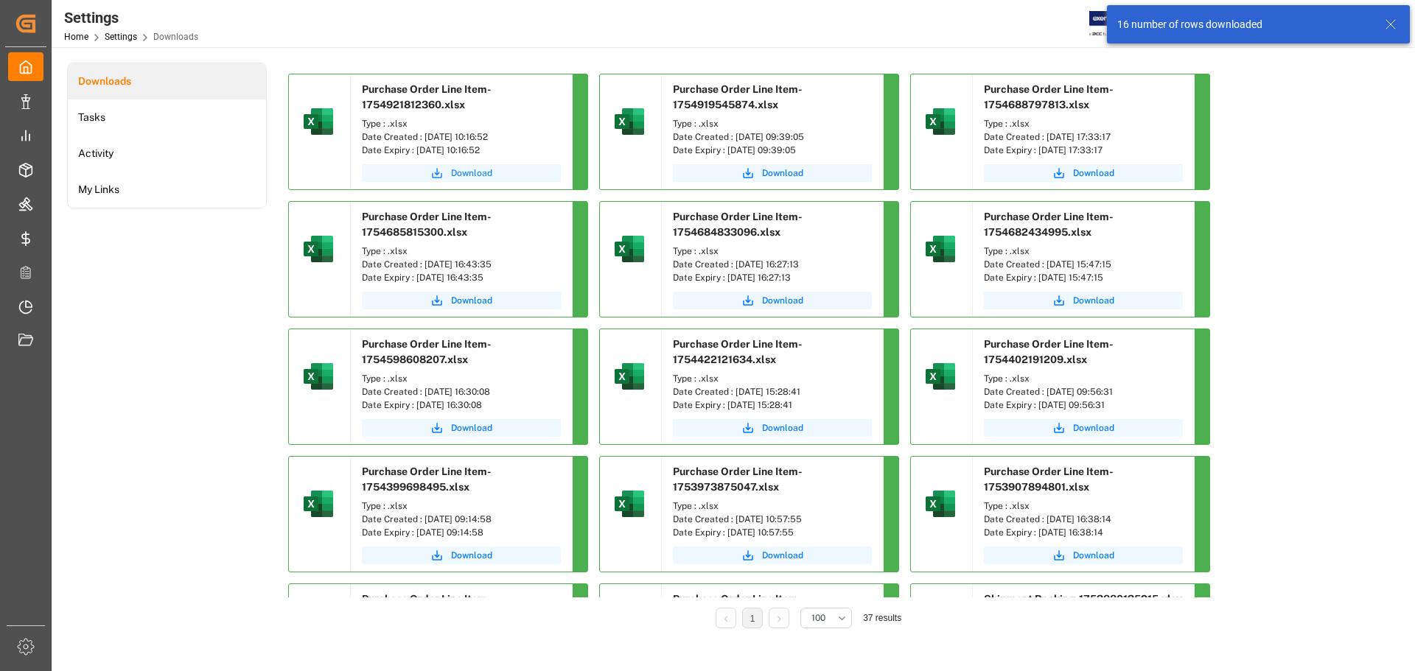
click at [459, 178] on span "Download" at bounding box center [471, 173] width 41 height 13
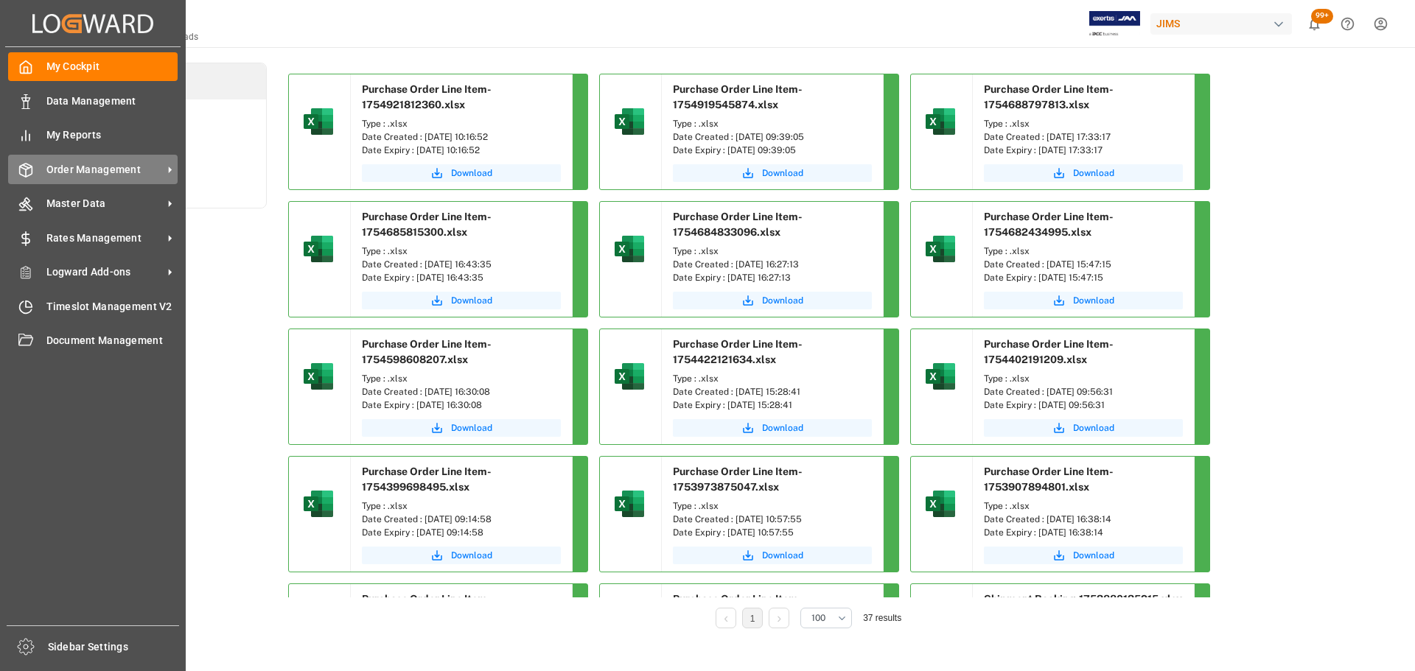
click at [32, 172] on icon at bounding box center [26, 170] width 13 height 13
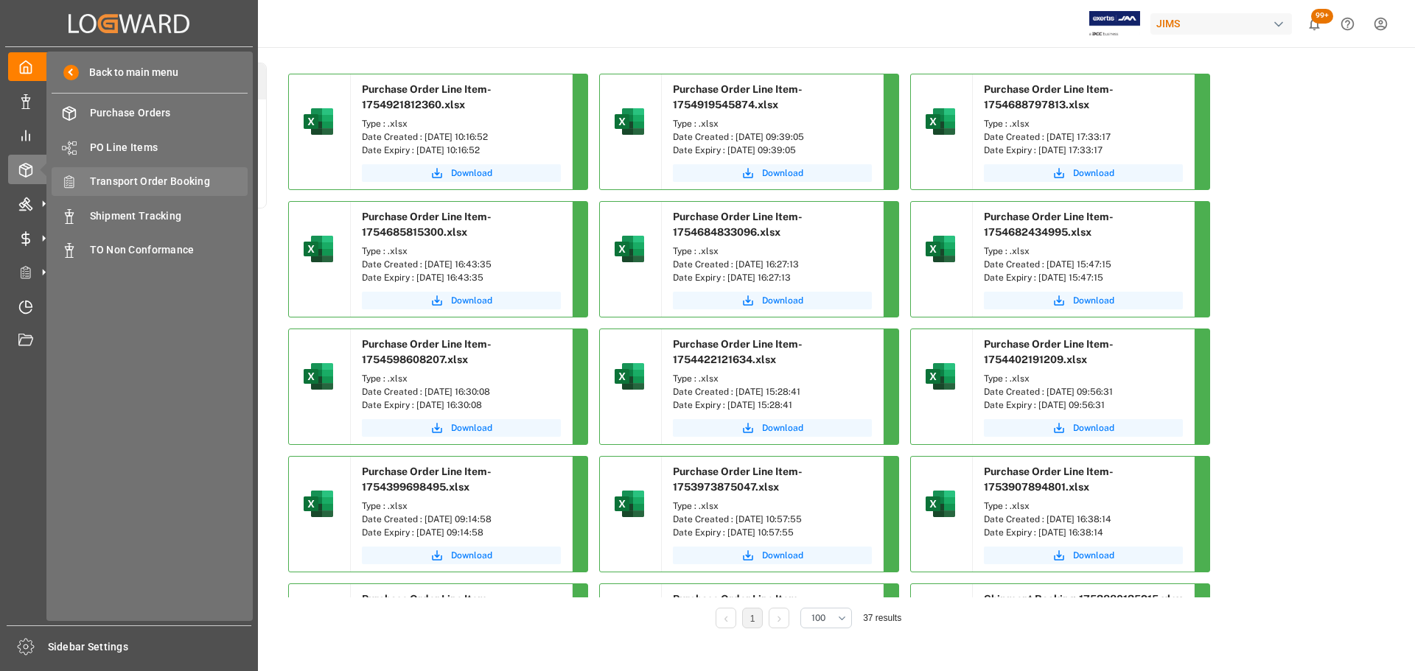
click at [155, 174] on span "Transport Order Booking" at bounding box center [169, 181] width 158 height 15
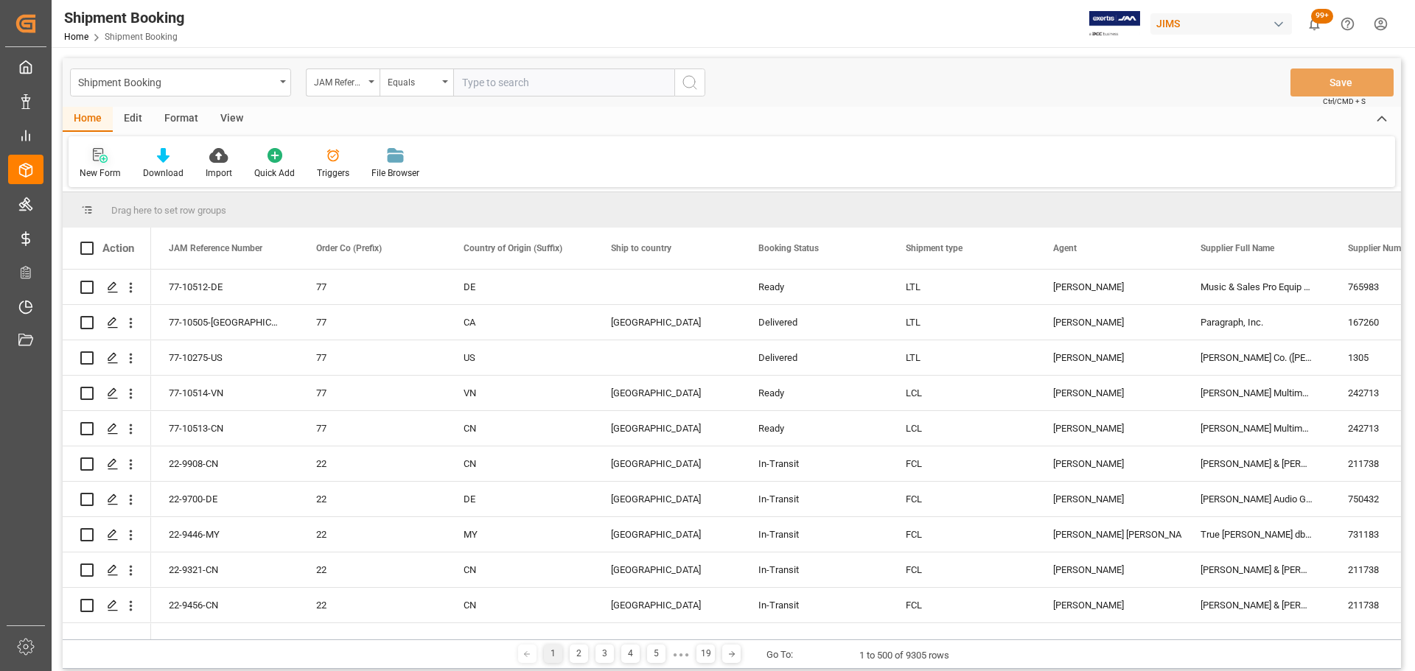
click at [105, 158] on icon at bounding box center [100, 155] width 15 height 15
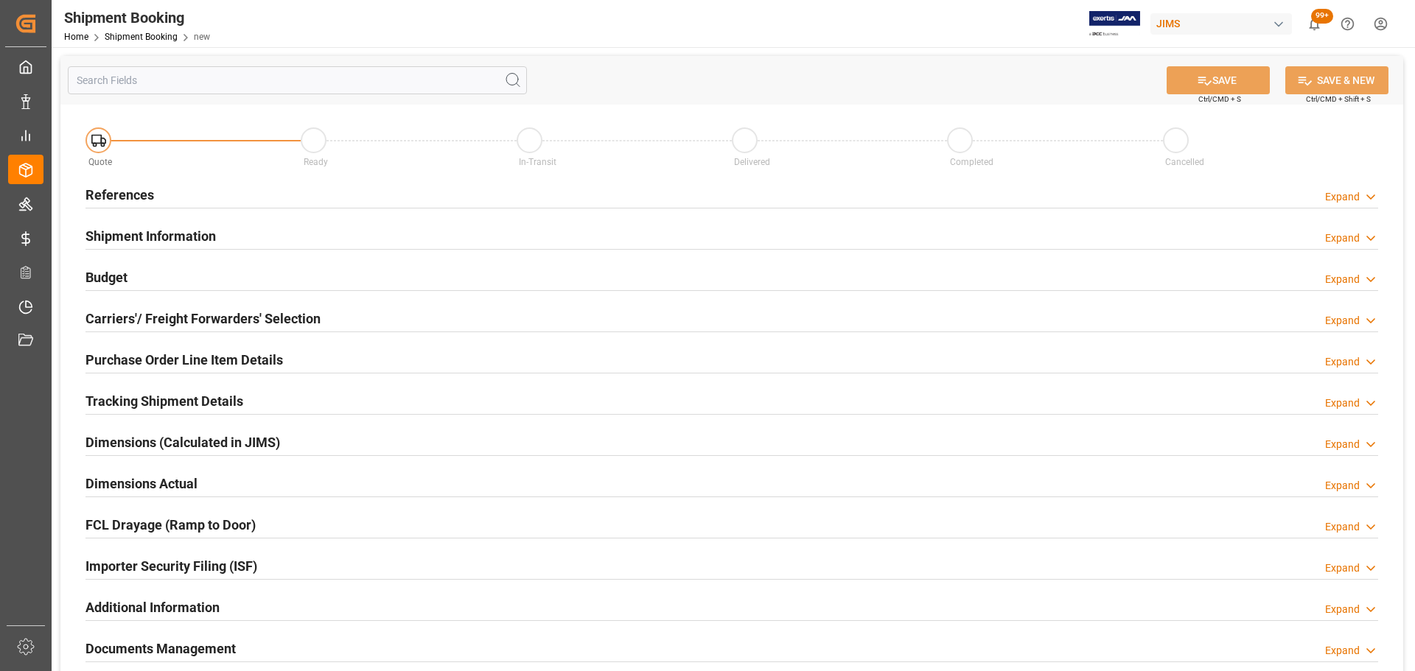
click at [140, 197] on h2 "References" at bounding box center [119, 195] width 69 height 20
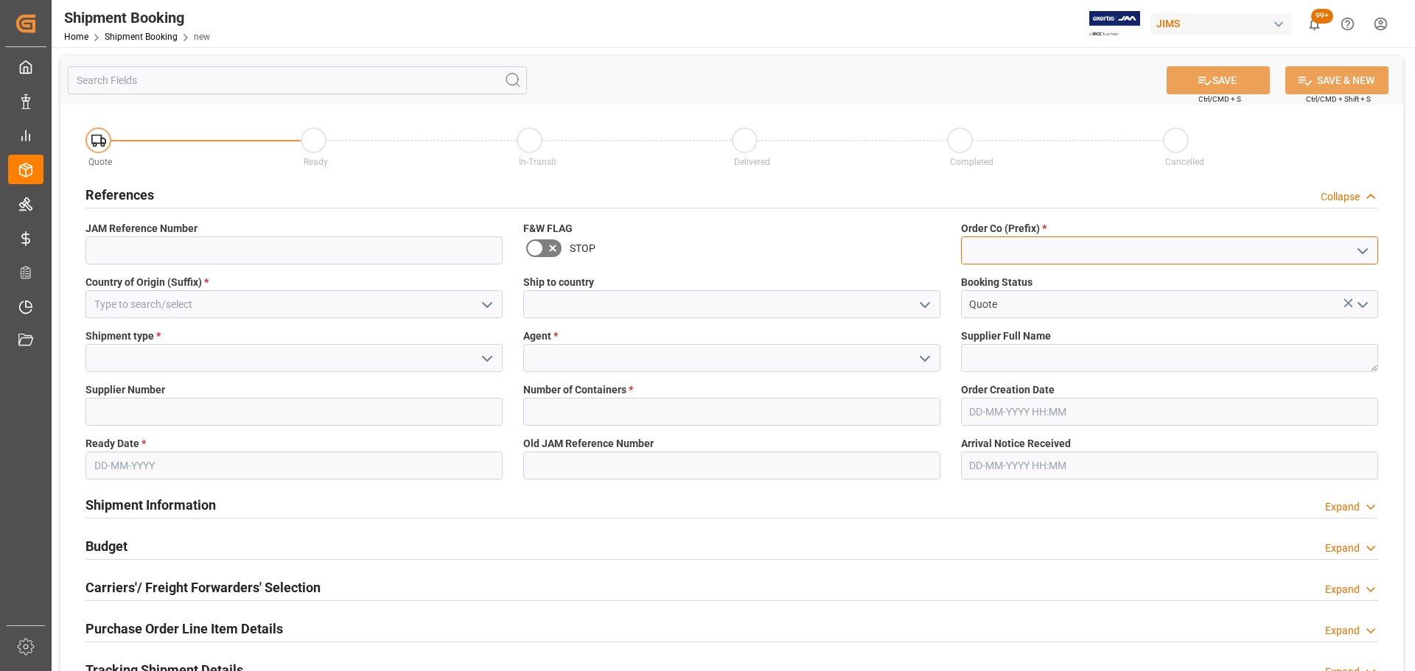
click at [1055, 250] on input at bounding box center [1169, 251] width 417 height 28
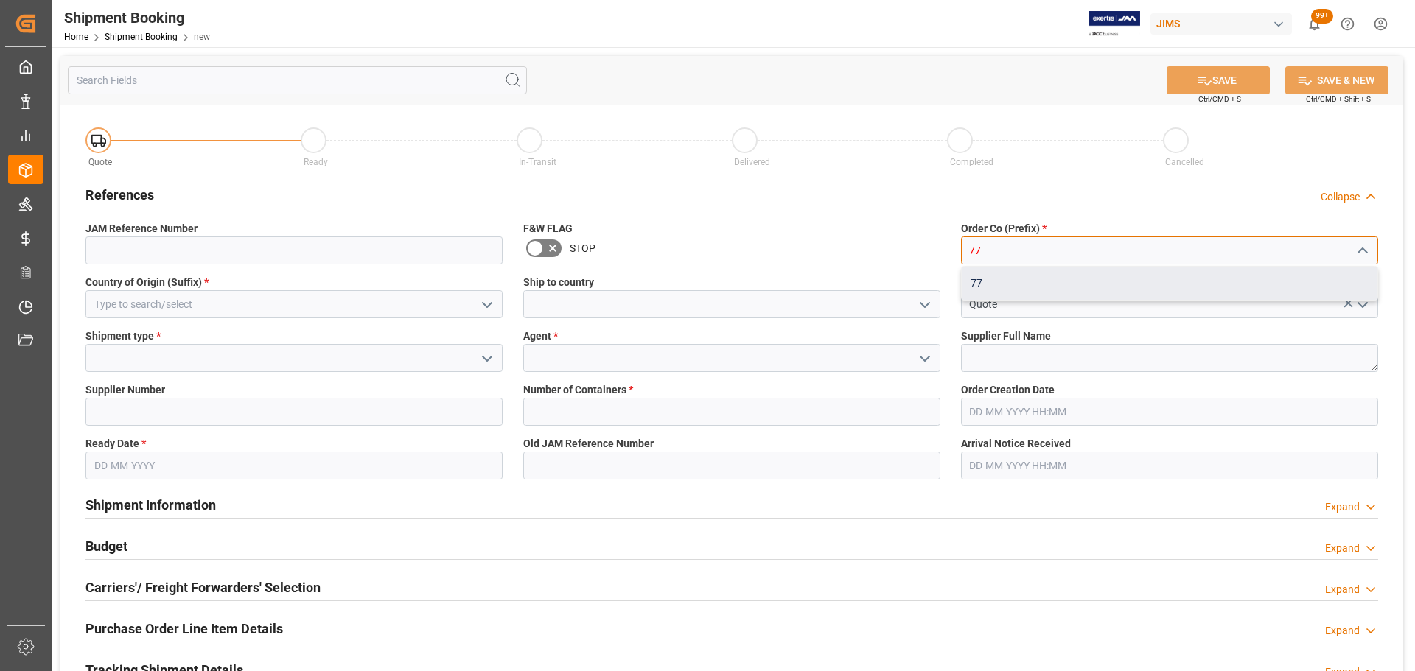
click at [1046, 271] on div "77" at bounding box center [1170, 283] width 416 height 33
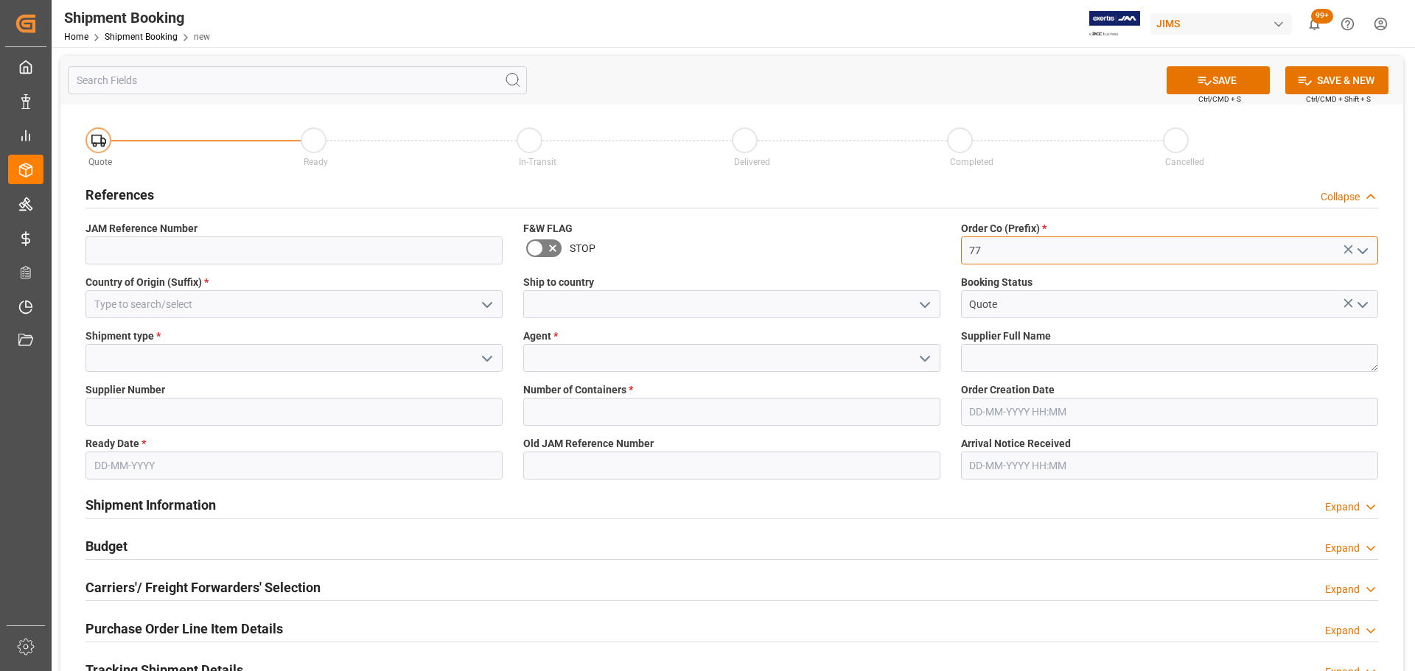
type input "77"
click at [256, 301] on input at bounding box center [293, 304] width 417 height 28
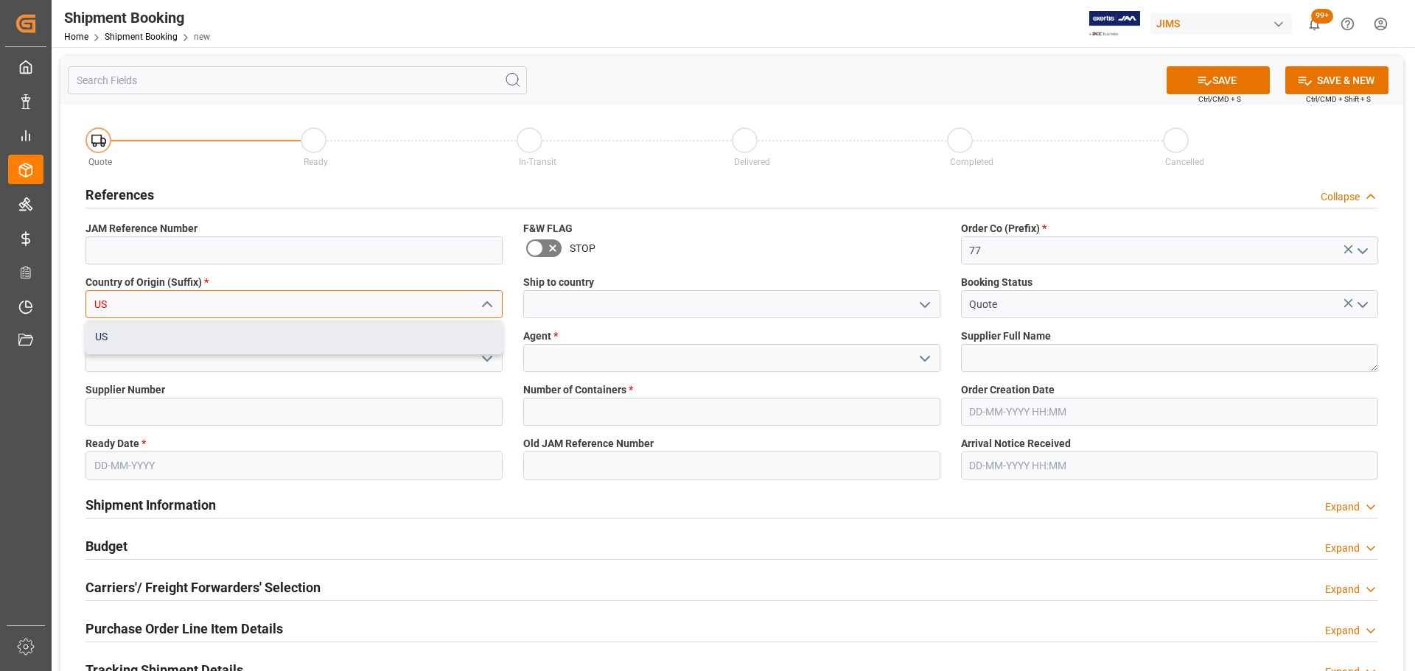
click at [237, 344] on div "US" at bounding box center [294, 337] width 416 height 33
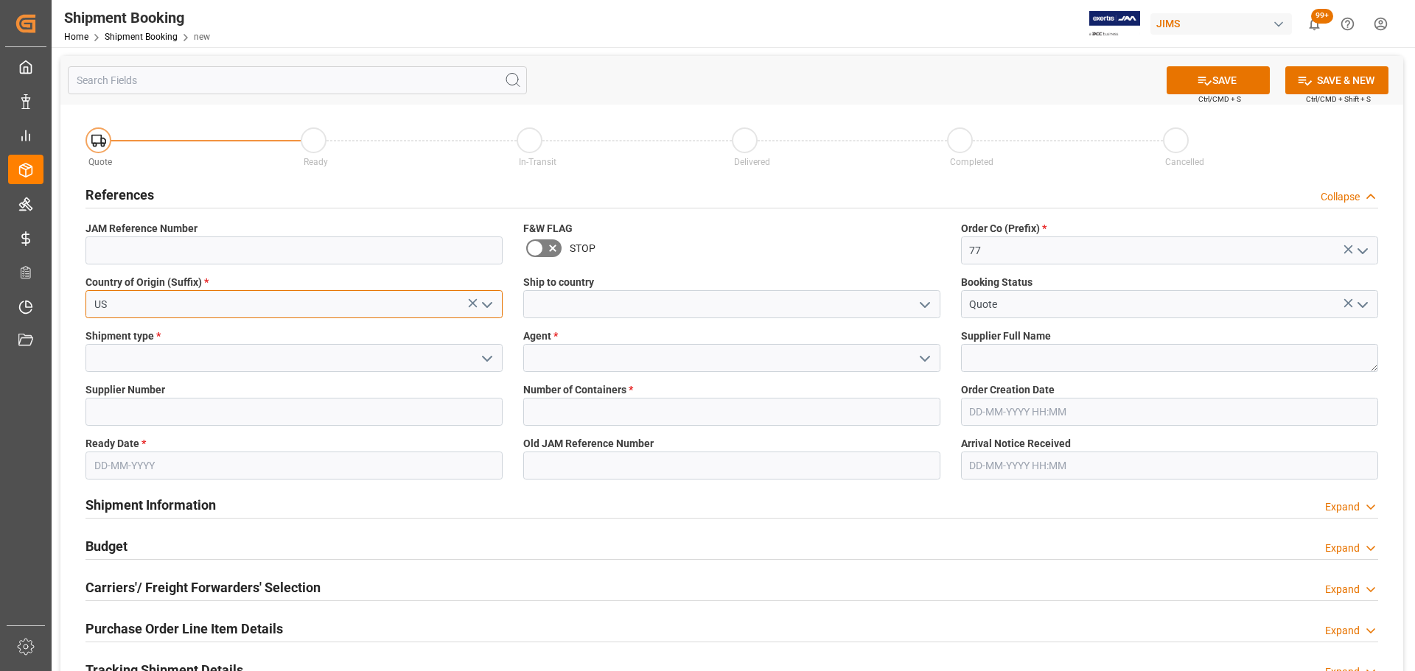
type input "US"
click at [576, 301] on input at bounding box center [731, 304] width 417 height 28
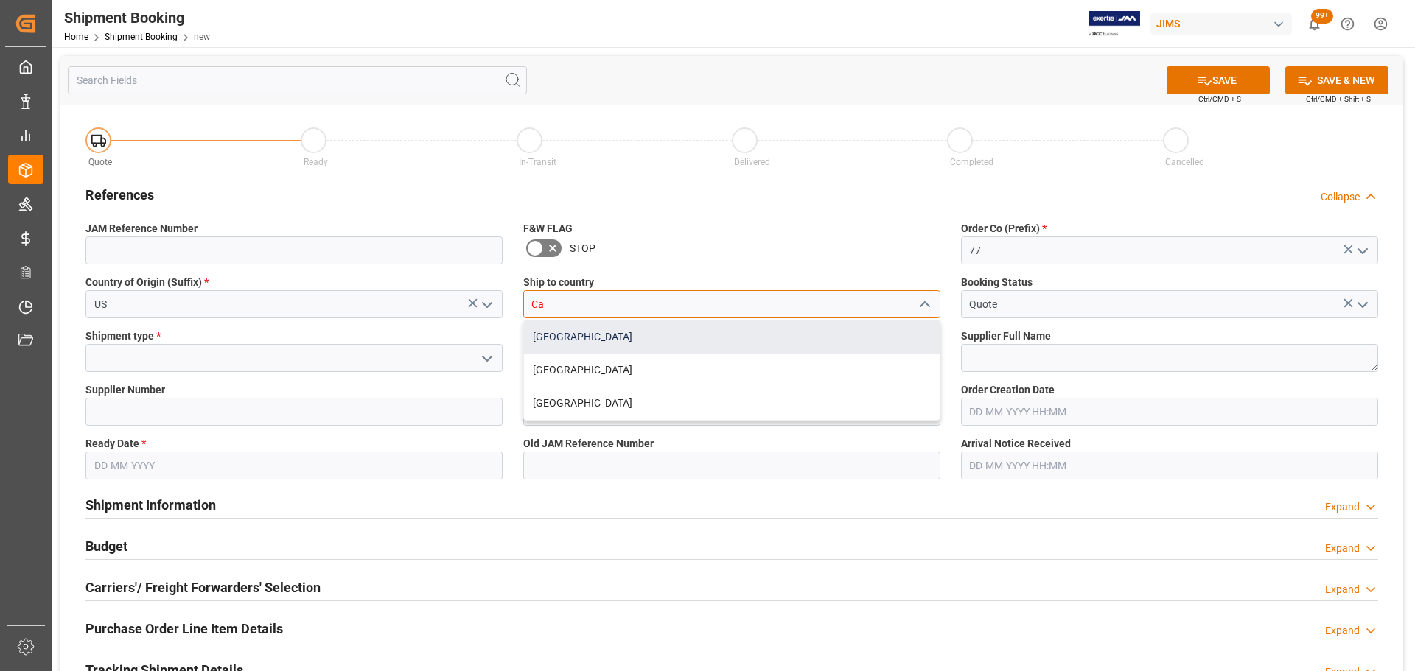
click at [564, 325] on div "[GEOGRAPHIC_DATA]" at bounding box center [732, 337] width 416 height 33
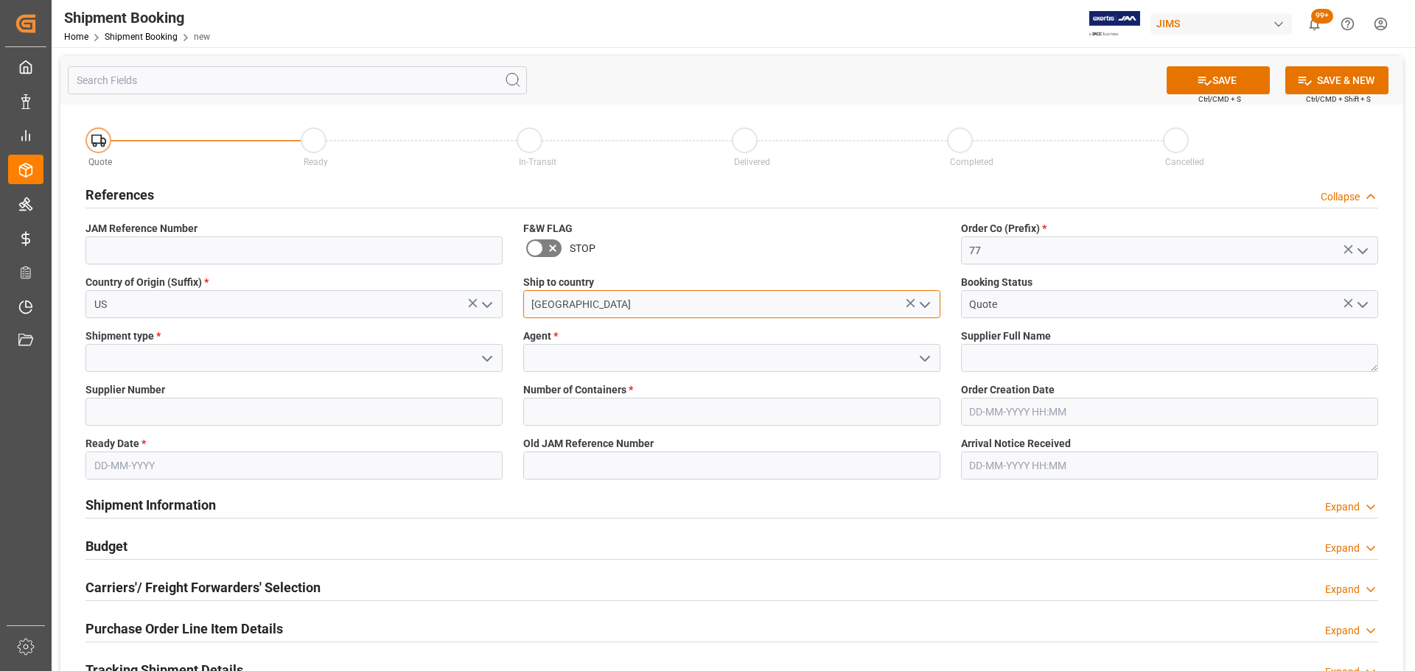
type input "[GEOGRAPHIC_DATA]"
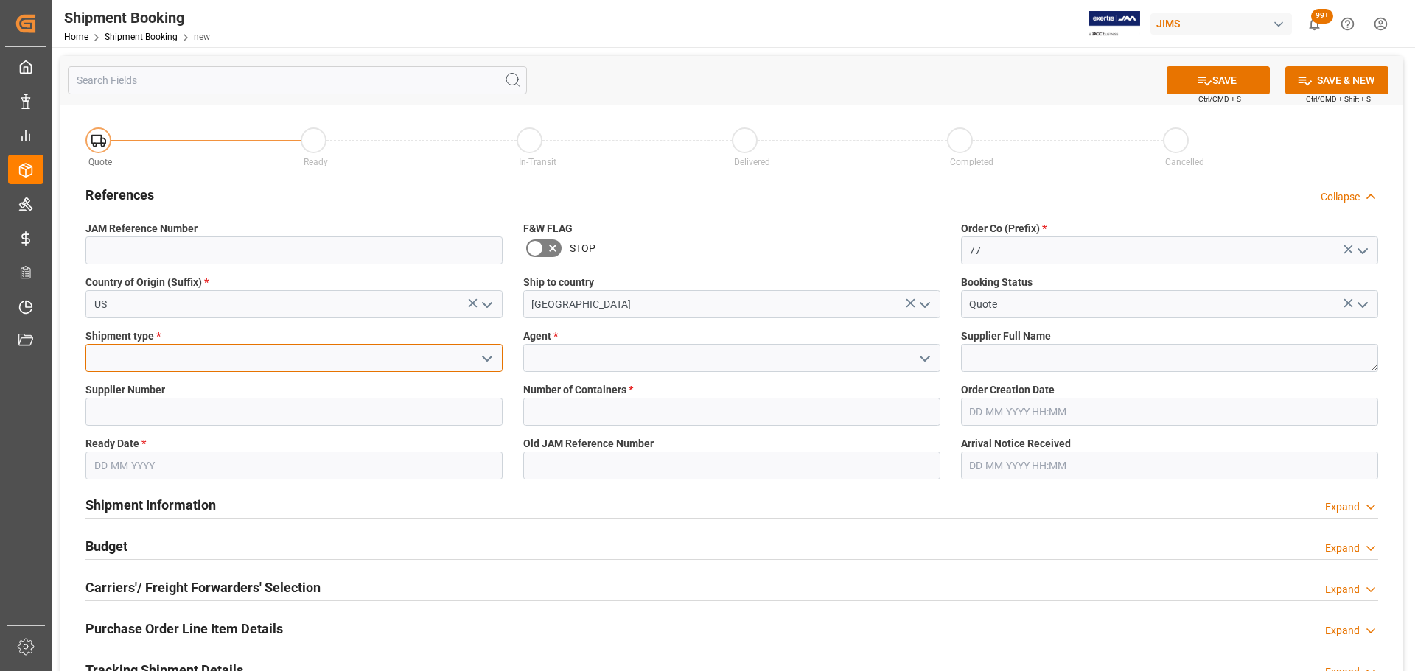
click at [205, 365] on input at bounding box center [293, 358] width 417 height 28
click at [207, 381] on div "LTL" at bounding box center [294, 390] width 416 height 33
type input "LTL"
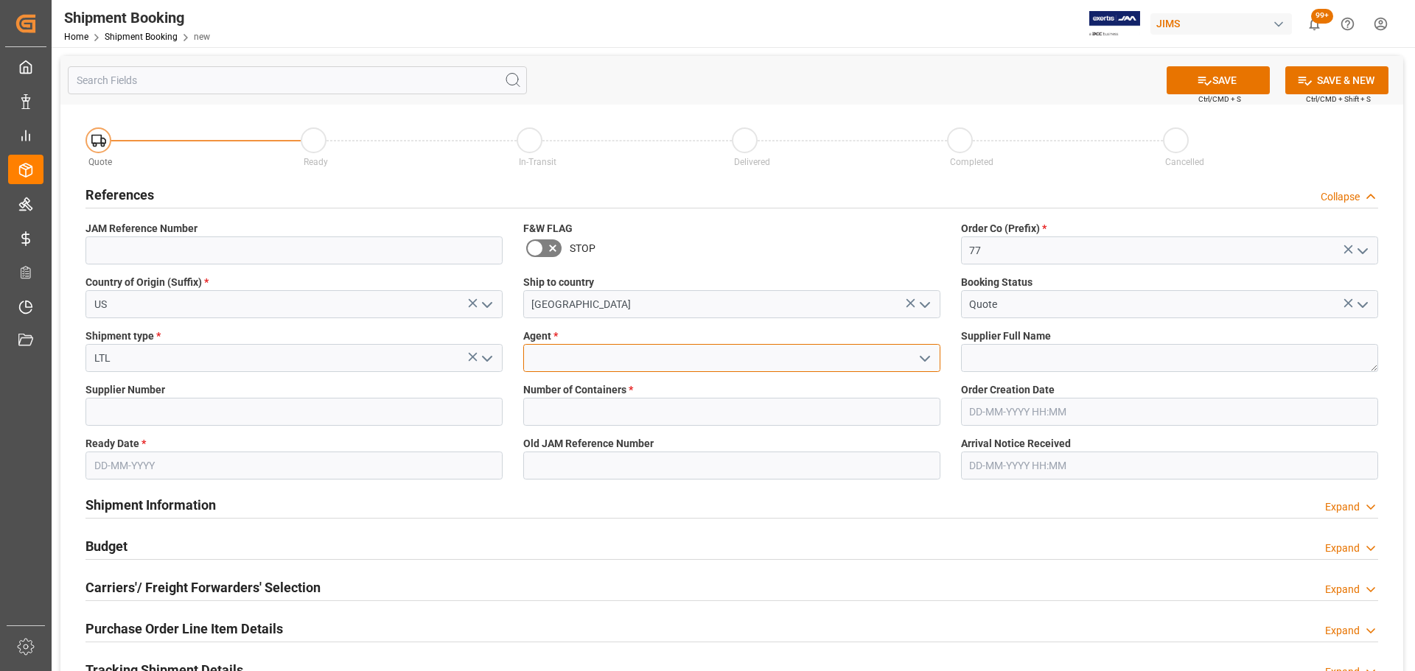
click at [550, 360] on input at bounding box center [731, 358] width 417 height 28
click at [561, 382] on div "[PERSON_NAME]" at bounding box center [732, 390] width 416 height 33
type input "[PERSON_NAME]"
click at [160, 461] on input "text" at bounding box center [293, 466] width 417 height 28
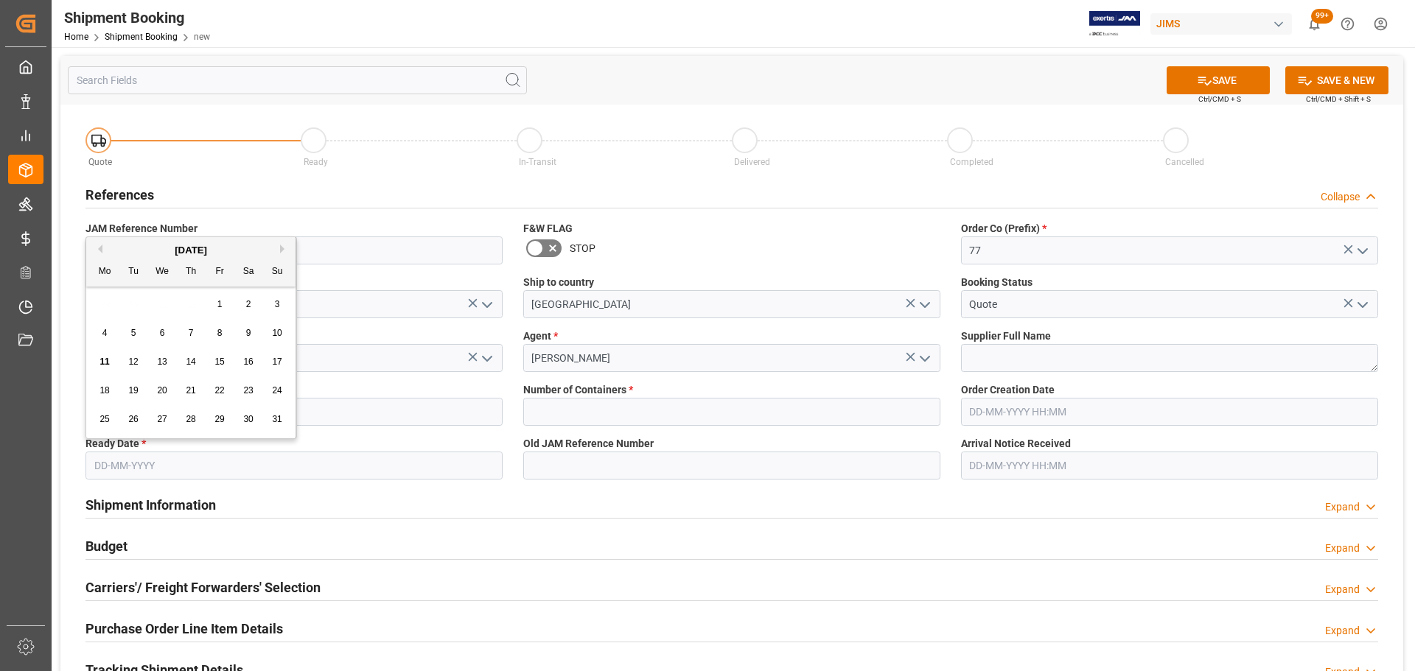
click at [108, 359] on span "11" at bounding box center [104, 362] width 10 height 10
type input "11-08-2025"
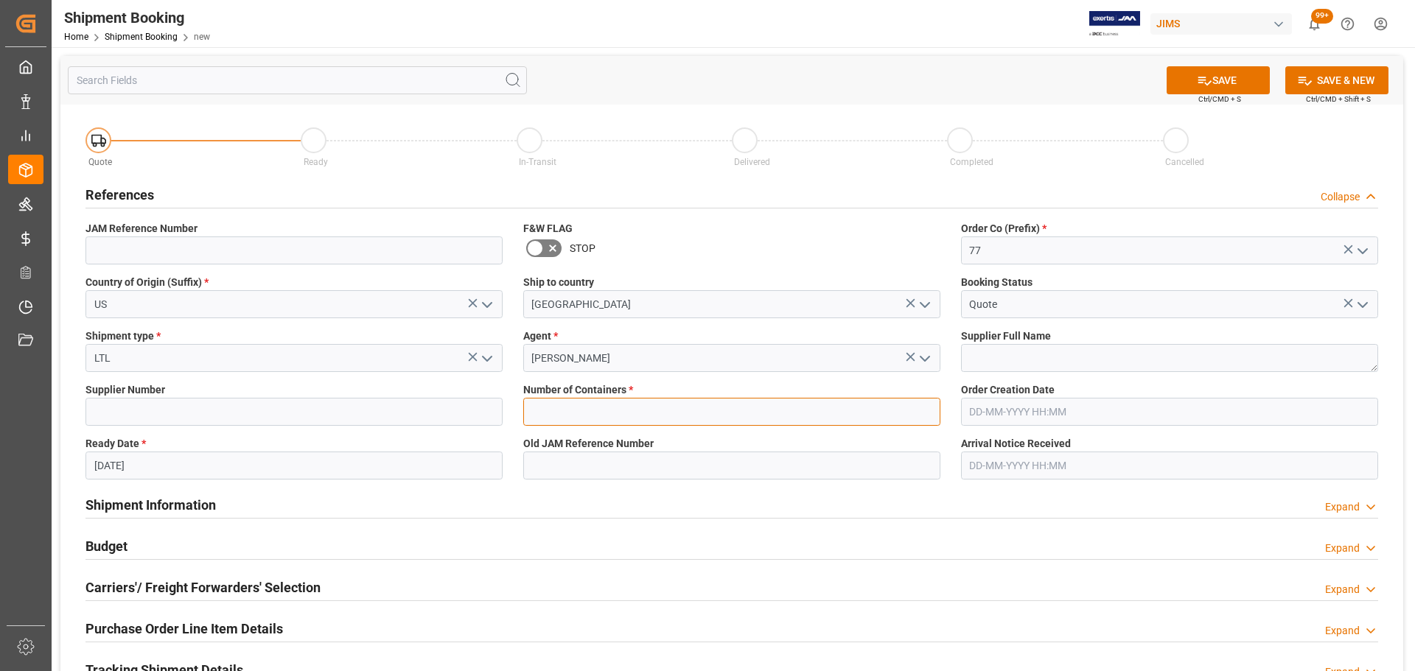
click at [620, 402] on input "text" at bounding box center [731, 412] width 417 height 28
type input "0"
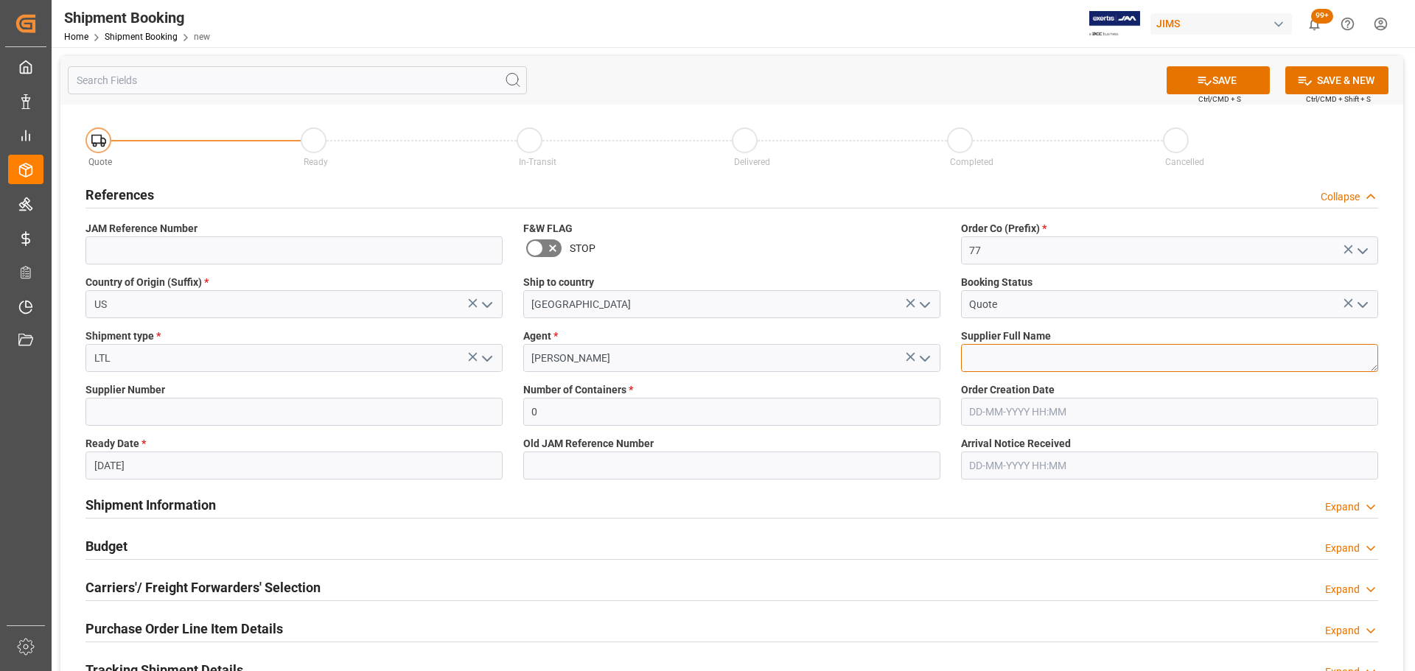
click at [983, 364] on textarea at bounding box center [1169, 358] width 417 height 28
paste textarea "Mighty Bright"
type textarea "Mighty Bright"
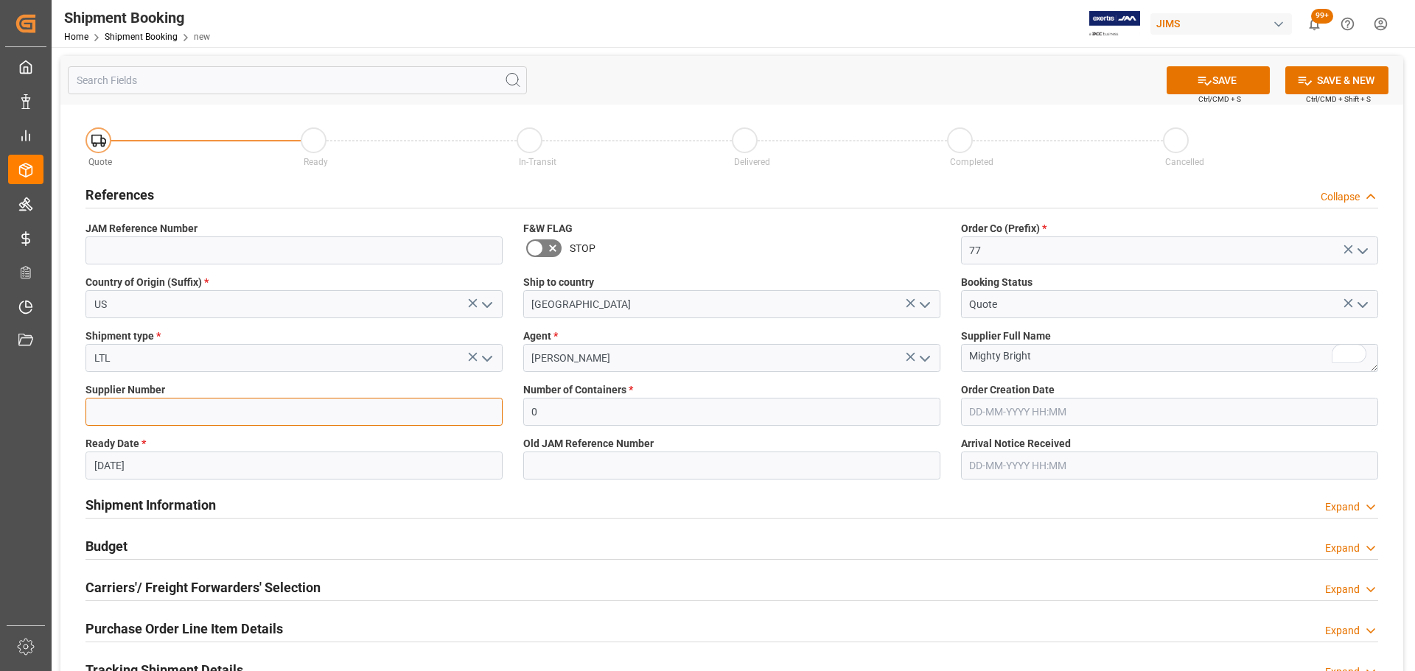
click at [171, 408] on input at bounding box center [293, 412] width 417 height 28
paste input "185933"
click at [144, 411] on input "185933" at bounding box center [293, 412] width 417 height 28
type input "185933"
click at [1217, 84] on button "SAVE" at bounding box center [1217, 80] width 103 height 28
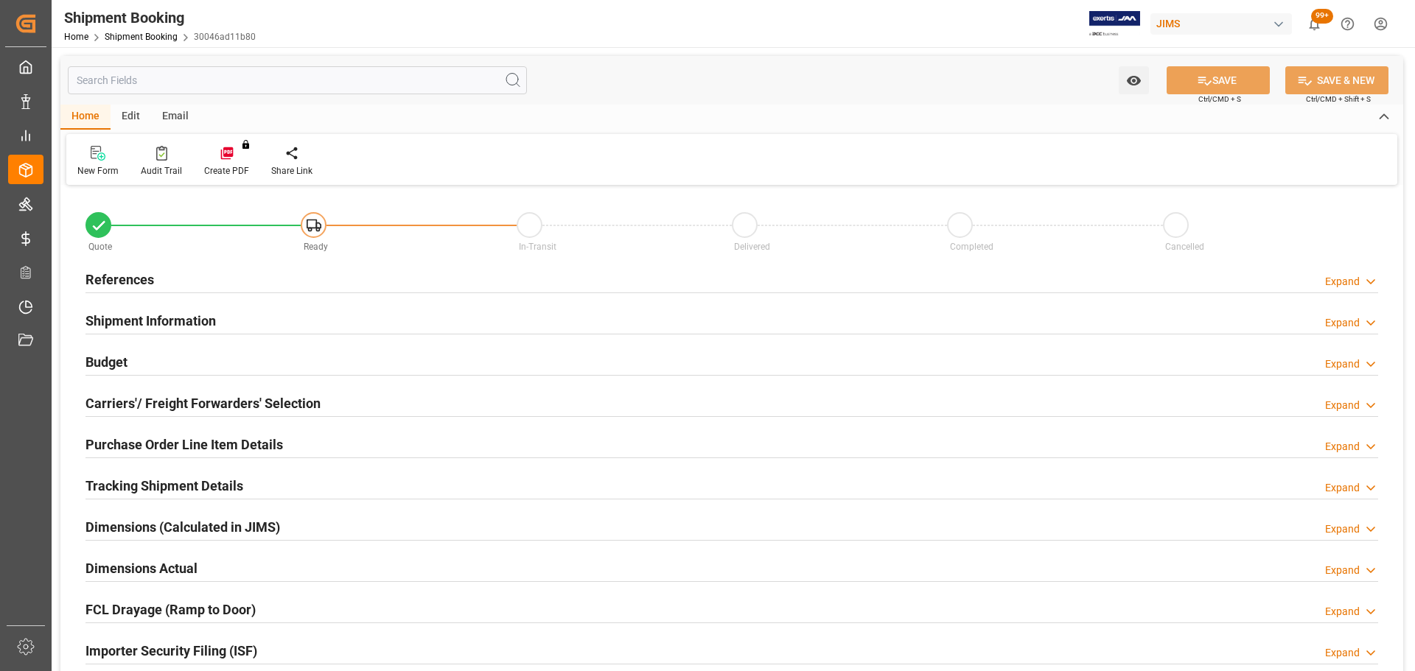
type input "0"
type input "[DATE]"
click at [103, 278] on h2 "References" at bounding box center [119, 280] width 69 height 20
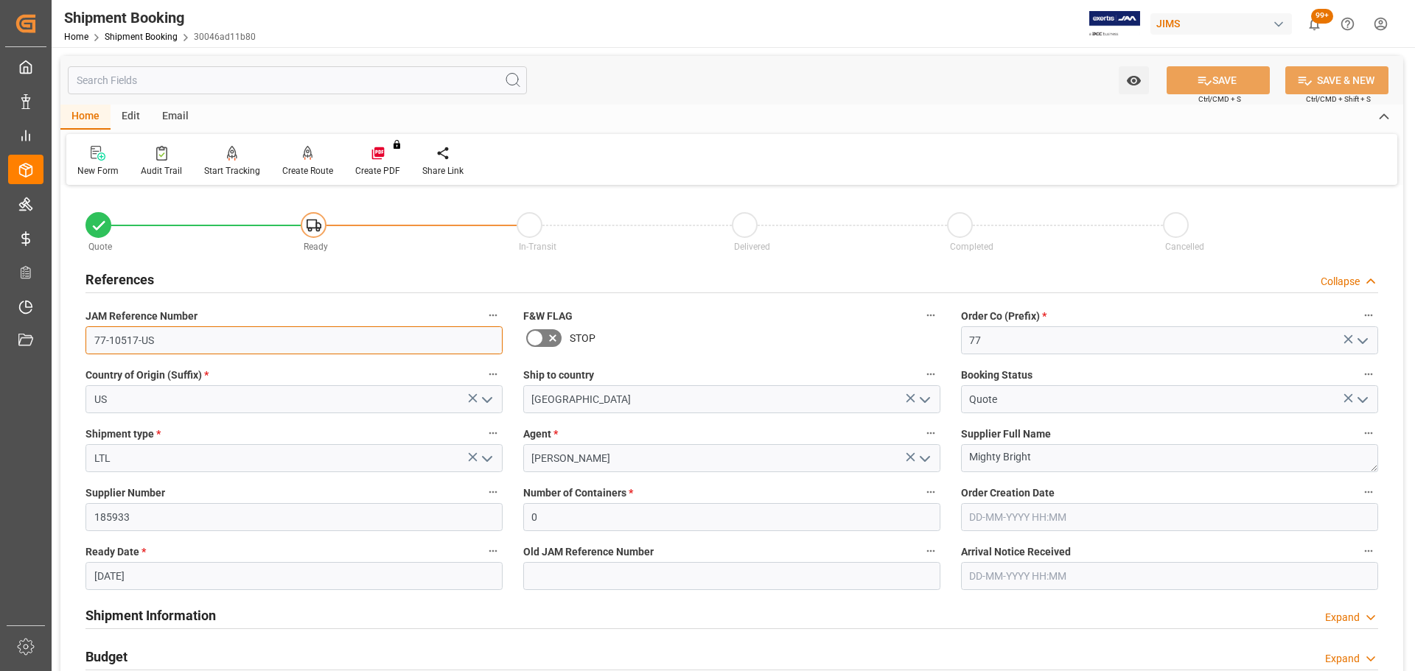
drag, startPoint x: 163, startPoint y: 335, endPoint x: 56, endPoint y: 335, distance: 106.8
click at [56, 335] on div "Watch Option SAVE Ctrl/CMD + S SAVE & NEW Ctrl/CMD + Shift + S Home Edit Email …" at bounding box center [732, 640] width 1360 height 1187
